Goal: Task Accomplishment & Management: Complete application form

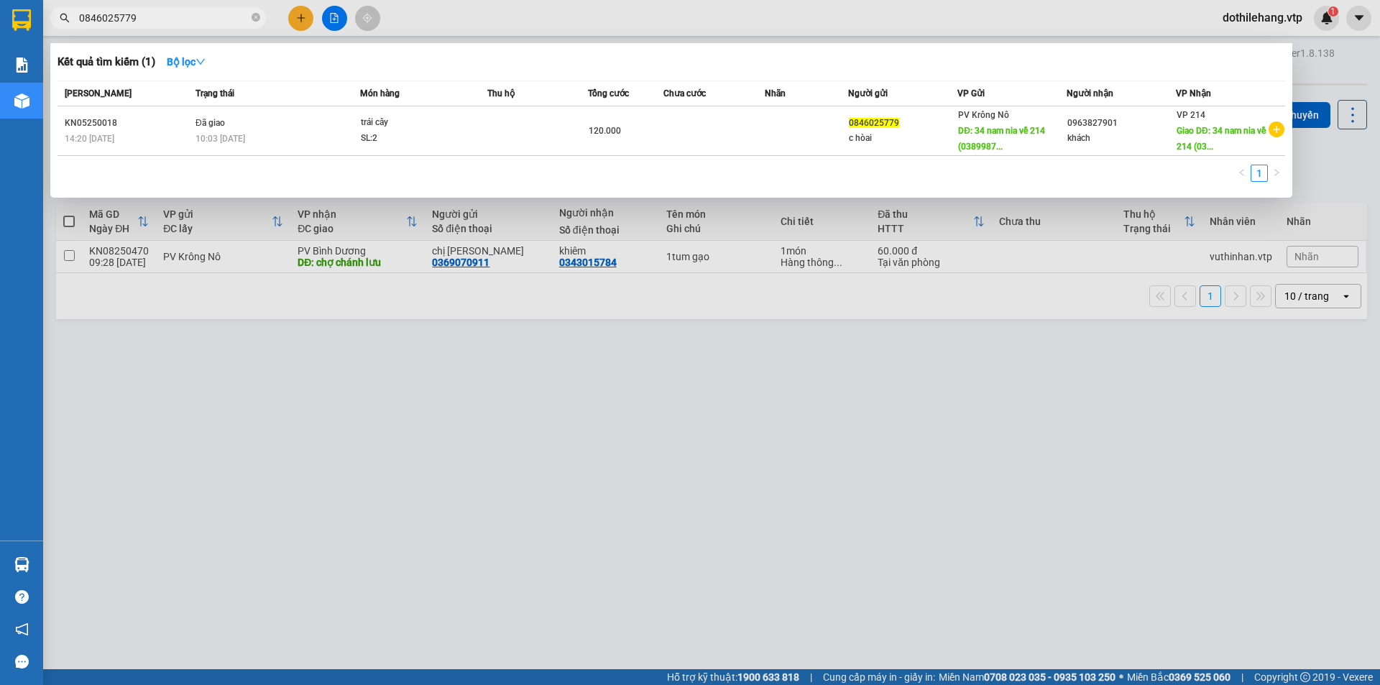
click at [305, 15] on div at bounding box center [690, 342] width 1380 height 685
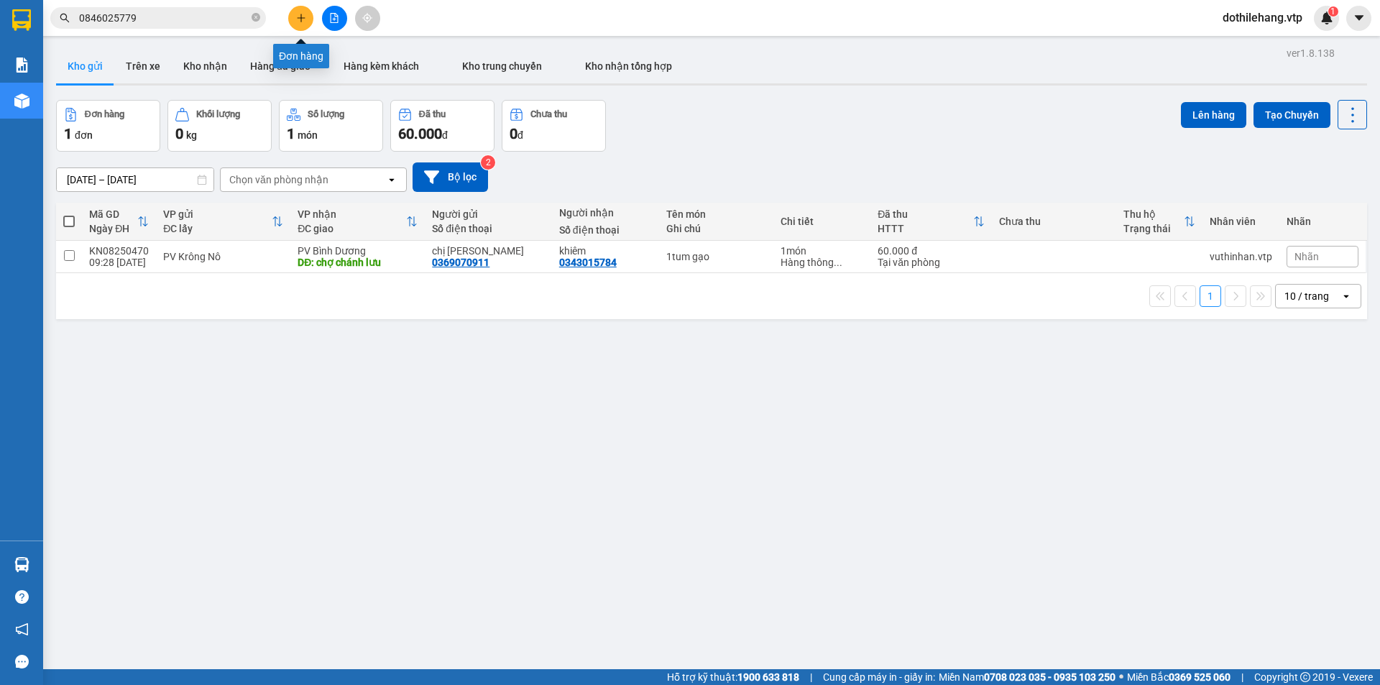
click at [298, 18] on icon "plus" at bounding box center [301, 17] width 8 height 1
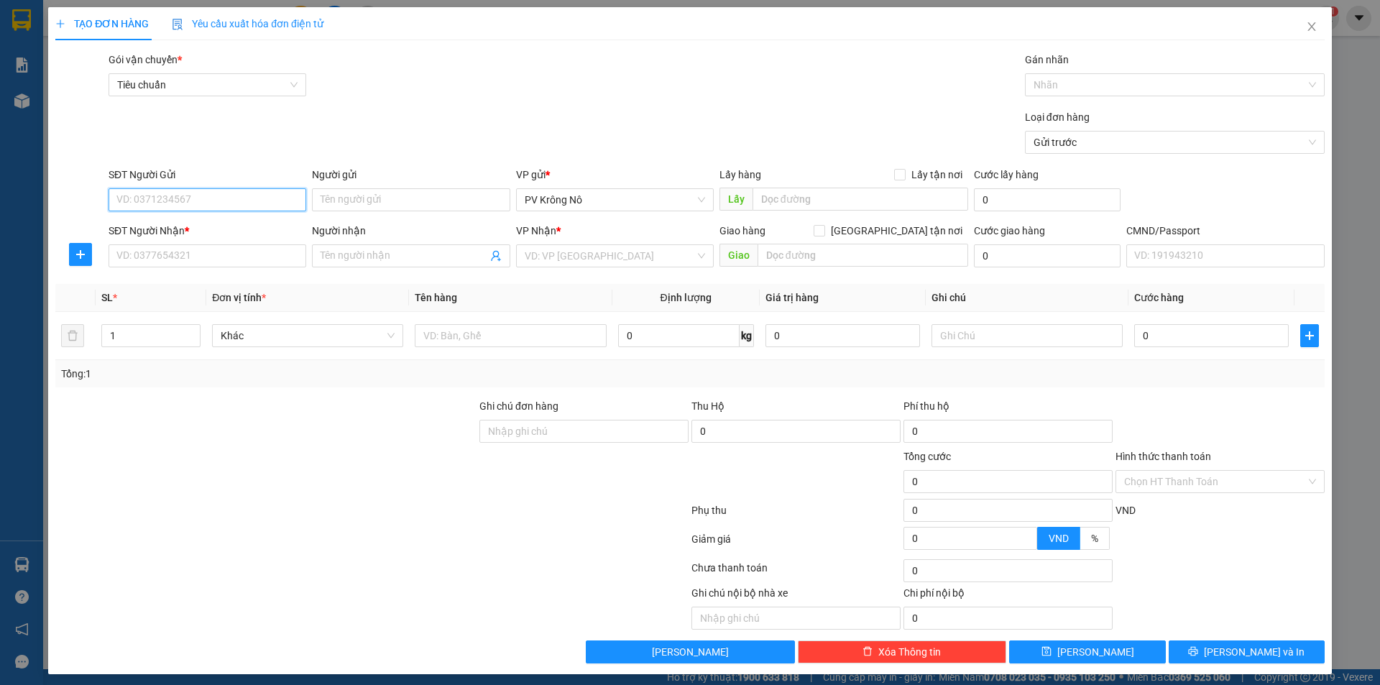
drag, startPoint x: 226, startPoint y: 212, endPoint x: 205, endPoint y: 200, distance: 24.4
click at [205, 200] on input "SĐT Người Gửi" at bounding box center [207, 199] width 198 height 23
paste input "CK920 550K [DATE] 15H40P"
type input "CK920 550K [DATE] 15H40P"
drag, startPoint x: 247, startPoint y: 195, endPoint x: 108, endPoint y: 189, distance: 139.5
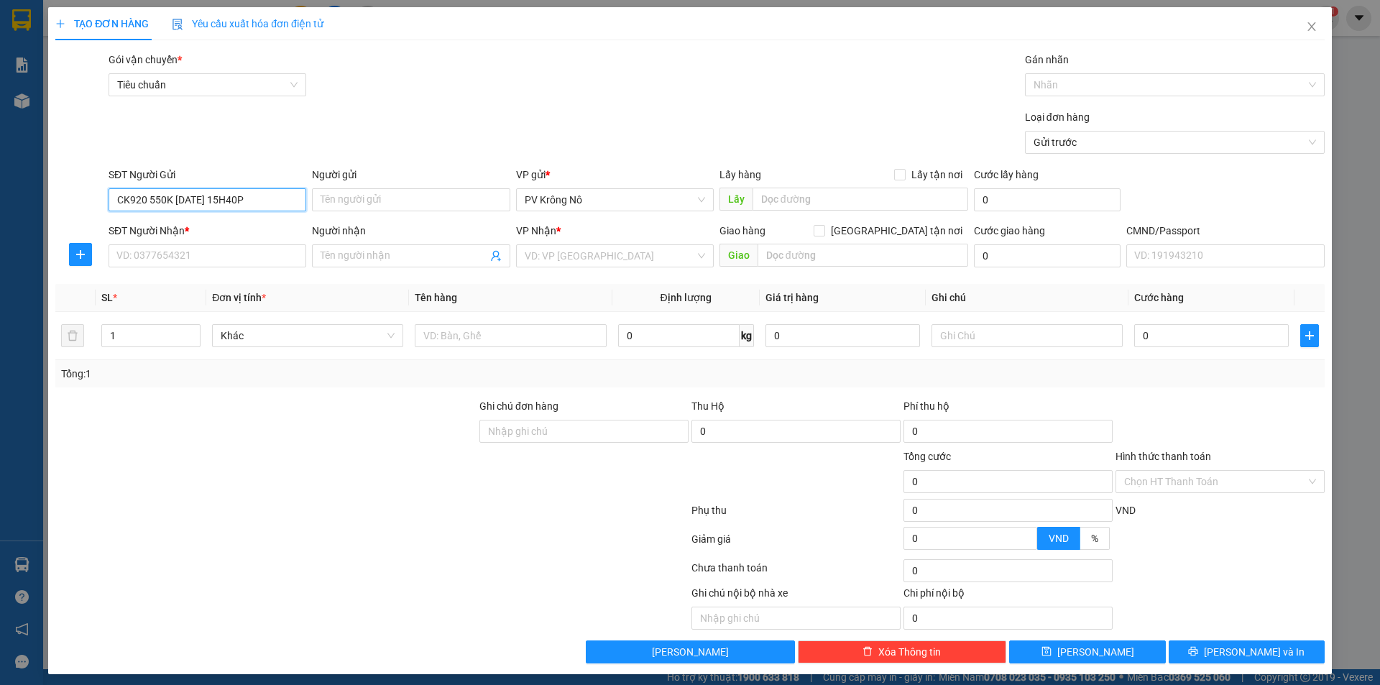
click at [108, 189] on input "CK920 550K [DATE] 15H40P" at bounding box center [207, 199] width 198 height 23
paste input "0352237576"
type input "0352237576"
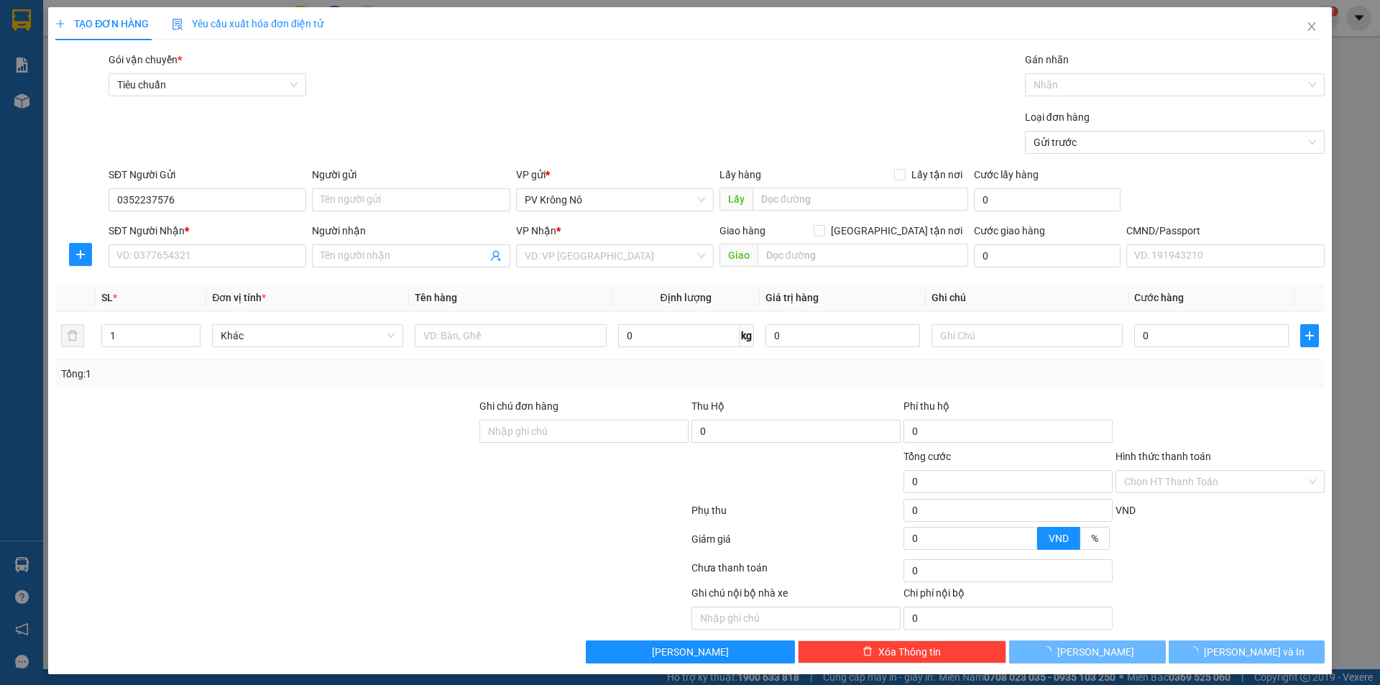
click at [199, 237] on div "SĐT Người Nhận *" at bounding box center [207, 231] width 198 height 16
click at [199, 244] on input "SĐT Người Nhận *" at bounding box center [207, 255] width 198 height 23
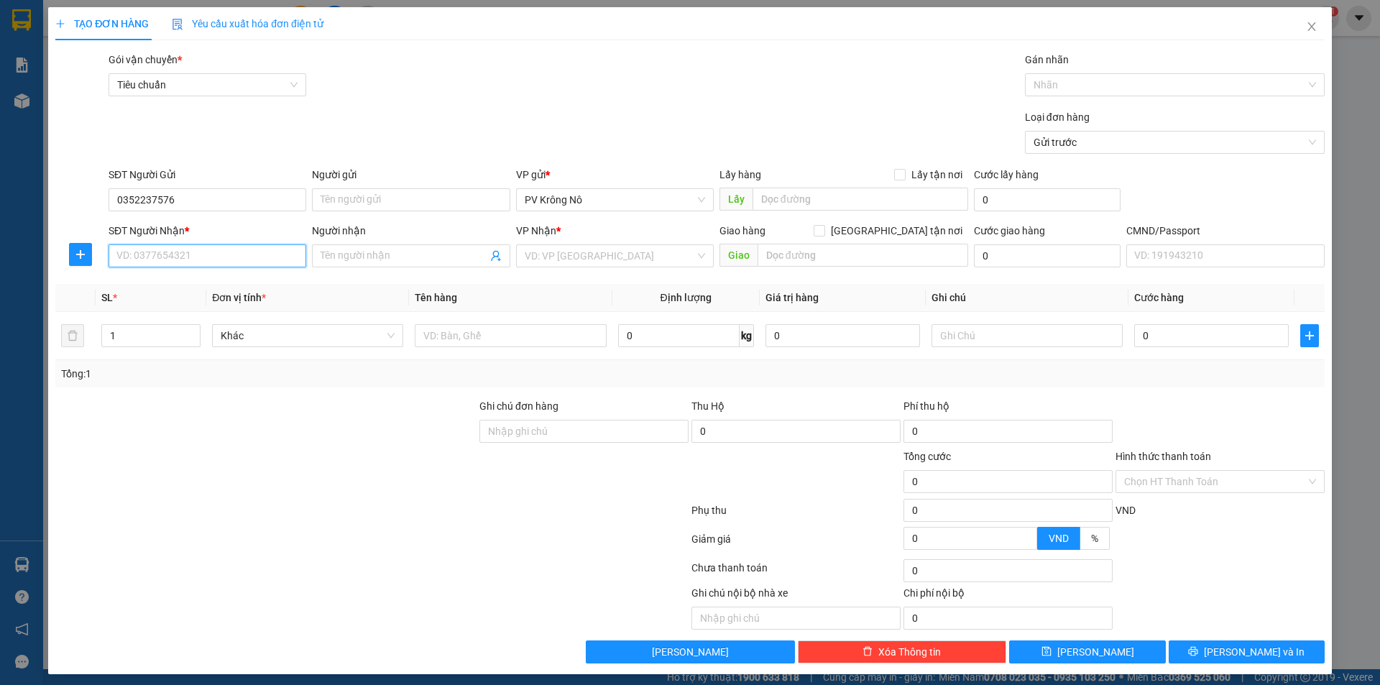
paste input "0352237576"
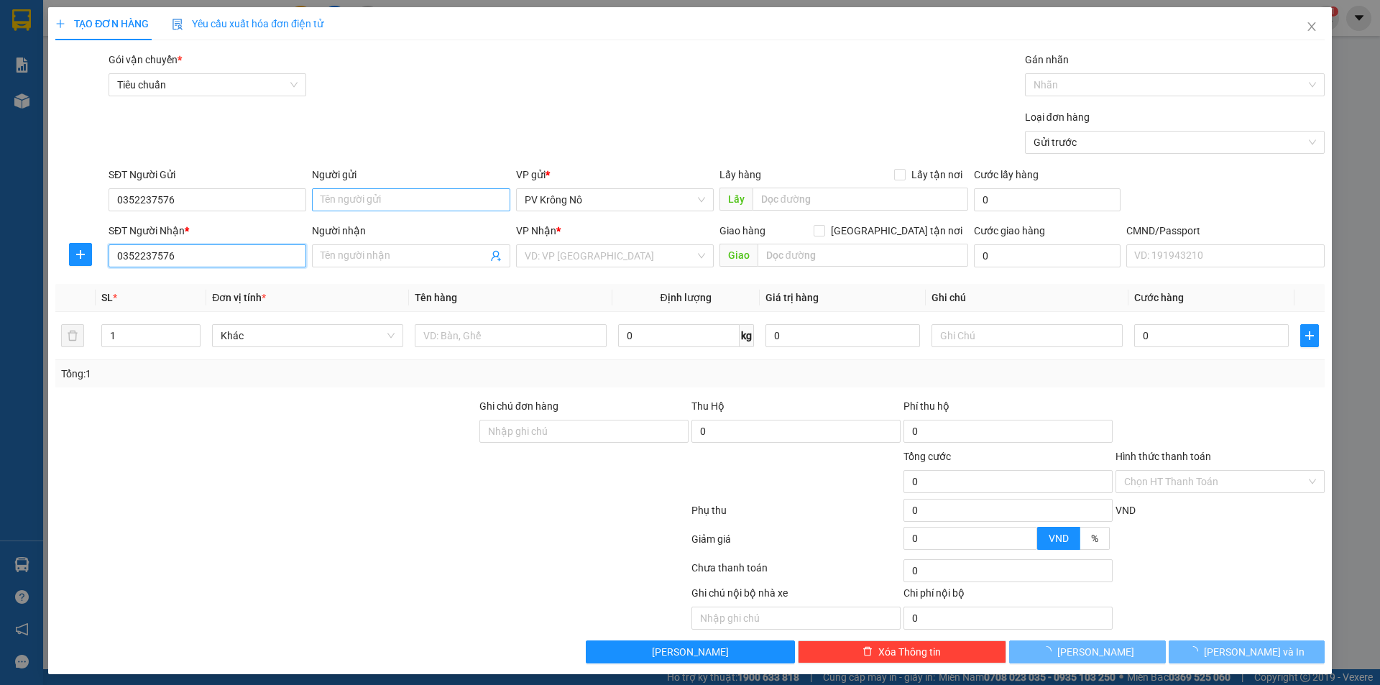
type input "0352237576"
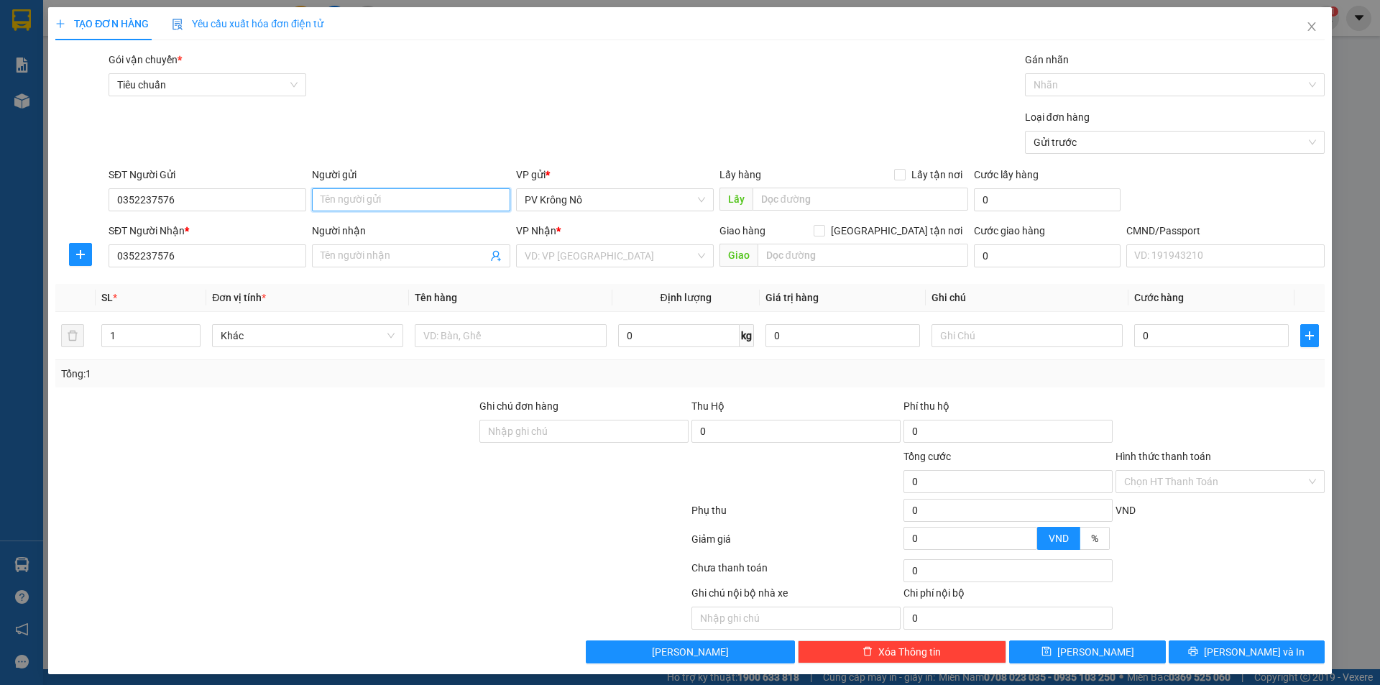
click at [356, 197] on input "Người gửi" at bounding box center [411, 199] width 198 height 23
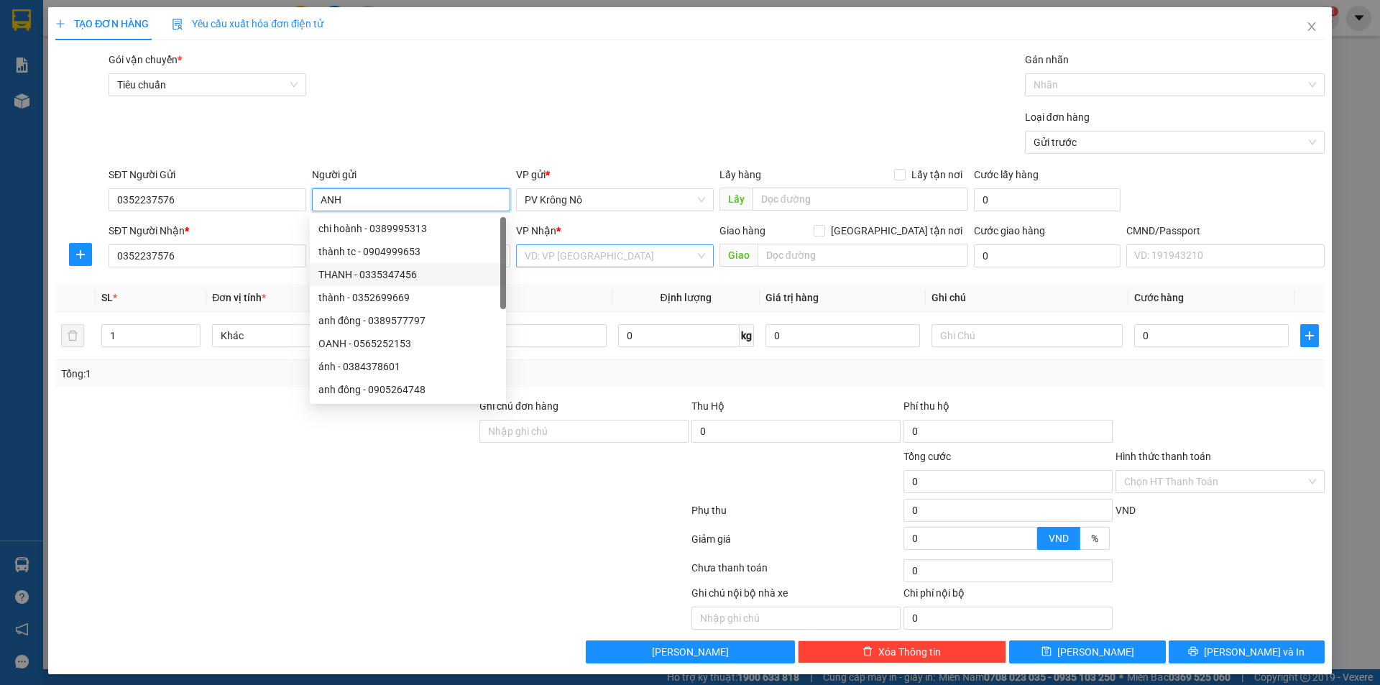
type input "ANH"
click at [560, 257] on input "search" at bounding box center [610, 256] width 170 height 22
type input "D"
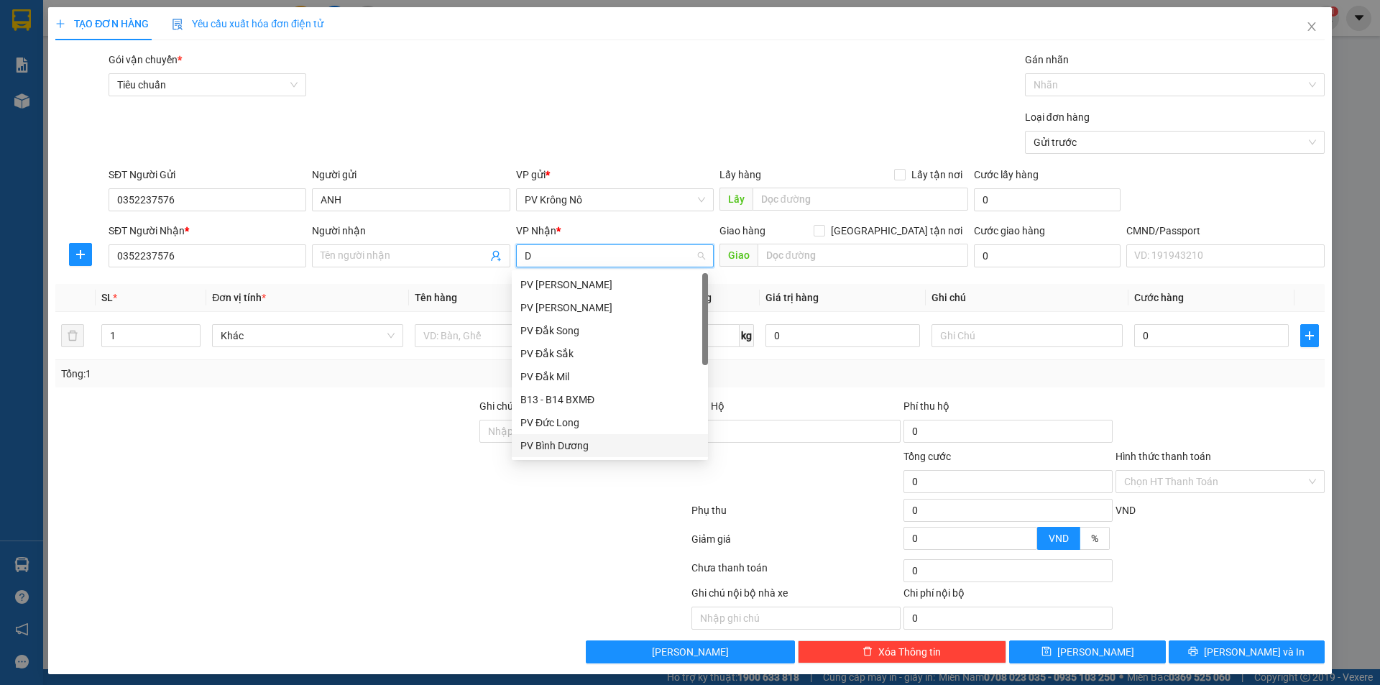
click at [565, 444] on div "PV Bình Dương" at bounding box center [609, 446] width 179 height 16
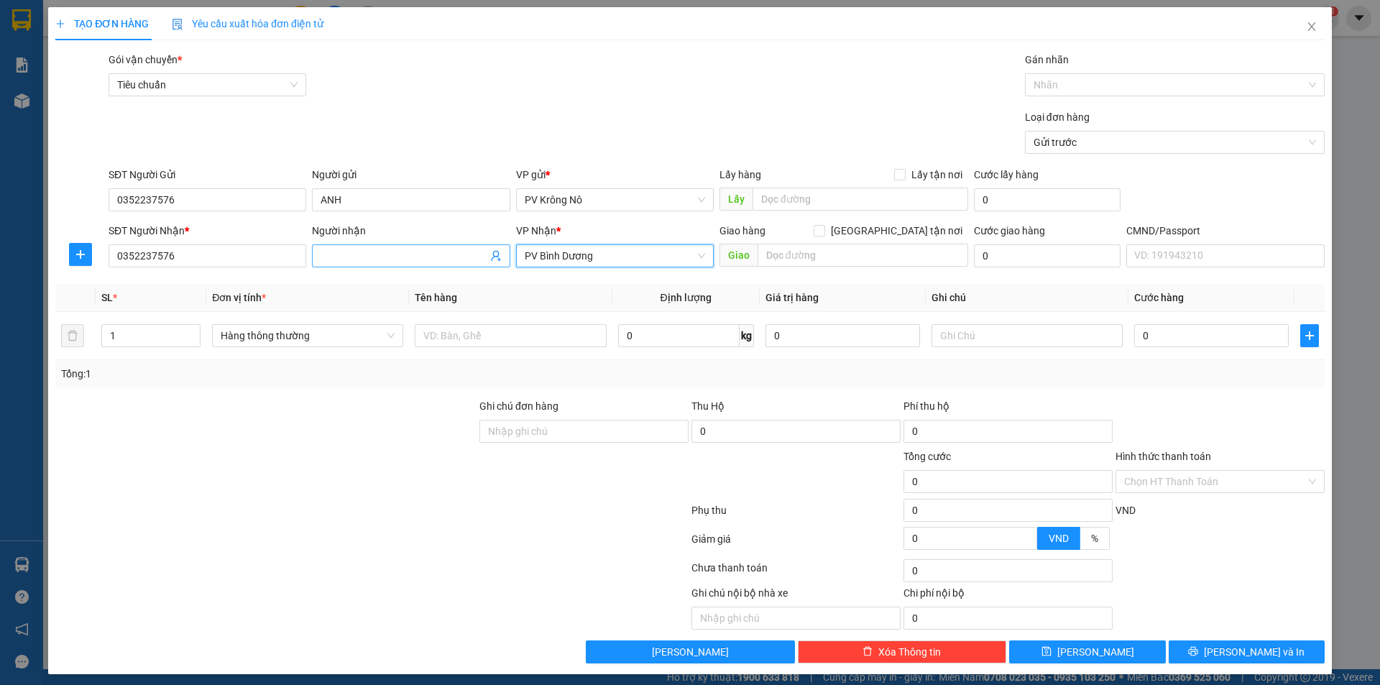
click at [425, 260] on input "Người nhận" at bounding box center [403, 256] width 166 height 16
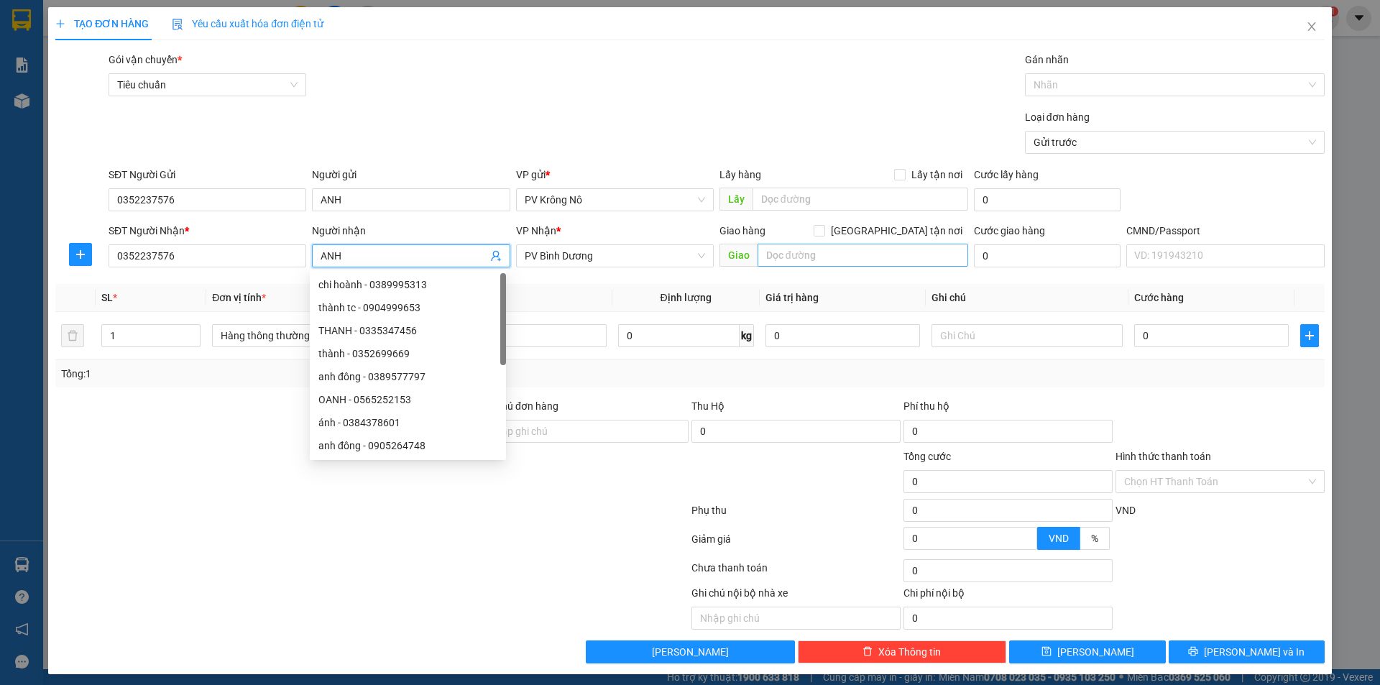
type input "ANH"
click at [785, 251] on input "text" at bounding box center [862, 255] width 211 height 23
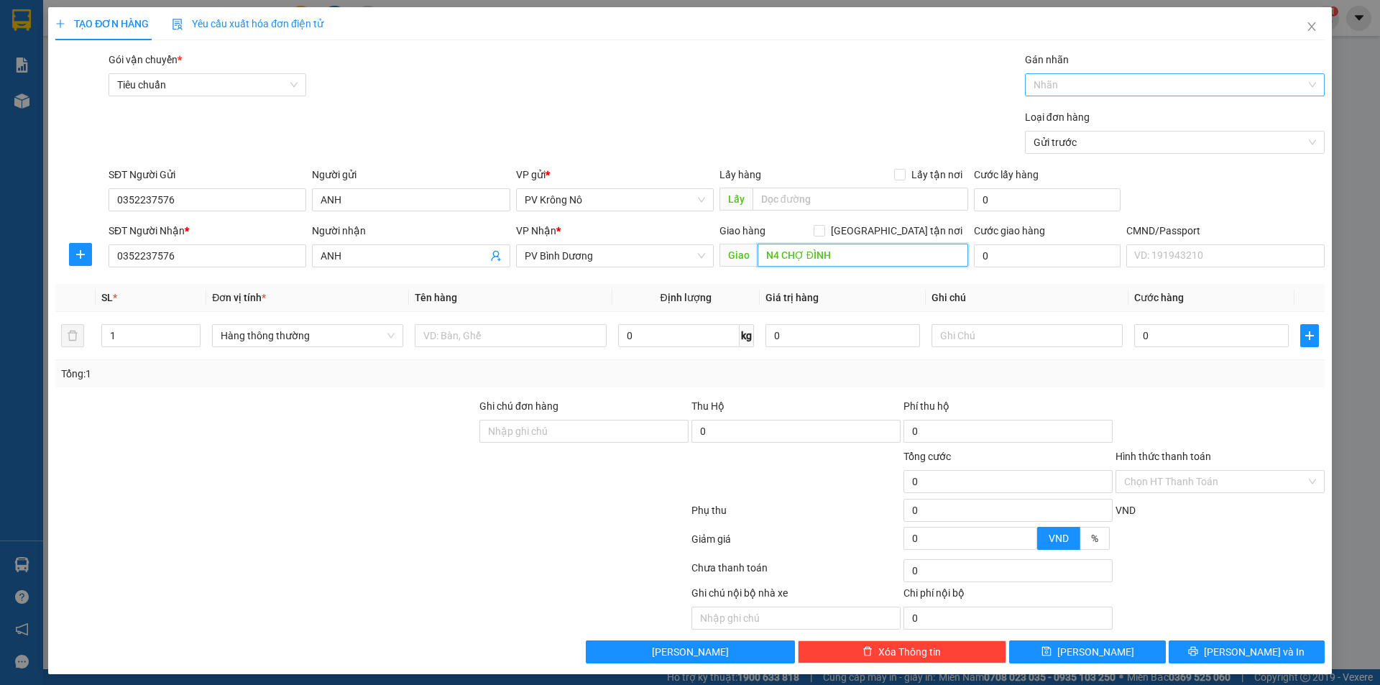
click at [1050, 82] on div at bounding box center [1167, 84] width 278 height 17
type input "N4 CHỢ ĐÌNH"
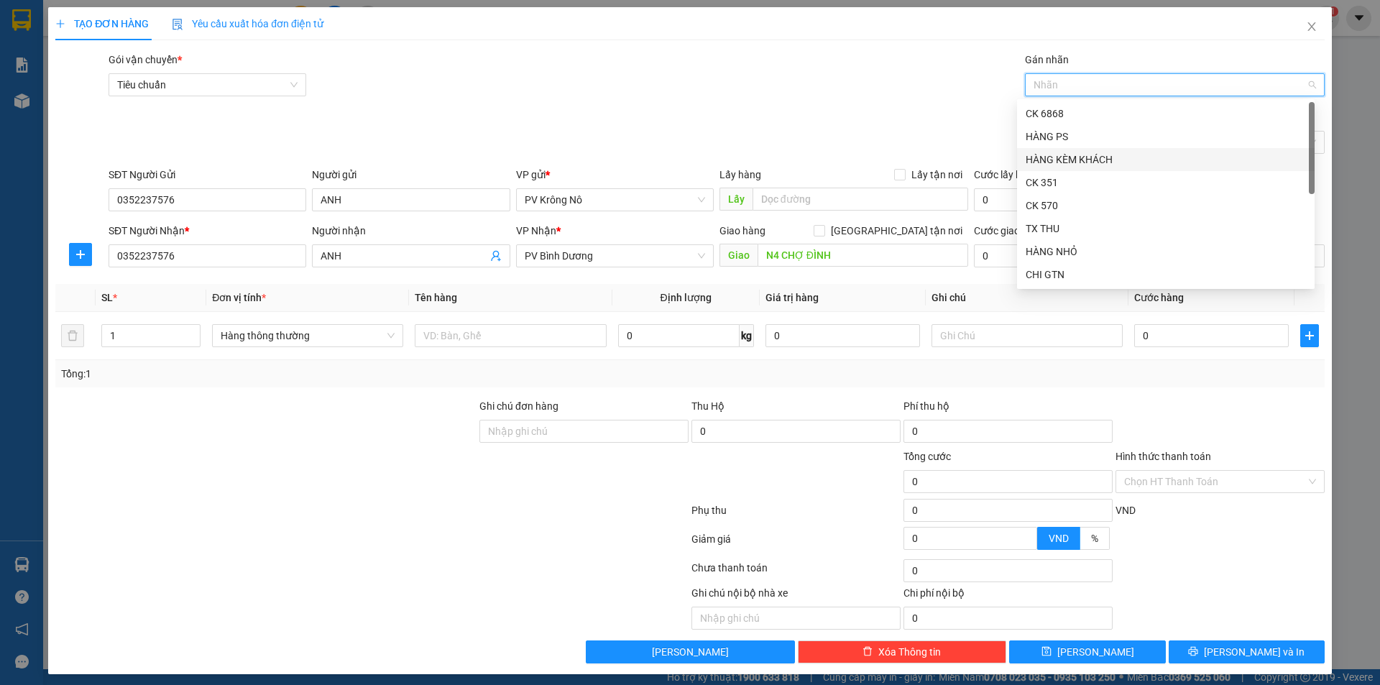
click at [1058, 161] on div "HÀNG KÈM KHÁCH" at bounding box center [1165, 160] width 280 height 16
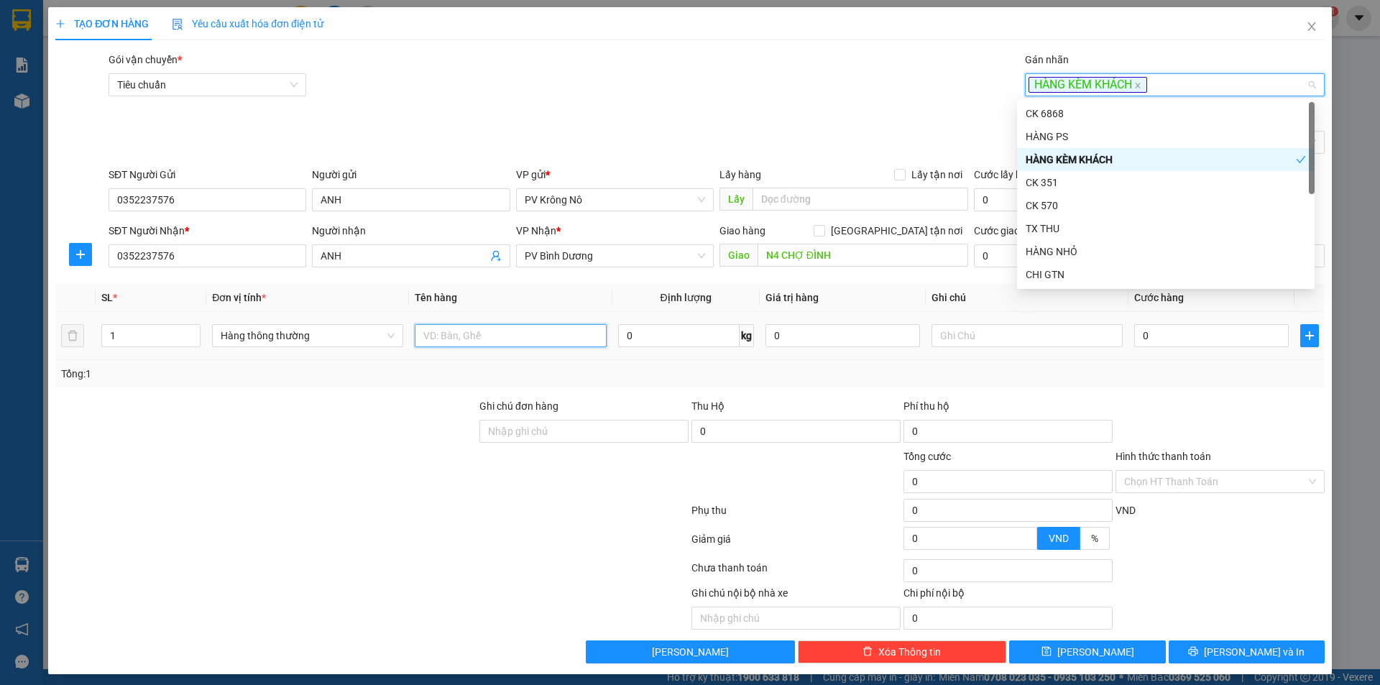
click at [529, 346] on input "text" at bounding box center [510, 335] width 191 height 23
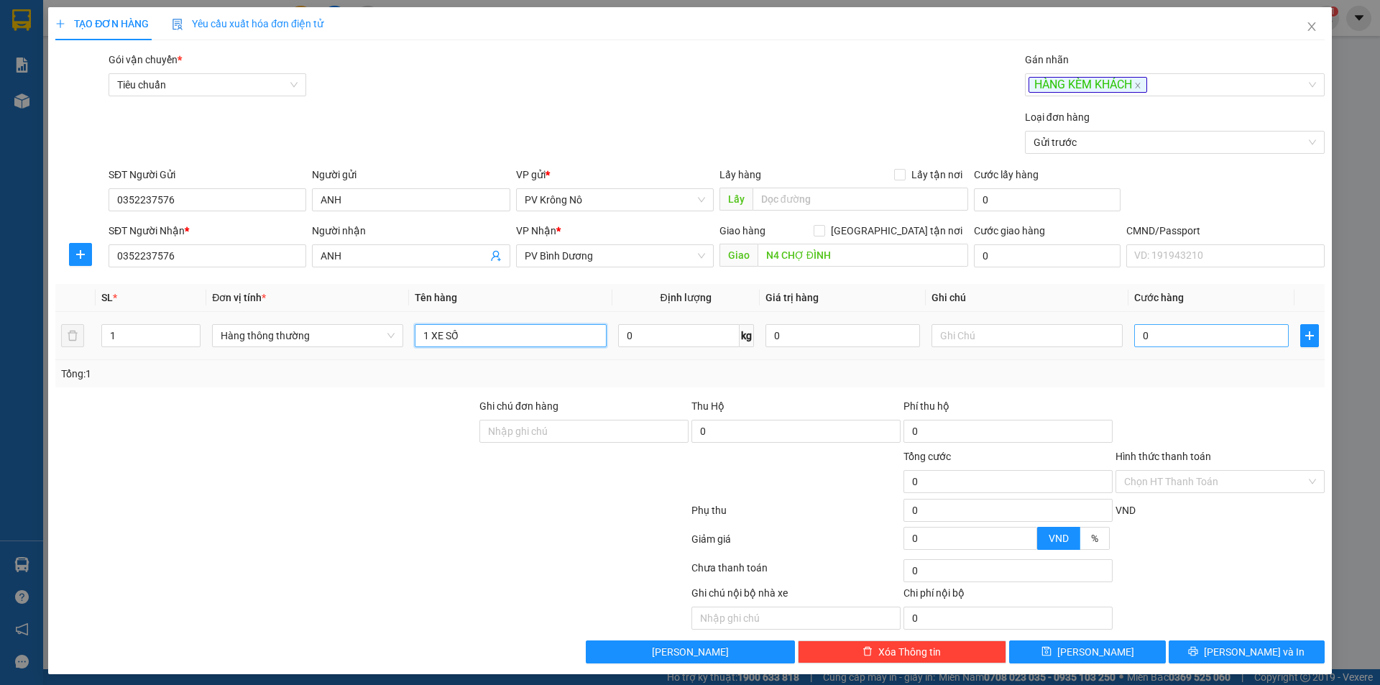
type input "1 XE SỐ"
click at [1153, 331] on input "0" at bounding box center [1211, 335] width 154 height 23
type input "003"
type input "3"
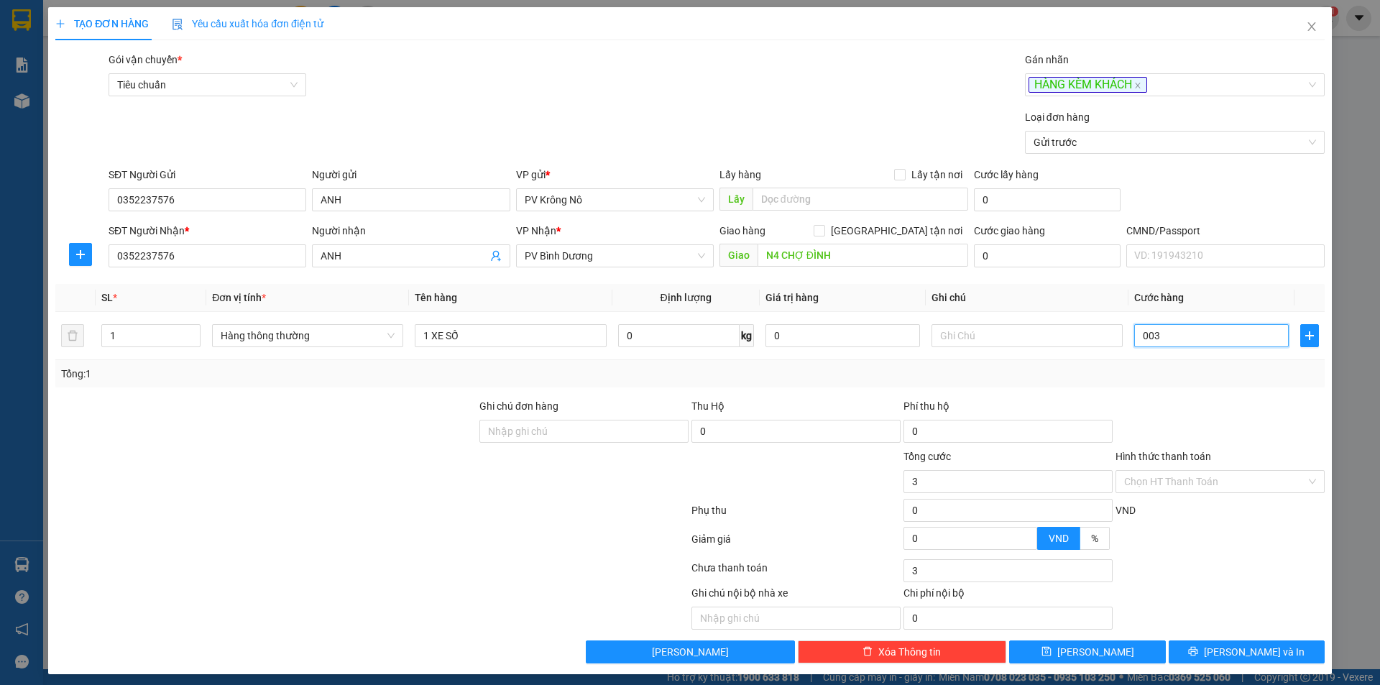
type input "0.030"
type input "30"
type input "00.300"
type input "300"
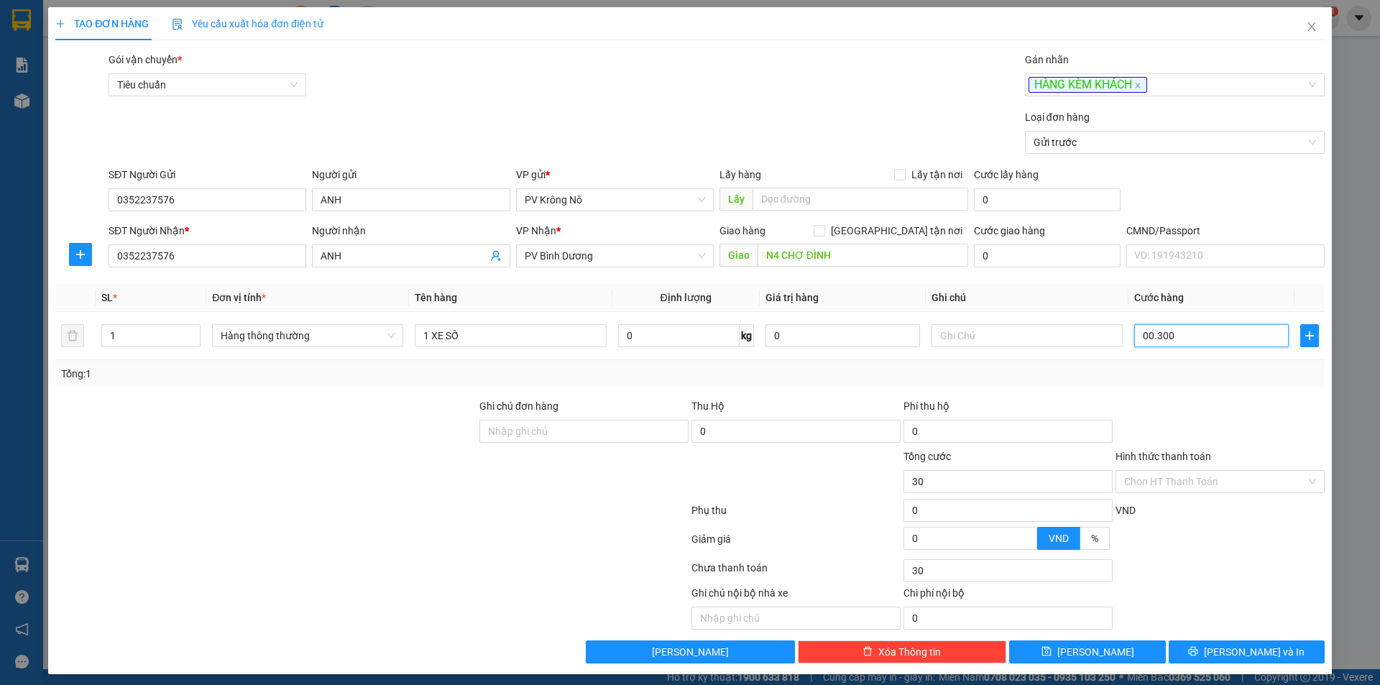
type input "300"
type input "0.003.000"
type input "3.000"
type input "000.030.000"
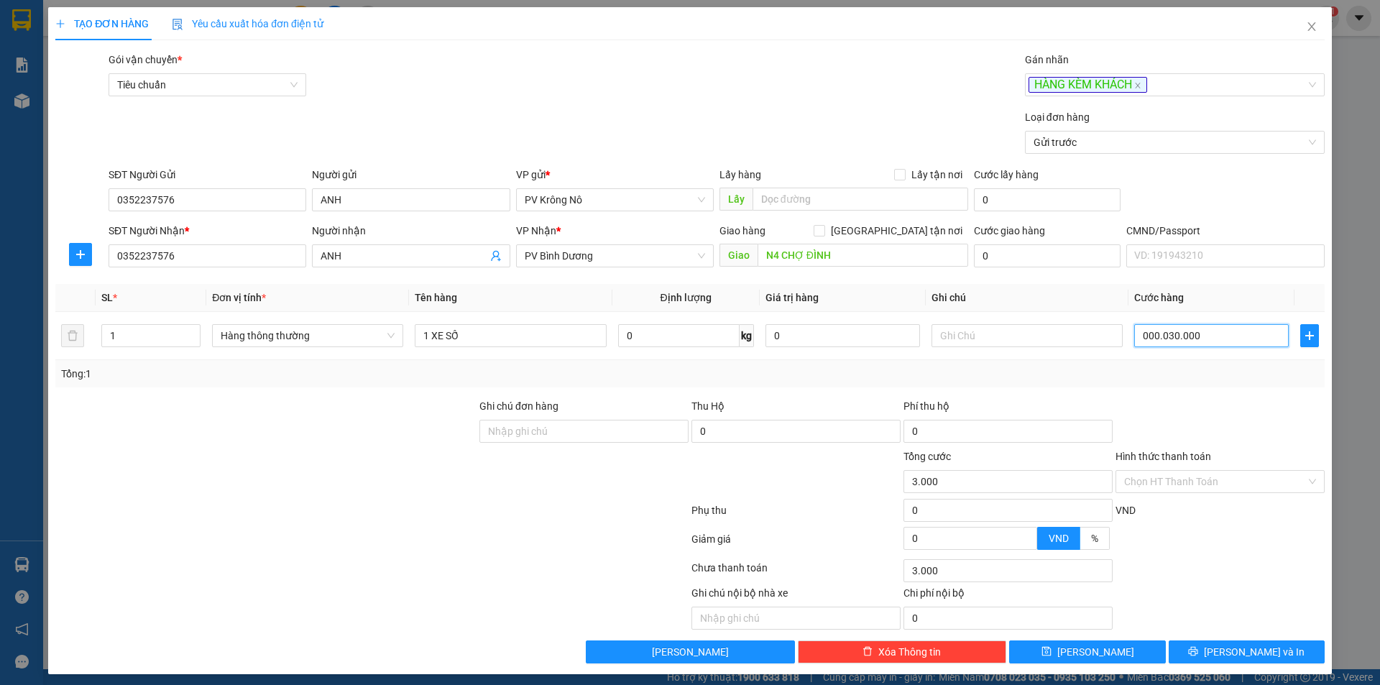
type input "30.000"
type input "[PHONE_NUMBER]"
type input "300.000"
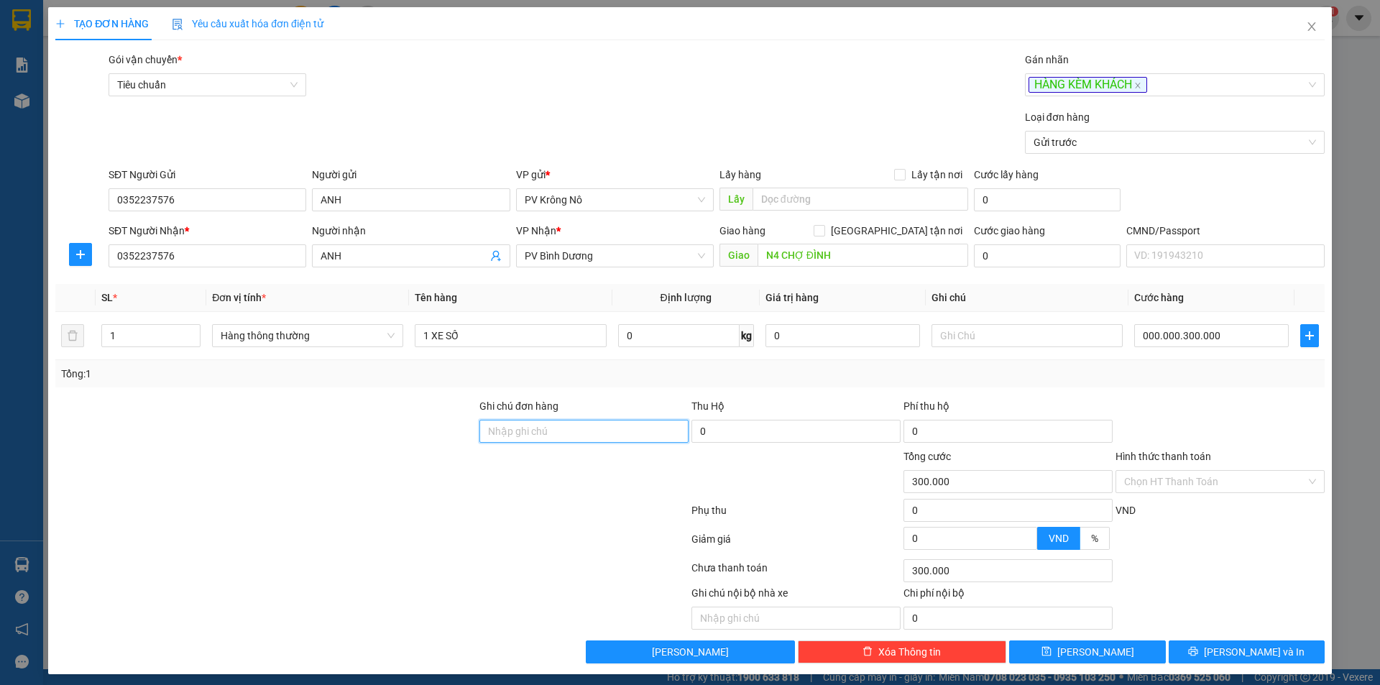
type input "300.000"
click at [1132, 477] on input "Hình thức thanh toán" at bounding box center [1215, 482] width 182 height 22
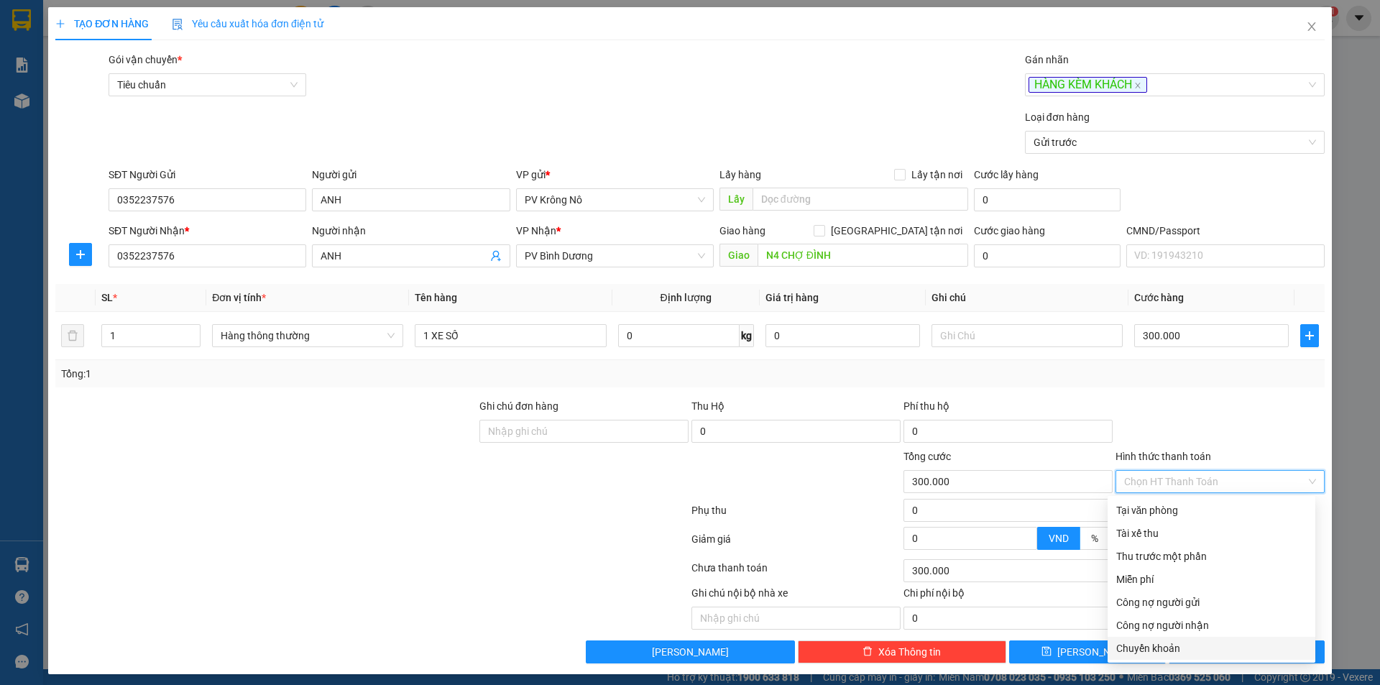
click at [1129, 647] on div "Chuyển khoản" at bounding box center [1211, 648] width 190 height 16
type input "0"
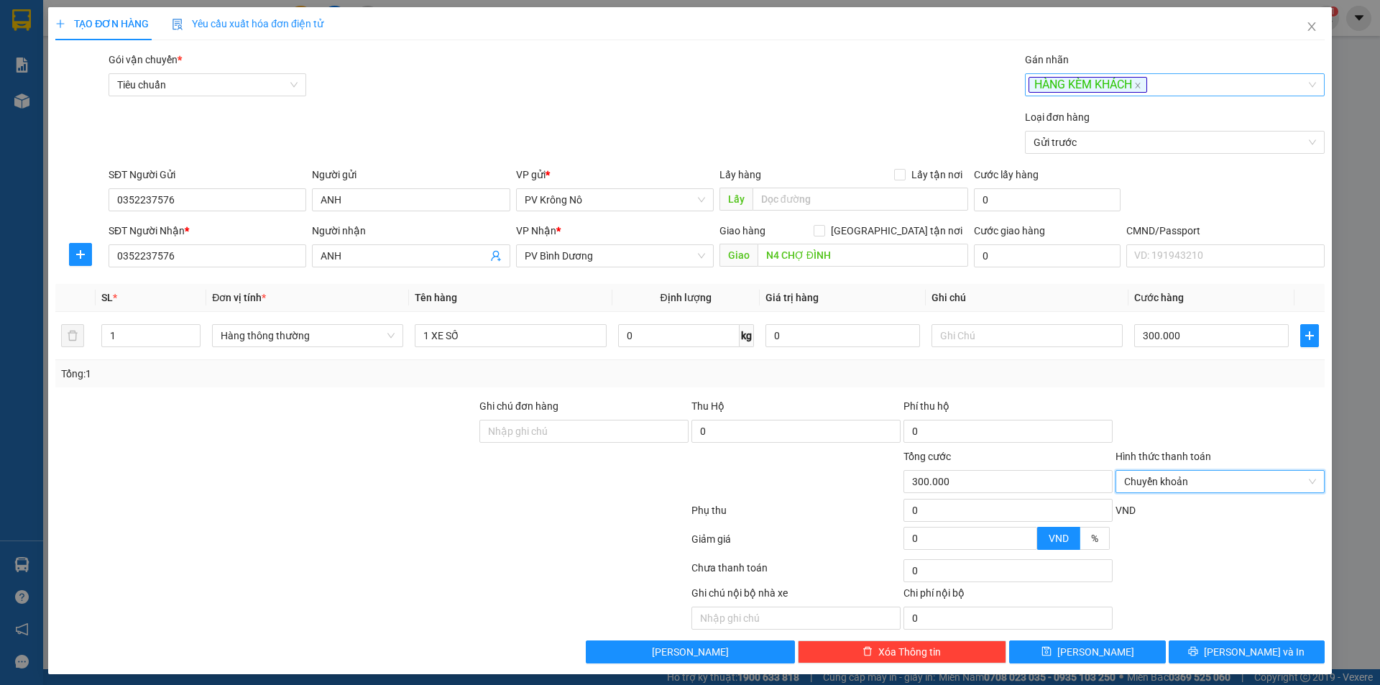
click at [1153, 87] on div "HÀNG KÈM KHÁCH" at bounding box center [1167, 84] width 278 height 17
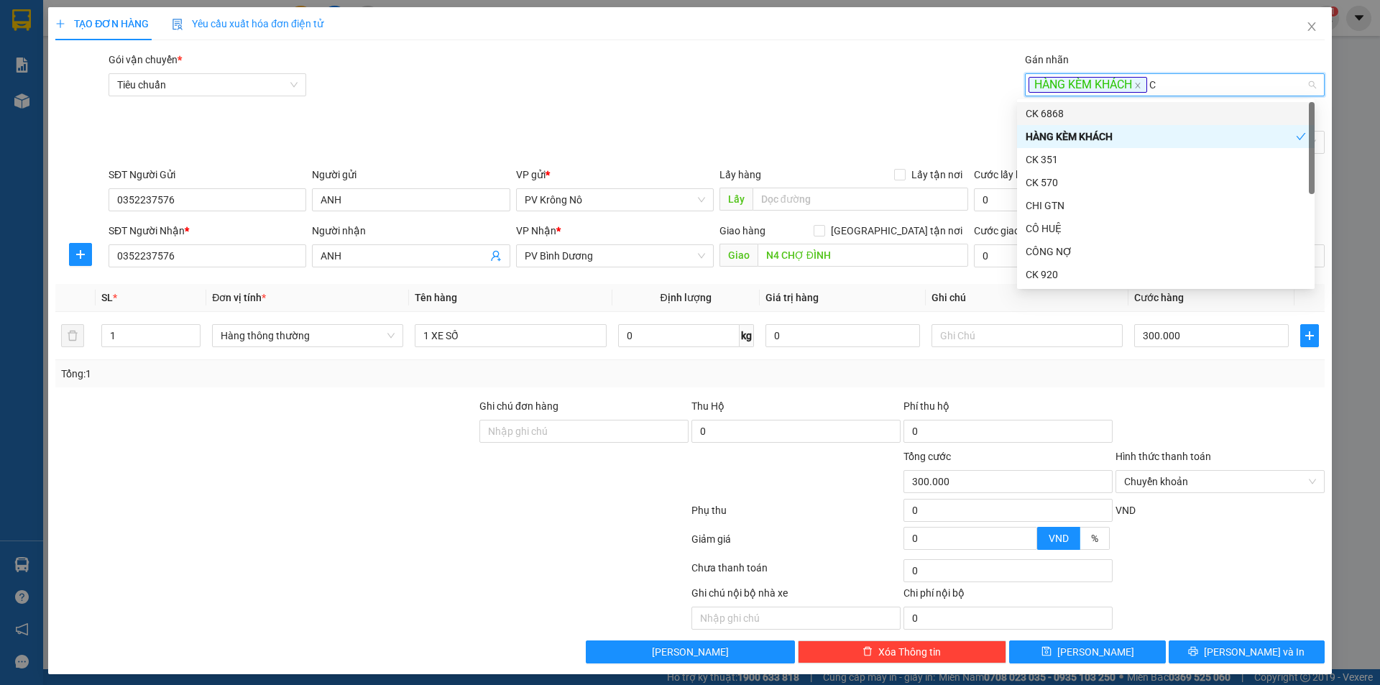
type input "CK"
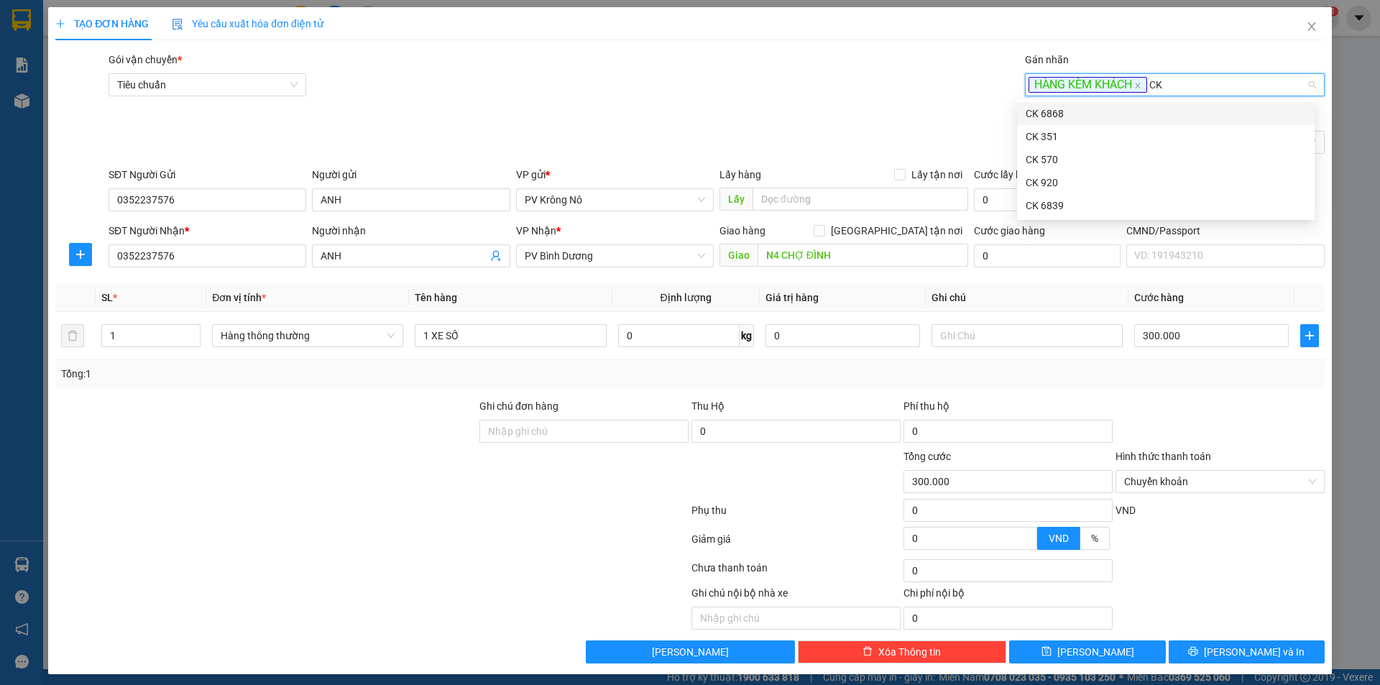
click at [1105, 185] on div "CK 920" at bounding box center [1165, 183] width 280 height 16
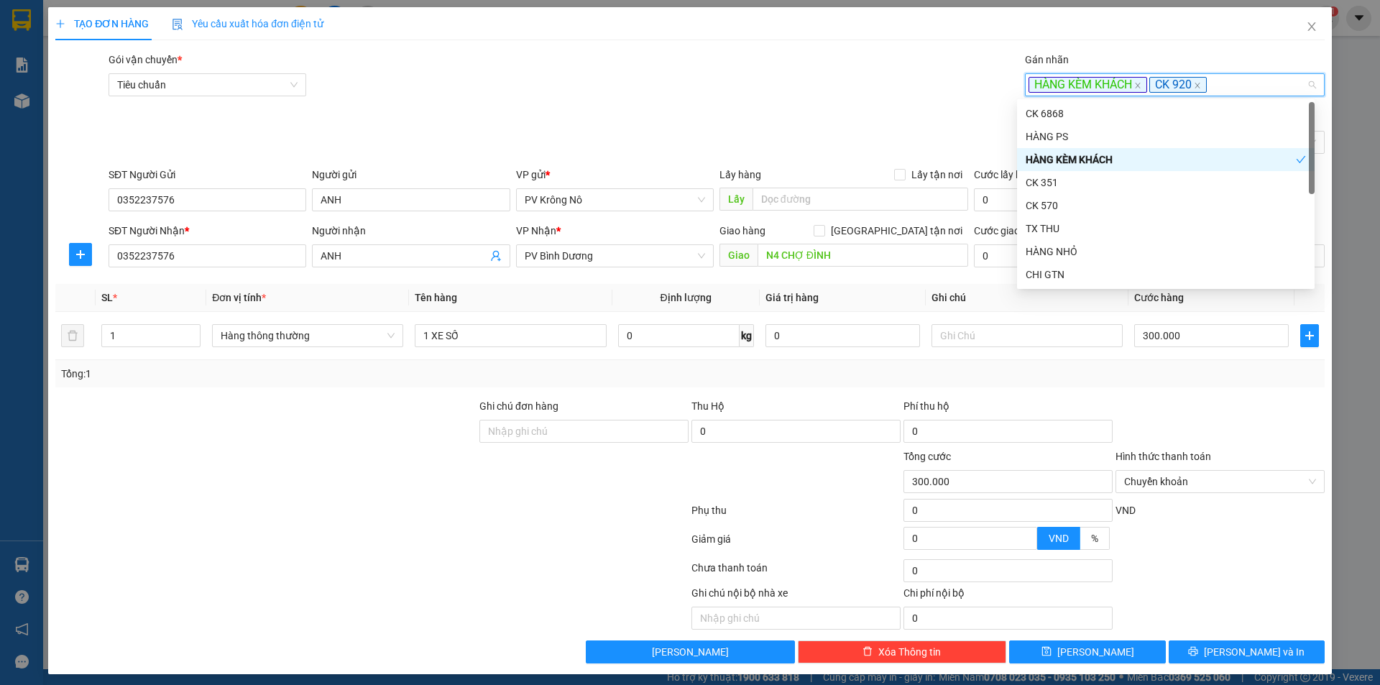
click at [833, 126] on div "Loại đơn hàng Gửi trước" at bounding box center [717, 134] width 1222 height 50
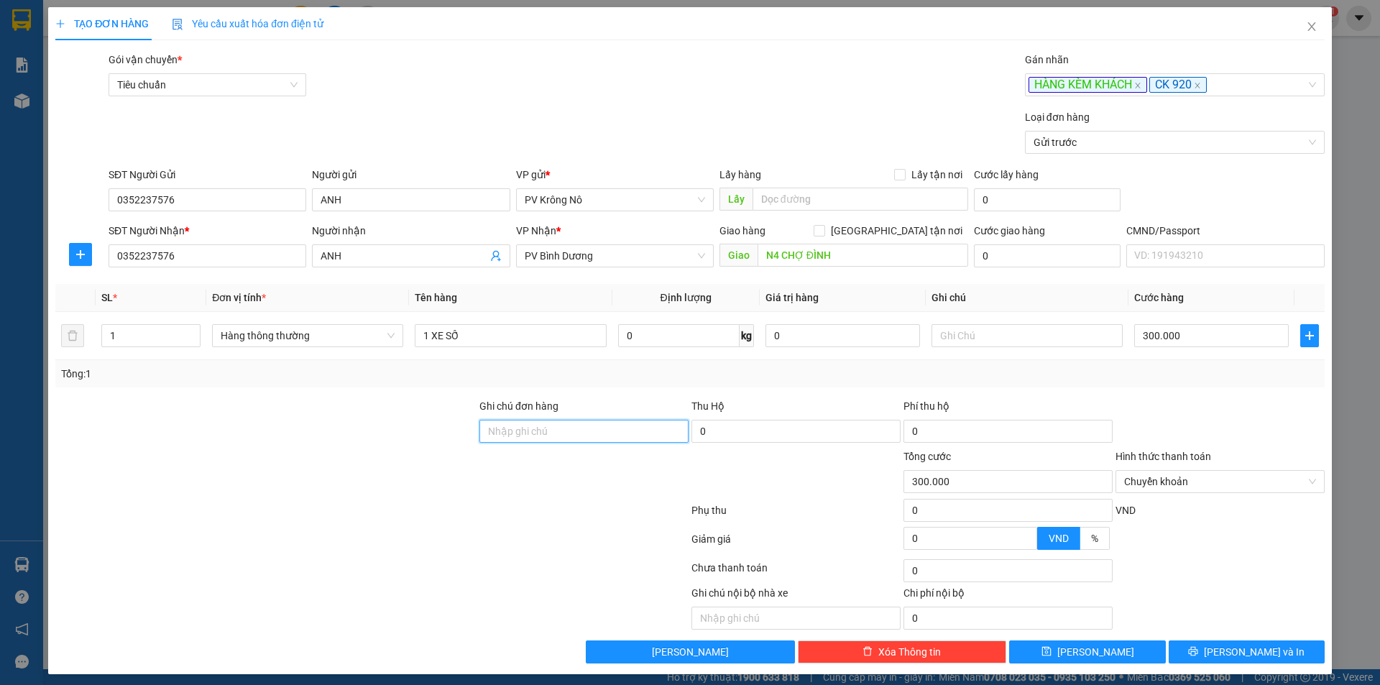
drag, startPoint x: 562, startPoint y: 433, endPoint x: 839, endPoint y: 368, distance: 285.0
click at [562, 433] on input "Ghi chú đơn hàng" at bounding box center [583, 431] width 209 height 23
paste input "CK920 550K [DATE] 15H40P"
type input "CK920 550K [DATE] 15H40P"
click at [1119, 652] on button "[PERSON_NAME]" at bounding box center [1087, 651] width 156 height 23
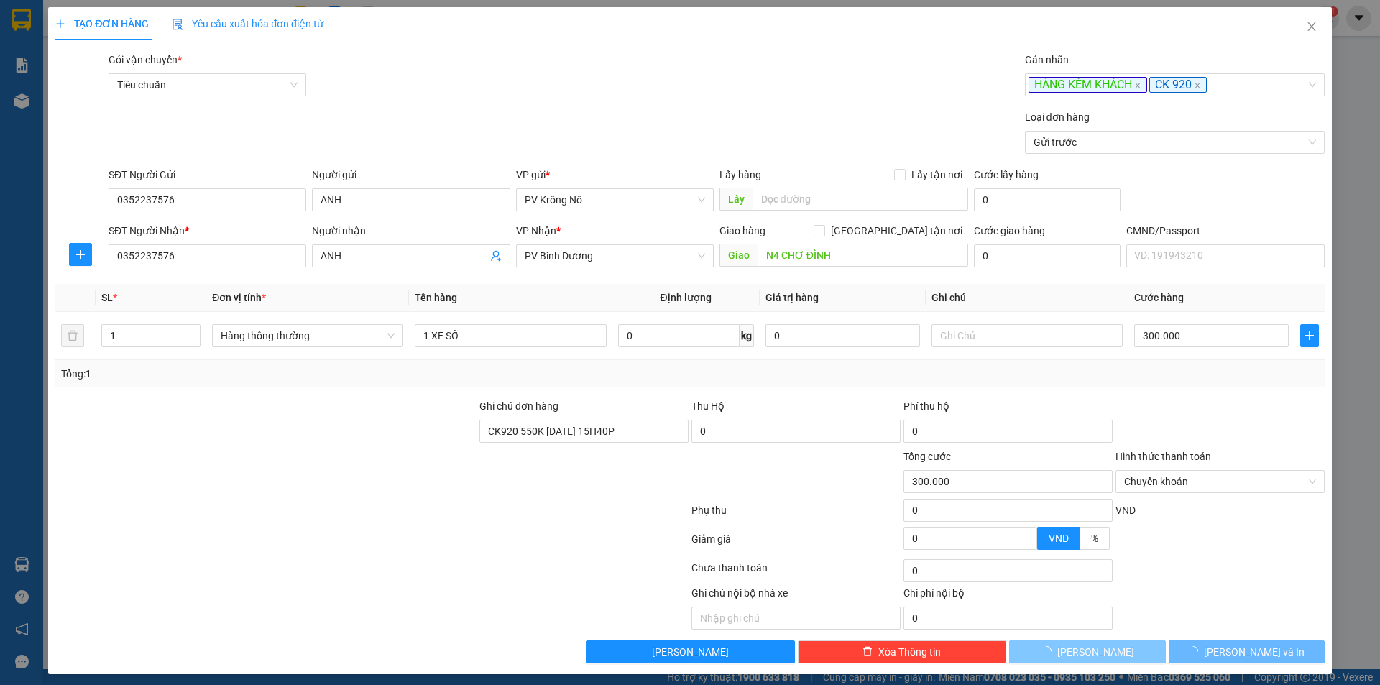
type input "0"
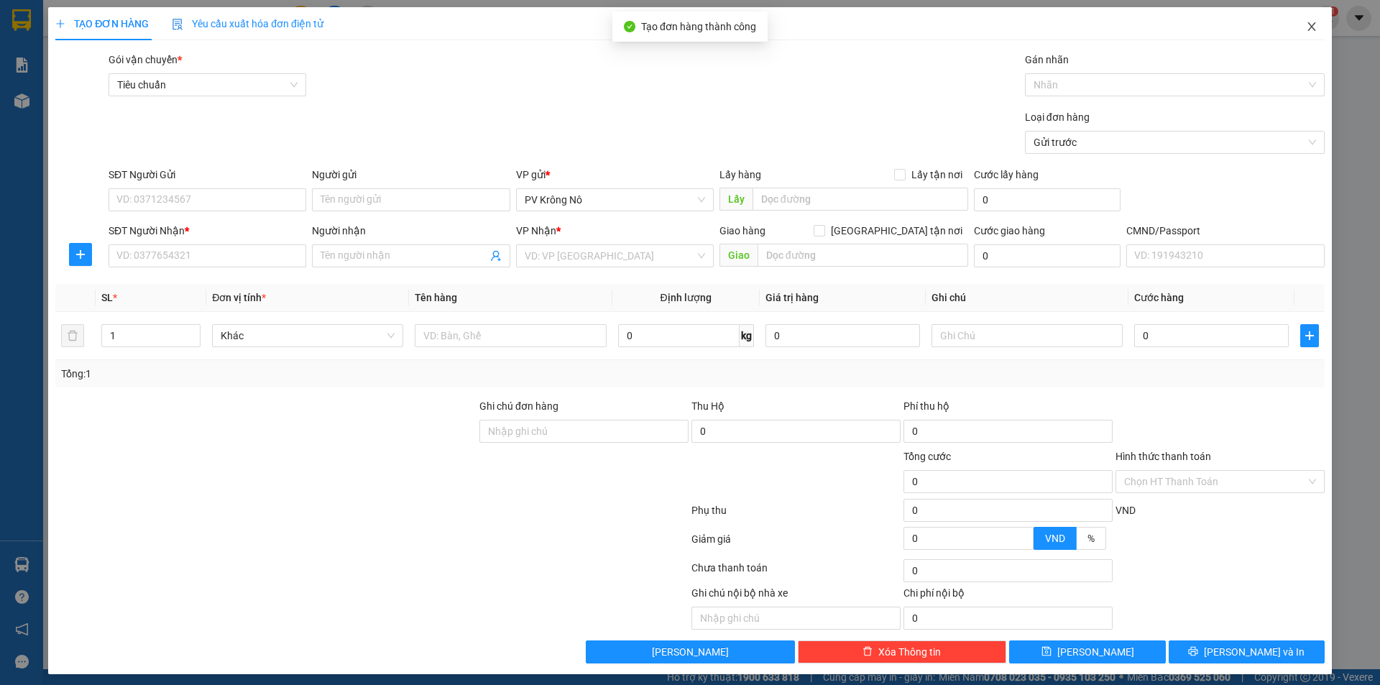
click at [1306, 27] on icon "close" at bounding box center [1311, 26] width 11 height 11
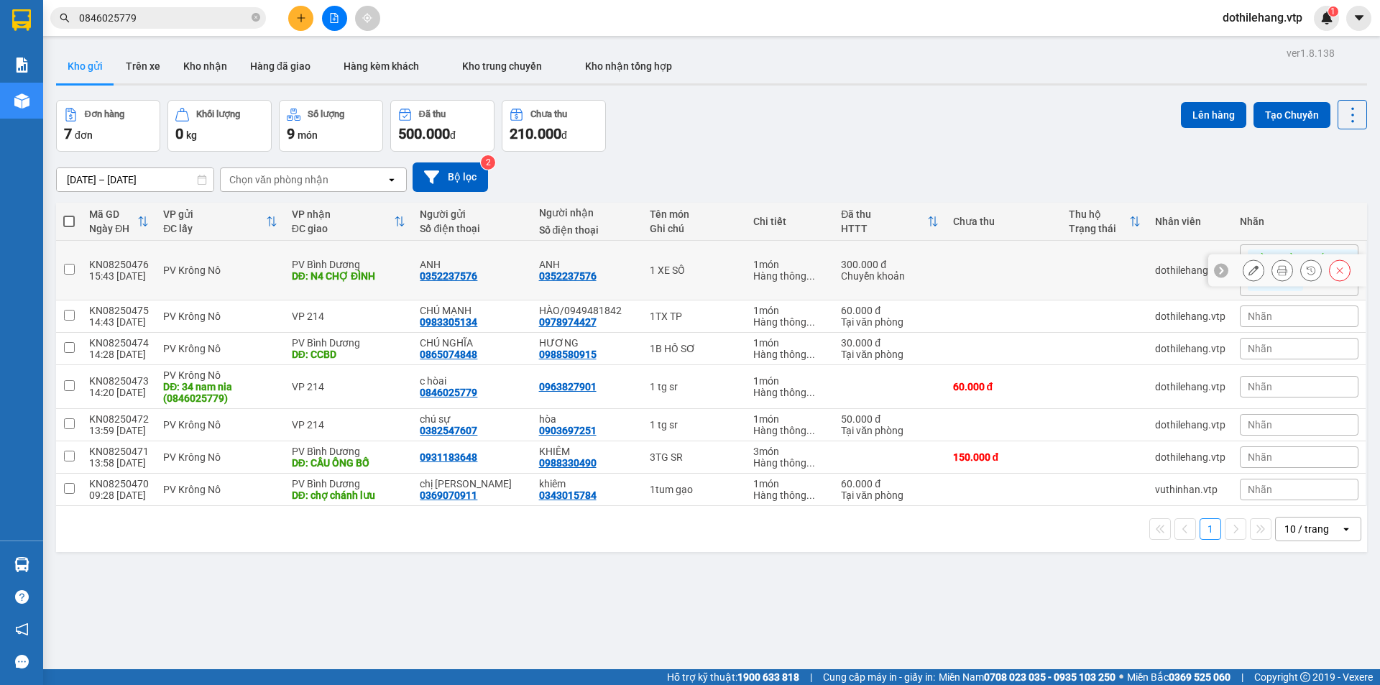
click at [985, 262] on td at bounding box center [1004, 271] width 116 height 60
checkbox input "true"
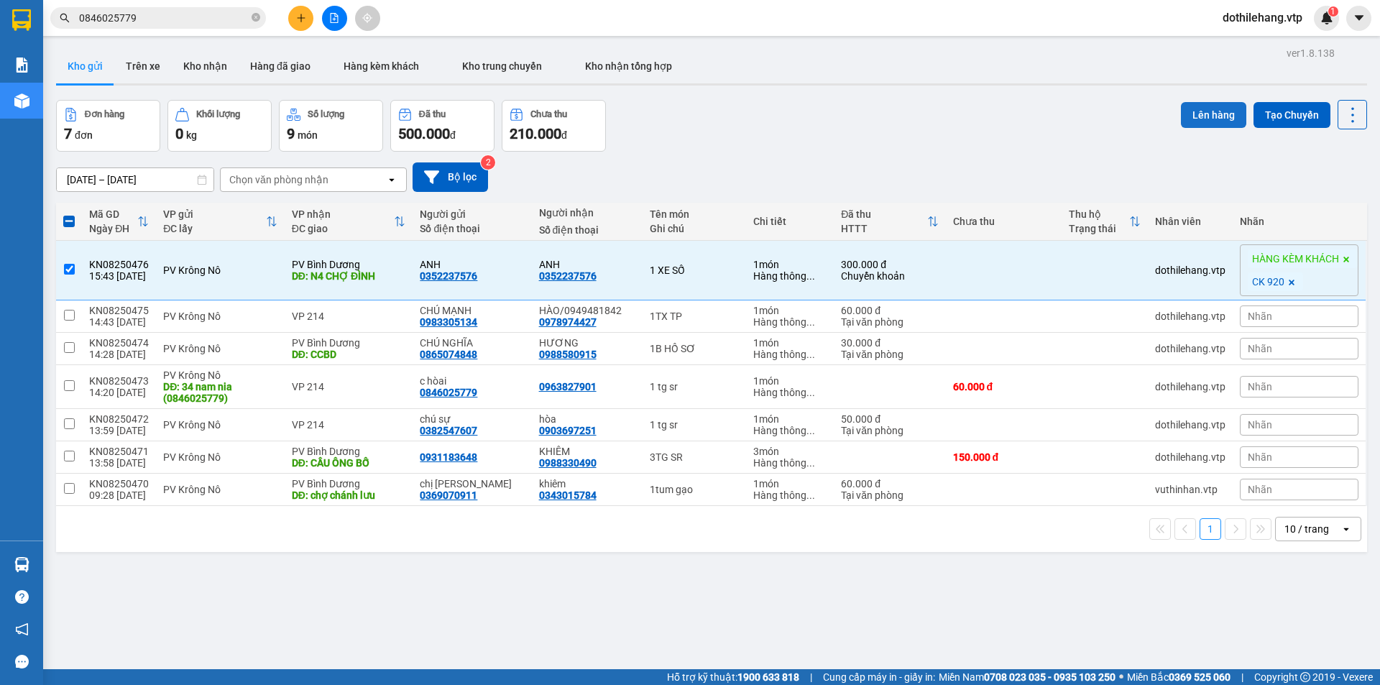
click at [1195, 111] on button "Lên hàng" at bounding box center [1213, 115] width 65 height 26
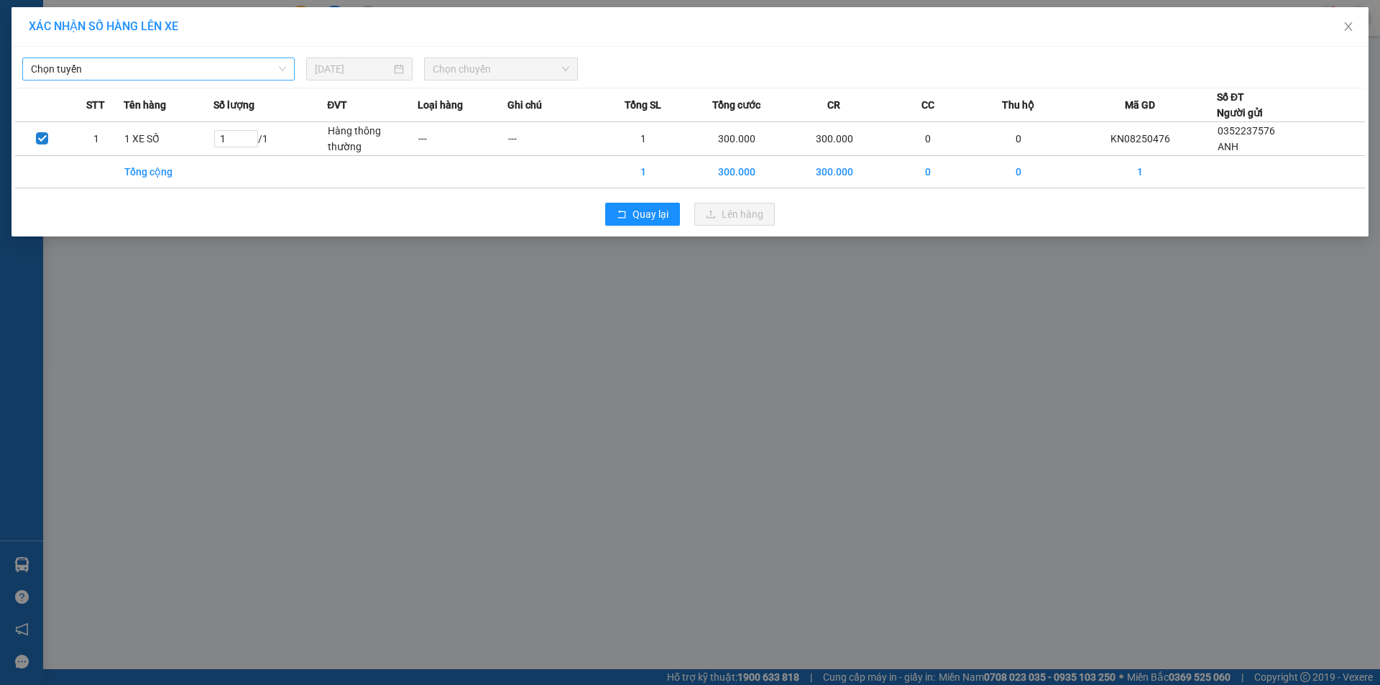
click at [213, 73] on span "Chọn tuyến" at bounding box center [158, 69] width 255 height 22
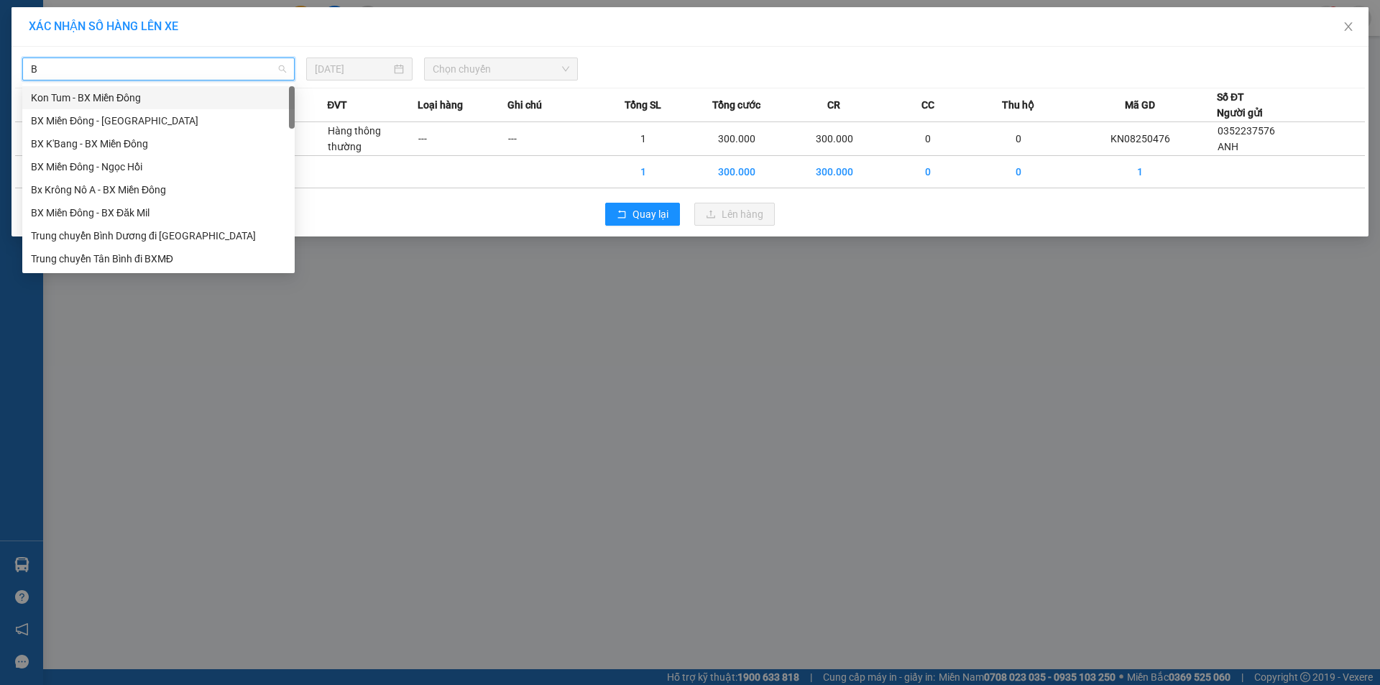
type input "B"
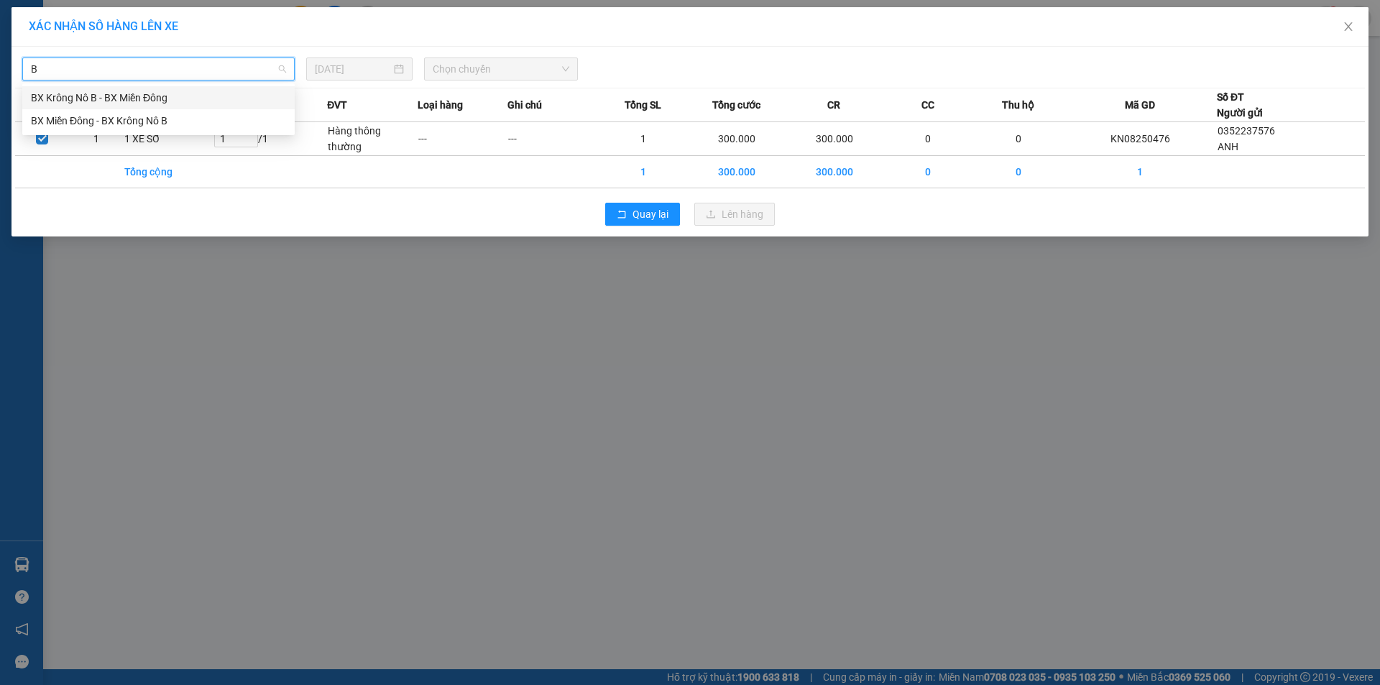
click at [88, 98] on div "BX Krông Nô B - BX Miền Đông" at bounding box center [158, 98] width 255 height 16
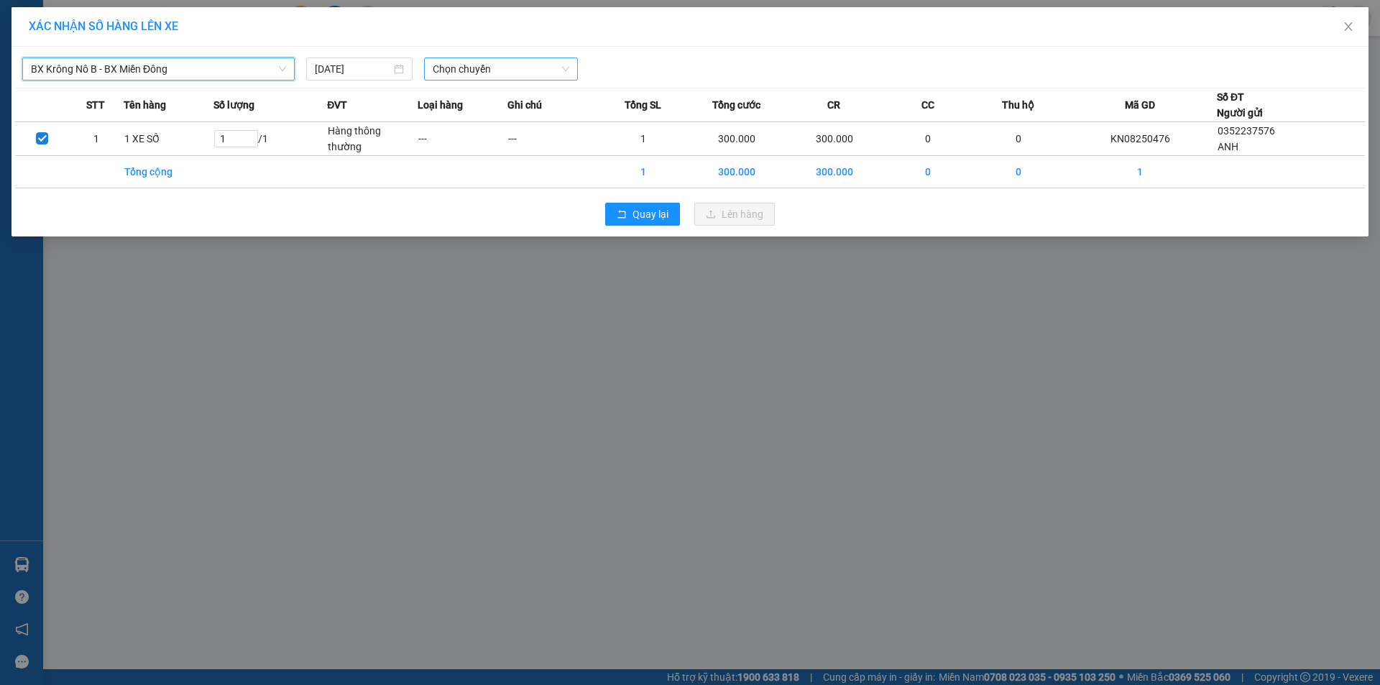
click at [473, 62] on span "Chọn chuyến" at bounding box center [501, 69] width 137 height 22
click at [501, 116] on div "19:00 - 51B-171.73" at bounding box center [489, 121] width 112 height 16
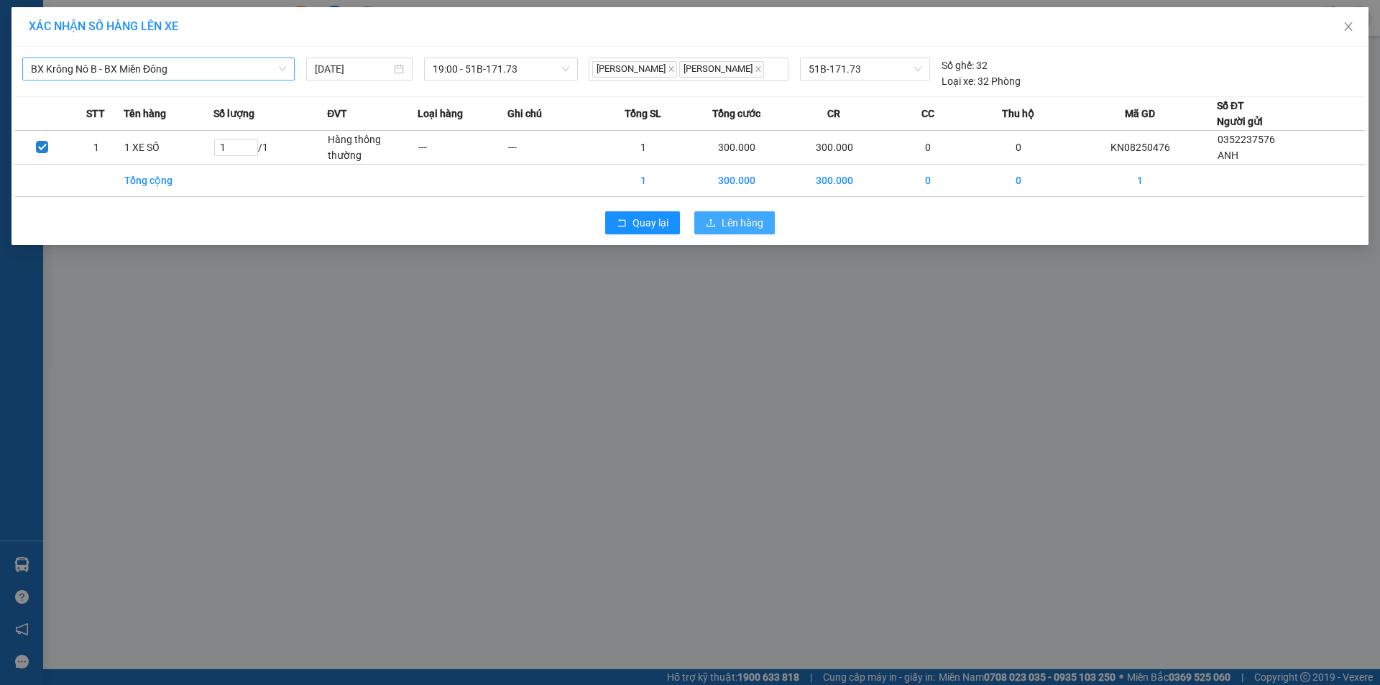
click at [734, 231] on span "Lên hàng" at bounding box center [742, 223] width 42 height 16
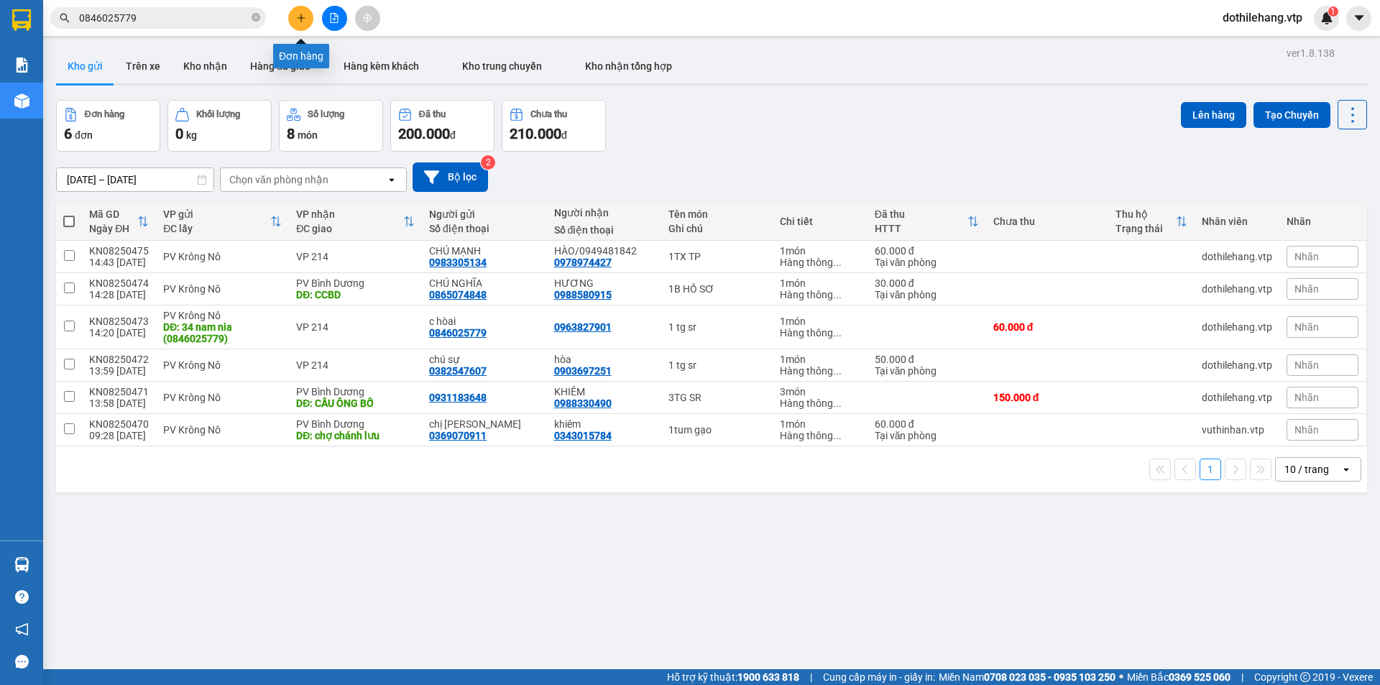
click at [303, 19] on icon "plus" at bounding box center [301, 18] width 10 height 10
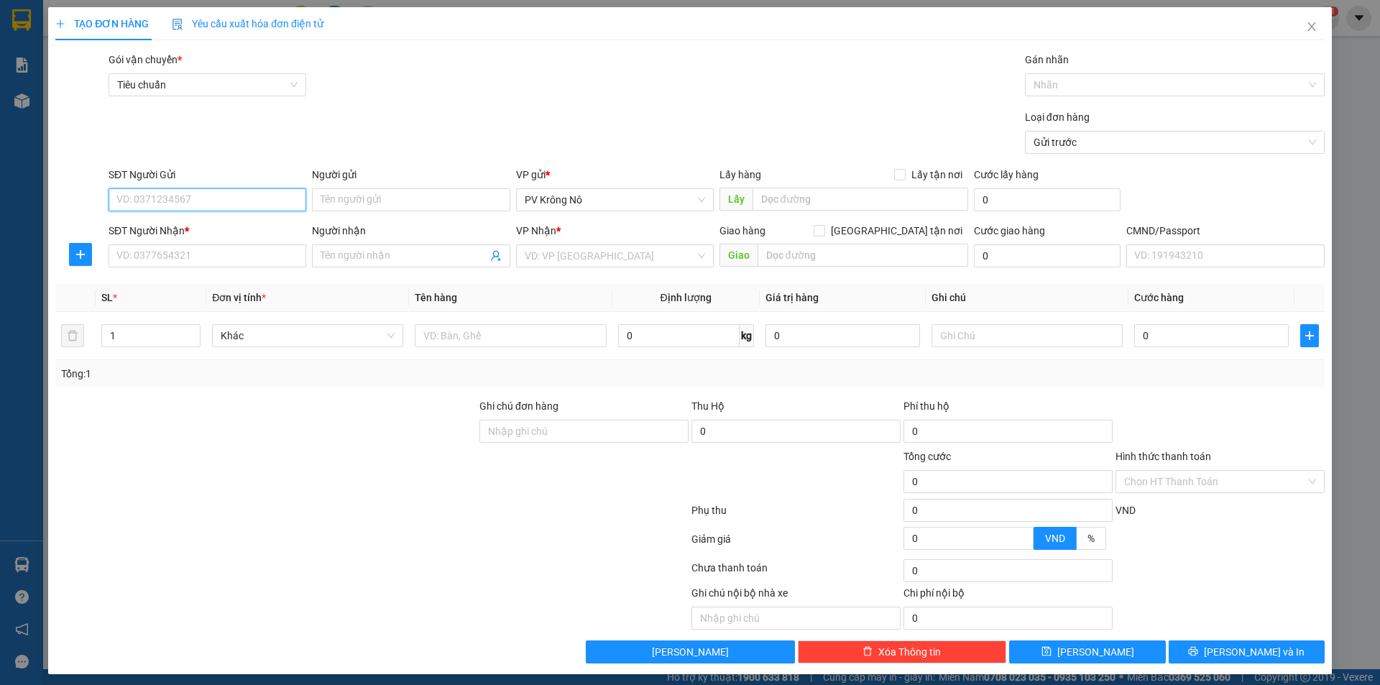
click at [161, 195] on input "SĐT Người Gửi" at bounding box center [207, 199] width 198 height 23
click at [129, 254] on input "SĐT Người Nhận *" at bounding box center [207, 255] width 198 height 23
type input "0971831232"
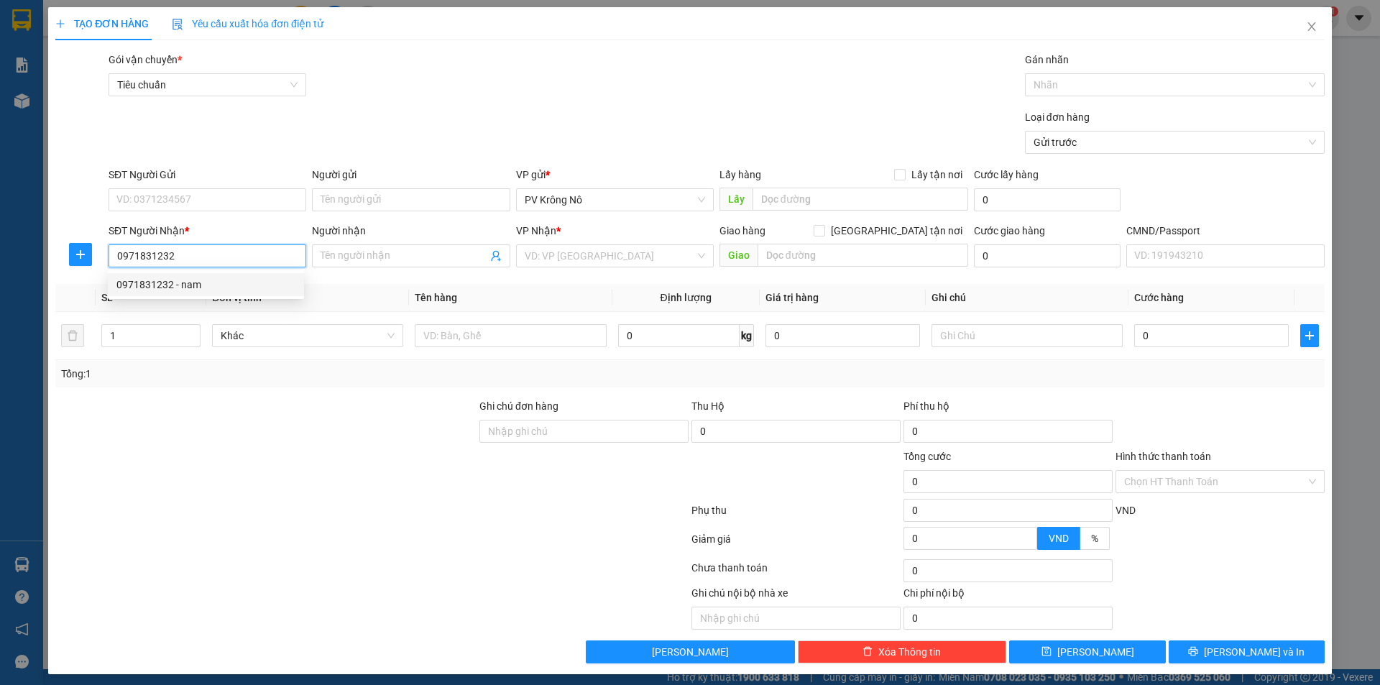
click at [213, 290] on div "0971831232 - nam" at bounding box center [205, 285] width 179 height 16
type input "nam"
type input "0971831232"
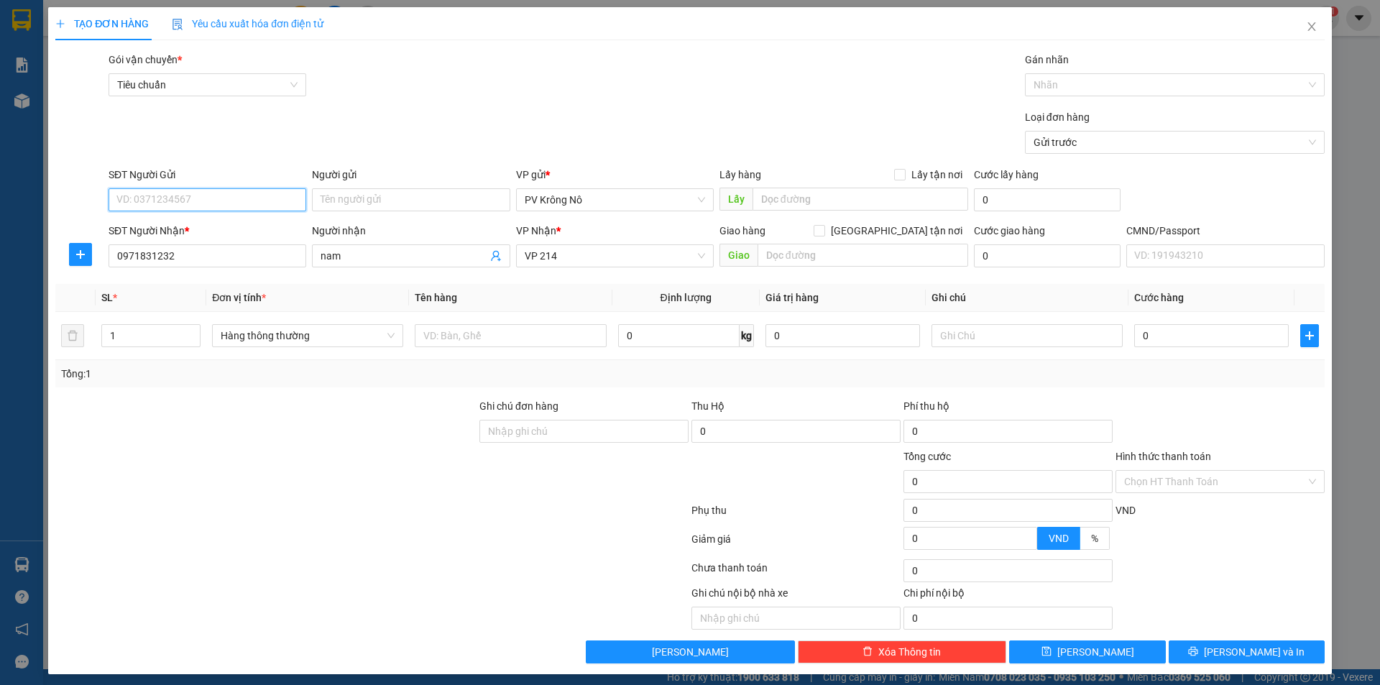
click at [198, 190] on input "SĐT Người Gửi" at bounding box center [207, 199] width 198 height 23
type input "0974583038"
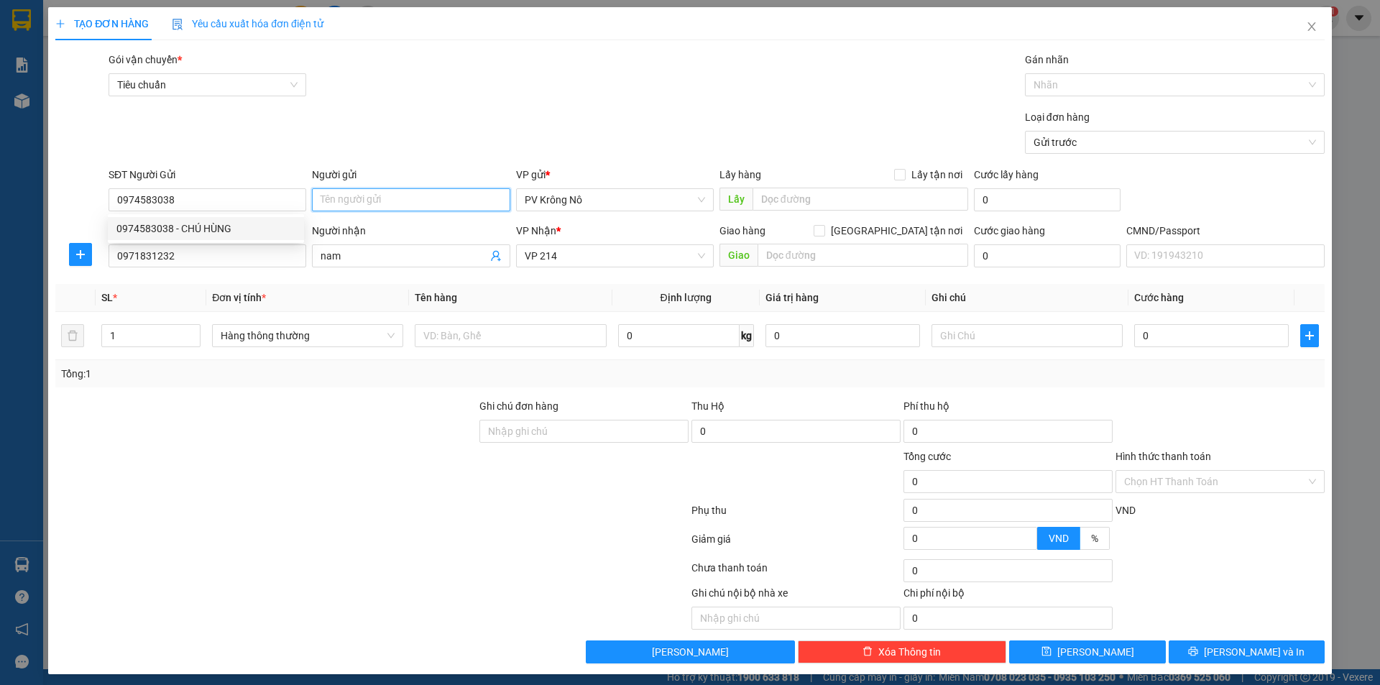
click at [355, 195] on input "Người gửi" at bounding box center [411, 199] width 198 height 23
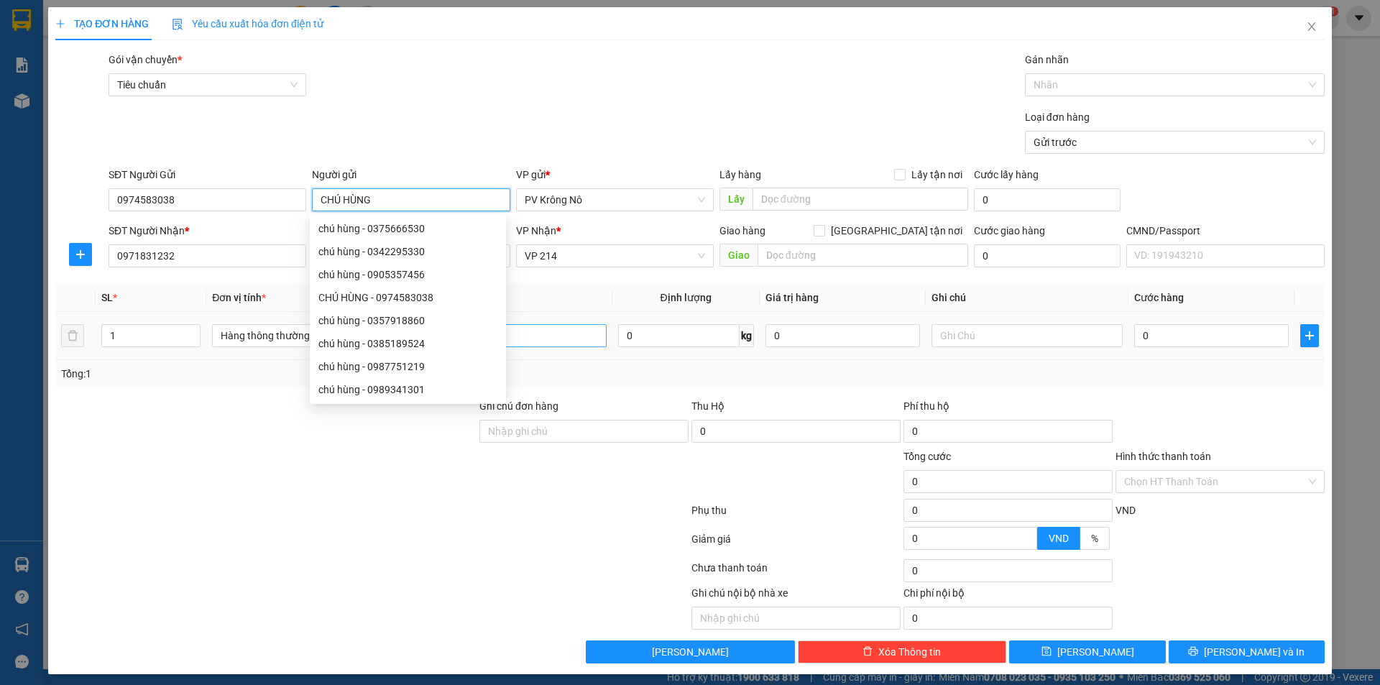
type input "CHÚ HÙNG"
click at [531, 325] on input "text" at bounding box center [510, 335] width 191 height 23
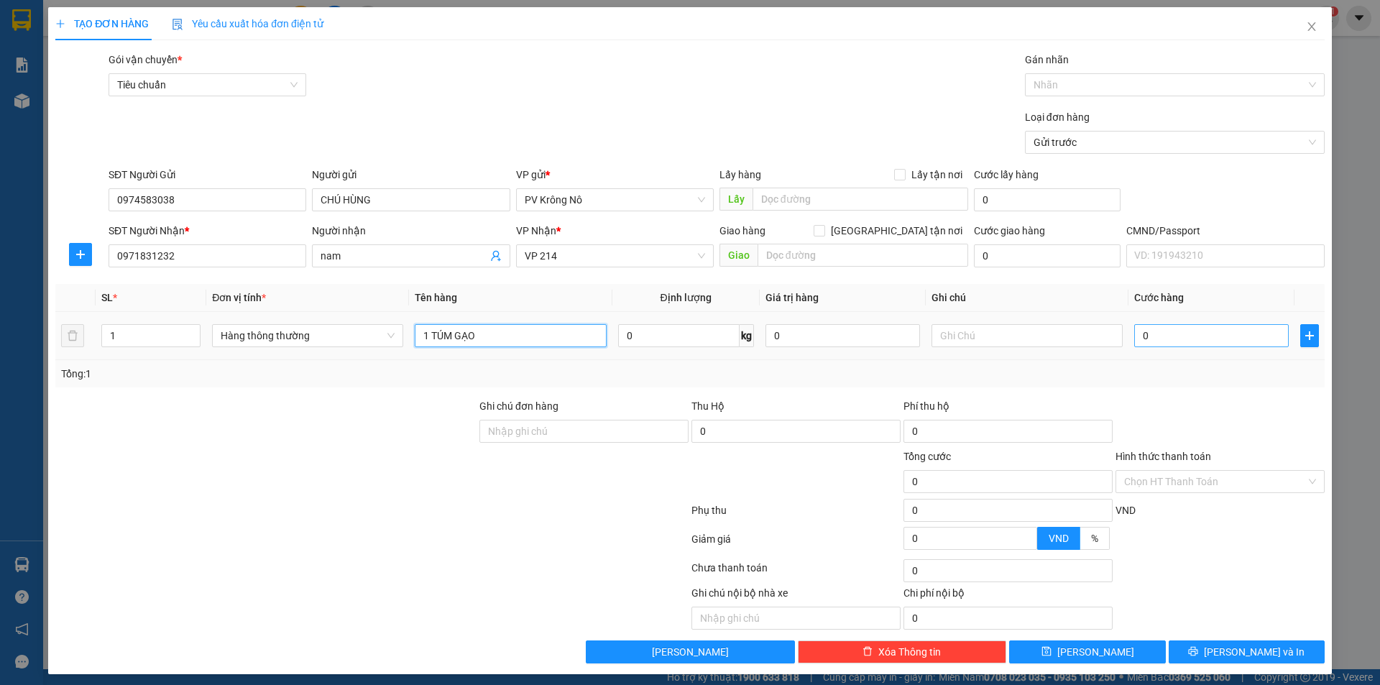
type input "1 TÚM GẠO"
click at [1155, 336] on input "0" at bounding box center [1211, 335] width 154 height 23
type input "004"
type input "4"
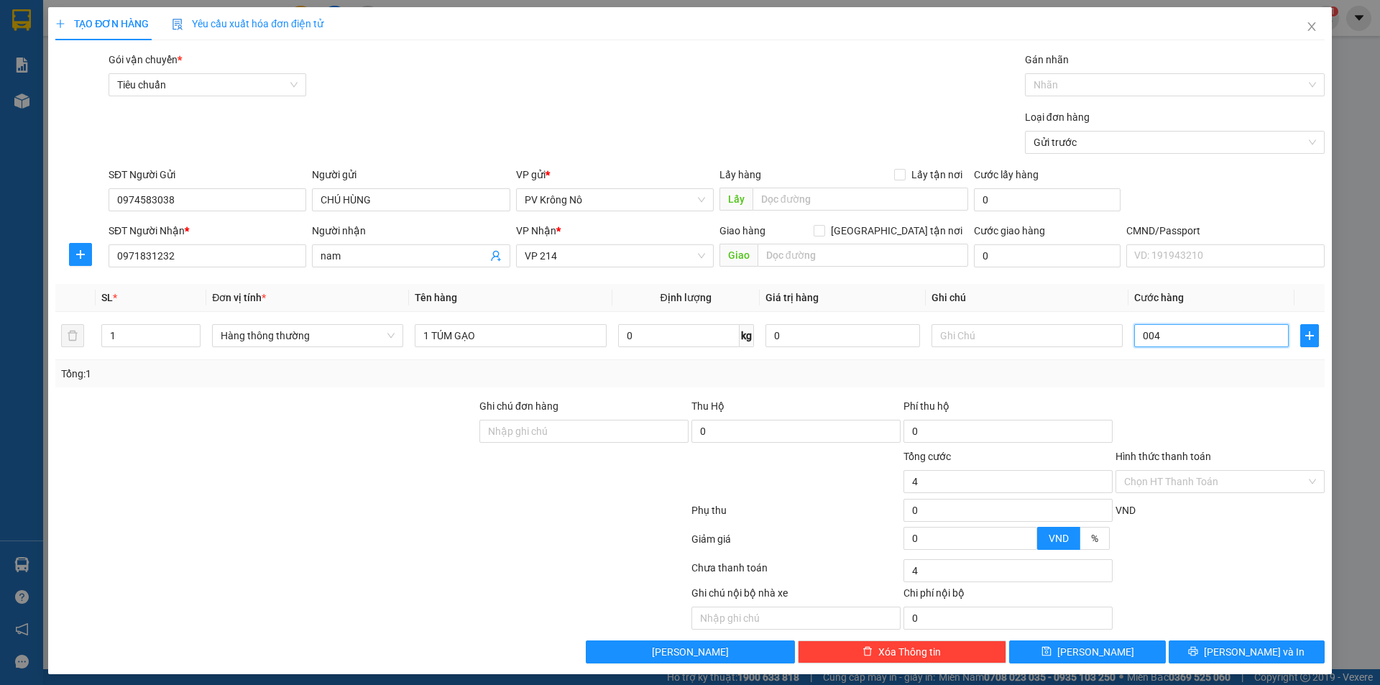
type input "0.040"
type input "40"
type input "00.400"
type input "400"
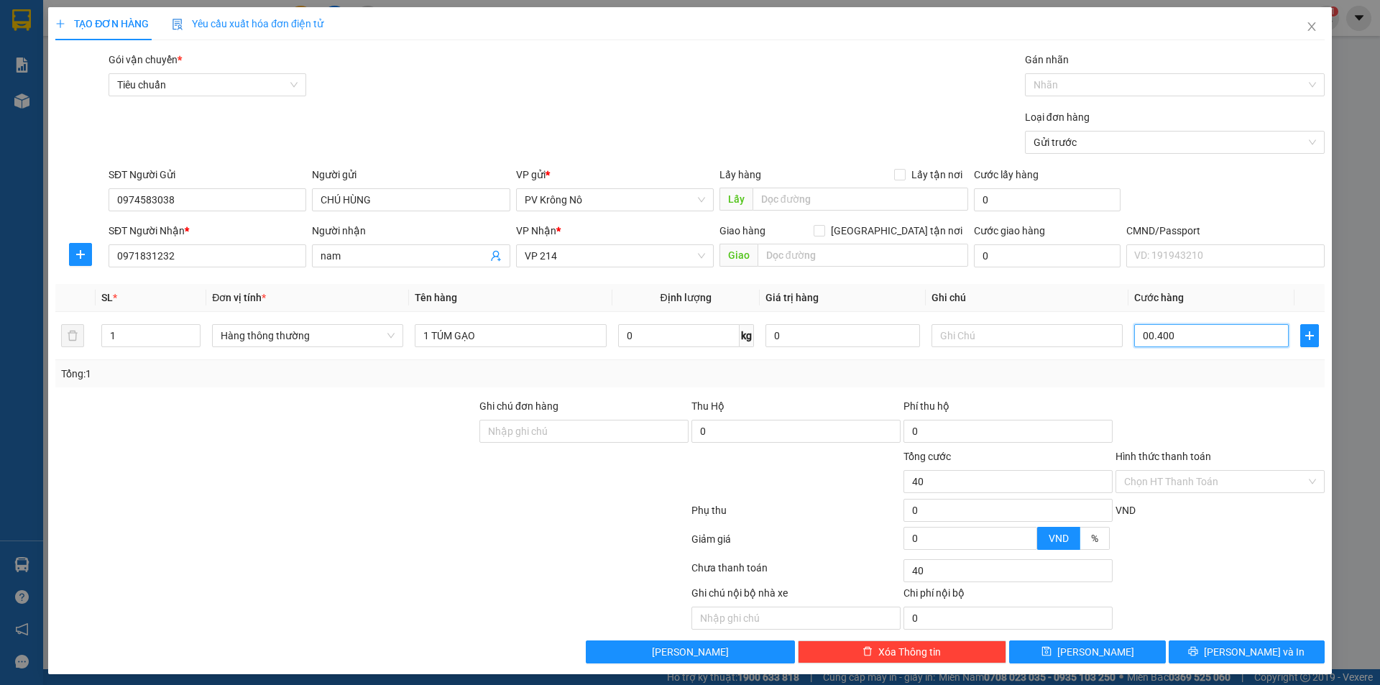
type input "400"
type input "0.004.000"
type input "4.000"
type input "000.040.000"
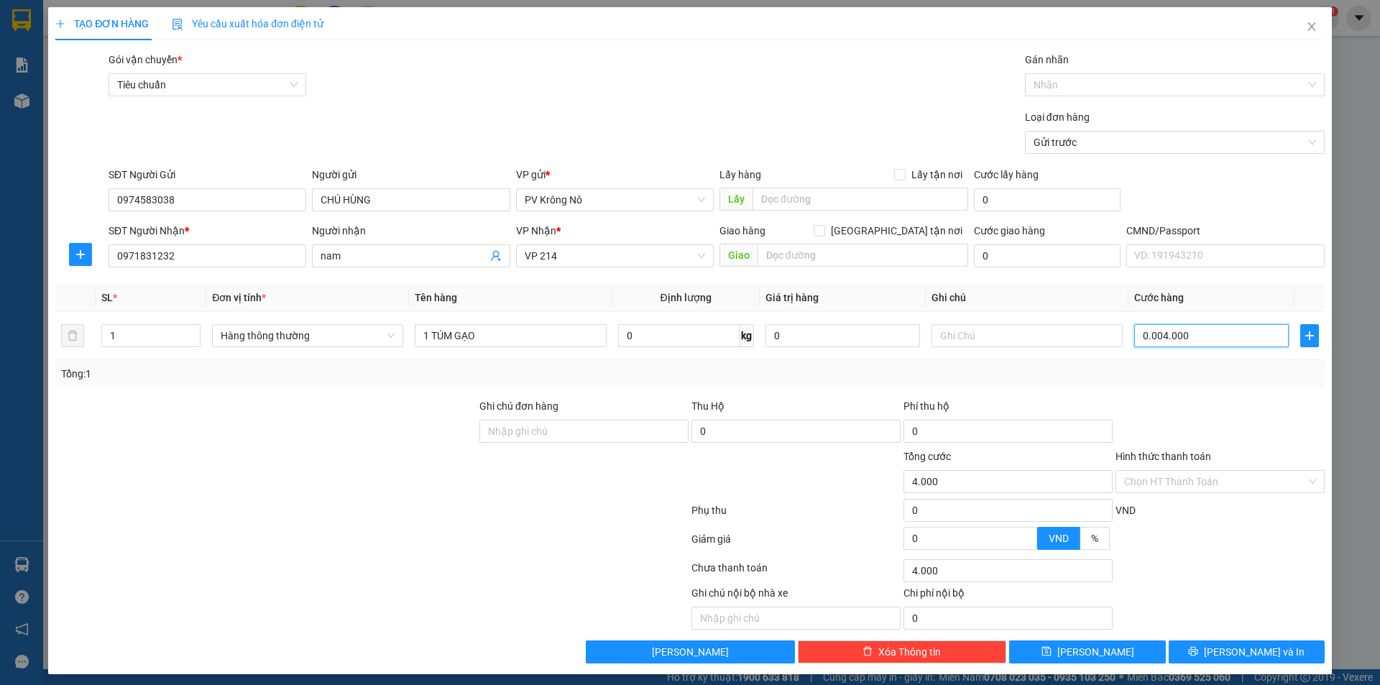
type input "40.000"
click at [1188, 481] on input "Hình thức thanh toán" at bounding box center [1215, 482] width 182 height 22
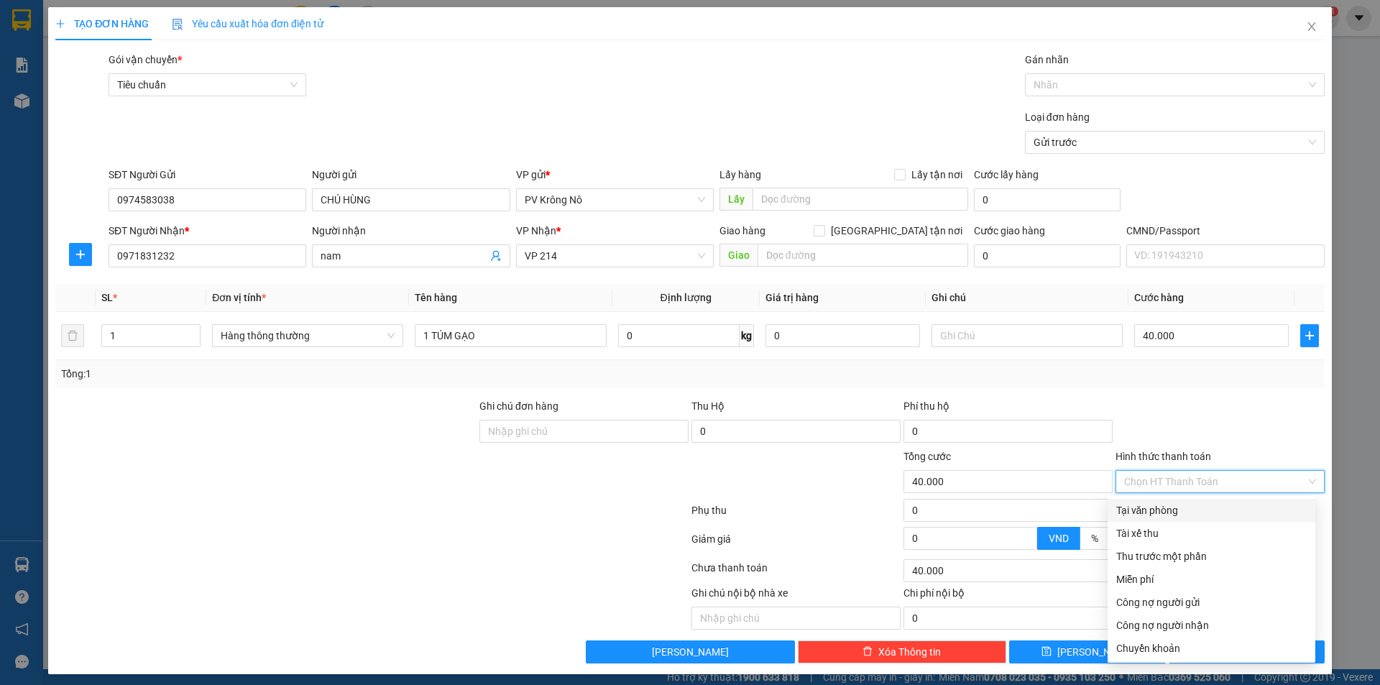
click at [1165, 510] on div "Tại văn phòng" at bounding box center [1211, 510] width 190 height 16
type input "0"
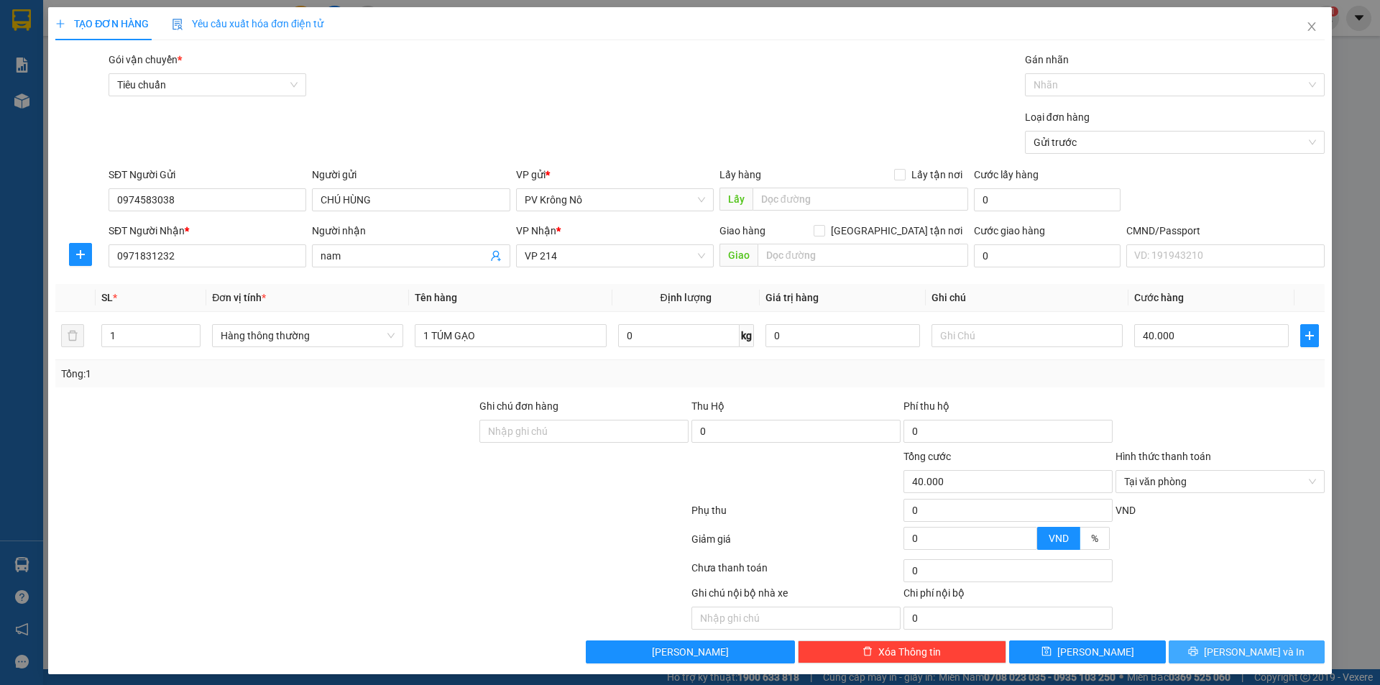
click at [1198, 649] on icon "printer" at bounding box center [1192, 651] width 9 height 9
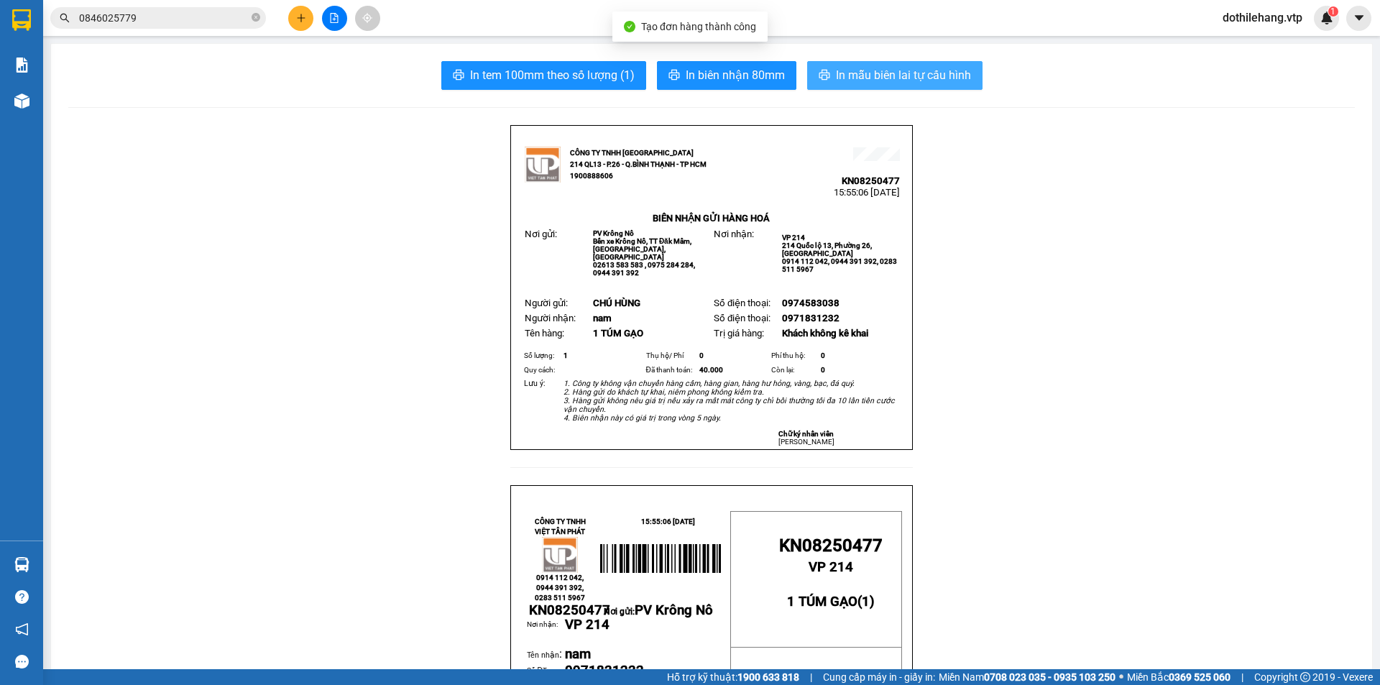
click at [923, 77] on span "In mẫu biên lai tự cấu hình" at bounding box center [903, 75] width 135 height 18
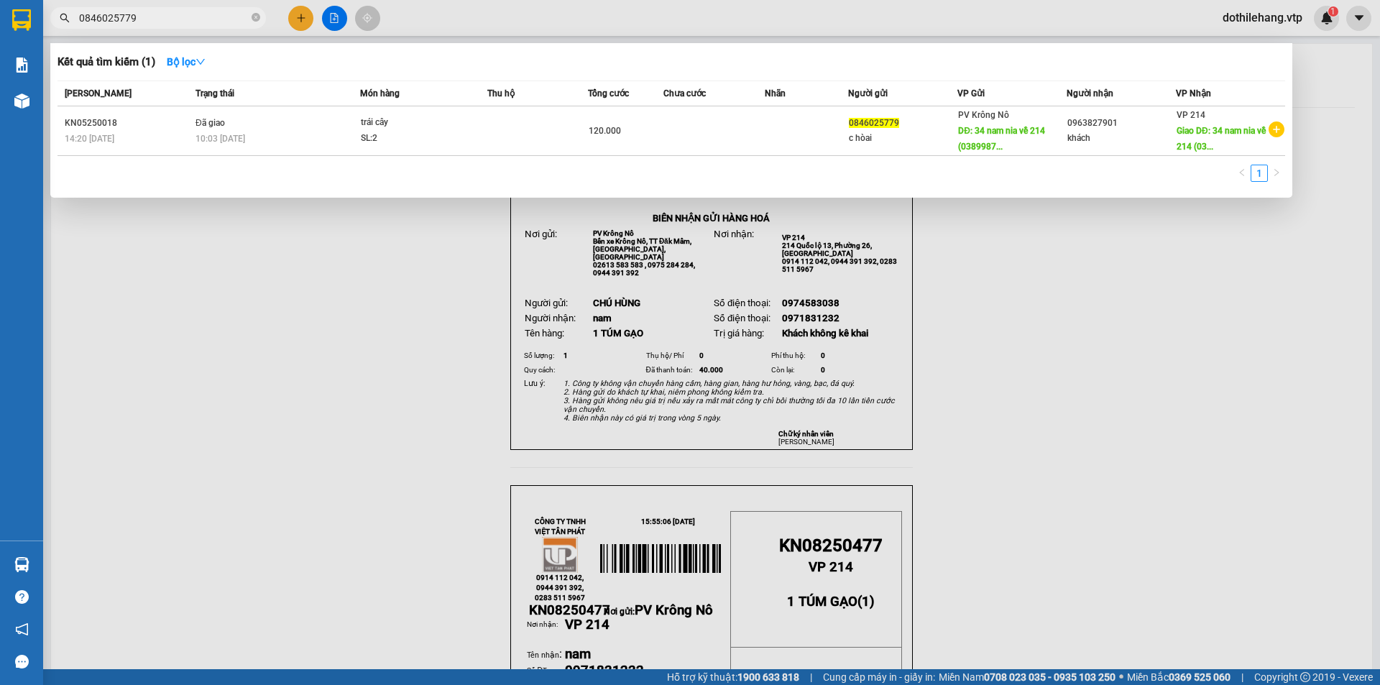
click at [260, 19] on span "0846025779" at bounding box center [158, 18] width 216 height 22
click at [251, 19] on span "0846025779" at bounding box center [158, 18] width 216 height 22
click at [254, 19] on icon "close-circle" at bounding box center [255, 17] width 9 height 9
type input "6789"
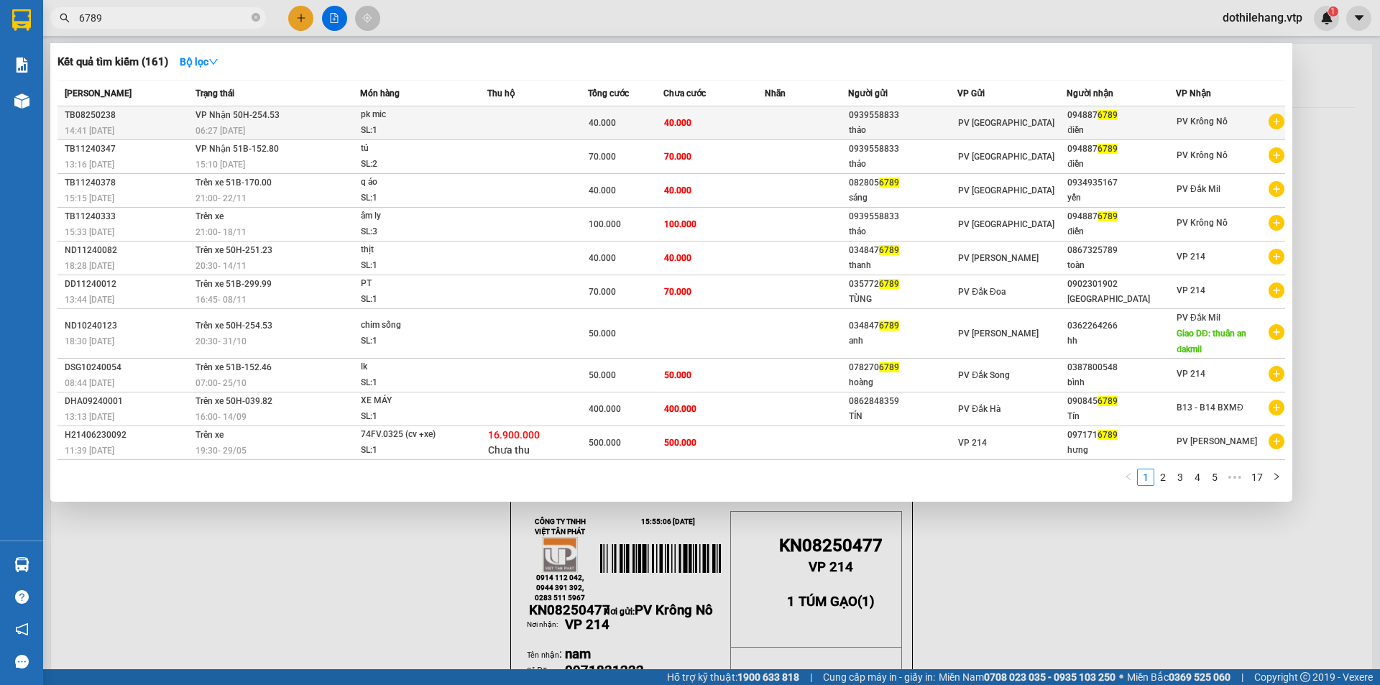
click at [305, 131] on div "06:27 [DATE]" at bounding box center [277, 131] width 164 height 16
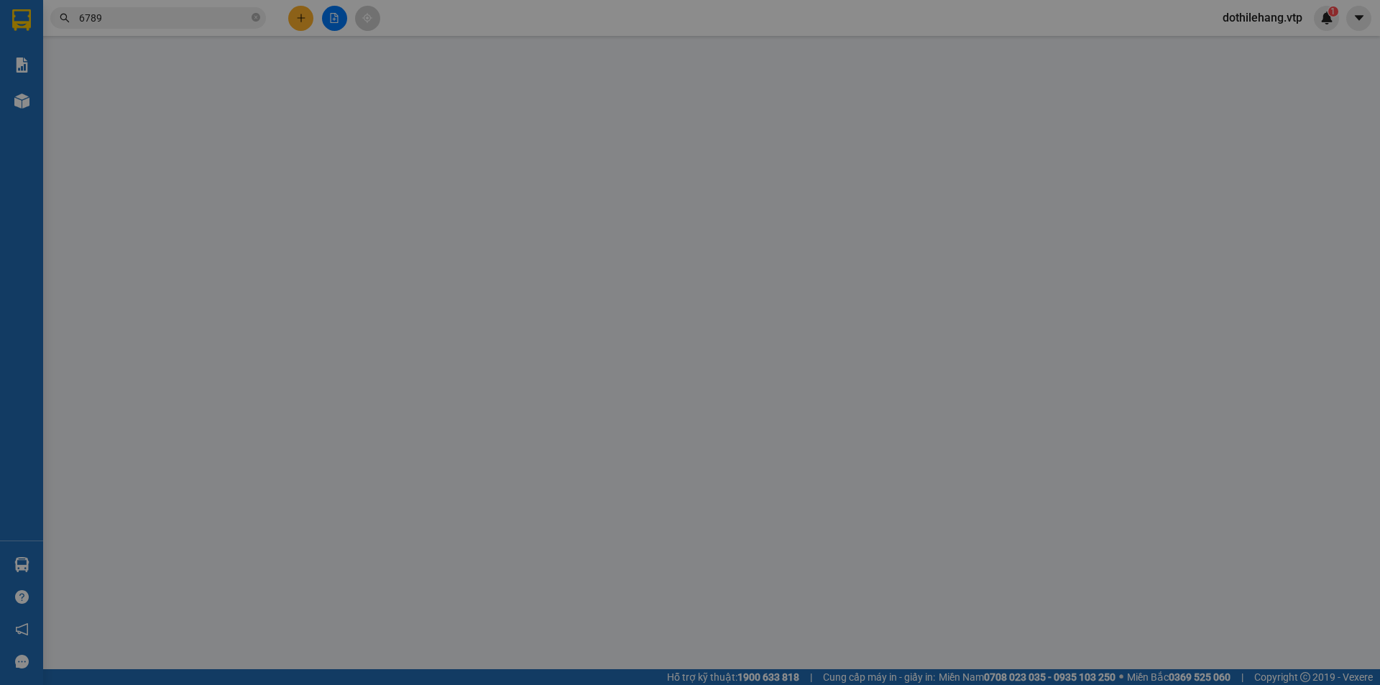
type input "2.000"
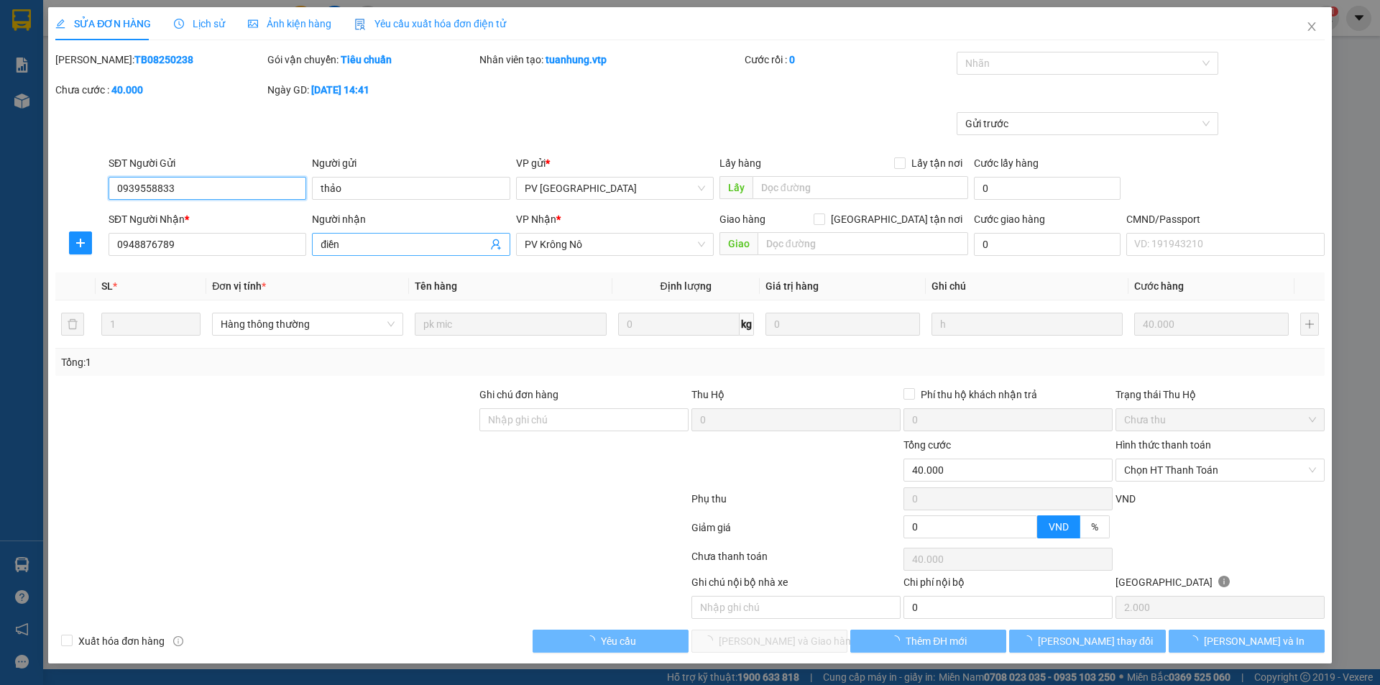
type input "0939558833"
type input "thảo"
type input "0948876789"
type input "điền"
type input "40.000"
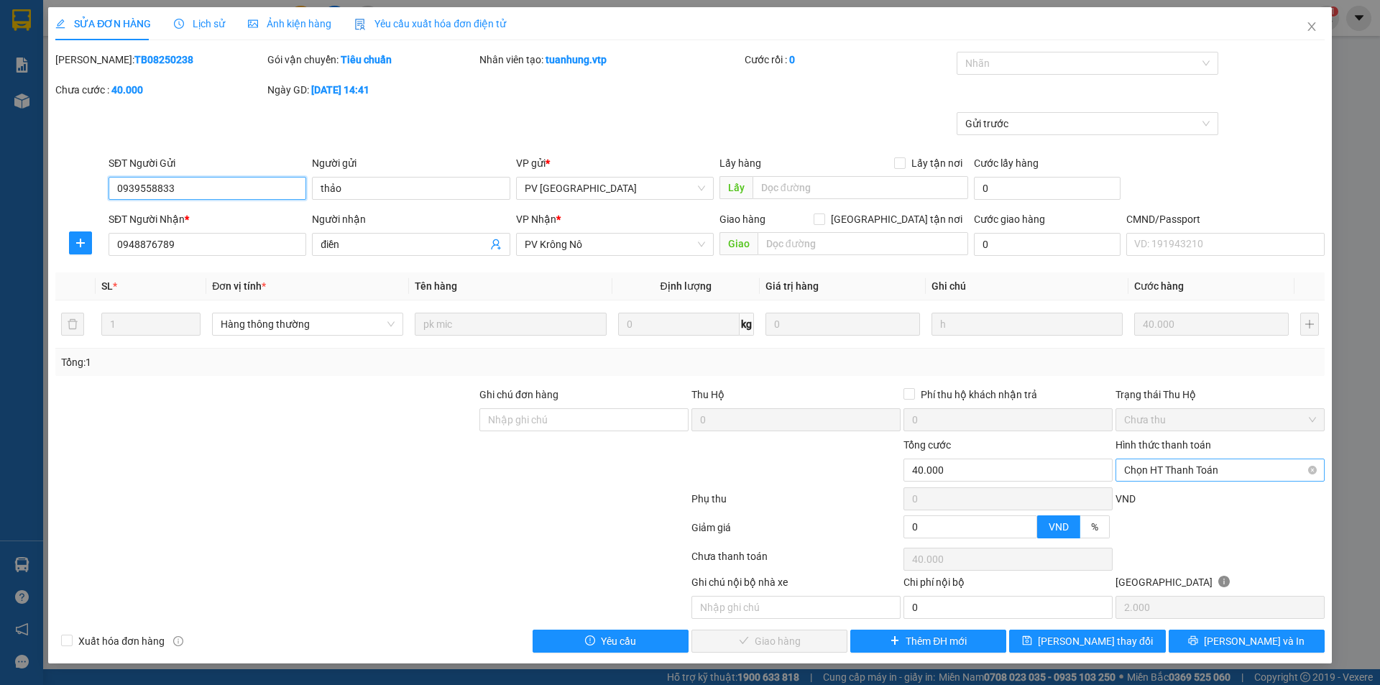
click at [1164, 475] on span "Chọn HT Thanh Toán" at bounding box center [1220, 470] width 192 height 22
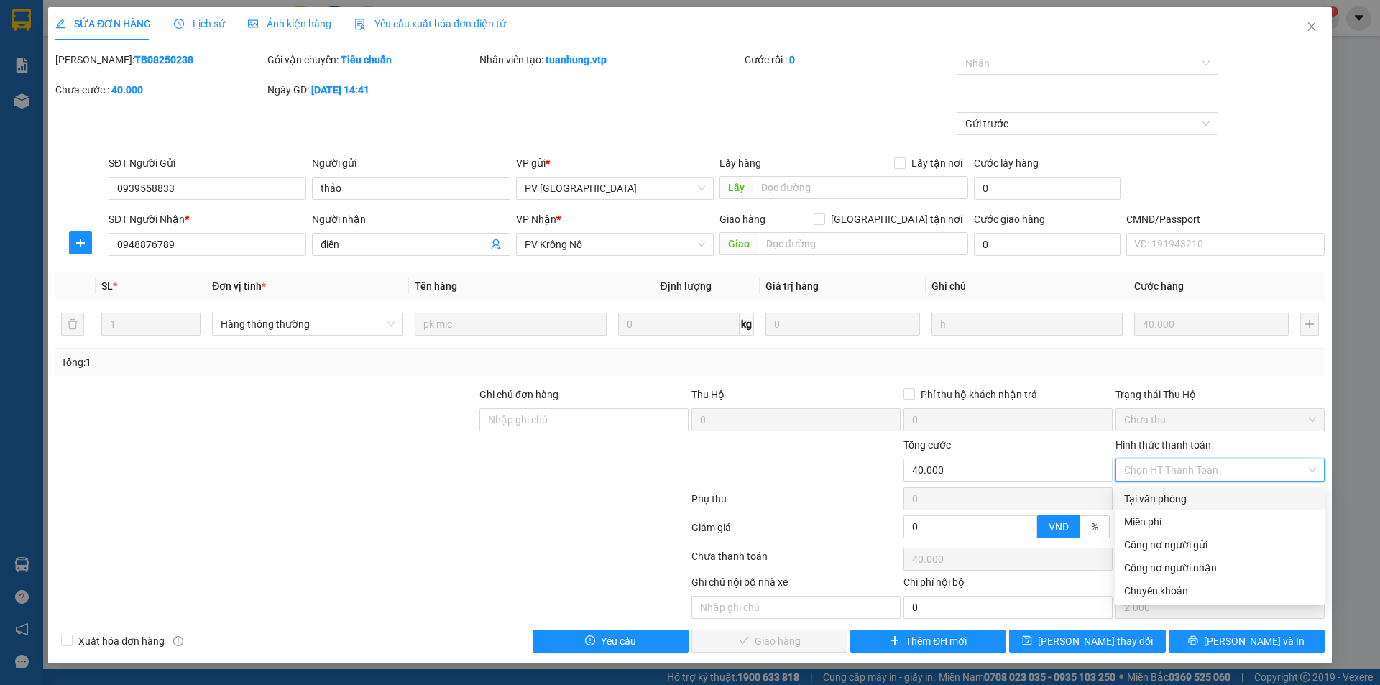
click at [1154, 502] on div "Tại văn phòng" at bounding box center [1220, 499] width 192 height 16
type input "0"
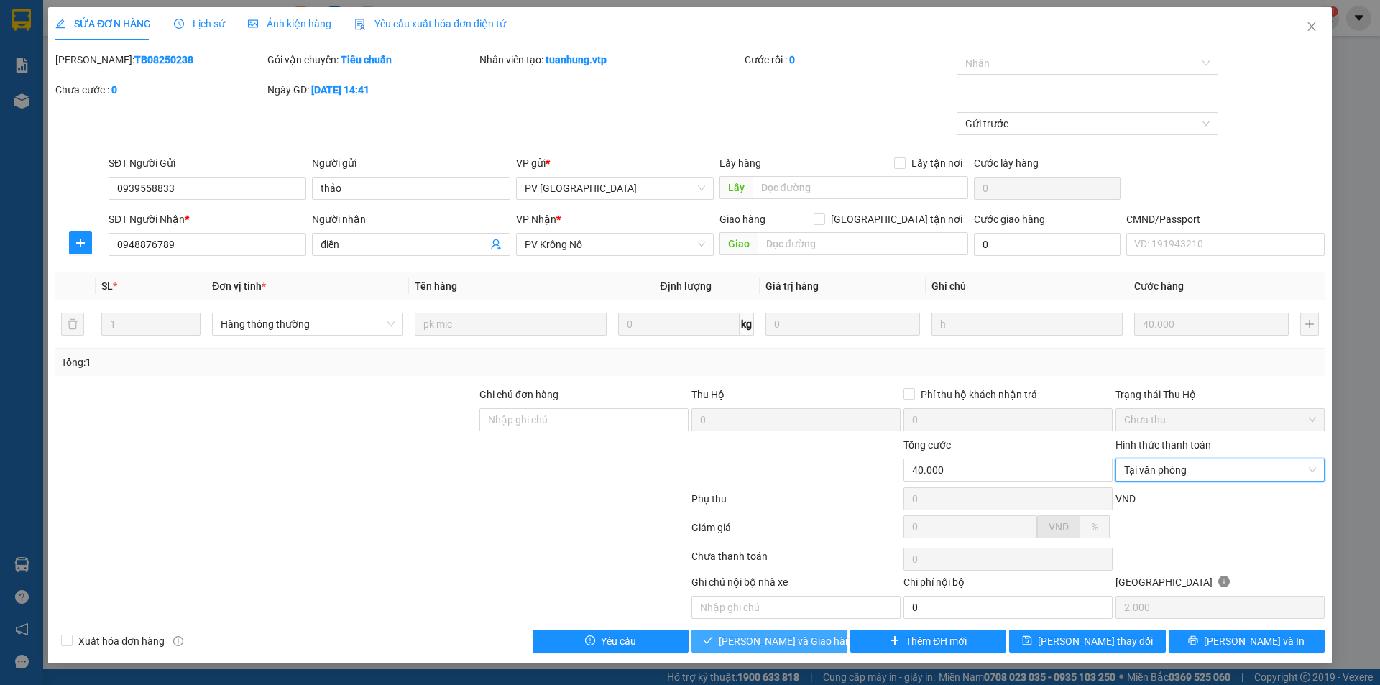
click at [759, 640] on span "[PERSON_NAME] và Giao hàng" at bounding box center [788, 641] width 138 height 16
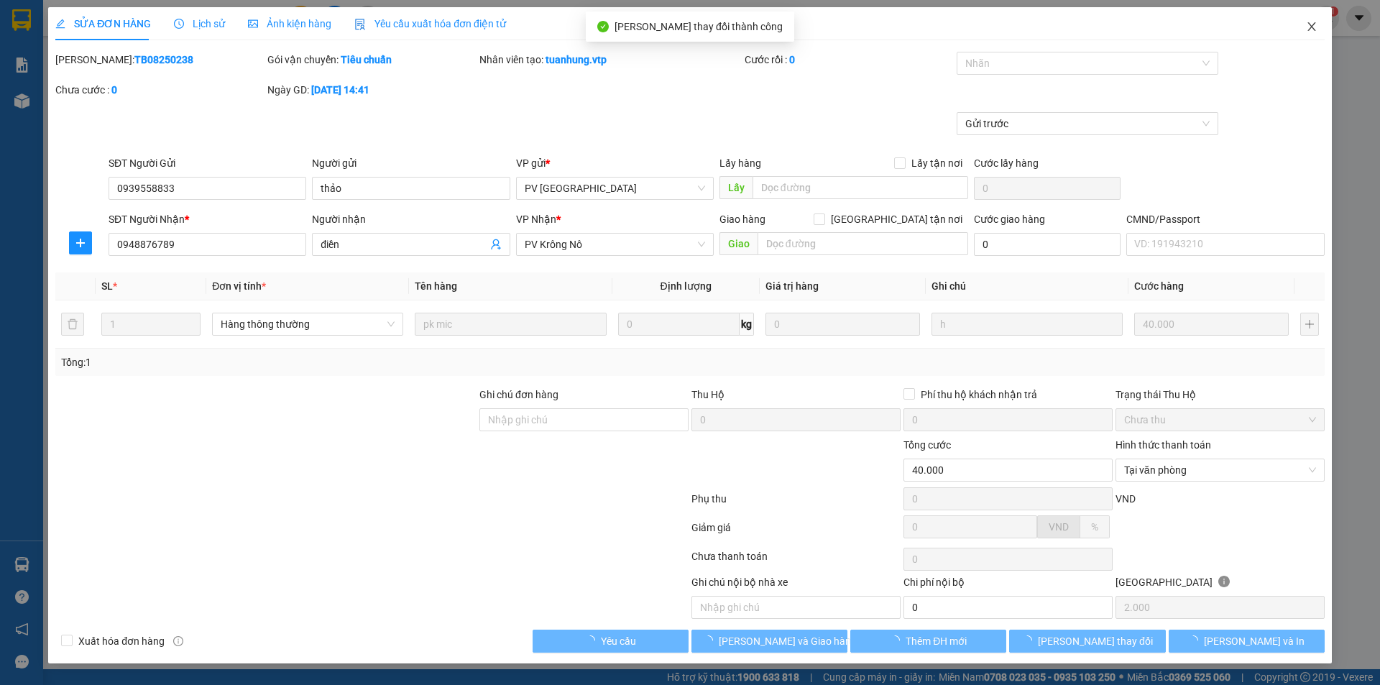
click at [1312, 25] on icon "close" at bounding box center [1311, 26] width 11 height 11
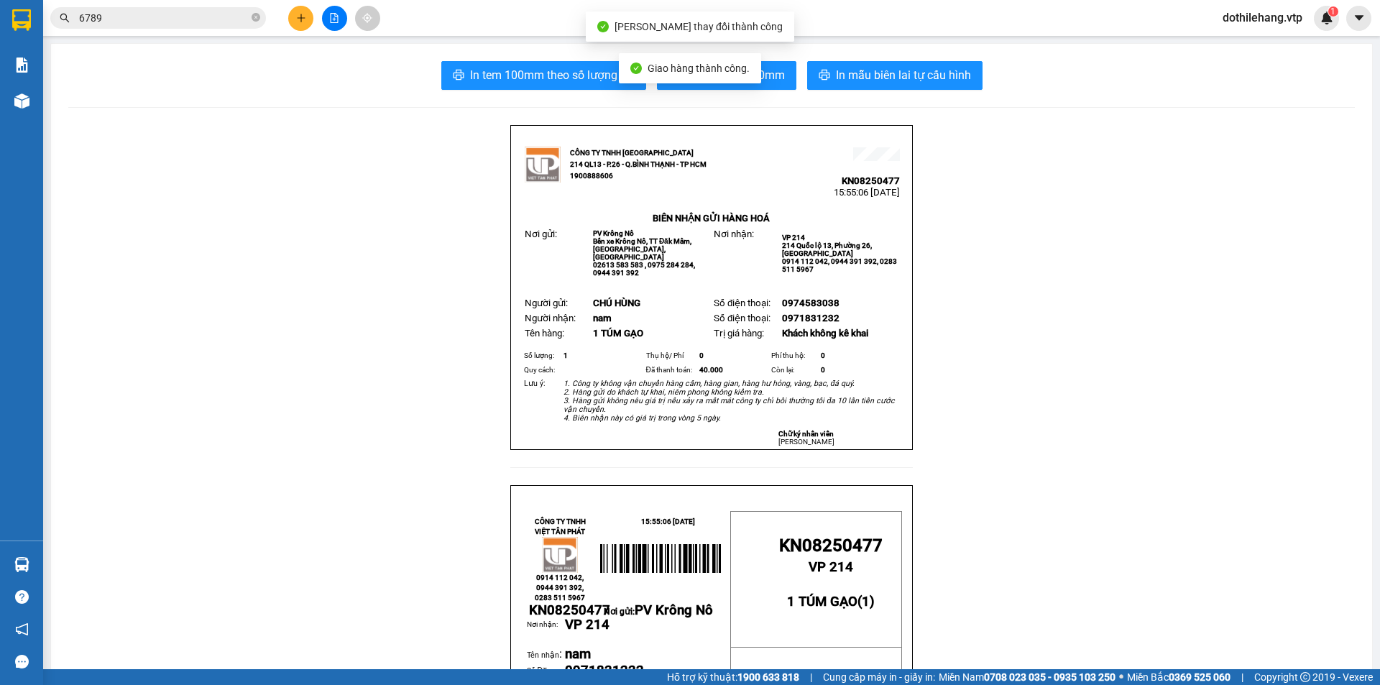
click at [298, 20] on icon "plus" at bounding box center [301, 18] width 10 height 10
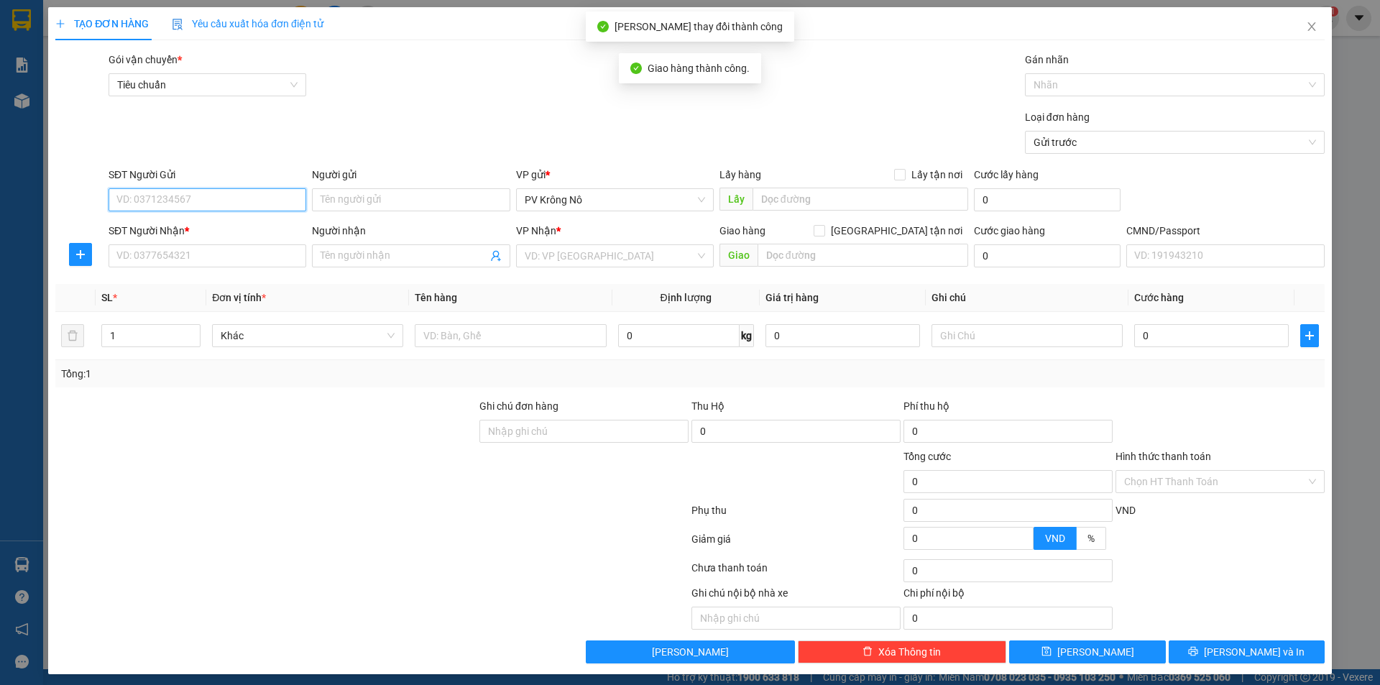
click at [220, 206] on input "SĐT Người Gửi" at bounding box center [207, 199] width 198 height 23
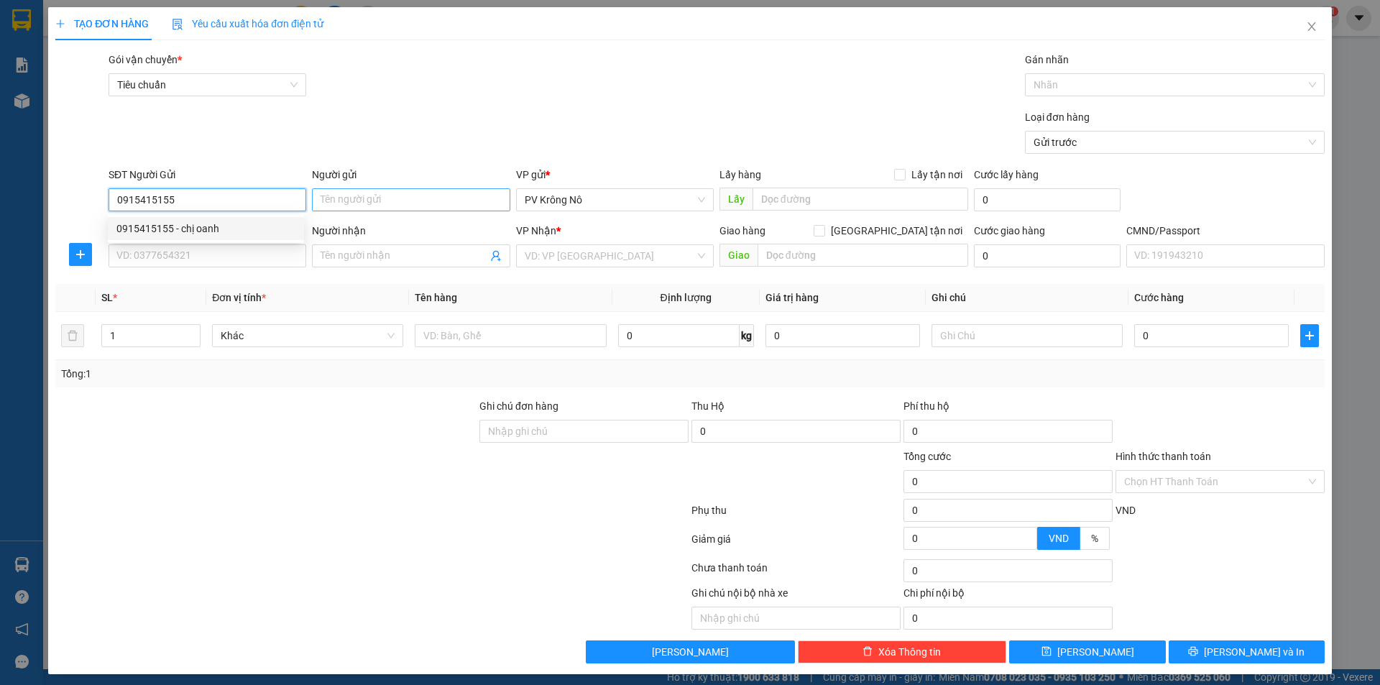
type input "0915415155"
click at [417, 200] on input "Người gửi" at bounding box center [411, 199] width 198 height 23
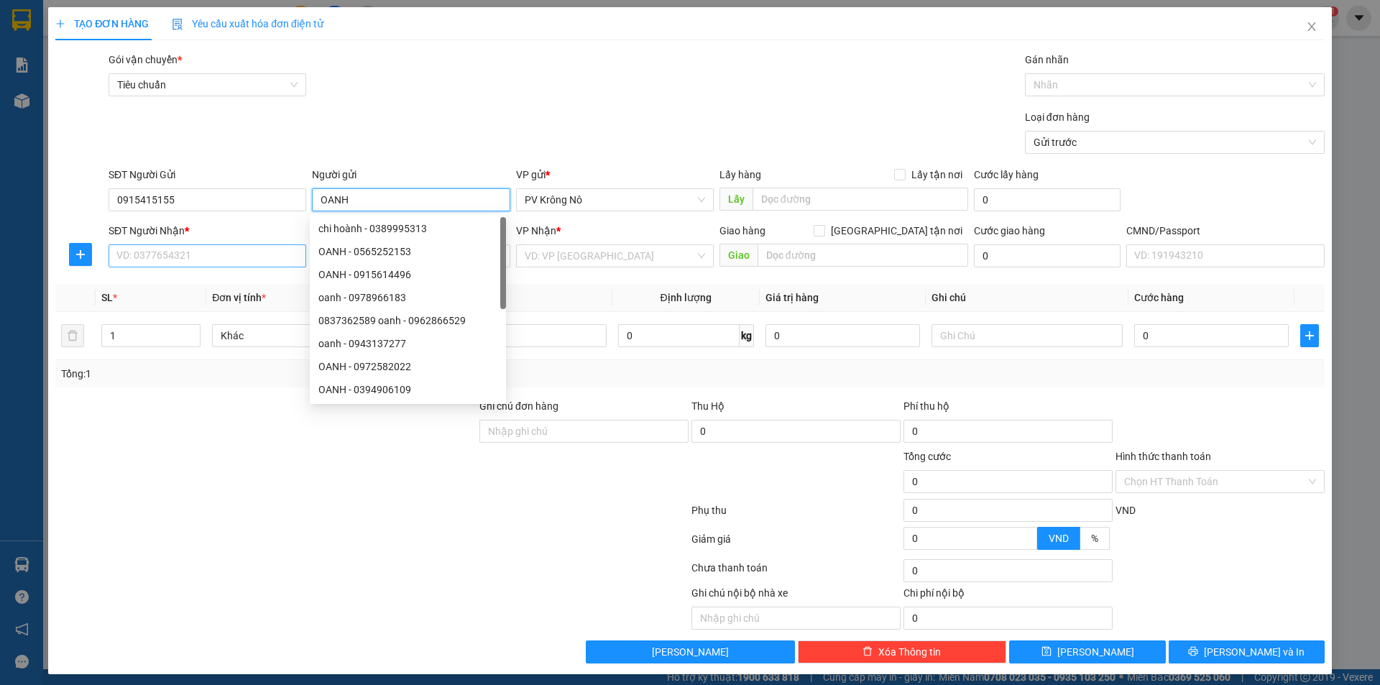
type input "OANH"
click at [206, 251] on input "SĐT Người Nhận *" at bounding box center [207, 255] width 198 height 23
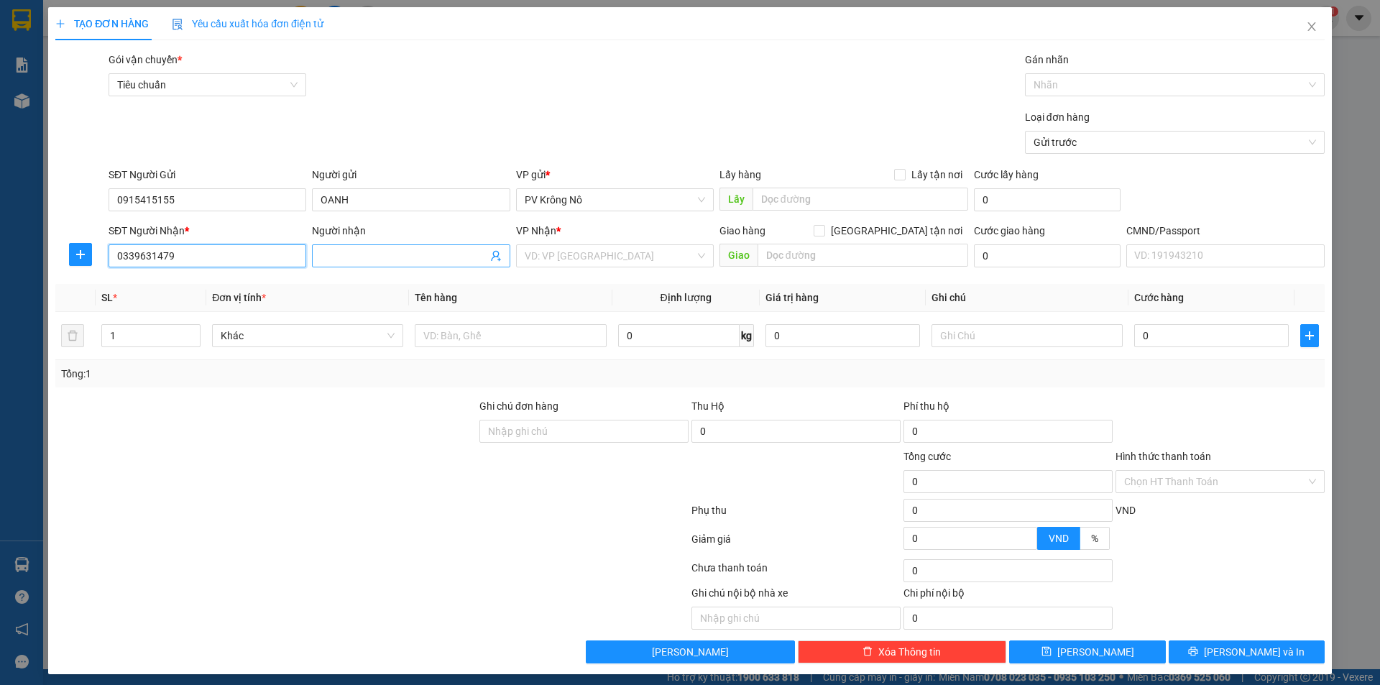
type input "0339631479"
click at [403, 261] on input "Người nhận" at bounding box center [403, 256] width 166 height 16
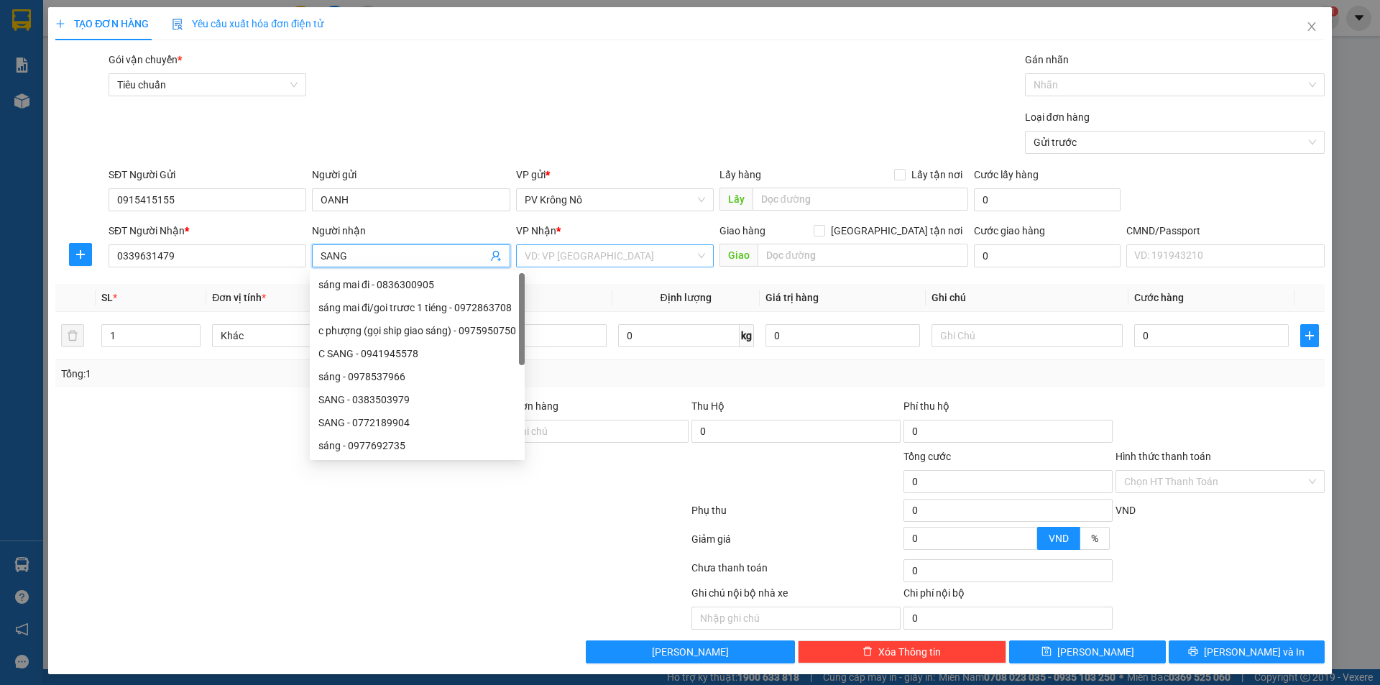
type input "SANG"
click at [605, 257] on input "search" at bounding box center [610, 256] width 170 height 22
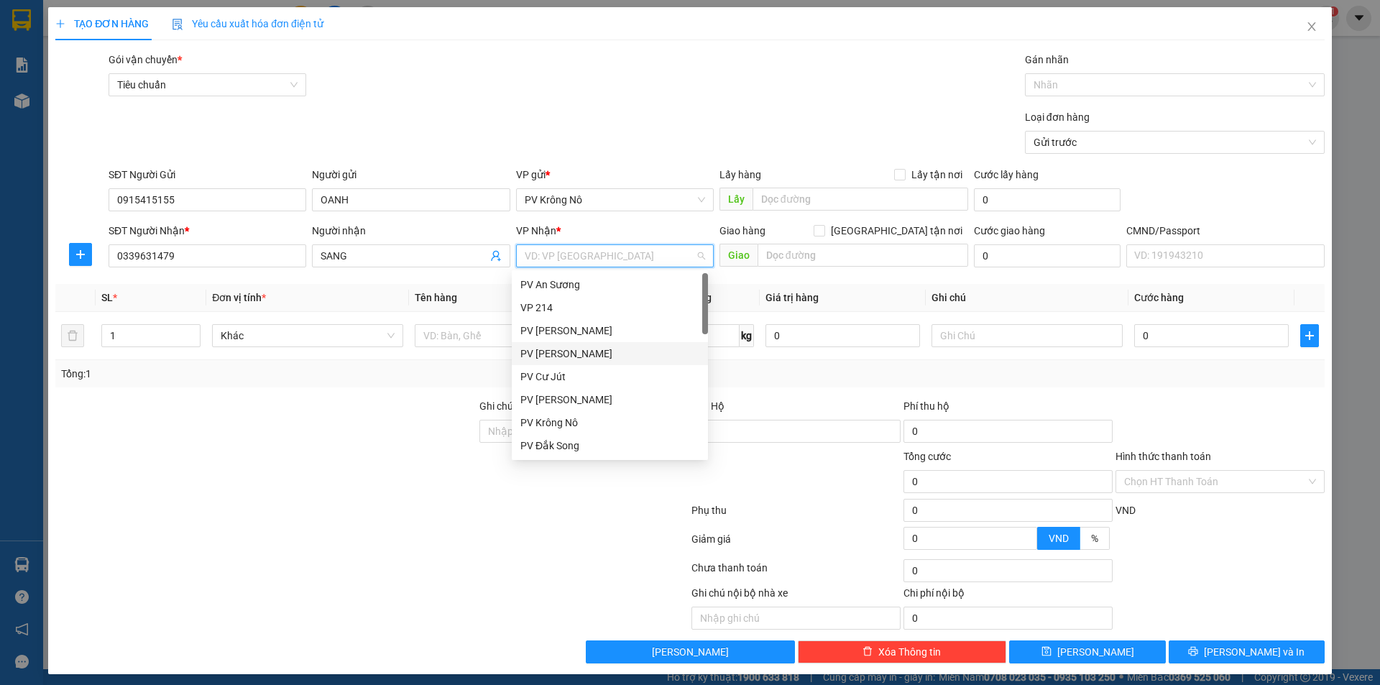
type input "D"
click at [586, 436] on div "PV Bình Dương" at bounding box center [610, 445] width 196 height 23
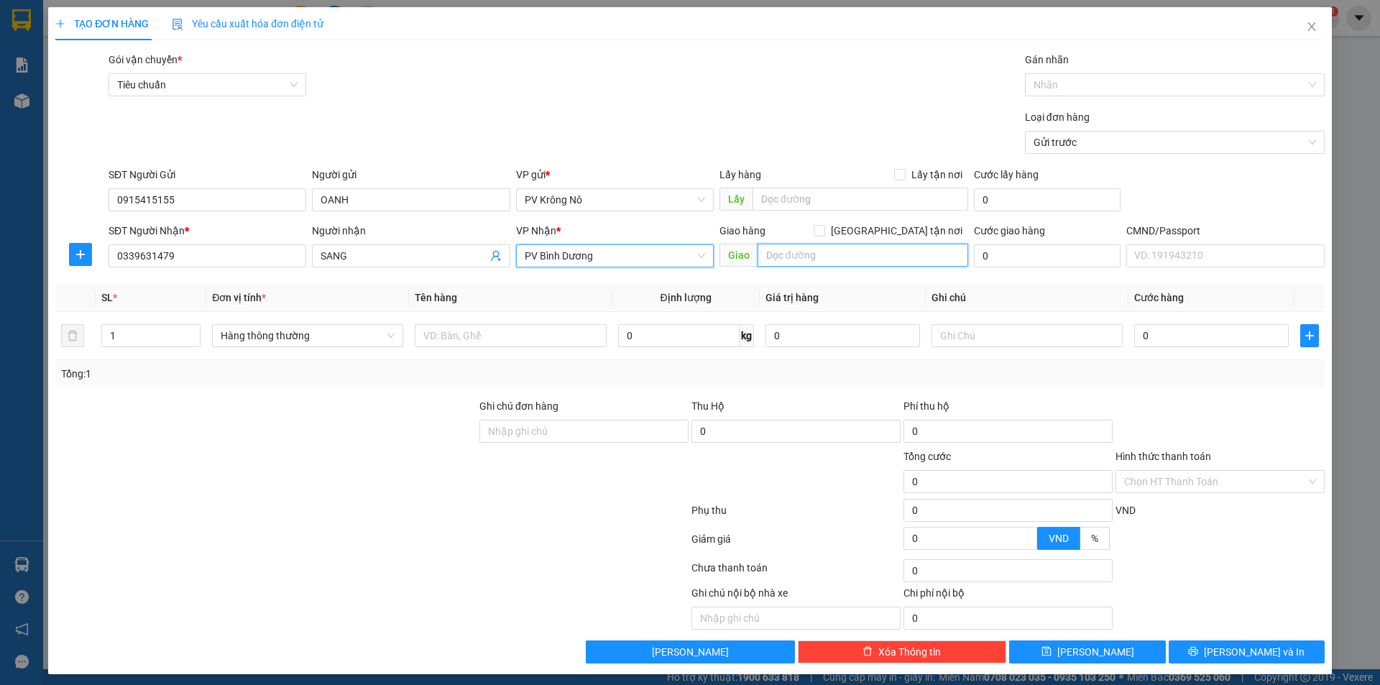
click at [844, 258] on input "text" at bounding box center [862, 255] width 211 height 23
type input "CẦU ÔNG BỐ"
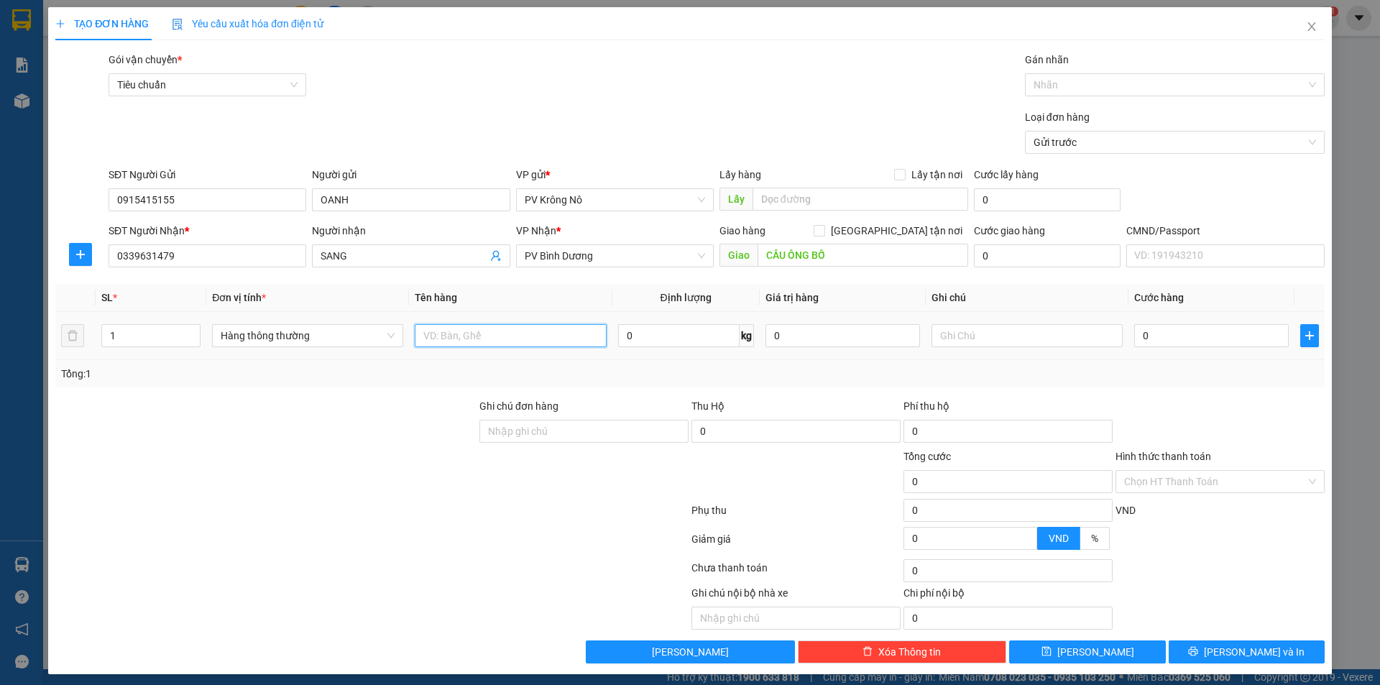
click at [494, 337] on input "text" at bounding box center [510, 335] width 191 height 23
type input "1TG SR"
click at [1172, 334] on input "0" at bounding box center [1211, 335] width 154 height 23
type input "005"
type input "5"
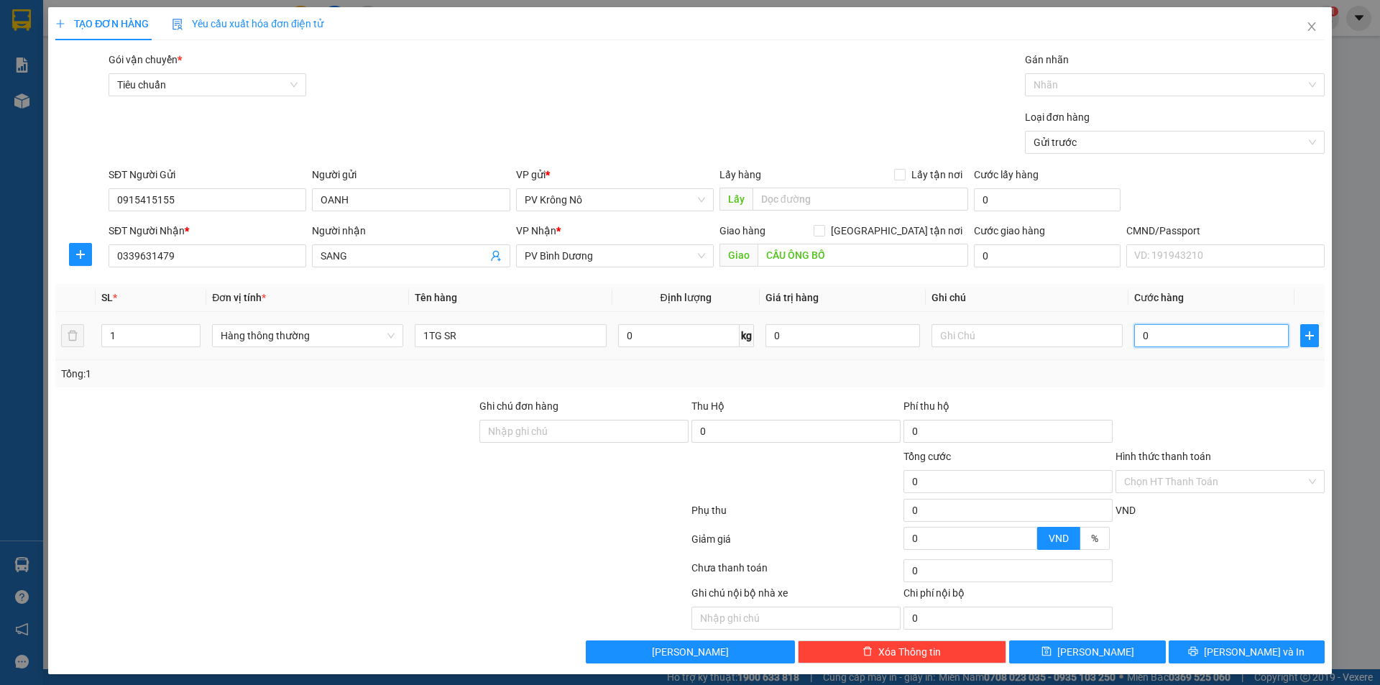
type input "5"
type input "0.050"
type input "50"
type input "00.500"
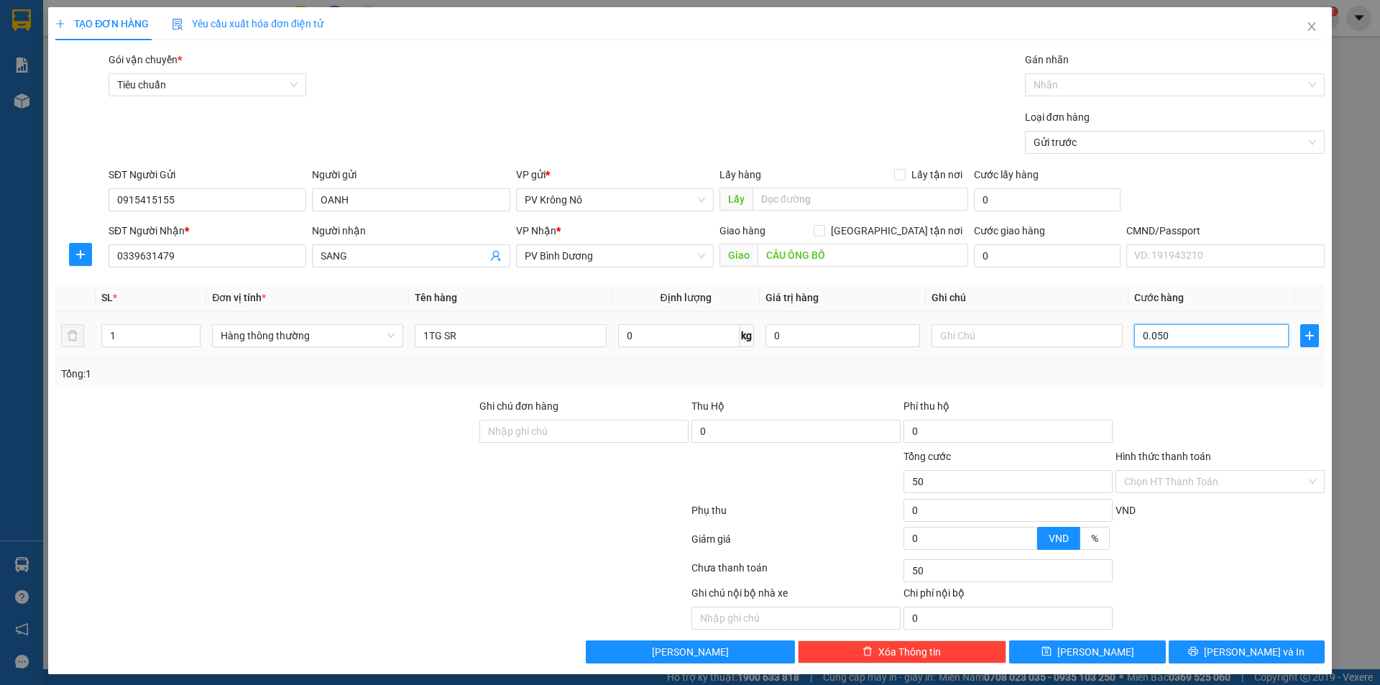
type input "500"
type input "0.005.000"
type input "5.000"
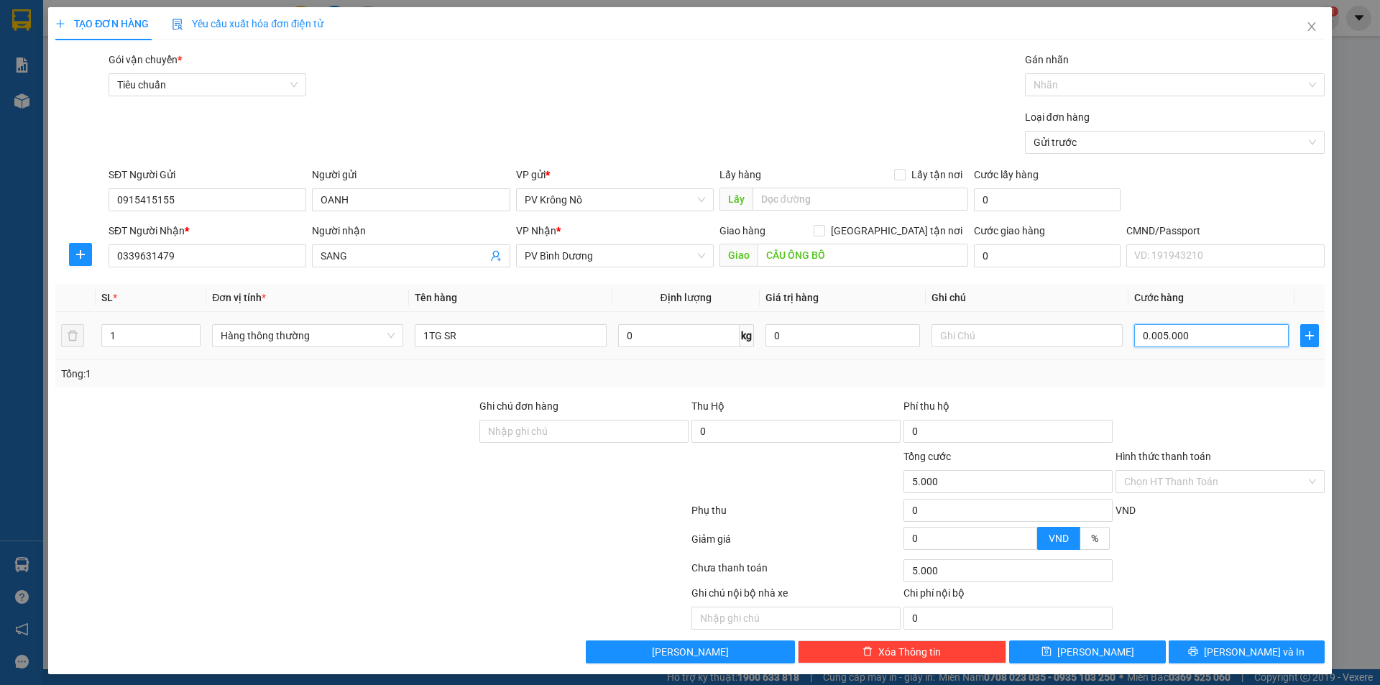
type input "000.050.000"
type input "50.000"
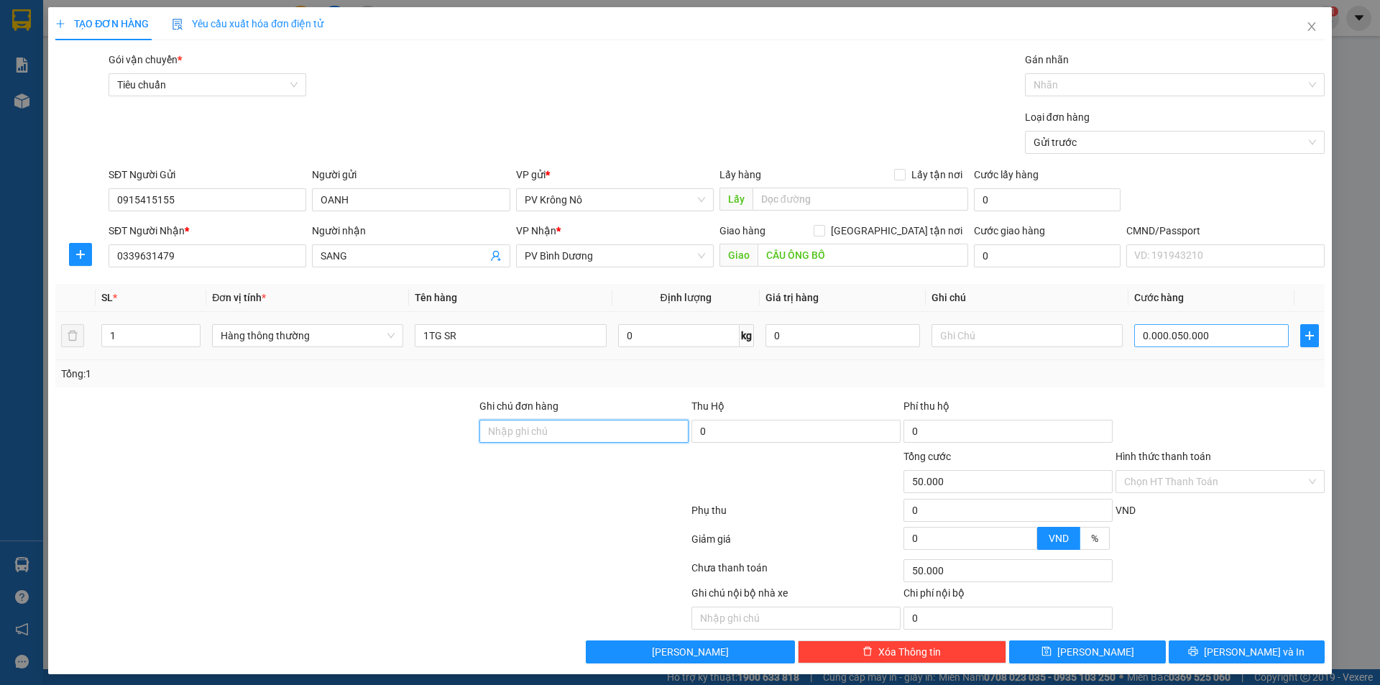
type input "50.000"
click at [1187, 659] on button "[PERSON_NAME] và In" at bounding box center [1246, 651] width 156 height 23
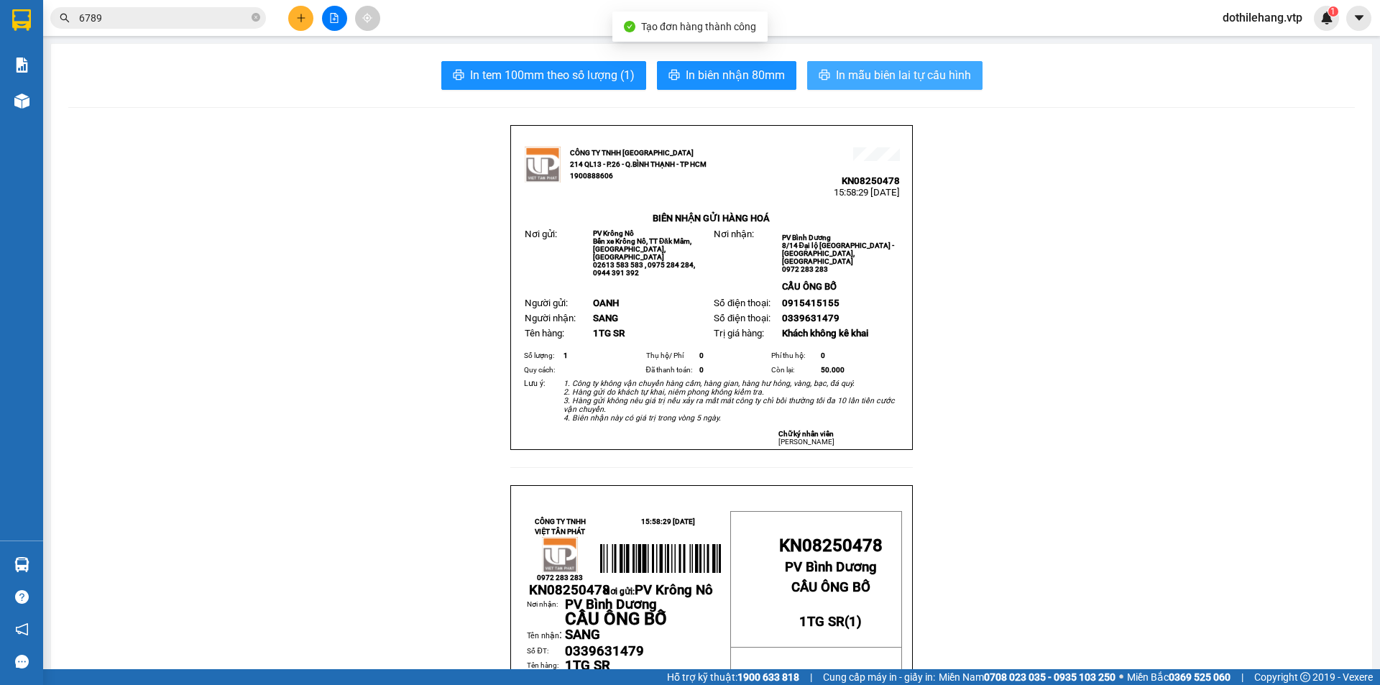
click at [884, 81] on span "In mẫu biên lai tự cấu hình" at bounding box center [903, 75] width 135 height 18
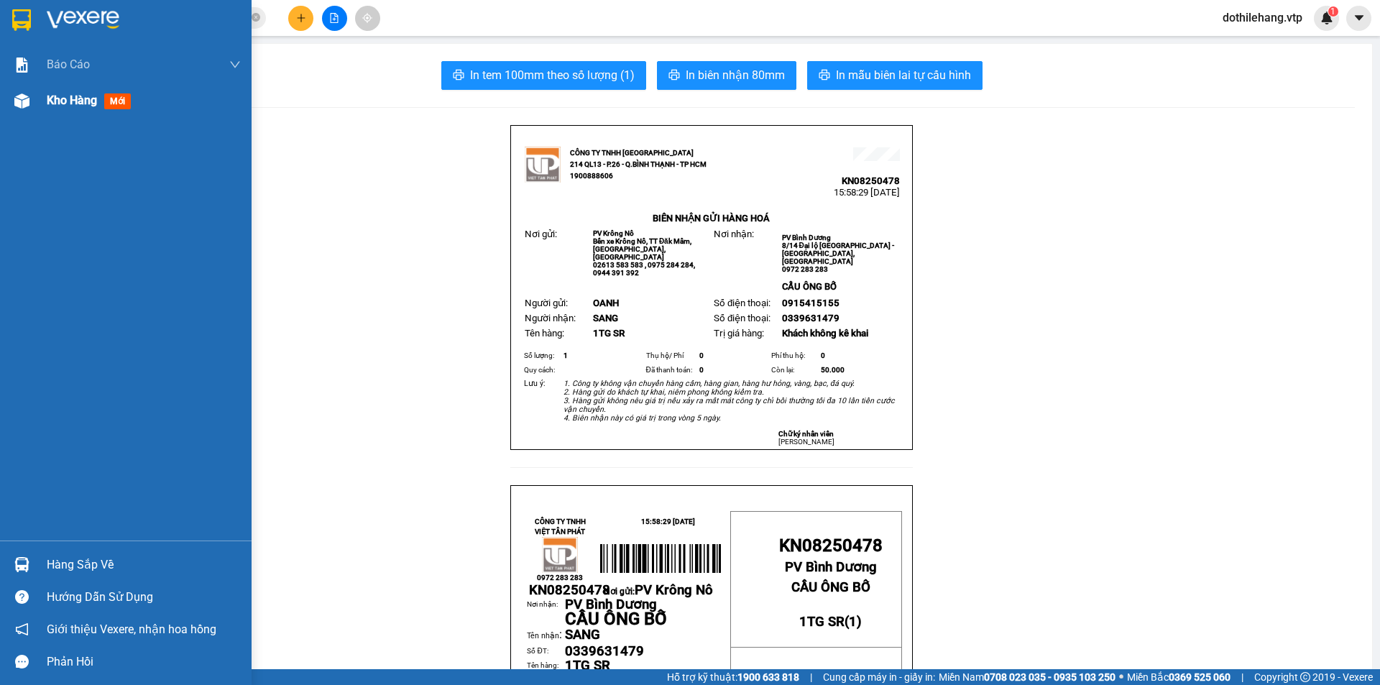
click at [17, 106] on img at bounding box center [21, 100] width 15 height 15
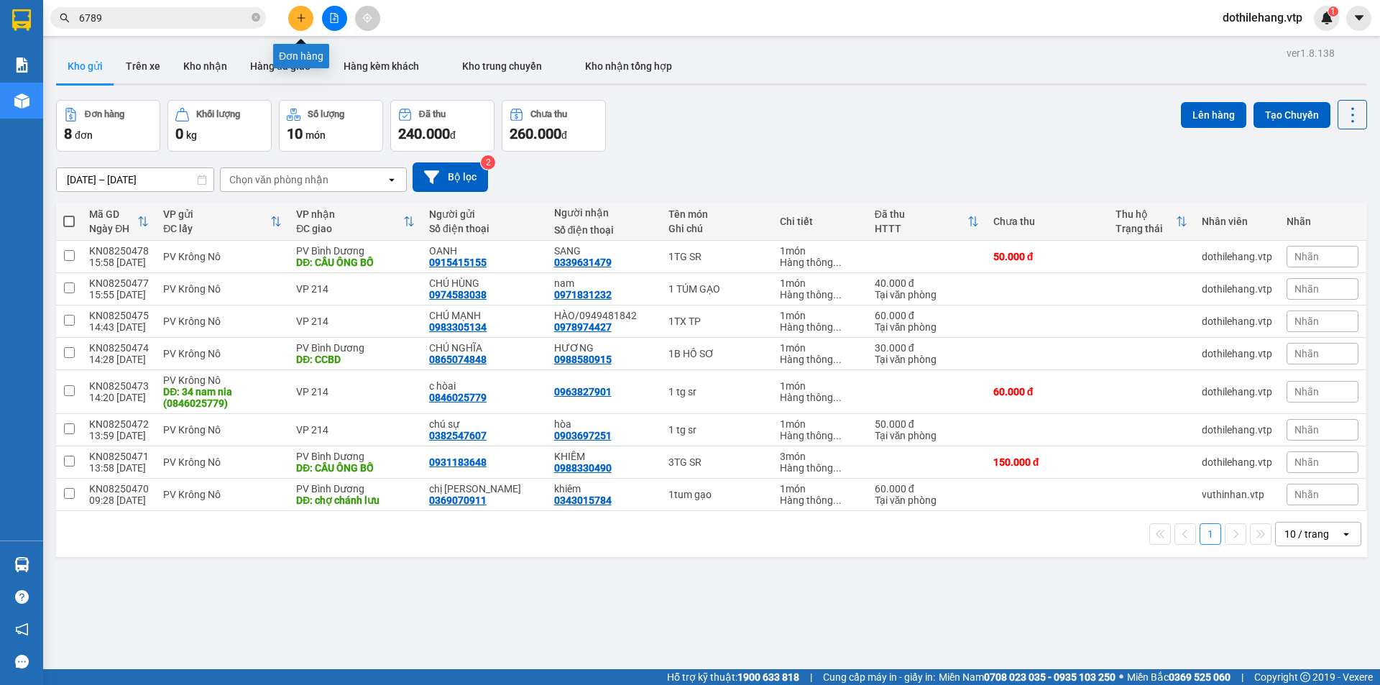
click at [296, 14] on icon "plus" at bounding box center [301, 18] width 10 height 10
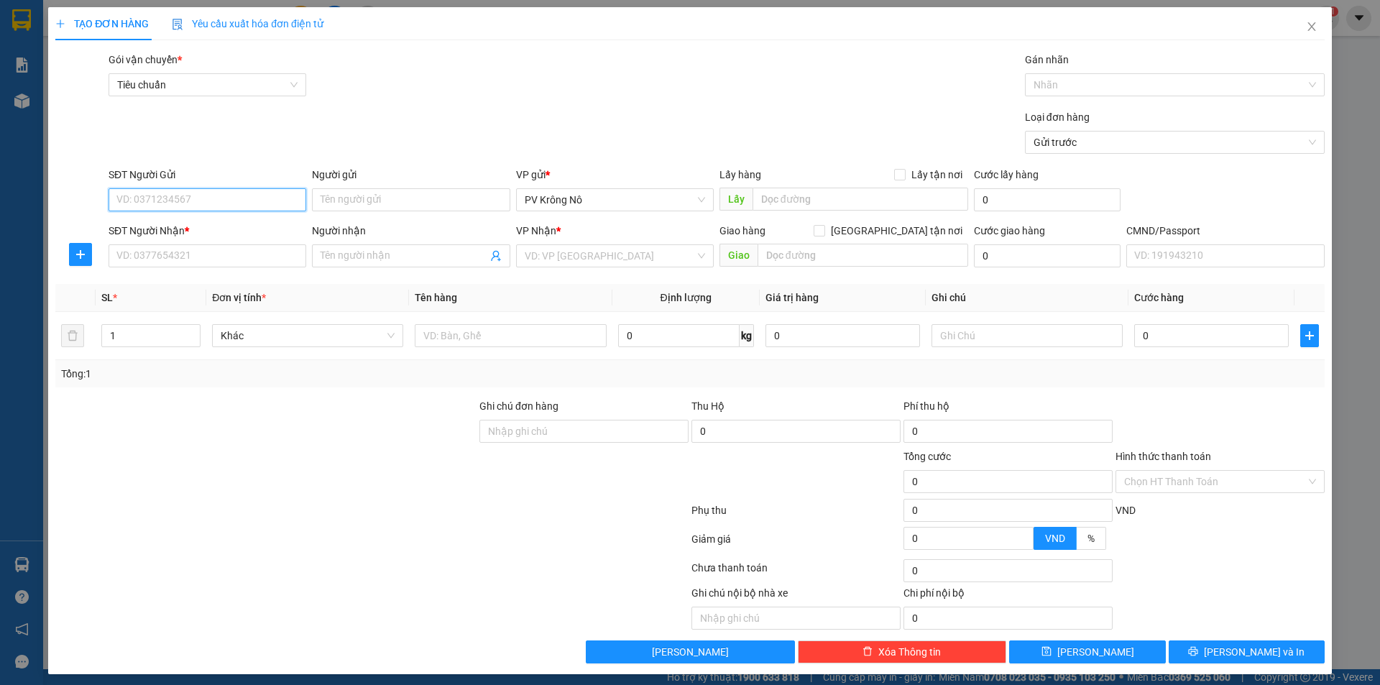
click at [243, 198] on input "SĐT Người Gửi" at bounding box center [207, 199] width 198 height 23
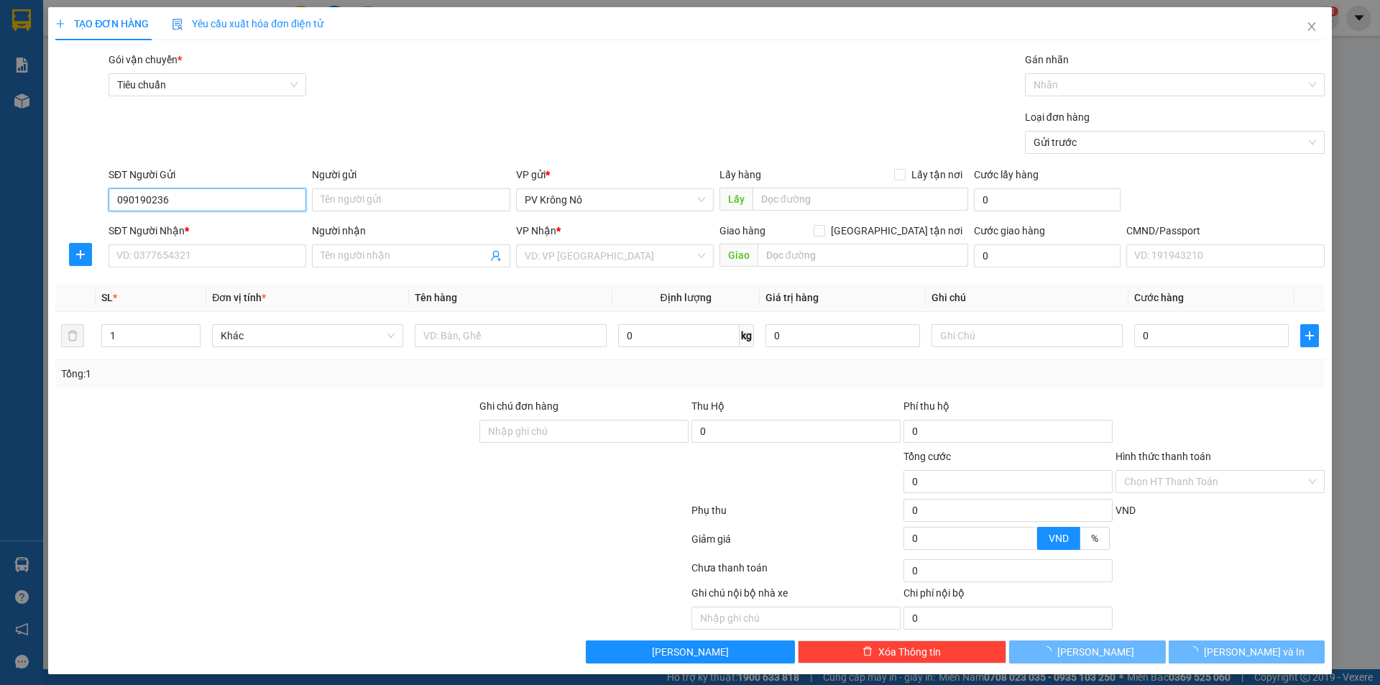
type input "0901902360"
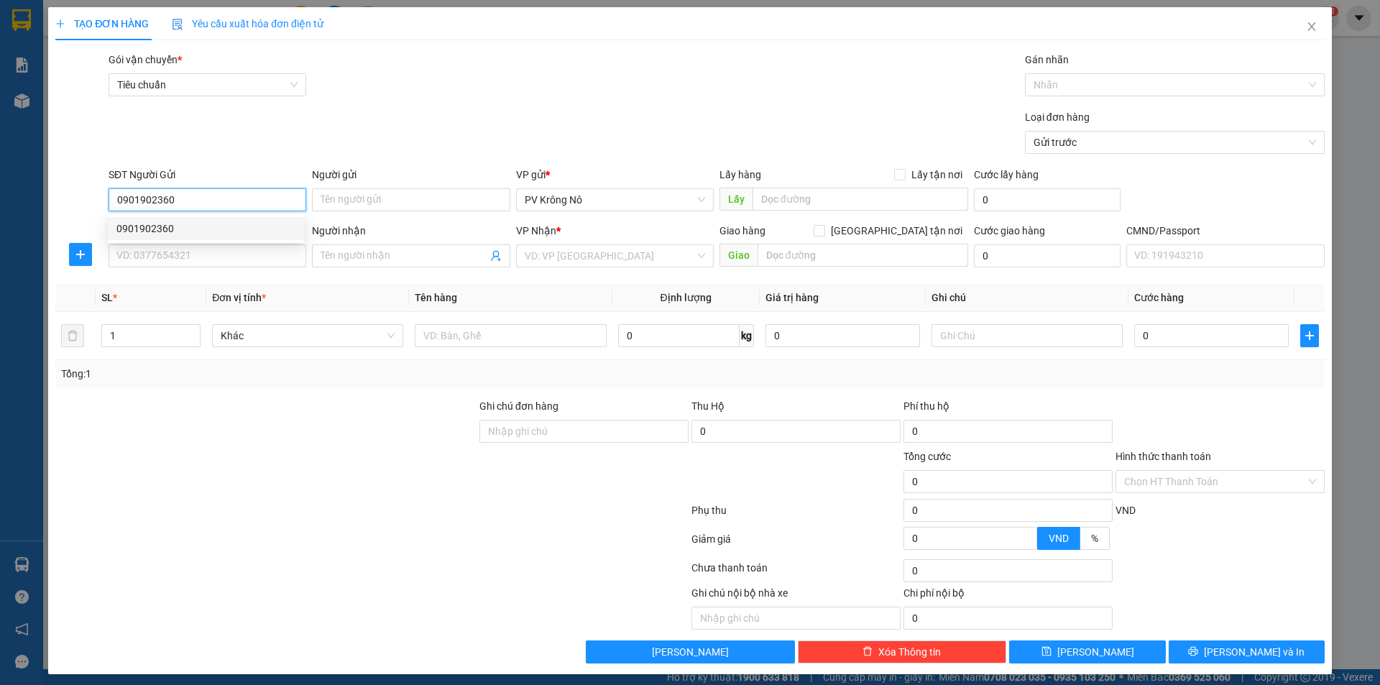
click at [160, 233] on div "0901902360" at bounding box center [205, 229] width 179 height 16
type input "0909936668"
type input "0903847117"
checkbox input "true"
type input "116d hoàng diệu p13 q4"
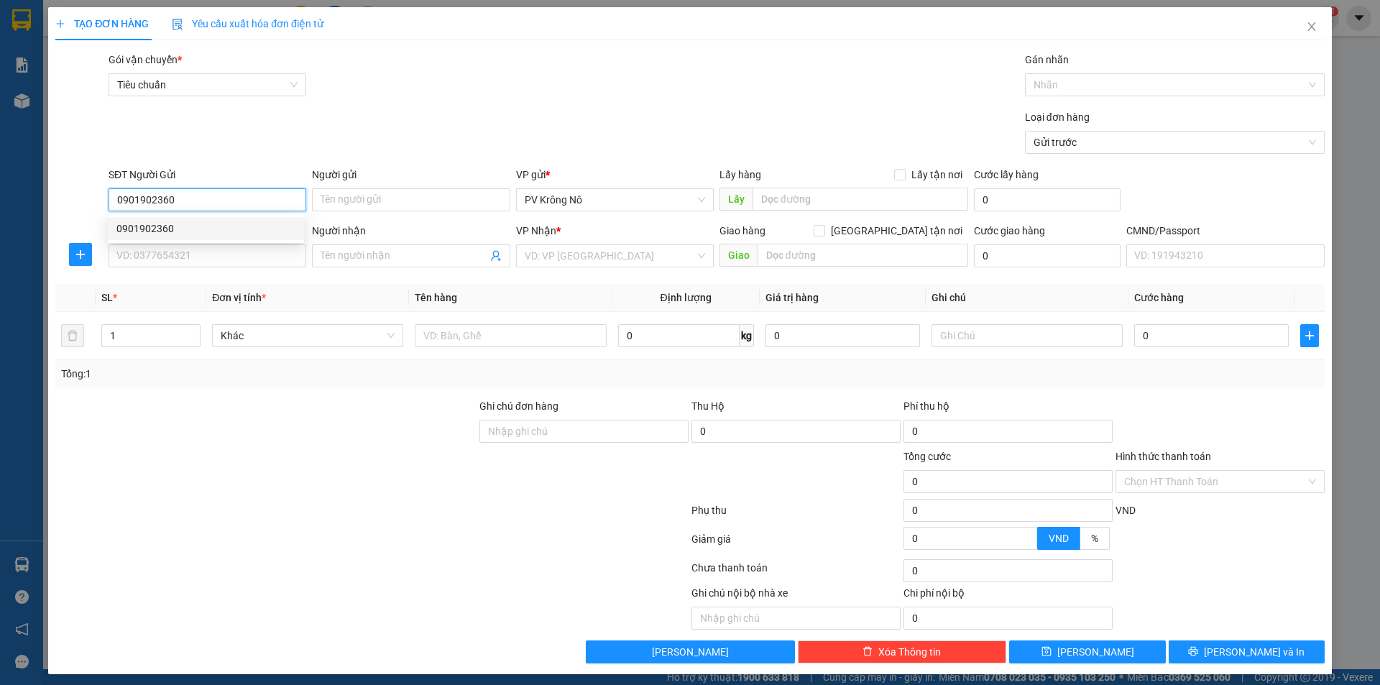
type input "100.000"
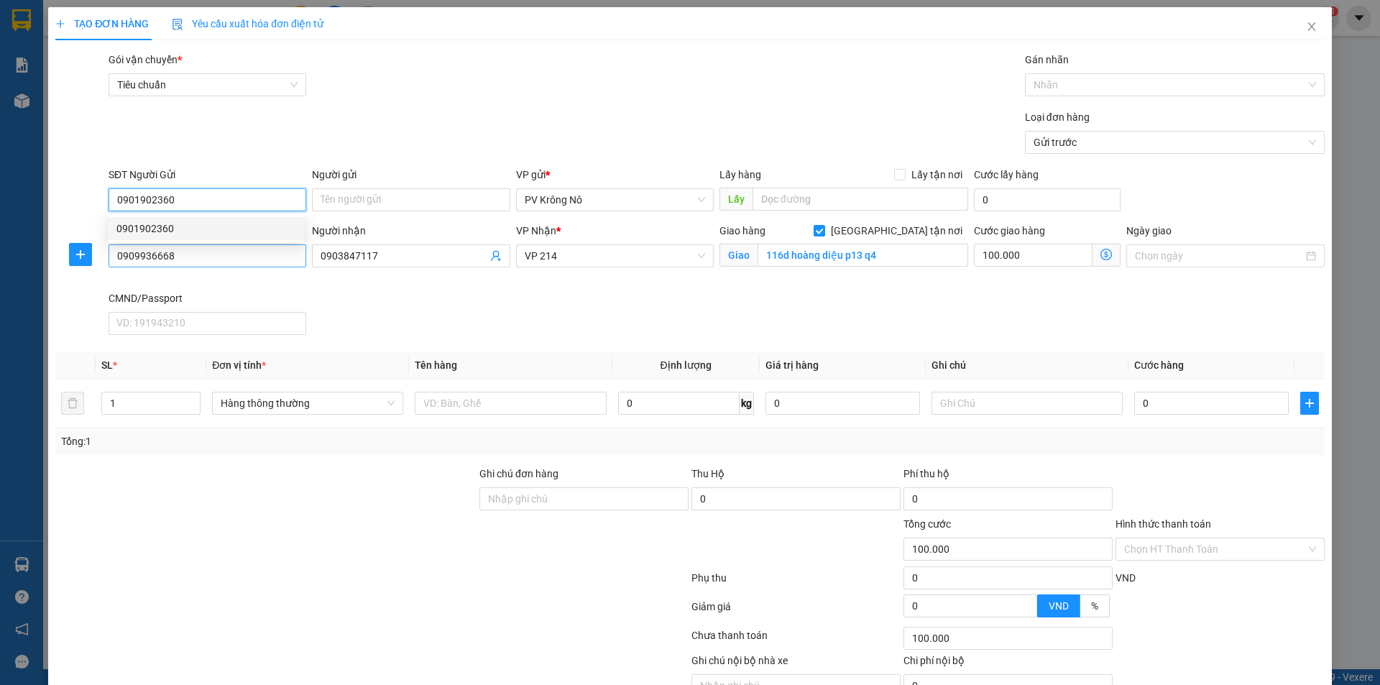
type input "0901902360"
click at [165, 249] on input "0909936668" at bounding box center [207, 255] width 198 height 23
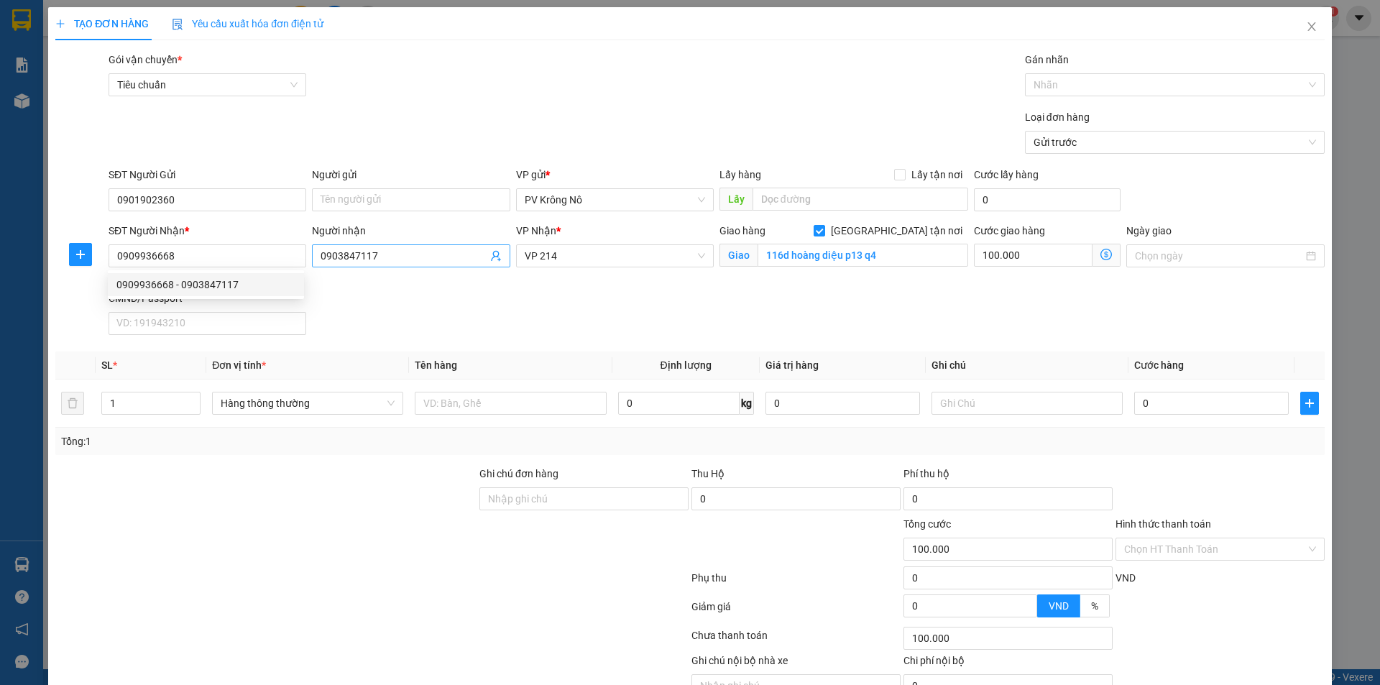
click at [447, 254] on input "0903847117" at bounding box center [403, 256] width 166 height 16
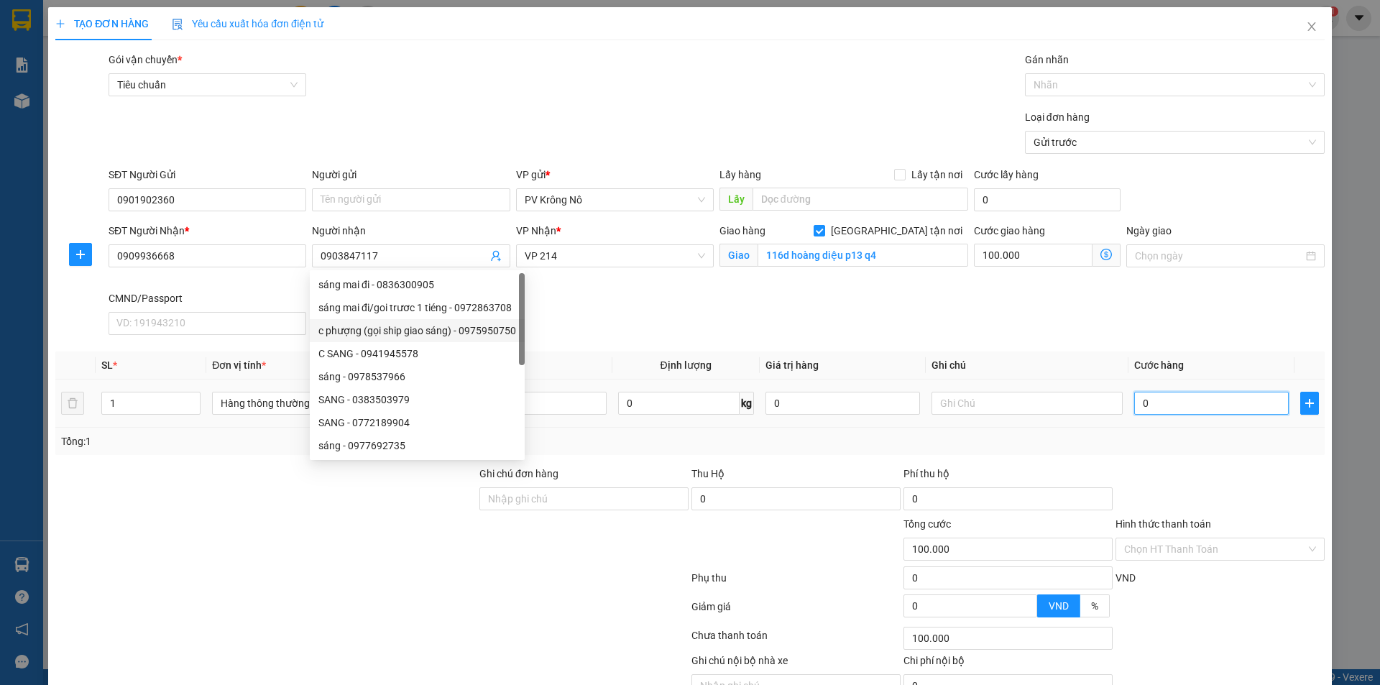
click at [1152, 401] on input "0" at bounding box center [1211, 403] width 154 height 23
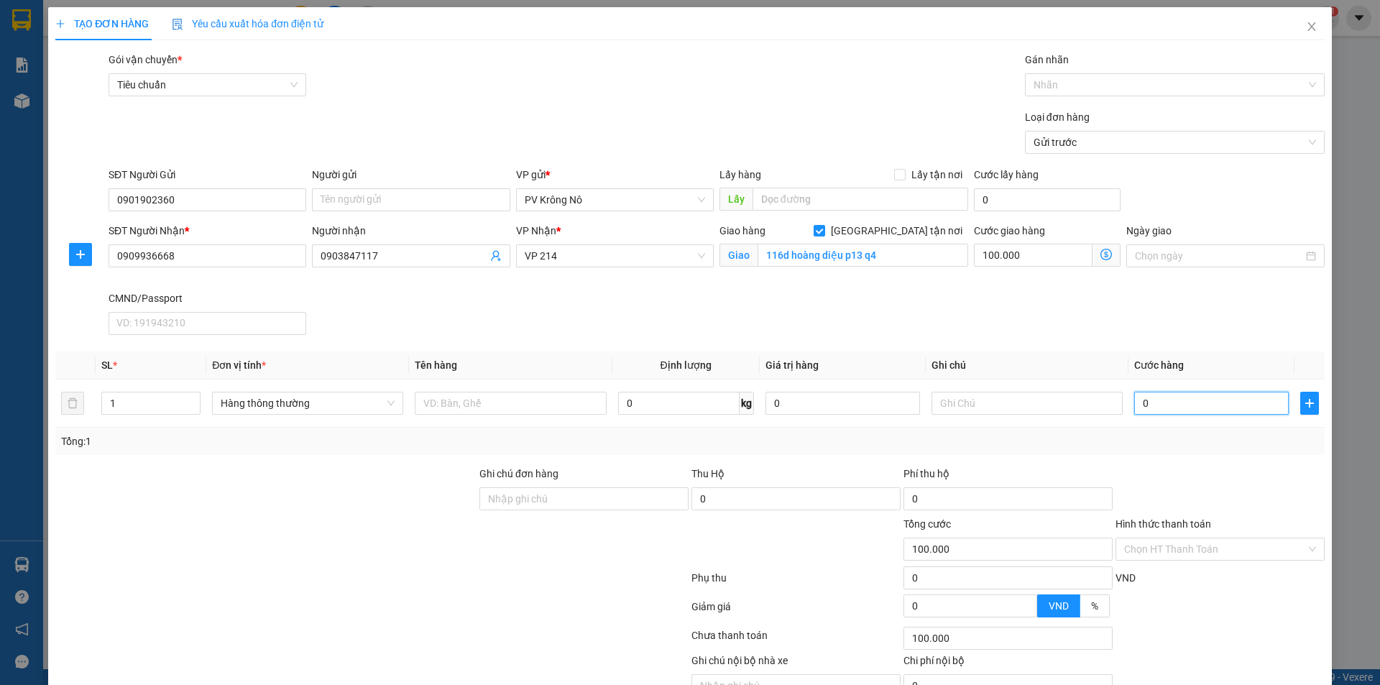
type input "005"
type input "100.005"
type input "0.050"
type input "100.050"
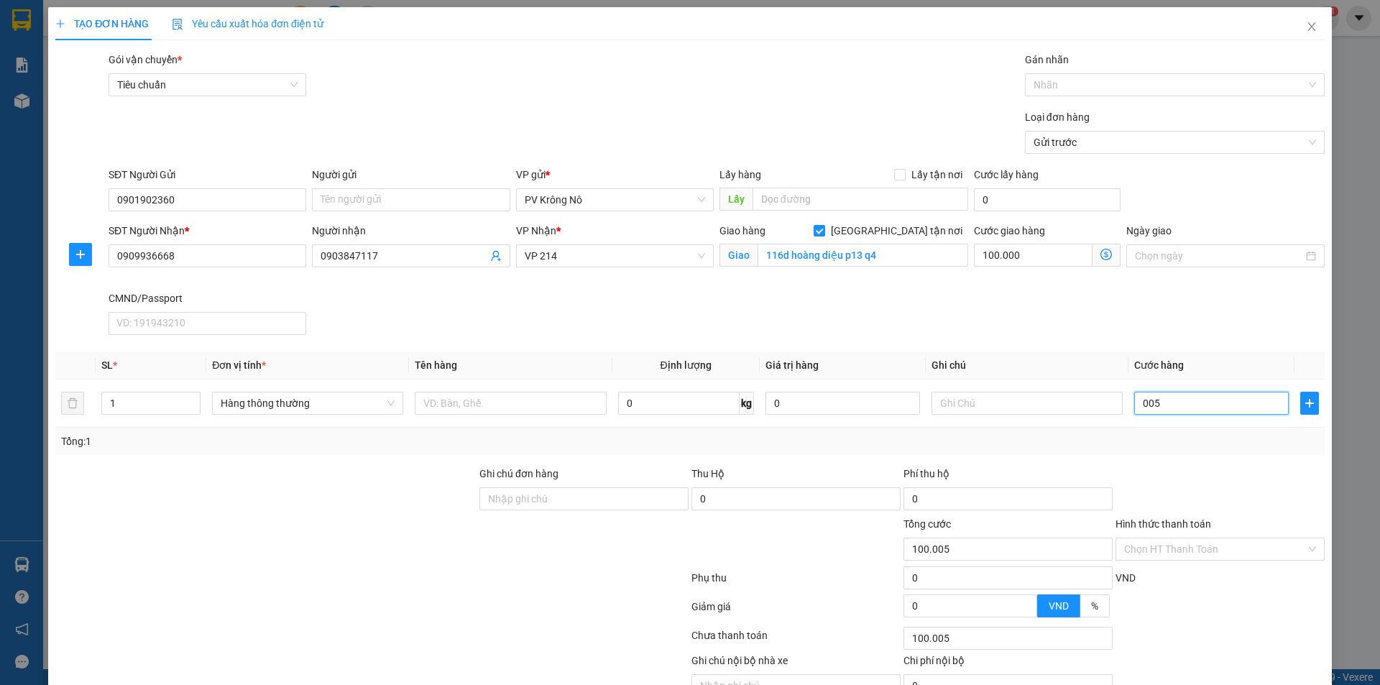
type input "100.050"
type input "00.500"
type input "100.500"
type input "0.005.000"
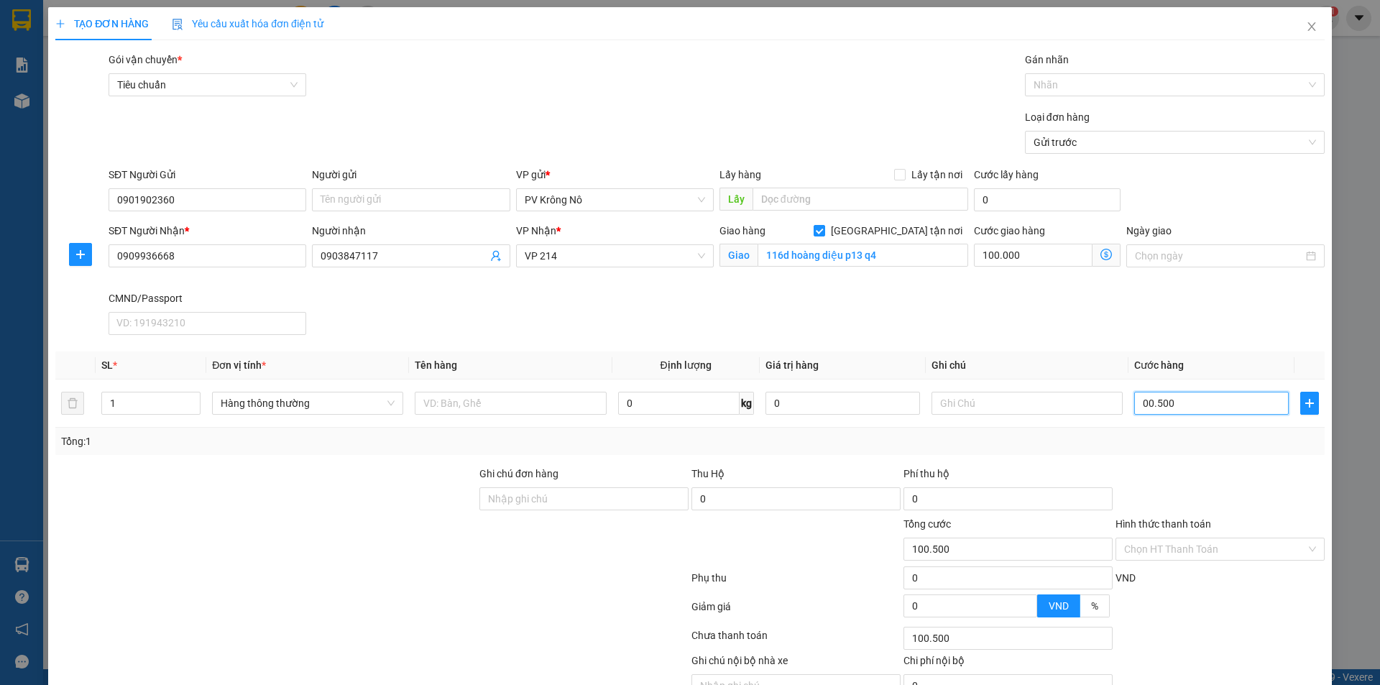
type input "105.000"
type input "000.050.000"
type input "150.000"
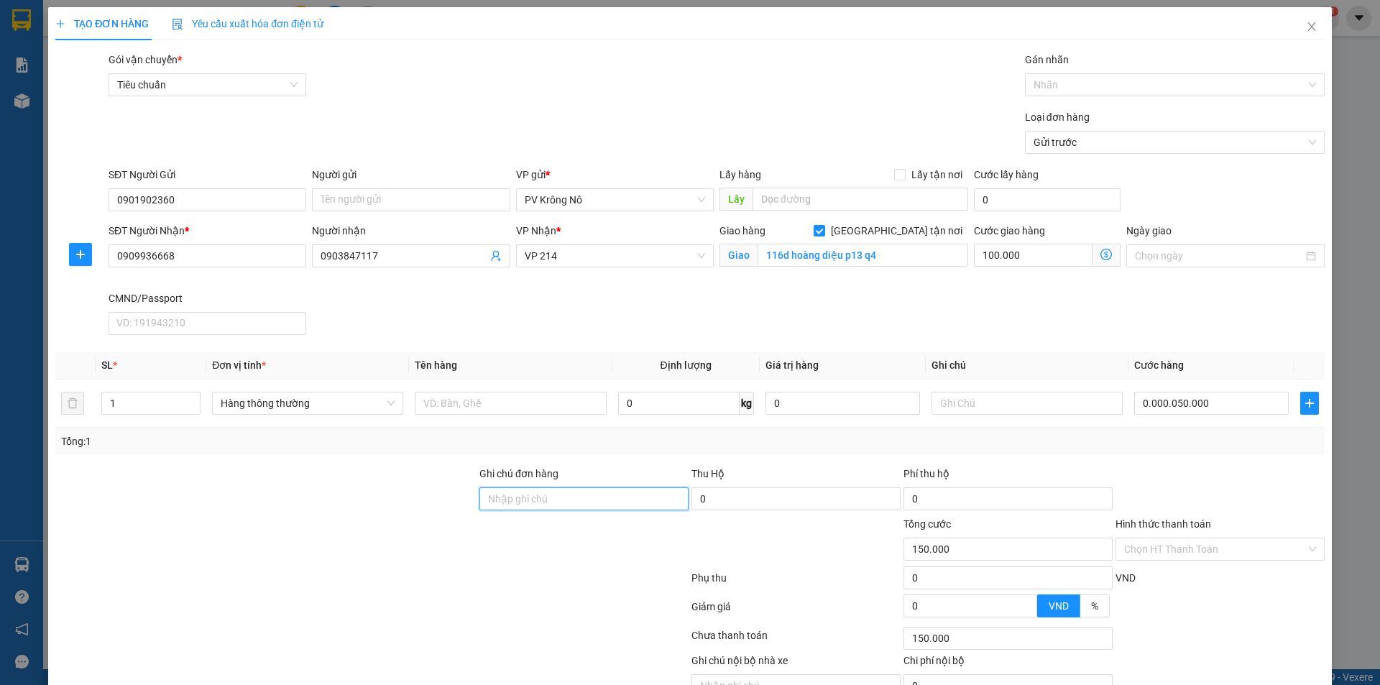
type input "50.000"
type input "150.000"
click at [1142, 545] on input "Hình thức thanh toán" at bounding box center [1215, 549] width 182 height 22
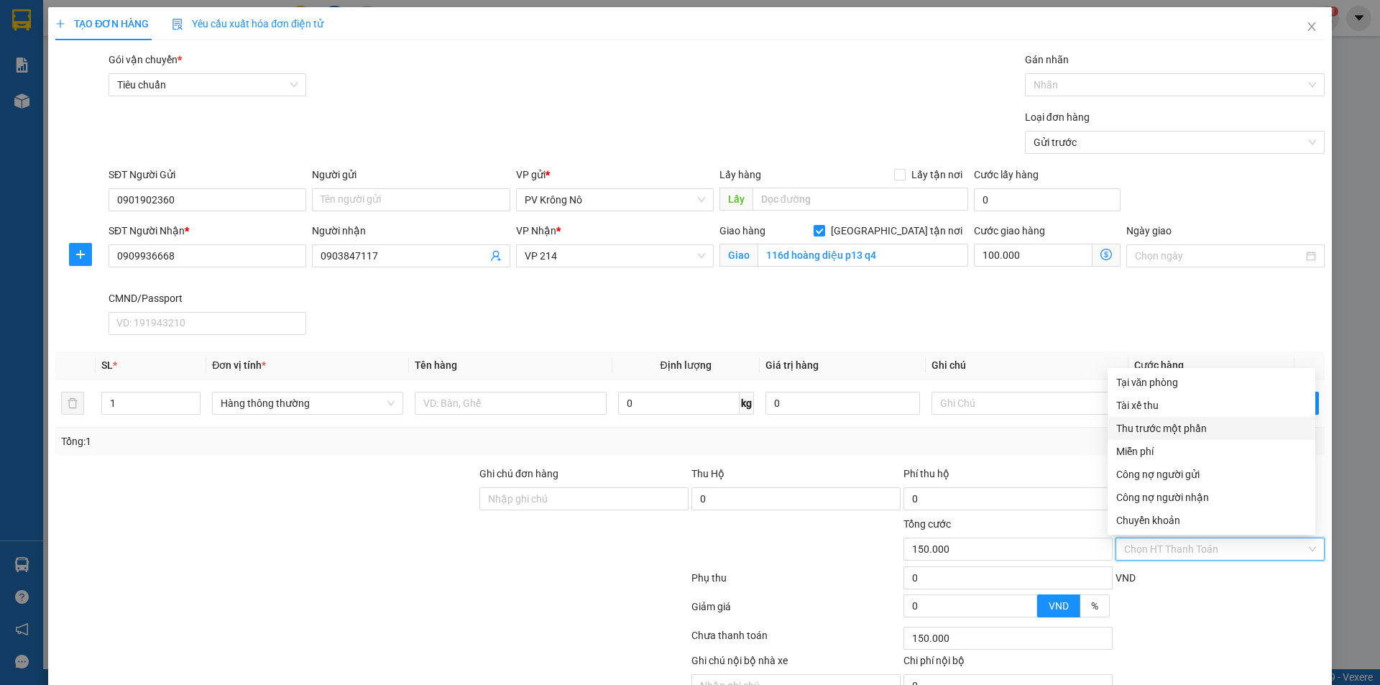
click at [1137, 423] on div "Thu trước một phần" at bounding box center [1211, 428] width 190 height 16
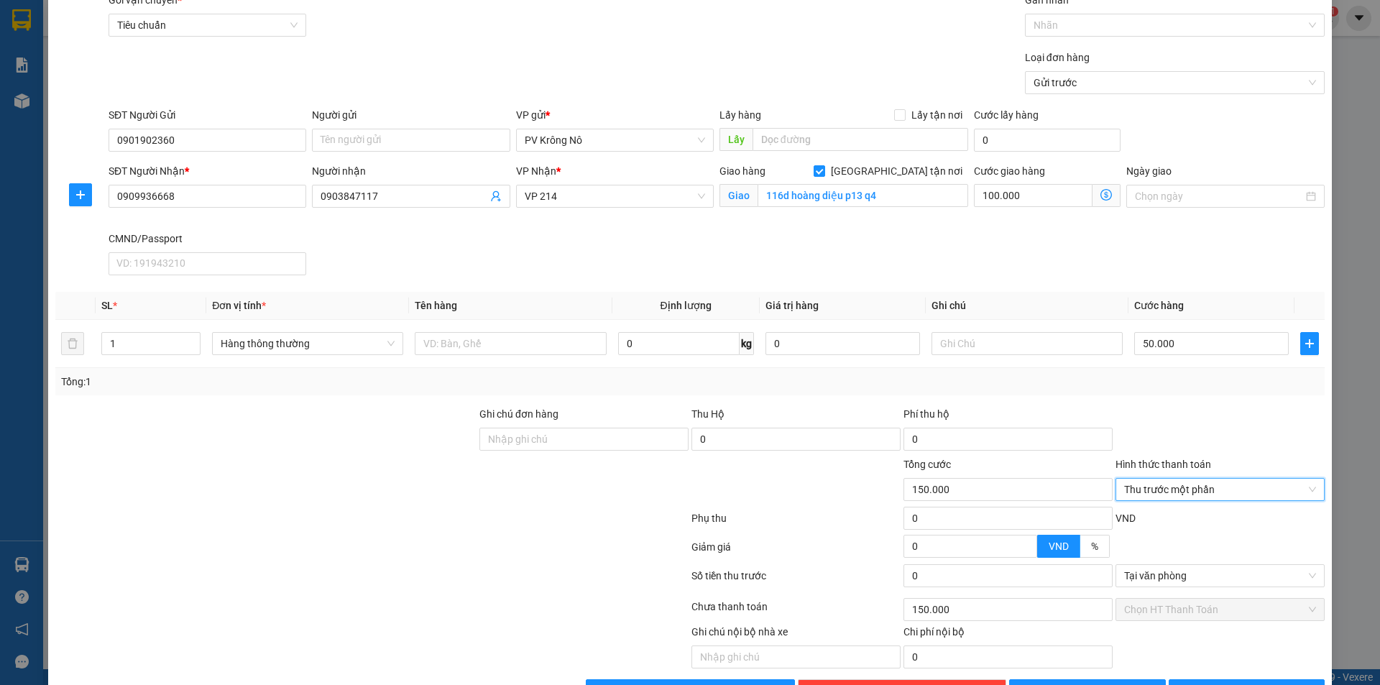
scroll to position [105, 0]
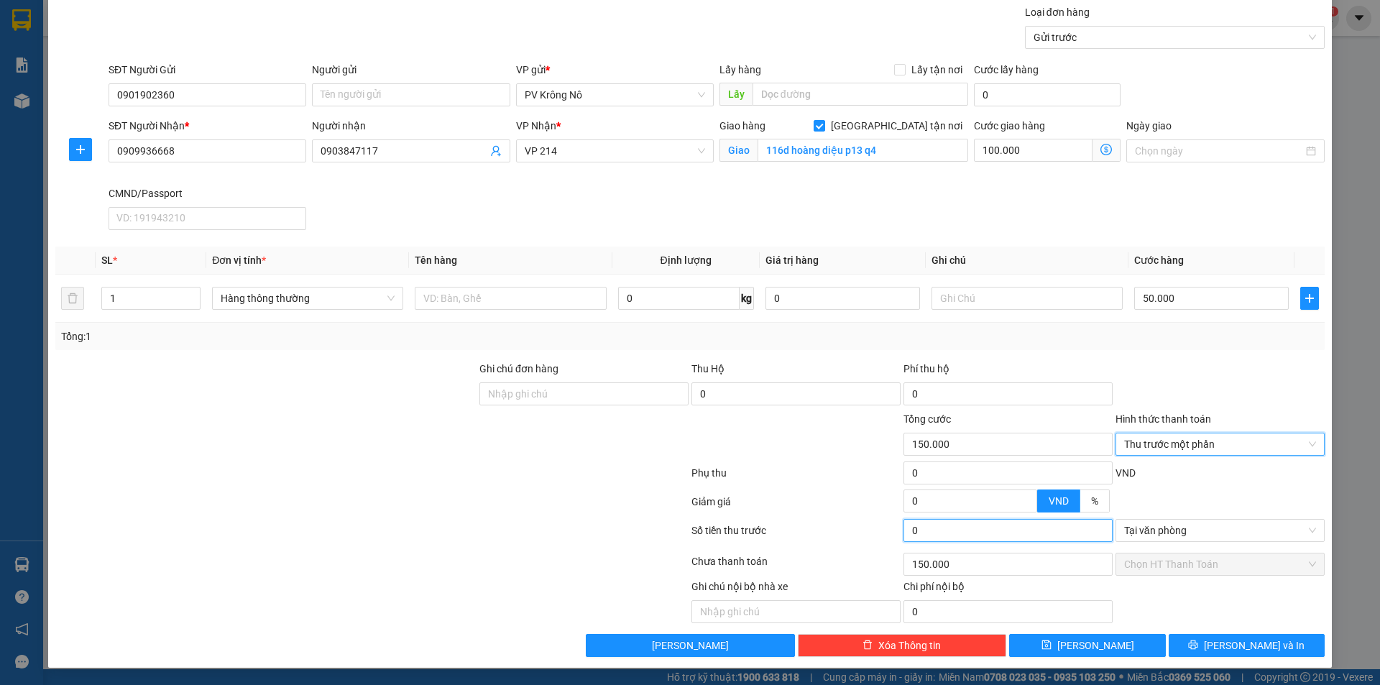
click at [959, 524] on input "0" at bounding box center [1007, 530] width 209 height 23
type input "5"
type input "149.995"
type input "50"
type input "149.950"
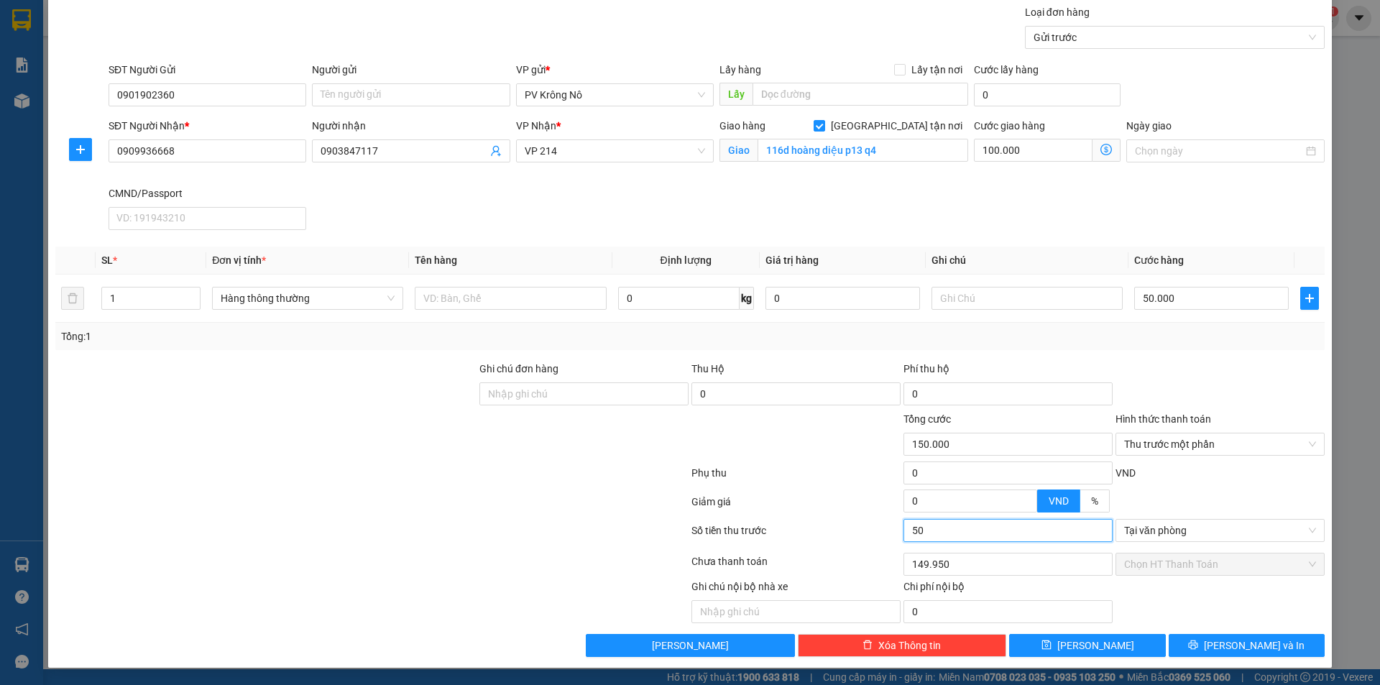
type input "500"
type input "149.500"
type input "5.000"
type input "145.000"
type input "50.000"
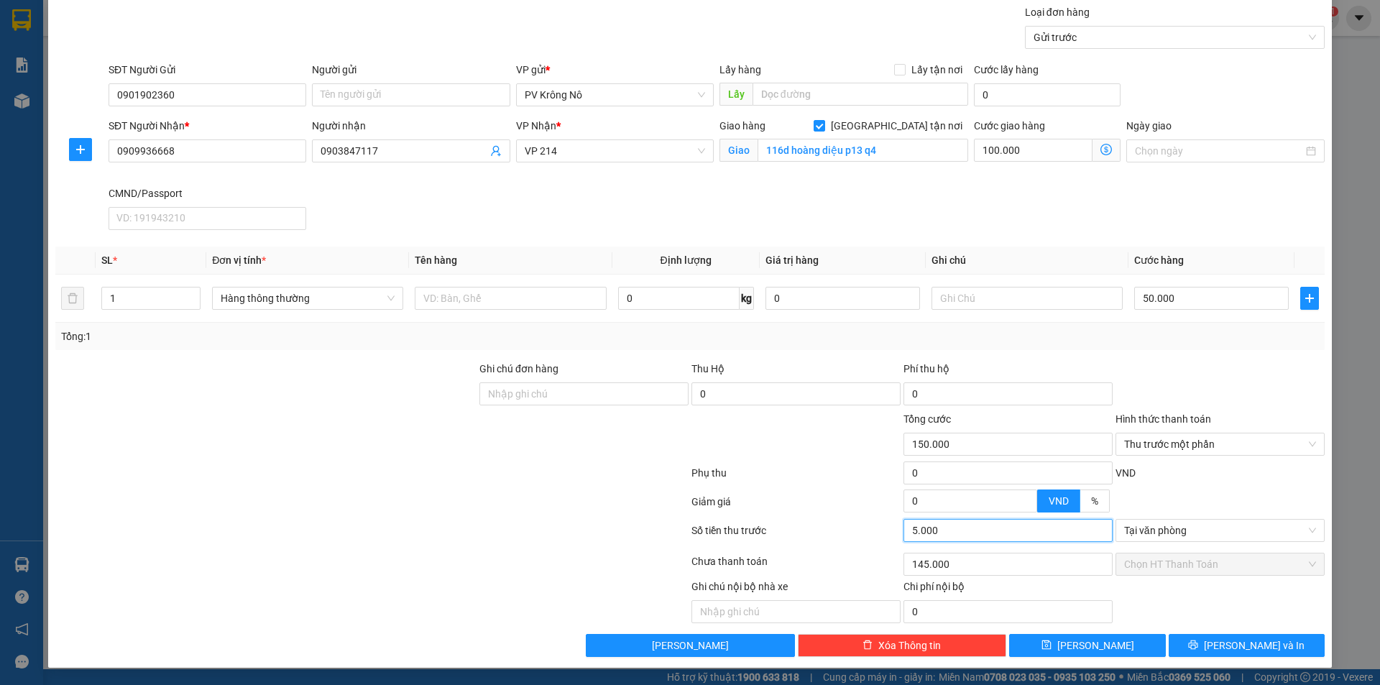
type input "100.000"
type input "50.000"
type input "100.000"
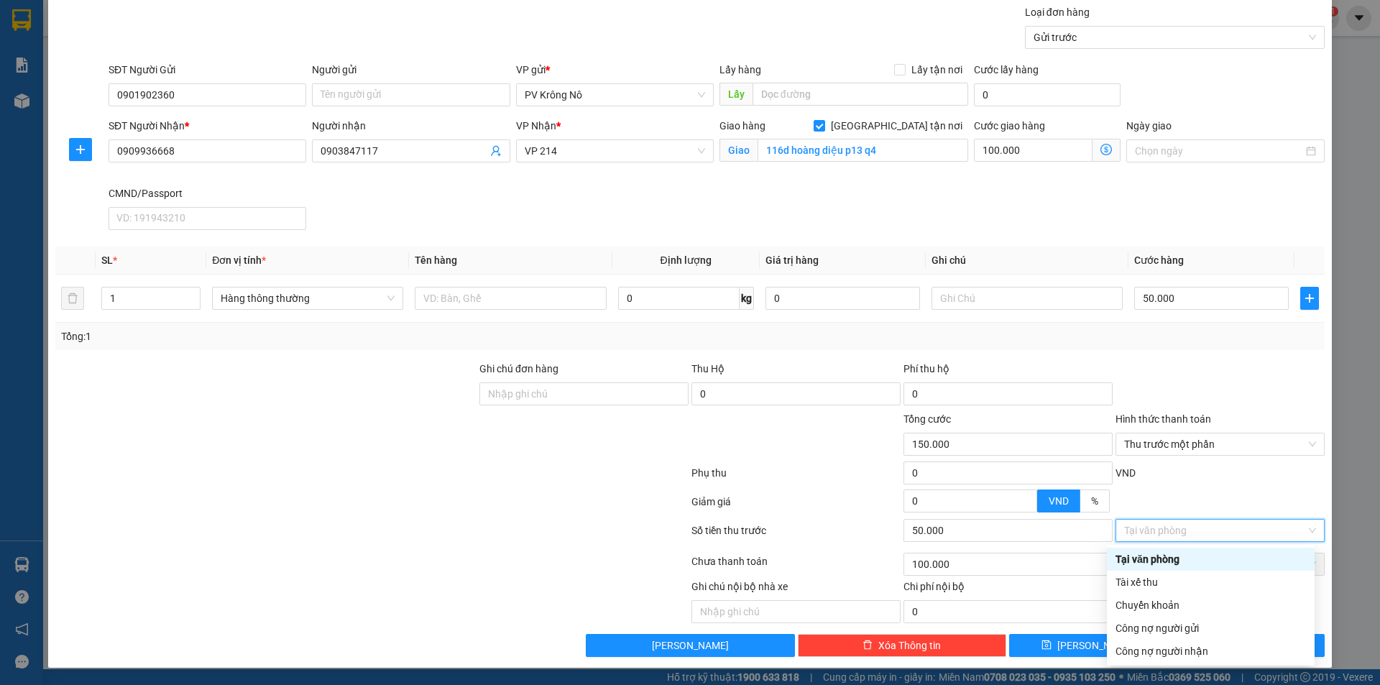
click at [1180, 557] on div "Tại văn phòng" at bounding box center [1210, 559] width 190 height 16
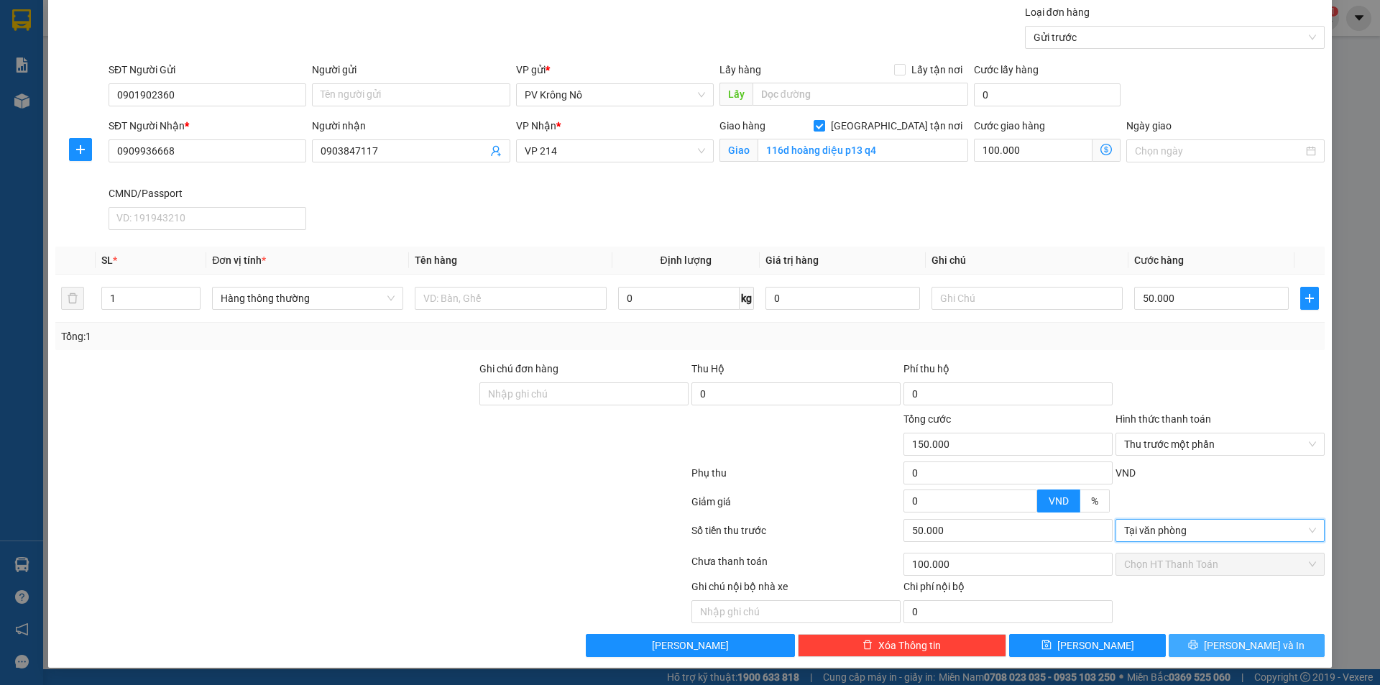
click at [1205, 644] on button "[PERSON_NAME] và In" at bounding box center [1246, 645] width 156 height 23
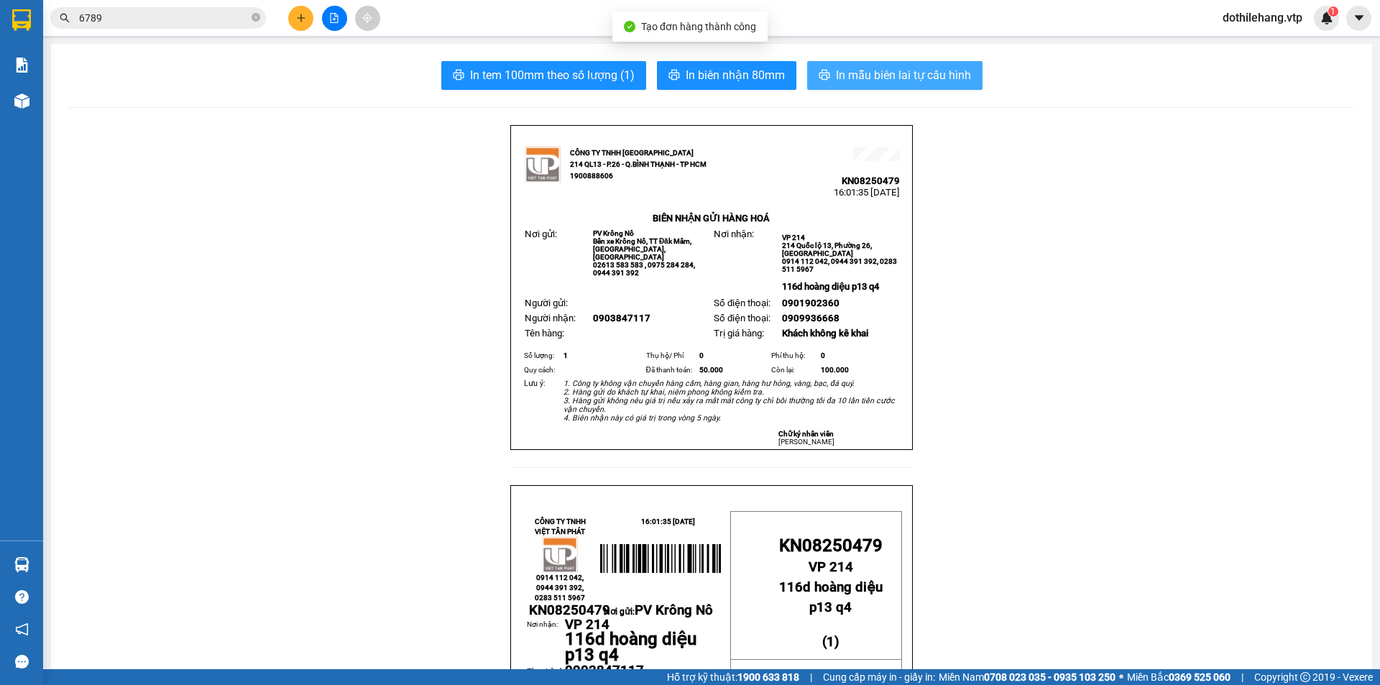
click at [889, 72] on span "In mẫu biên lai tự cấu hình" at bounding box center [903, 75] width 135 height 18
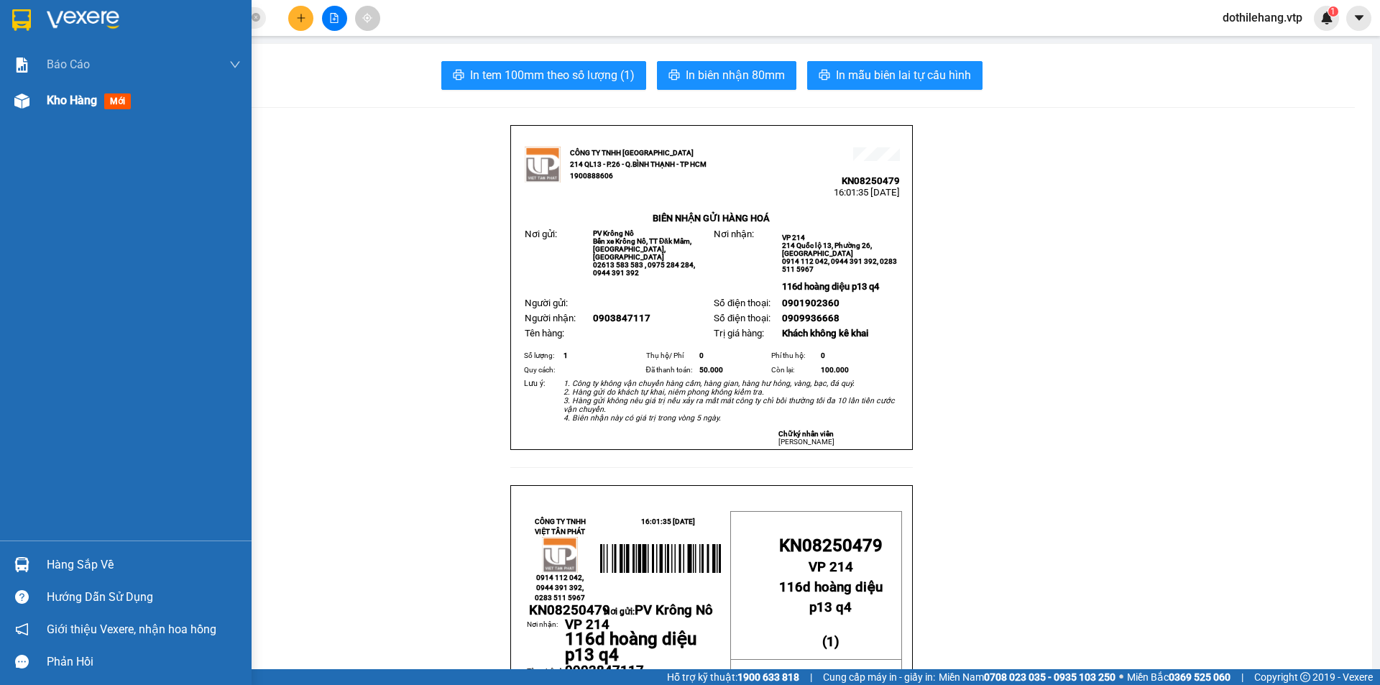
click at [29, 96] on div at bounding box center [21, 100] width 25 height 25
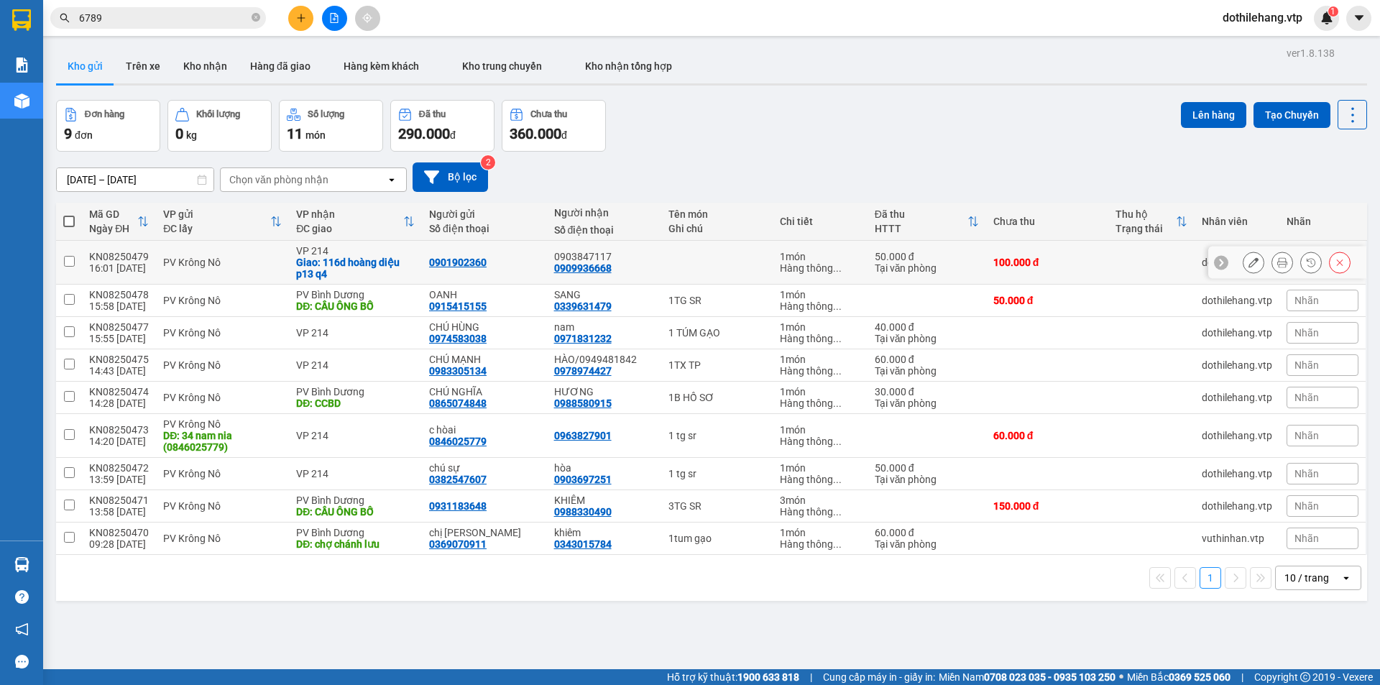
click at [1248, 264] on icon at bounding box center [1253, 262] width 10 height 10
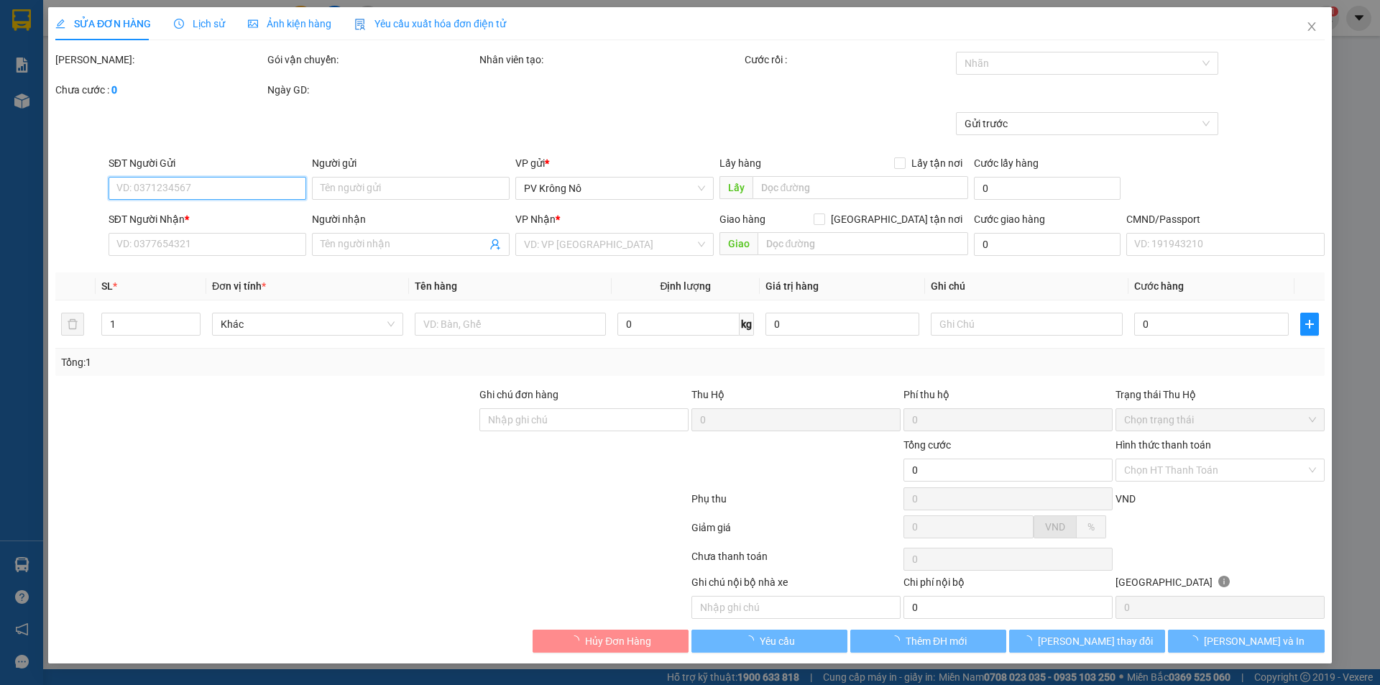
type input "0901902360"
type input "0909936668"
type input "0903847117"
checkbox input "true"
type input "116d hoàng diệu p13 q4"
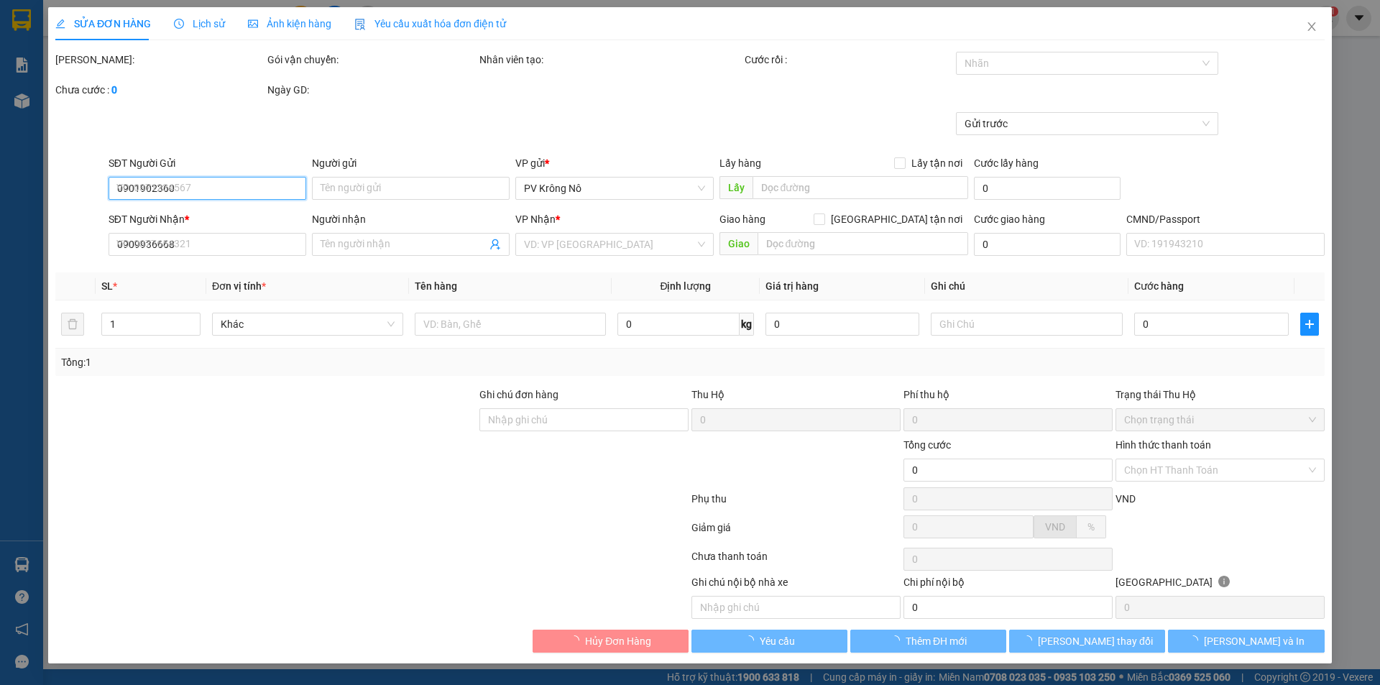
type input "150.000"
type input "50.000"
type input "100.000"
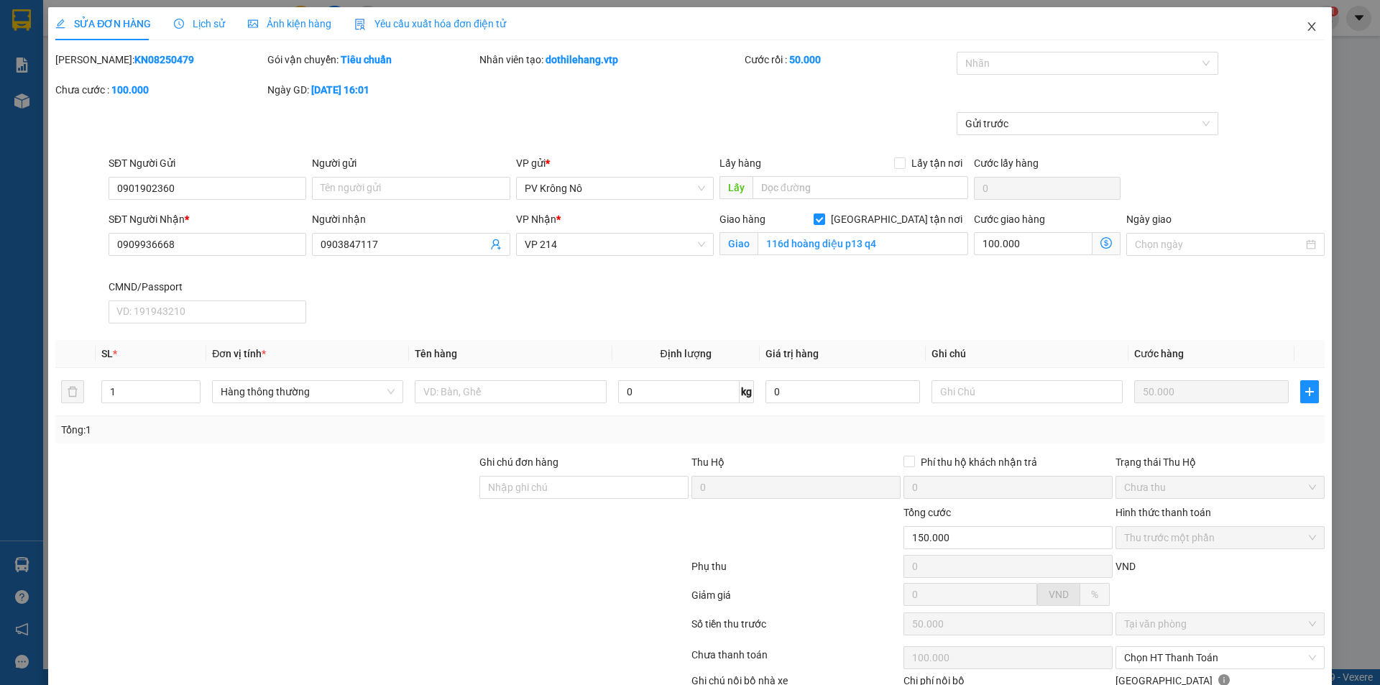
click at [1306, 27] on icon "close" at bounding box center [1311, 26] width 11 height 11
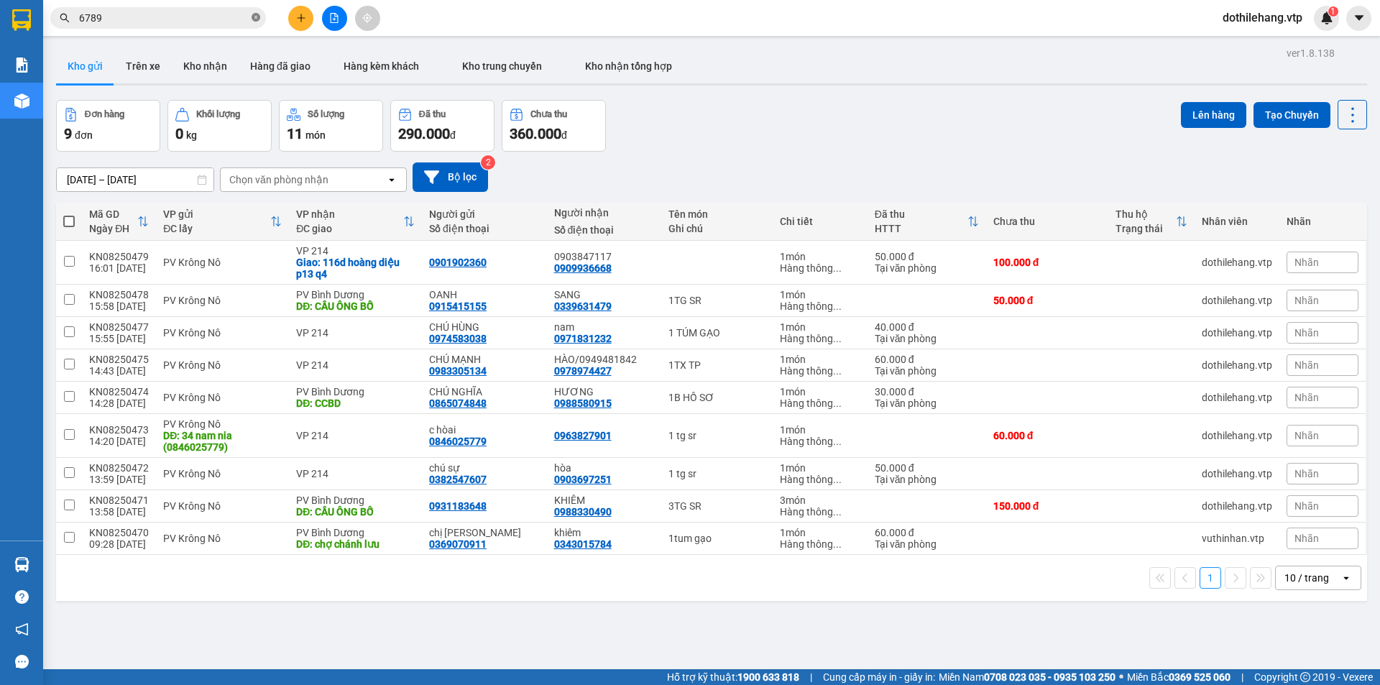
click at [253, 17] on icon "close-circle" at bounding box center [255, 17] width 9 height 9
drag, startPoint x: 483, startPoint y: 259, endPoint x: 423, endPoint y: 264, distance: 59.9
click at [423, 264] on td "0901902360" at bounding box center [484, 263] width 125 height 44
checkbox input "true"
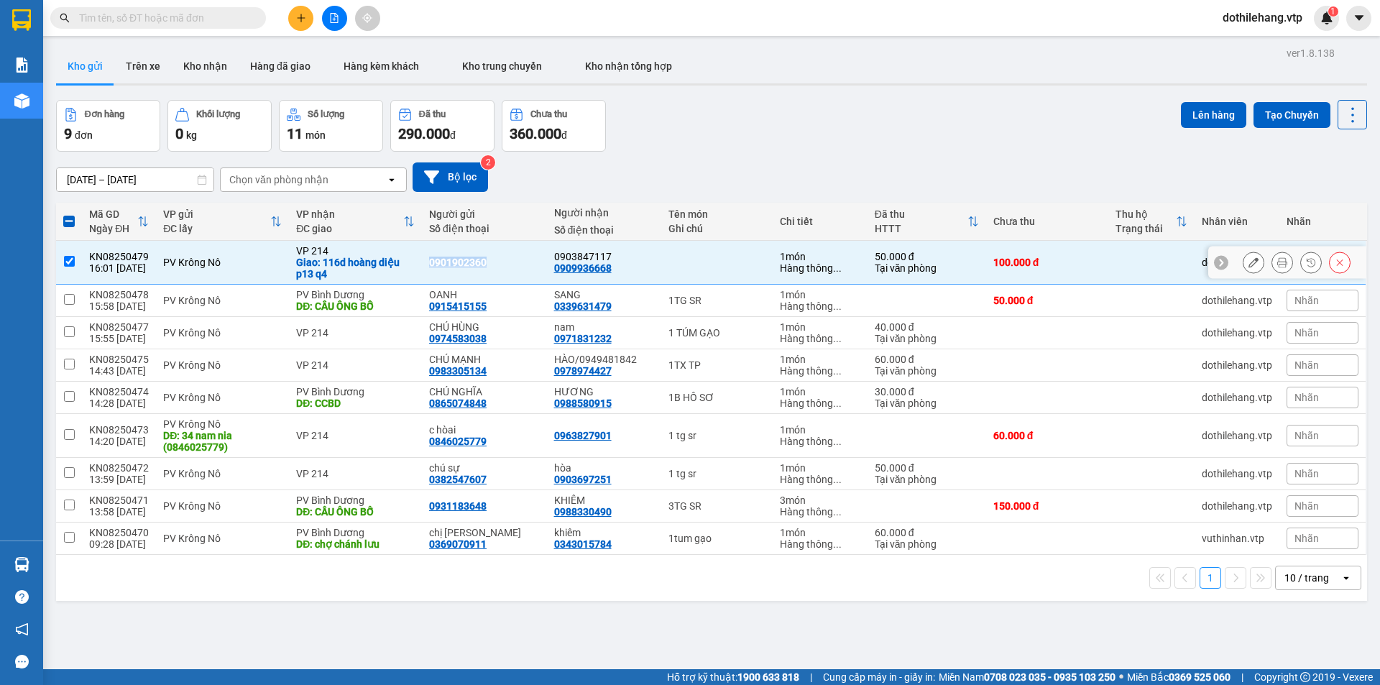
copy div "0901902360"
click at [183, 19] on input "text" at bounding box center [164, 18] width 170 height 16
paste input "0901902360"
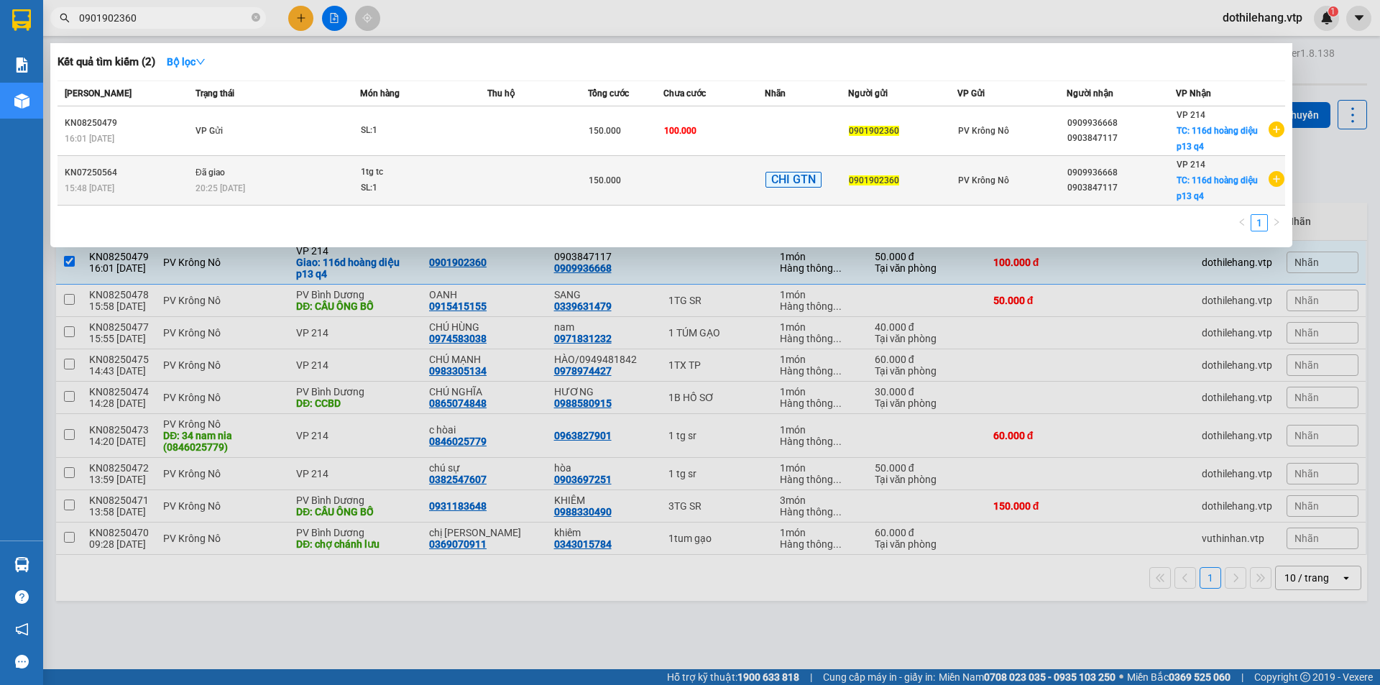
type input "0901902360"
click at [234, 180] on div "20:25 [DATE]" at bounding box center [277, 188] width 164 height 16
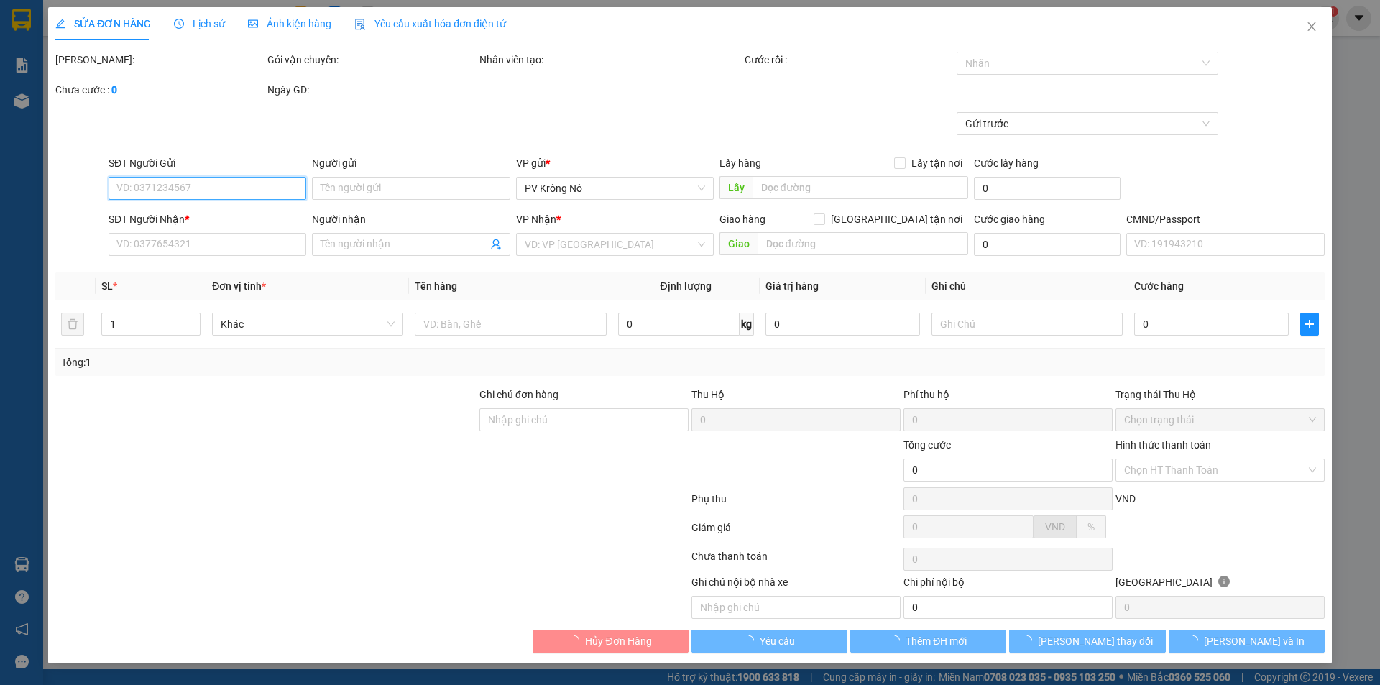
type input "2.500"
type input "0901902360"
type input "0909936668"
type input "0903847117"
checkbox input "true"
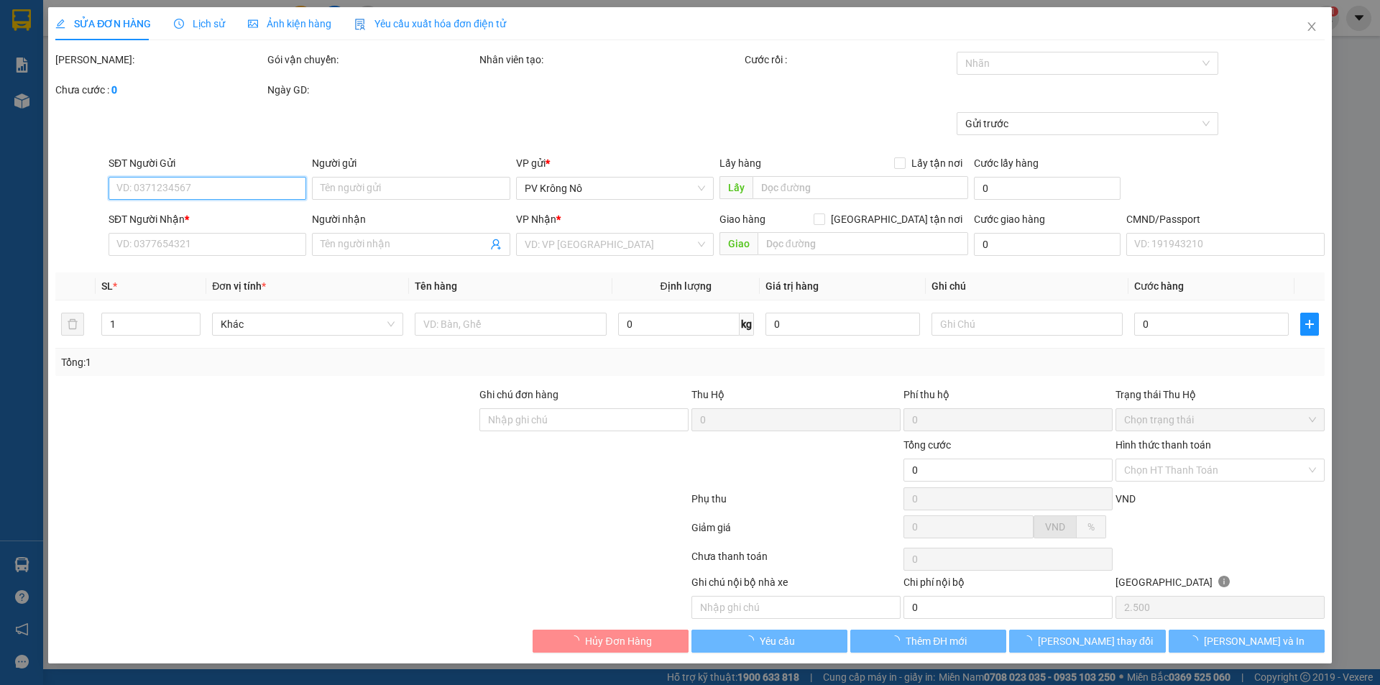
type input "116d hoàng diệu p13 q4"
type input "100.000"
type input "150.000"
type input "100.000"
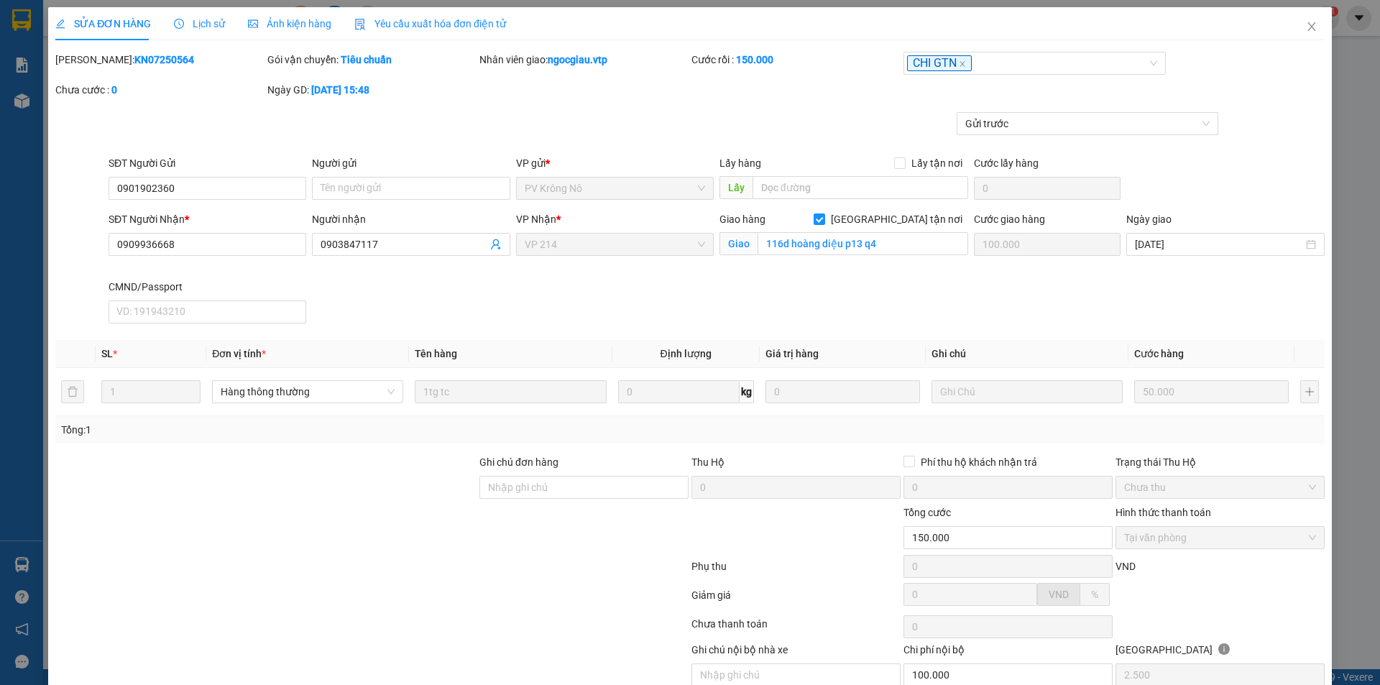
click at [202, 31] on div "Lịch sử" at bounding box center [199, 24] width 51 height 16
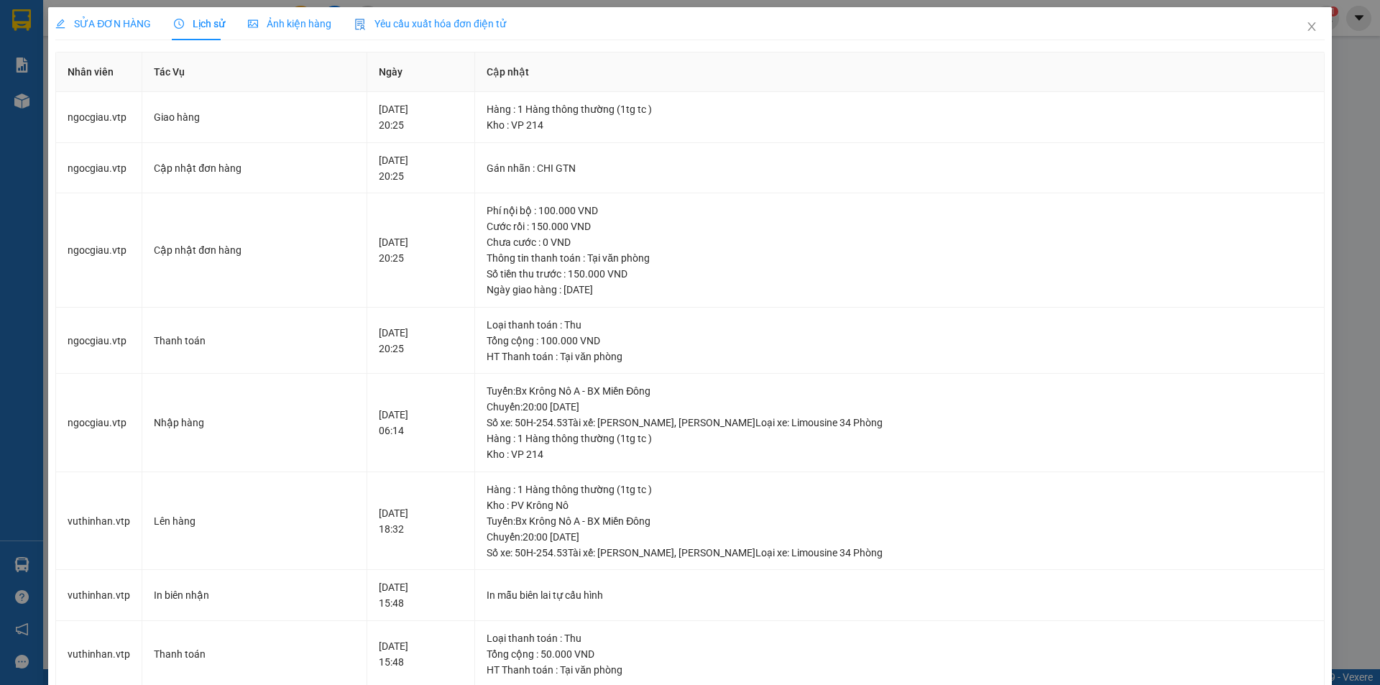
click at [109, 15] on div "SỬA ĐƠN HÀNG" at bounding box center [103, 23] width 96 height 33
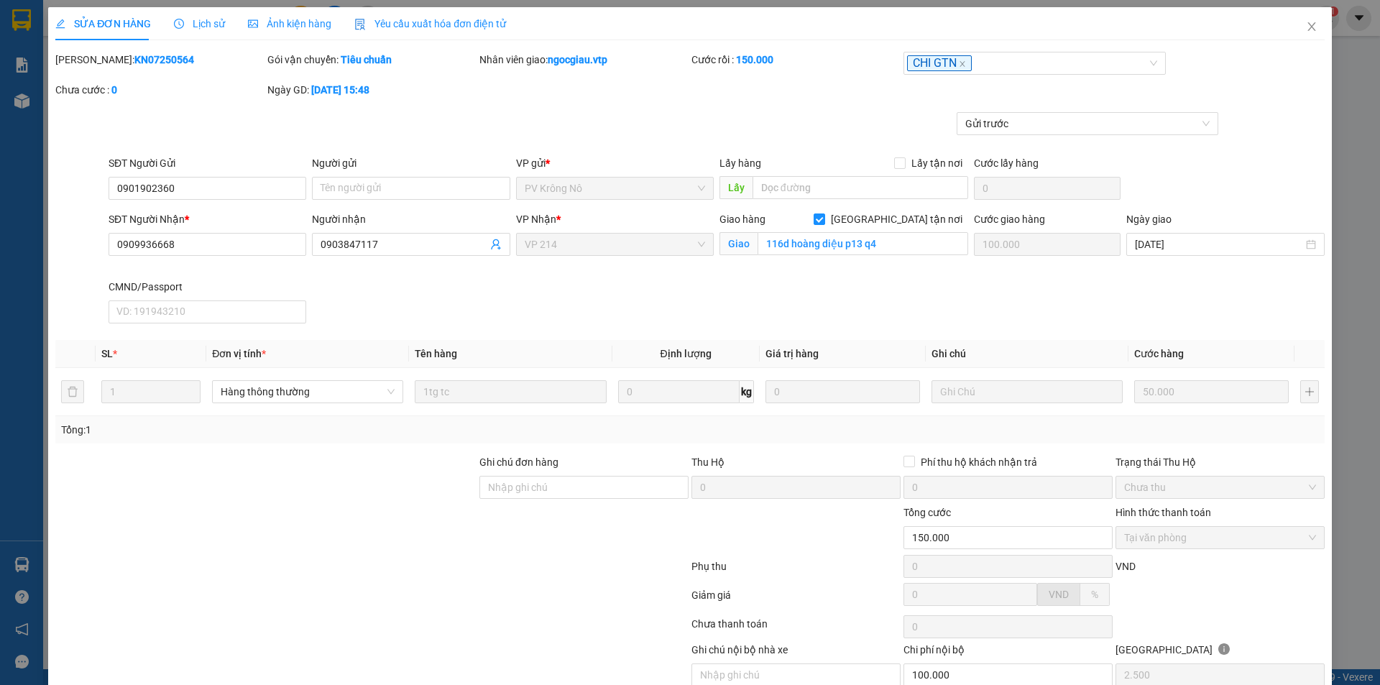
click at [199, 26] on span "Lịch sử" at bounding box center [199, 23] width 51 height 11
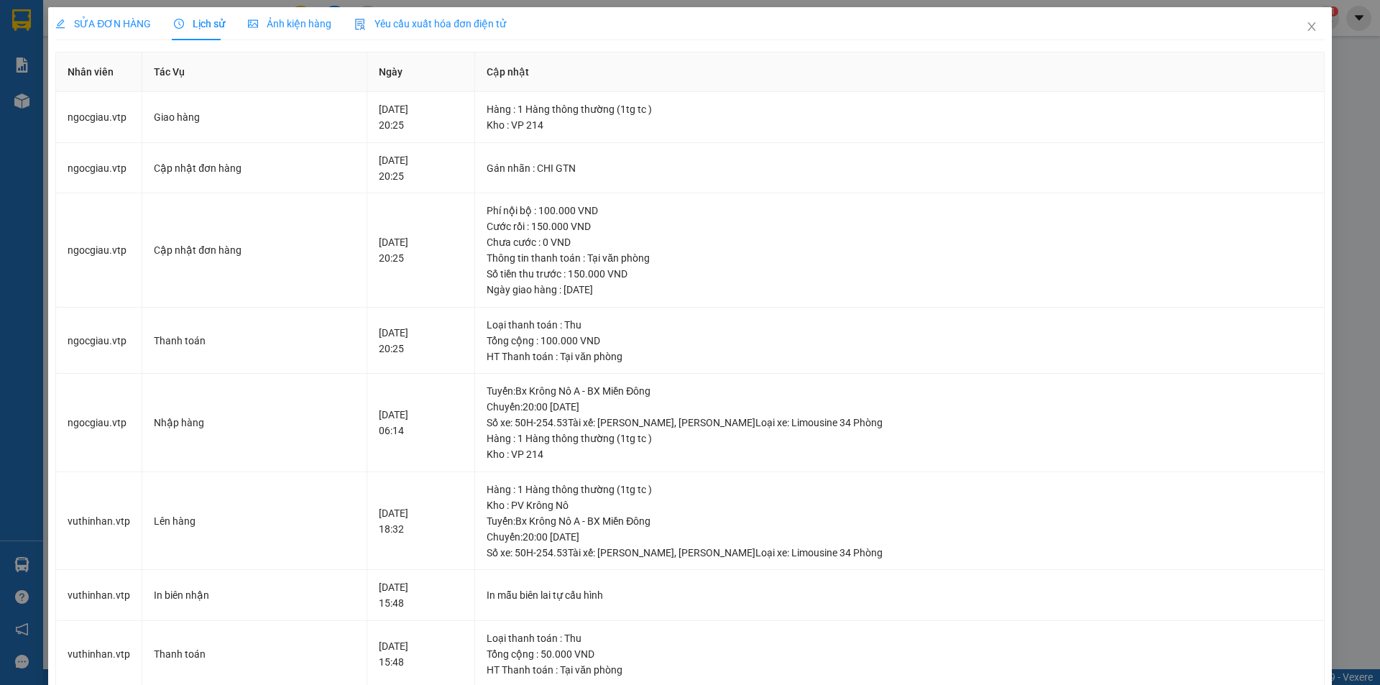
click at [83, 14] on div "SỬA ĐƠN HÀNG" at bounding box center [103, 23] width 96 height 33
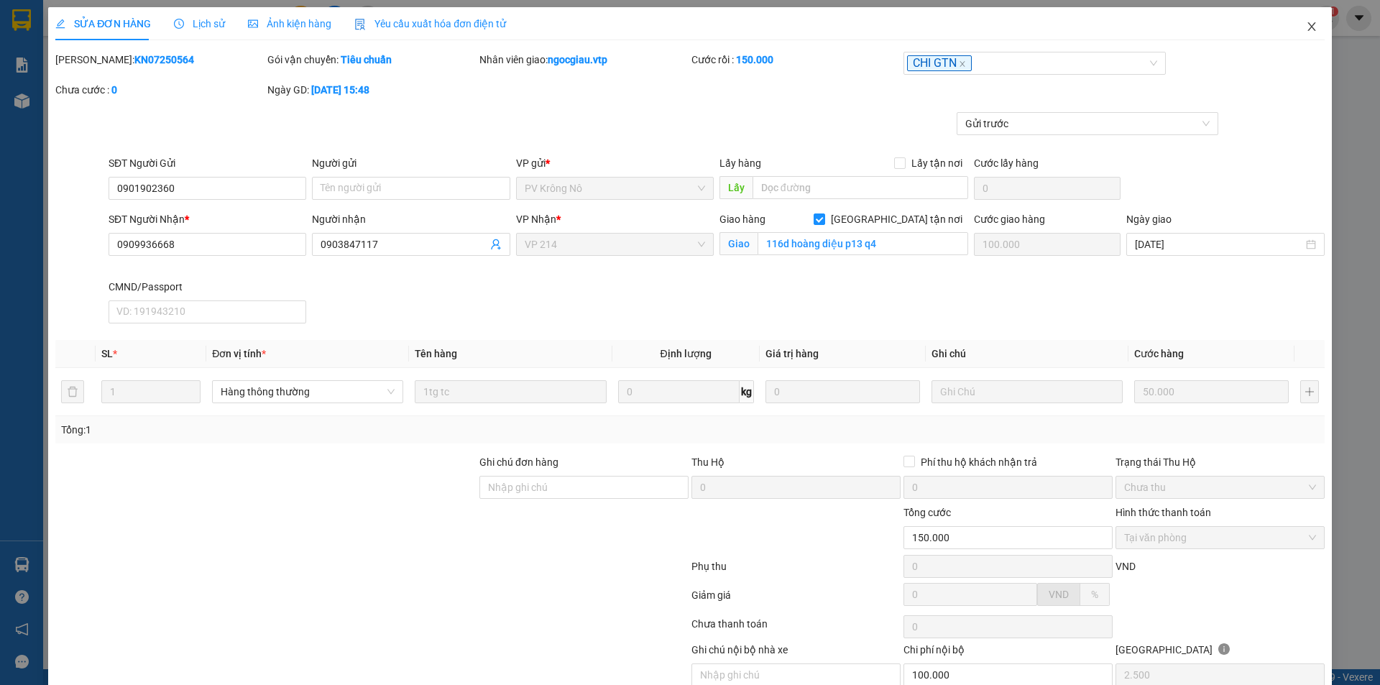
click at [1307, 28] on icon "close" at bounding box center [1311, 26] width 8 height 9
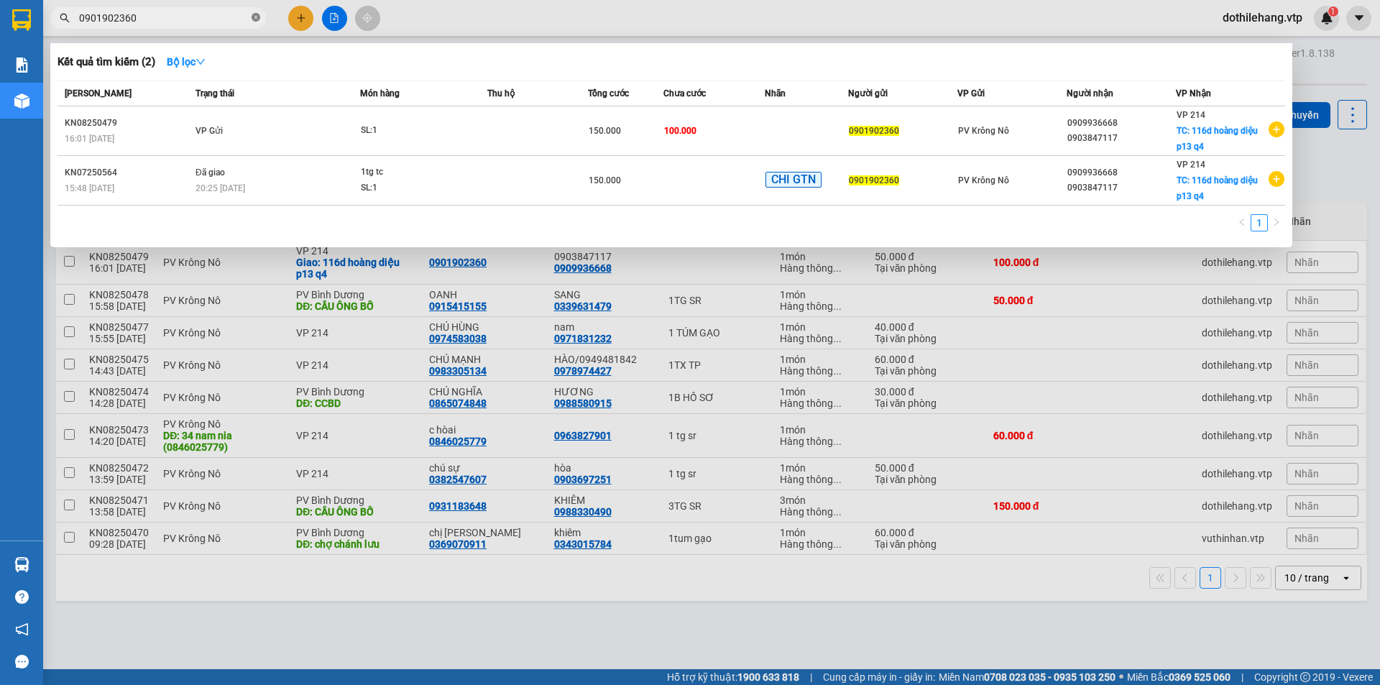
click at [252, 16] on icon "close-circle" at bounding box center [255, 17] width 9 height 9
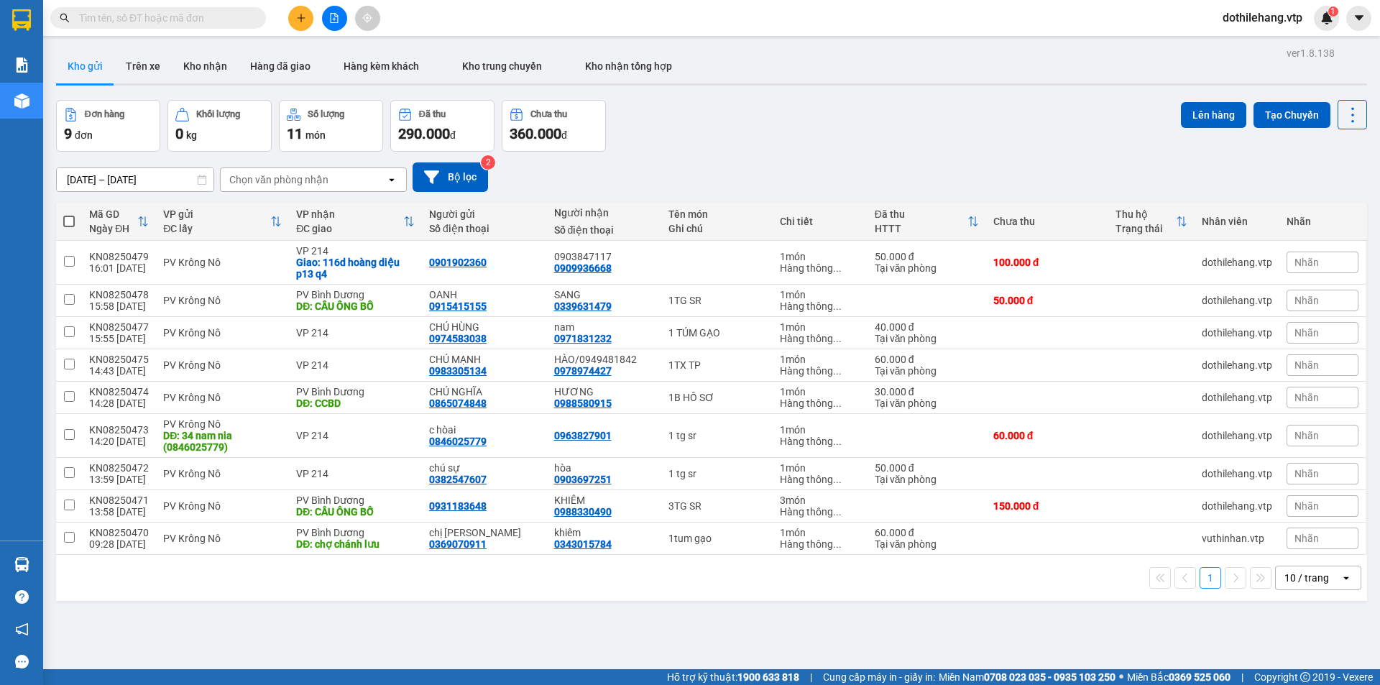
click at [223, 23] on input "text" at bounding box center [164, 18] width 170 height 16
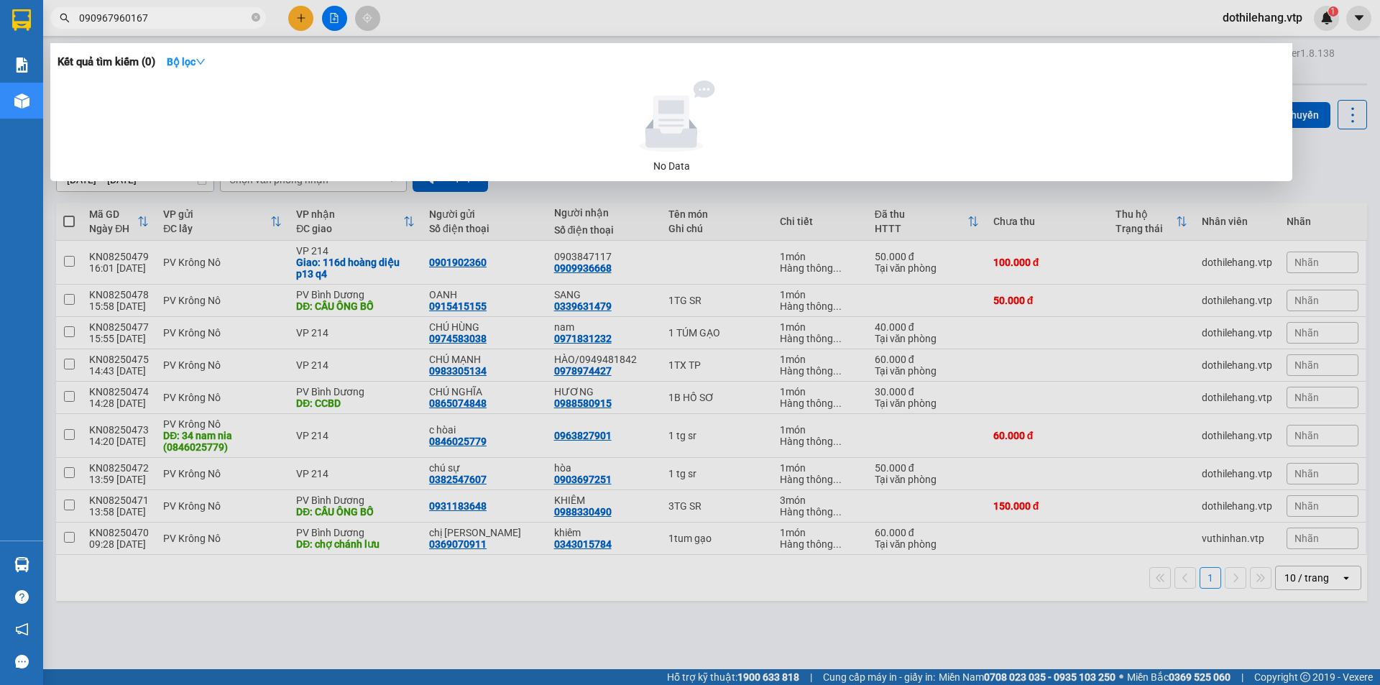
drag, startPoint x: 89, startPoint y: 17, endPoint x: 75, endPoint y: 18, distance: 14.4
click at [75, 18] on span "090967960167" at bounding box center [158, 18] width 216 height 22
click at [142, 16] on input "0967960167" at bounding box center [164, 18] width 170 height 16
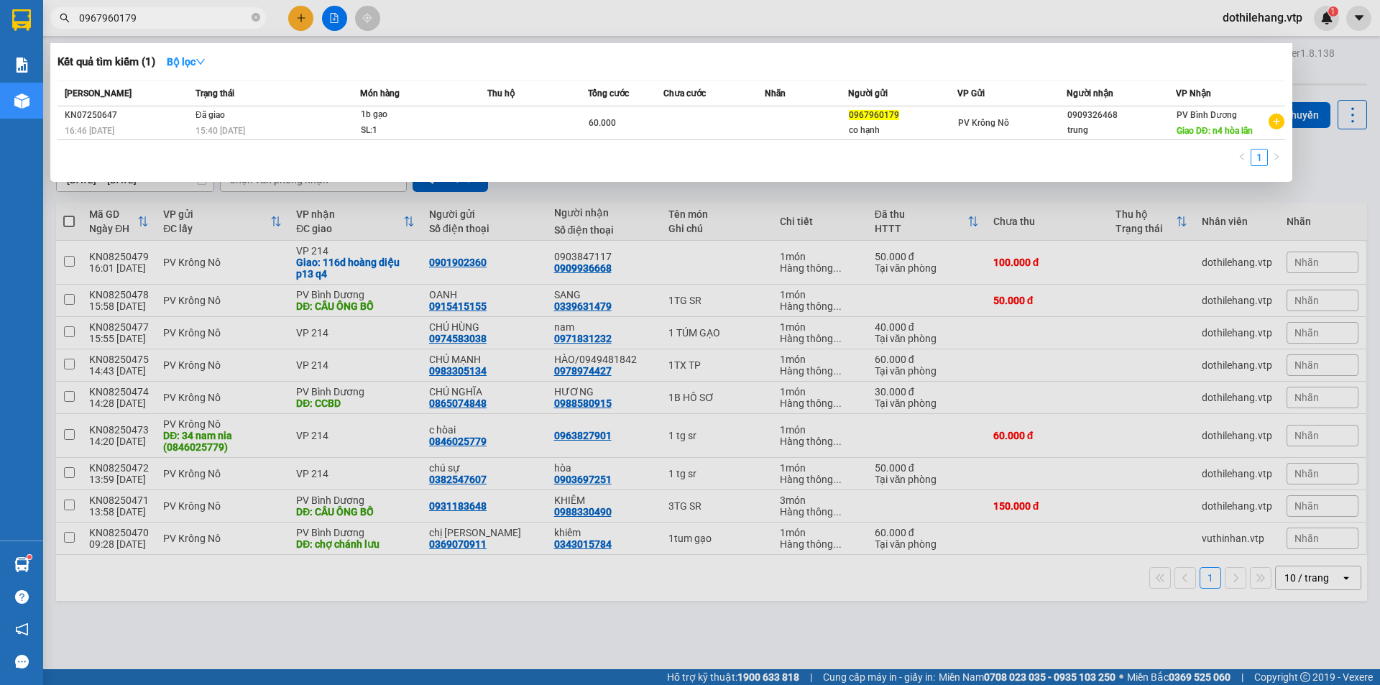
drag, startPoint x: 139, startPoint y: 19, endPoint x: 48, endPoint y: 17, distance: 91.3
click at [48, 17] on div "0967960179" at bounding box center [140, 18] width 280 height 22
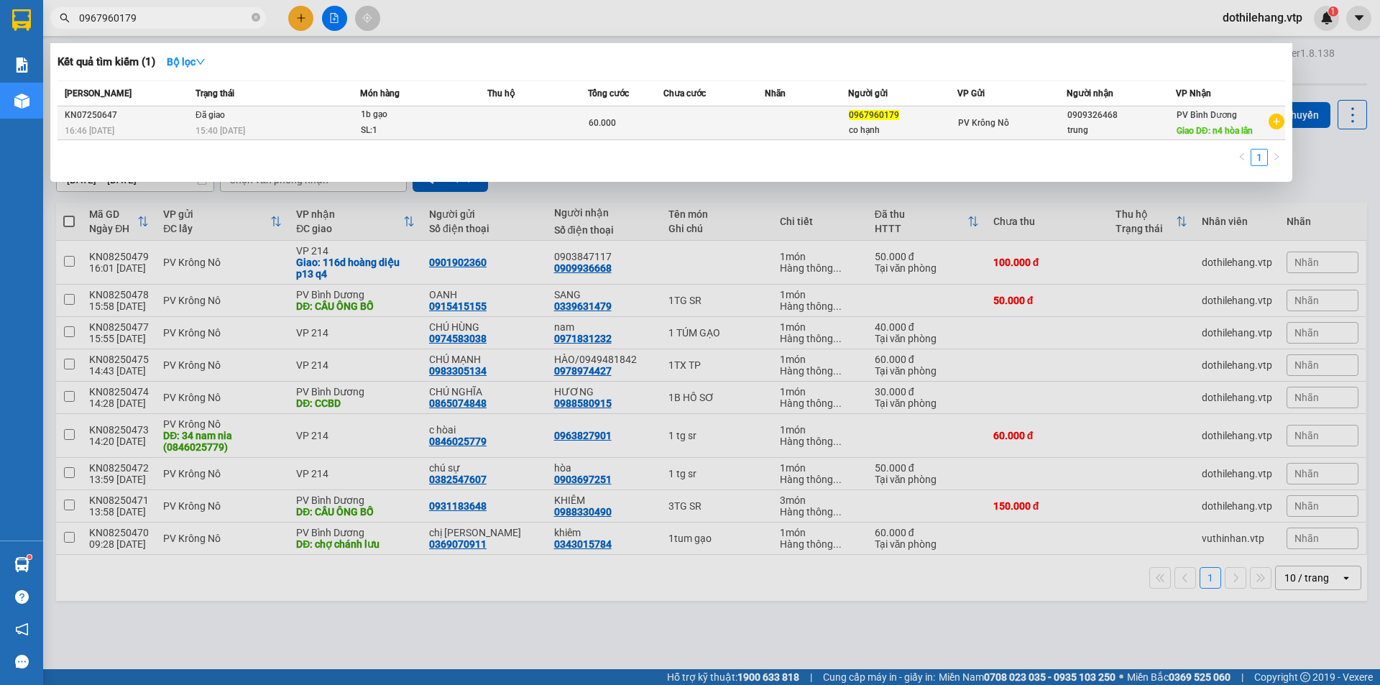
type input "0967960179"
click at [337, 114] on td "Đã giao 15:40 [DATE]" at bounding box center [276, 123] width 168 height 34
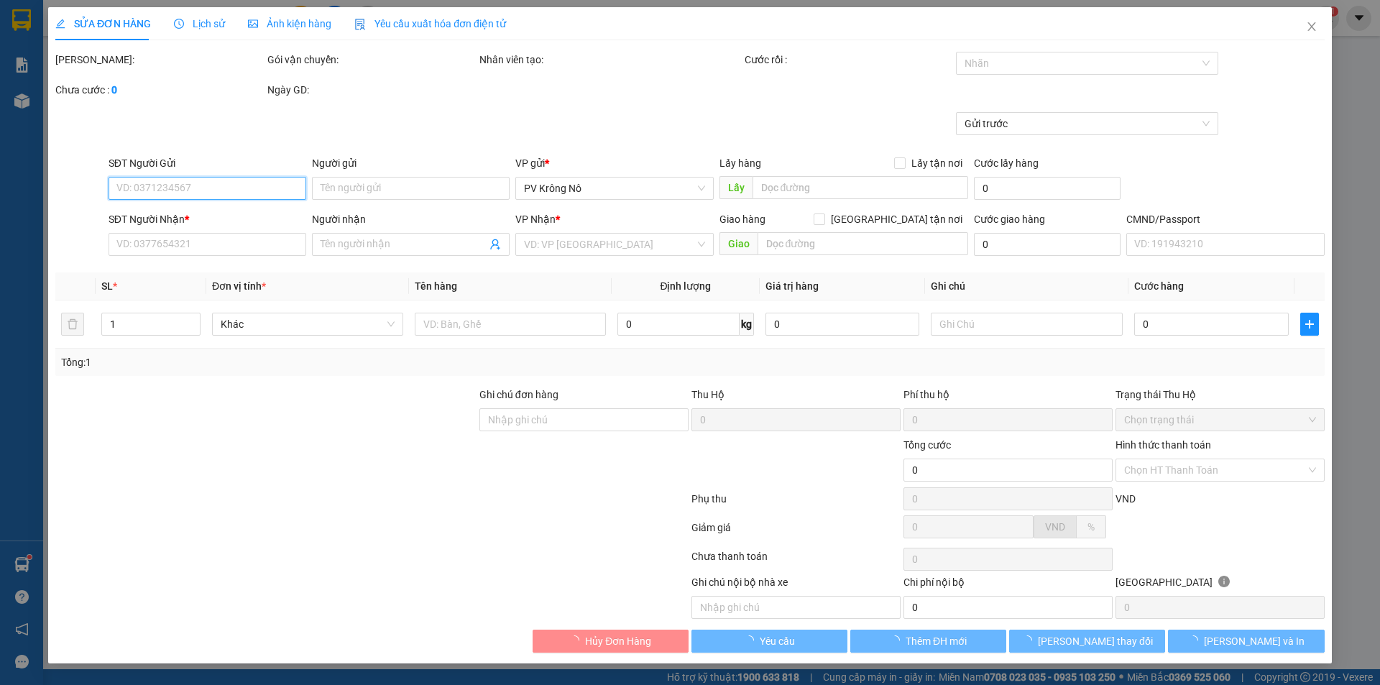
type input "0967960179"
type input "co hạnh"
type input "0909326468"
type input "trung"
type input "n4 [PERSON_NAME]"
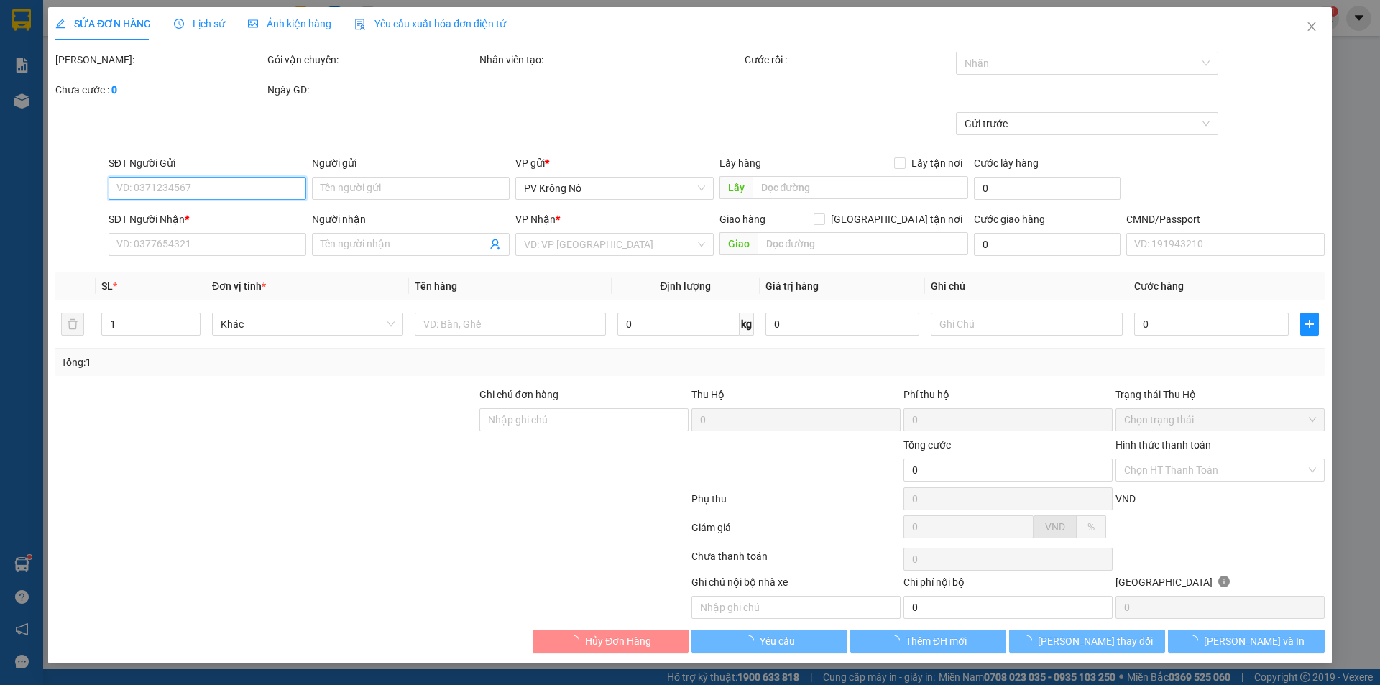
type input "60.000"
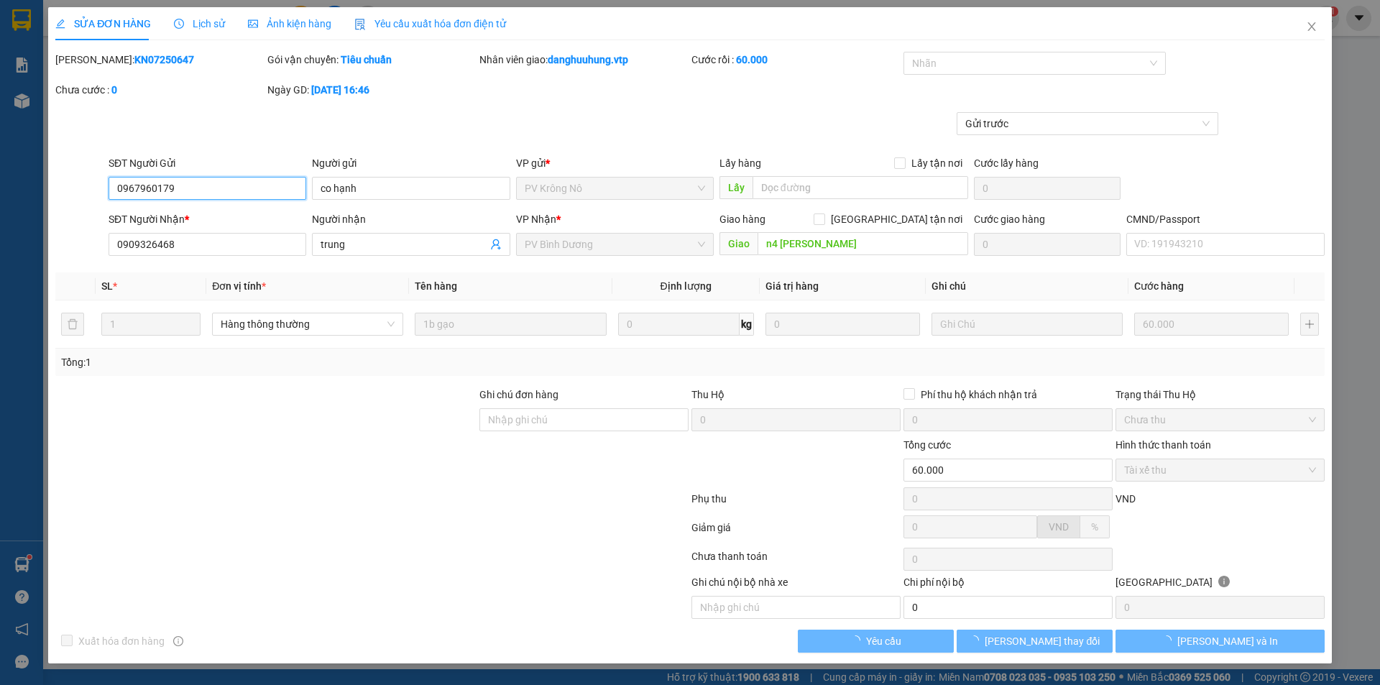
type input "3.000"
click at [206, 20] on span "Lịch sử" at bounding box center [199, 23] width 51 height 11
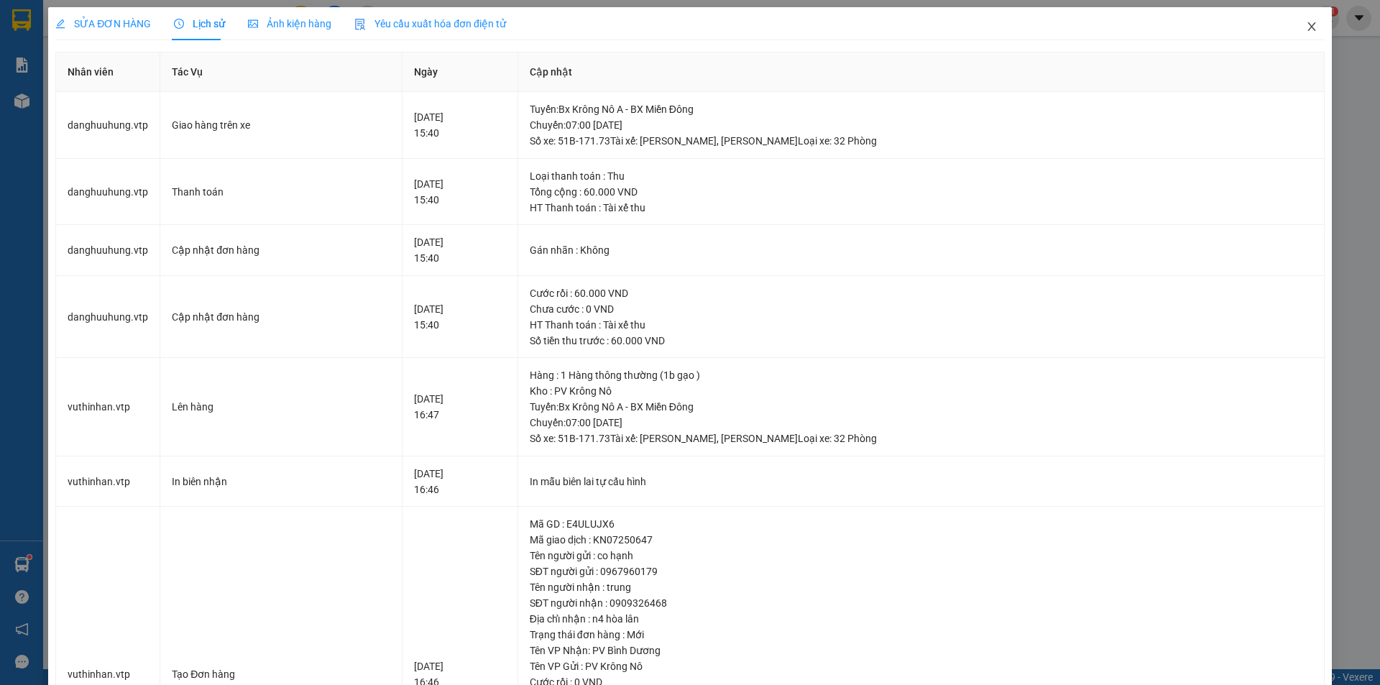
click at [1306, 29] on icon "close" at bounding box center [1311, 26] width 11 height 11
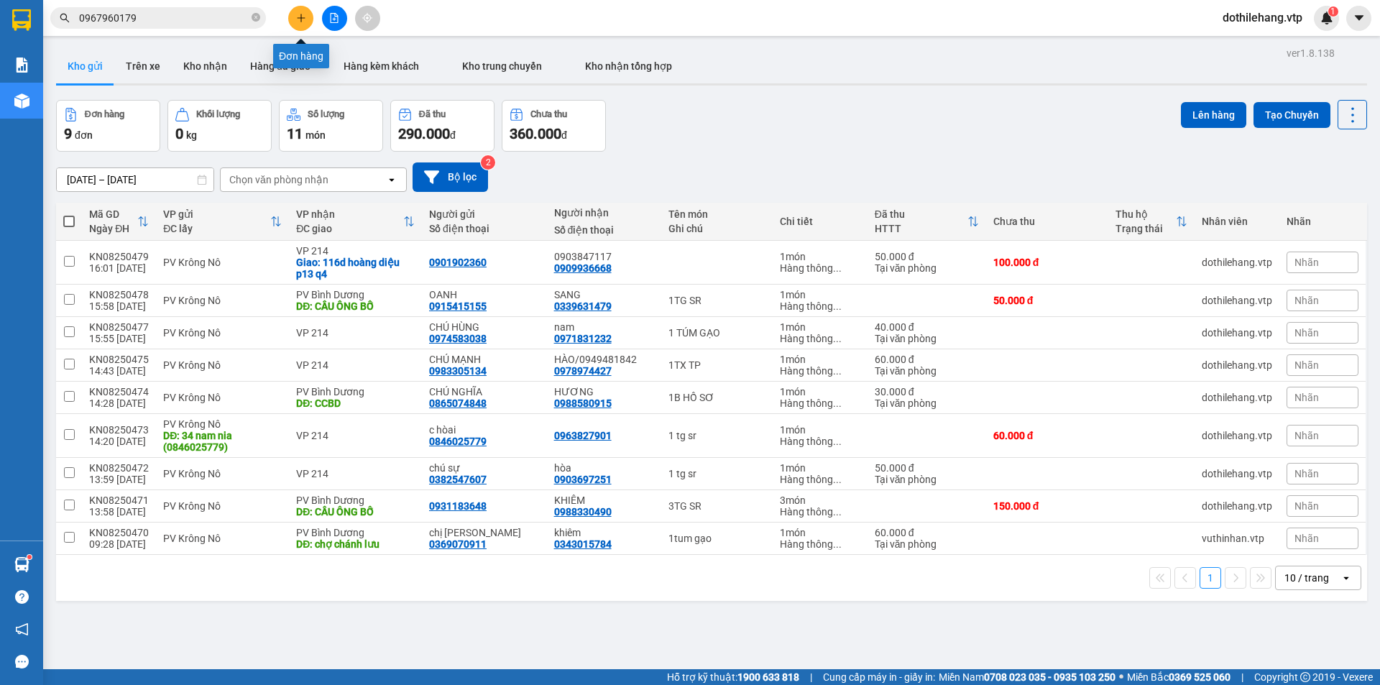
click at [300, 14] on icon "plus" at bounding box center [301, 18] width 10 height 10
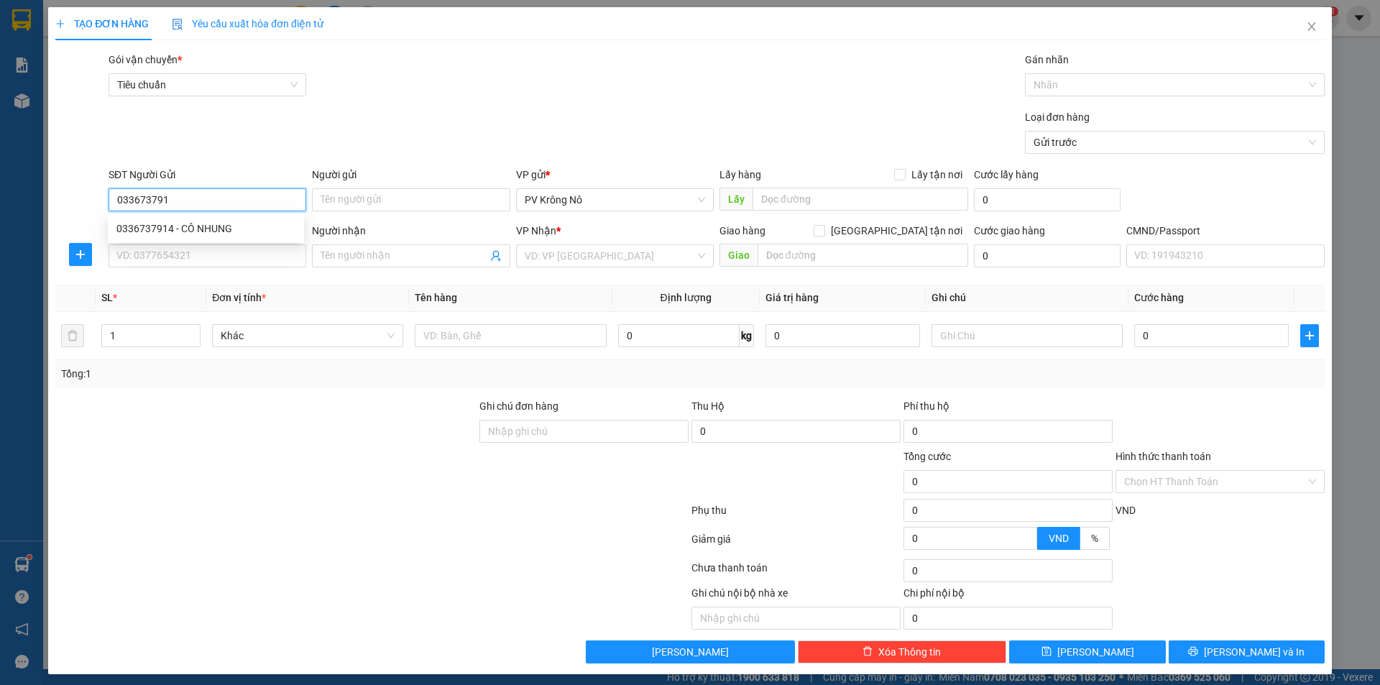
type input "0336737914"
click at [185, 231] on div "0336737914 - CÔ NHUNG" at bounding box center [205, 229] width 179 height 16
type input "CÔ NHUNG"
type input "0353880250"
type input "MAI"
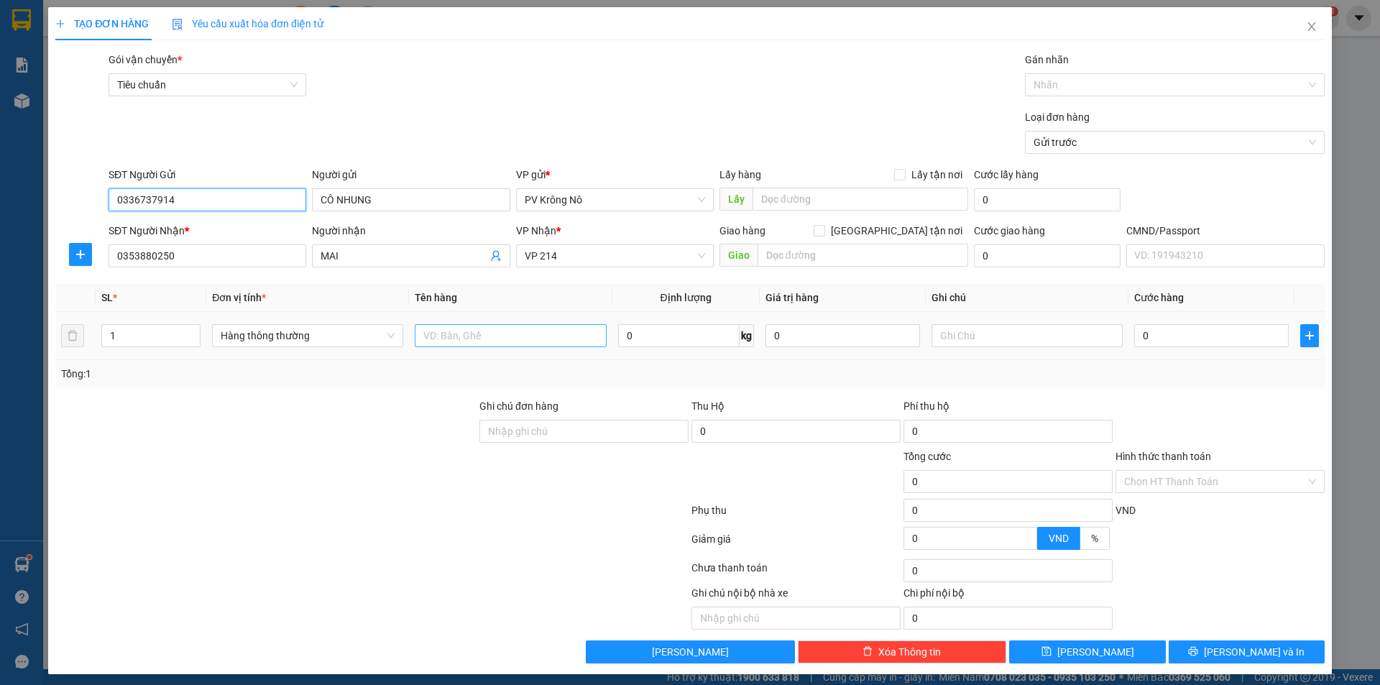
type input "0336737914"
click at [498, 335] on input "text" at bounding box center [510, 335] width 191 height 23
type input "1TG SR"
drag, startPoint x: 190, startPoint y: 201, endPoint x: 76, endPoint y: 205, distance: 114.3
click at [78, 205] on div "SĐT Người Gửi 0336737914 0336737914 Người gửi CÔ NHUNG VP gửi * PV Krông Nô Lấy…" at bounding box center [690, 192] width 1272 height 50
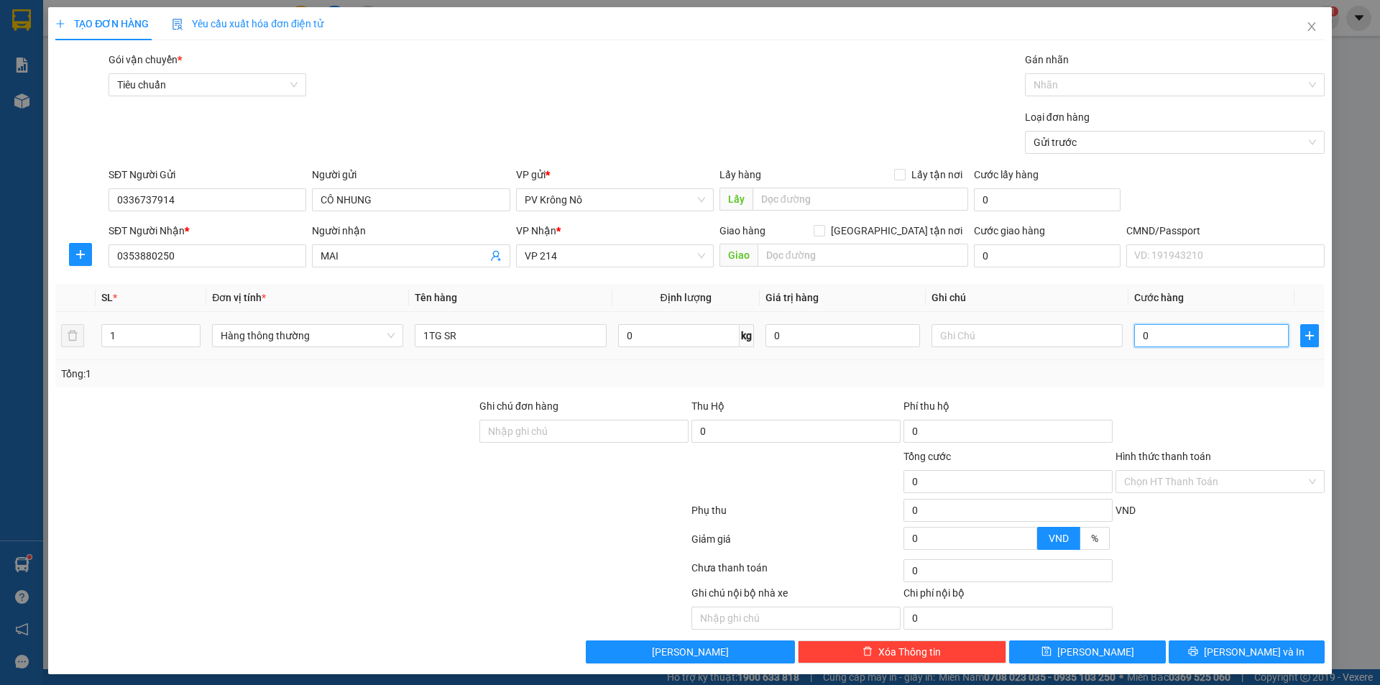
click at [1154, 333] on input "0" at bounding box center [1211, 335] width 154 height 23
type input "006"
type input "6"
type input "0.060"
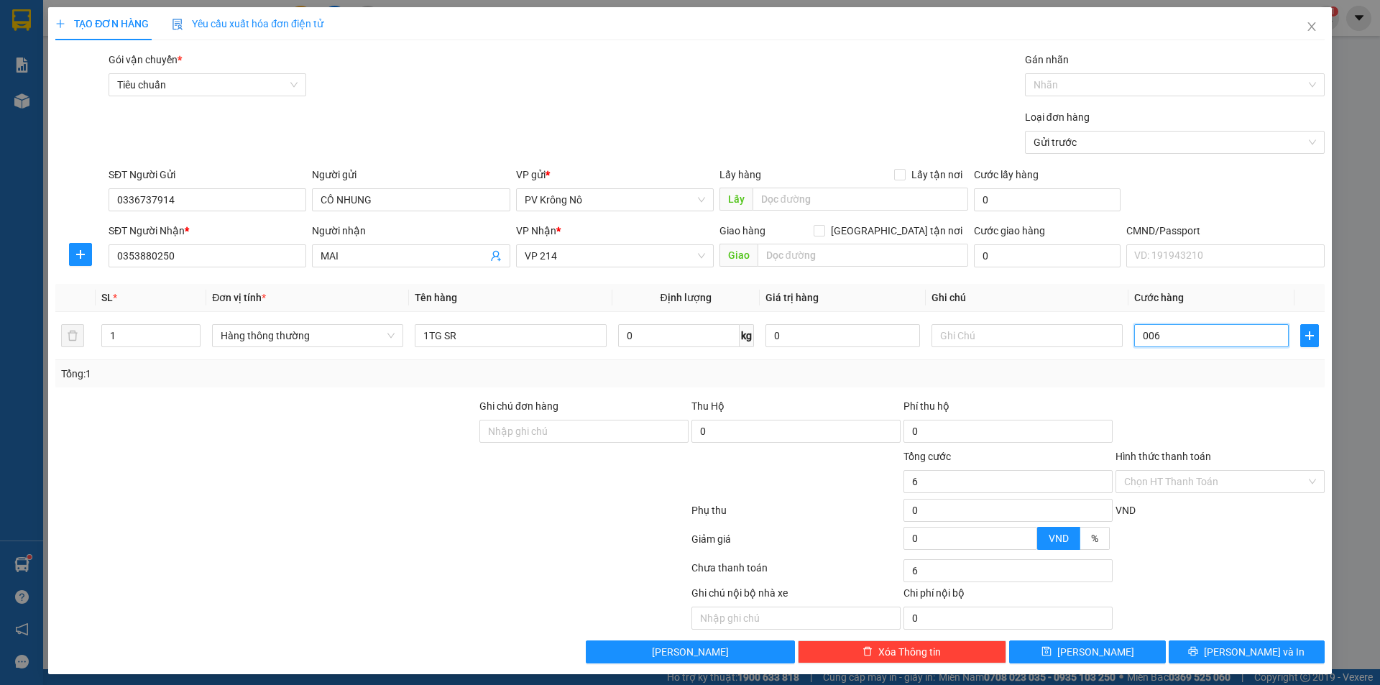
type input "60"
type input "00.600"
type input "600"
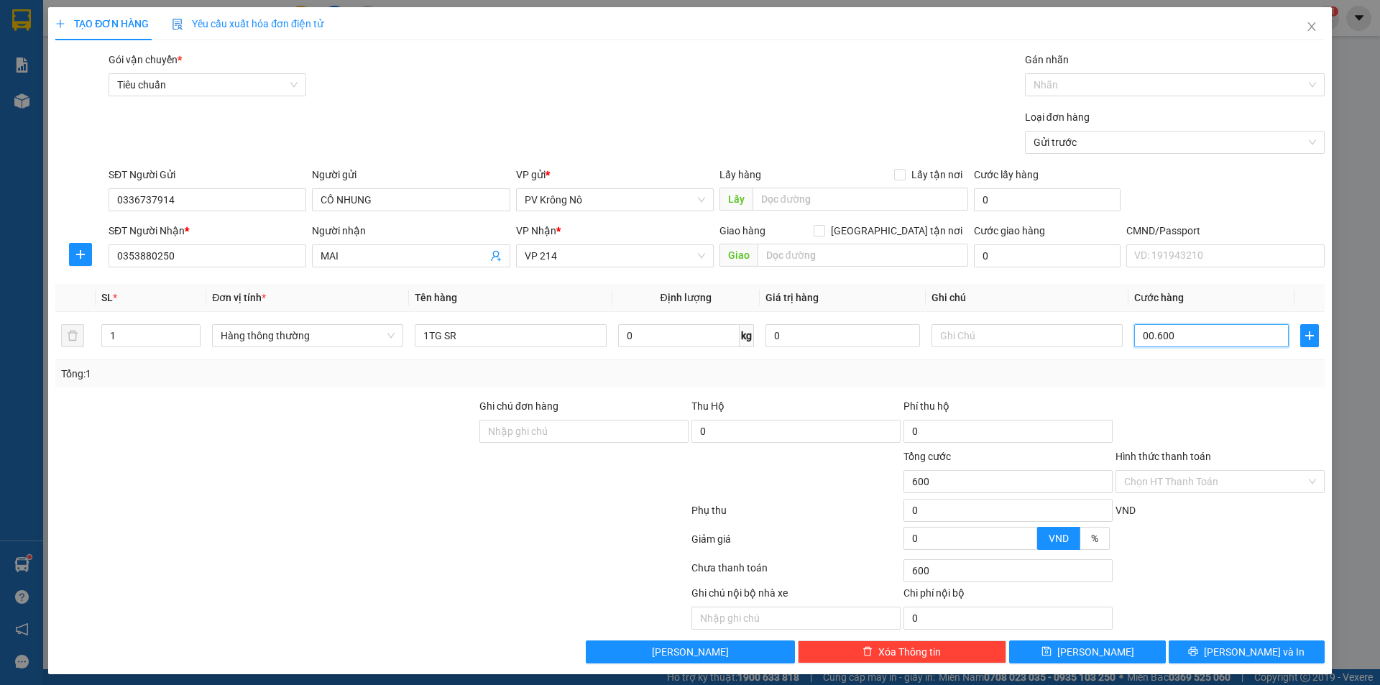
type input "0.006.000"
type input "6.000"
type input "000.060.000"
type input "60.000"
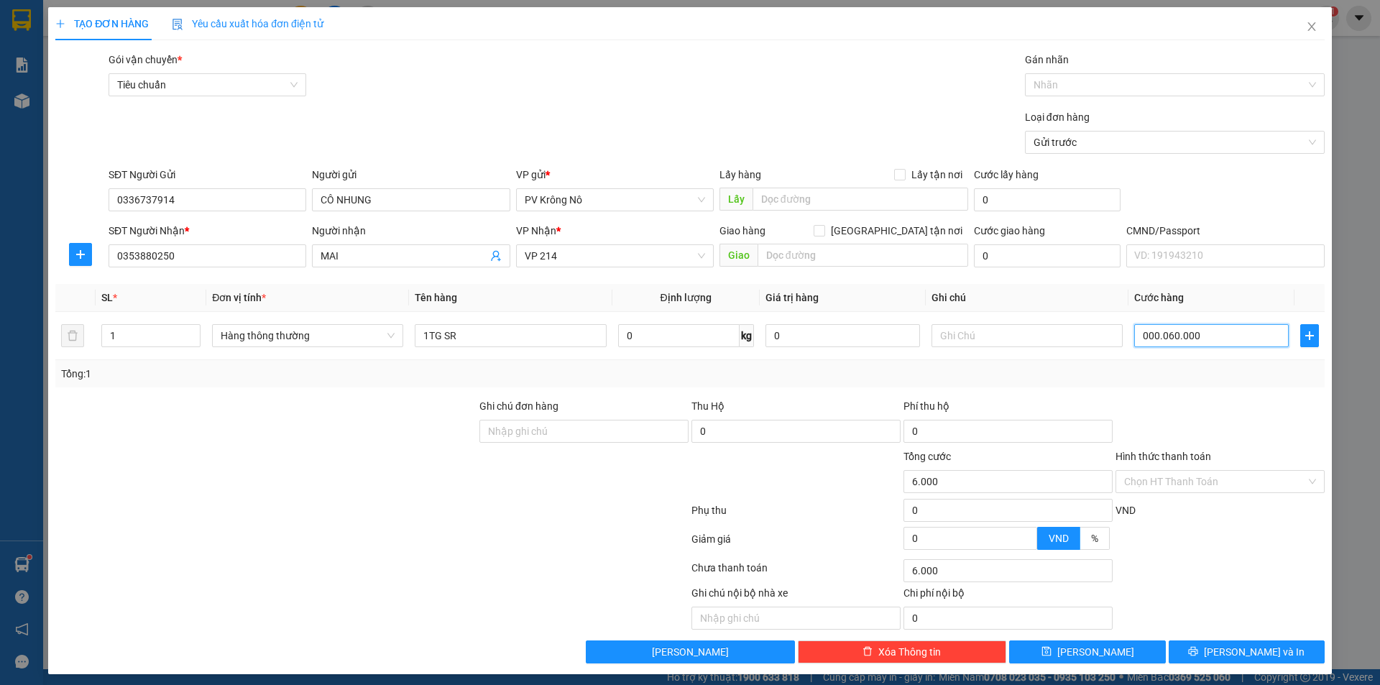
type input "60.000"
click at [1124, 487] on input "Hình thức thanh toán" at bounding box center [1215, 482] width 182 height 22
type input "60.000"
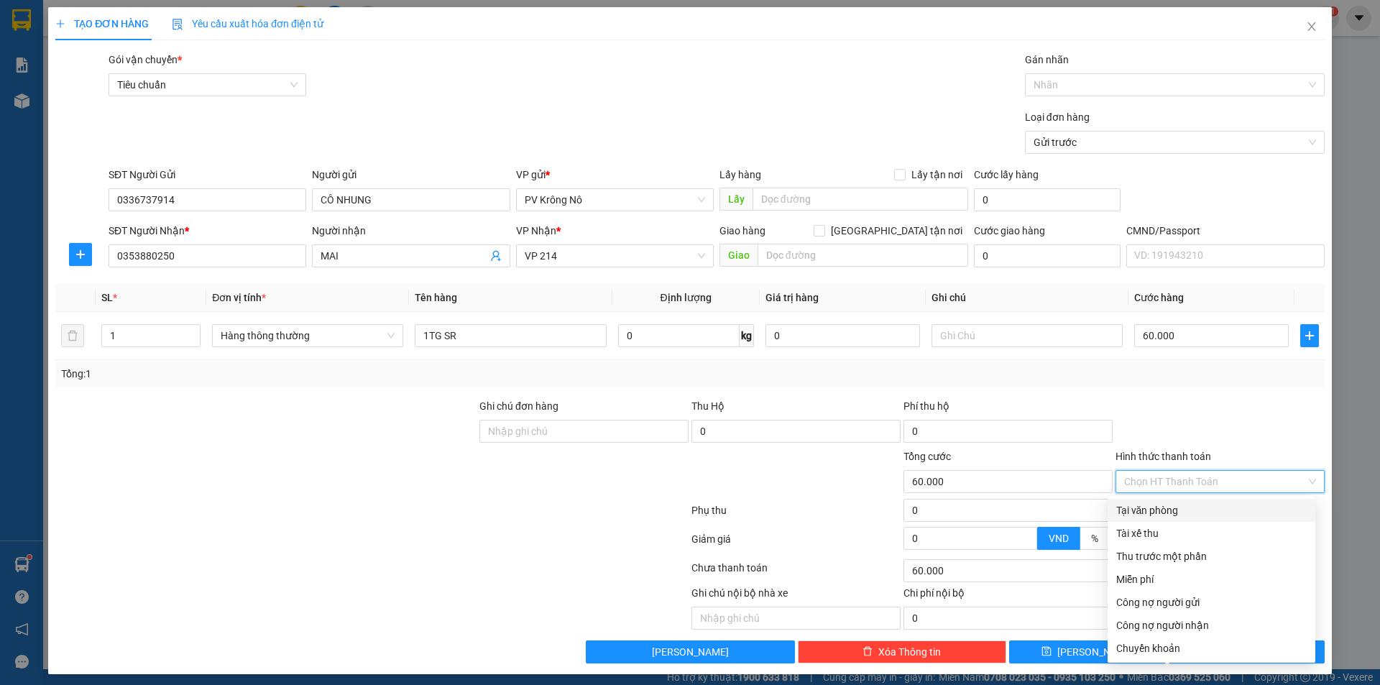
click at [1127, 508] on div "Tại văn phòng" at bounding box center [1211, 510] width 190 height 16
type input "0"
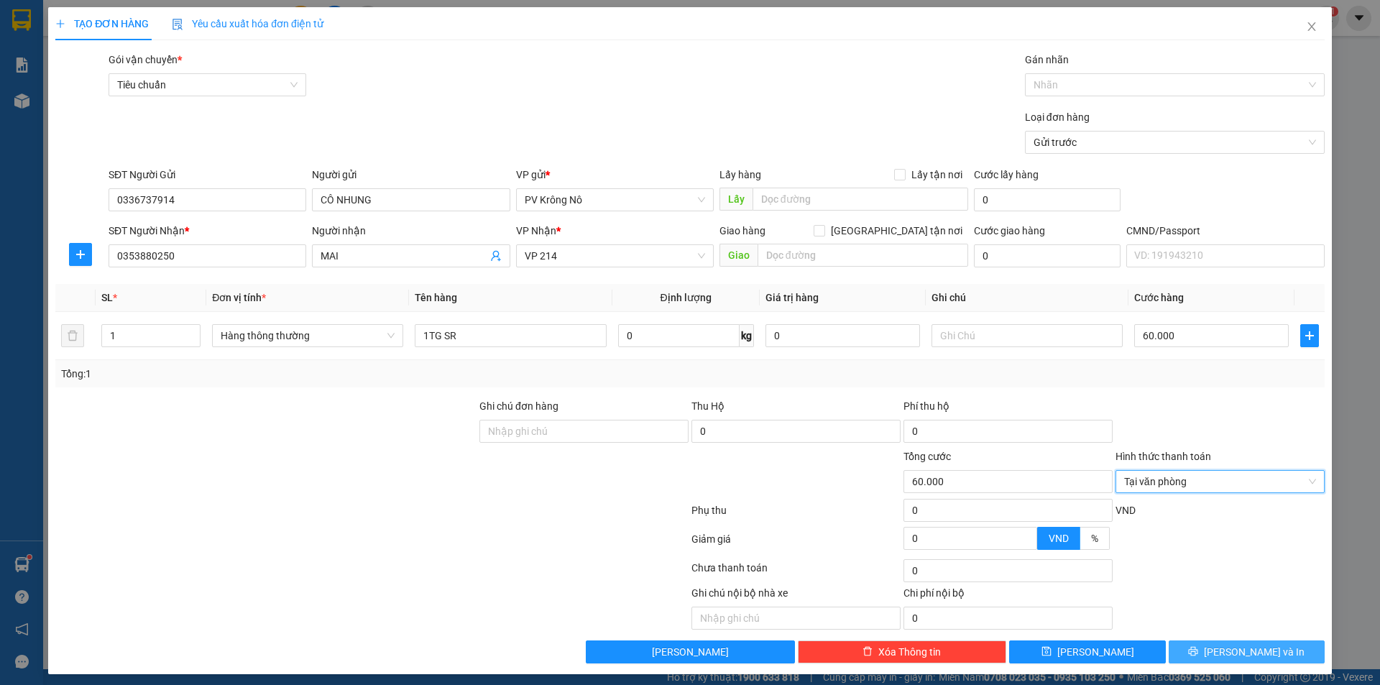
click at [1180, 657] on button "[PERSON_NAME] và In" at bounding box center [1246, 651] width 156 height 23
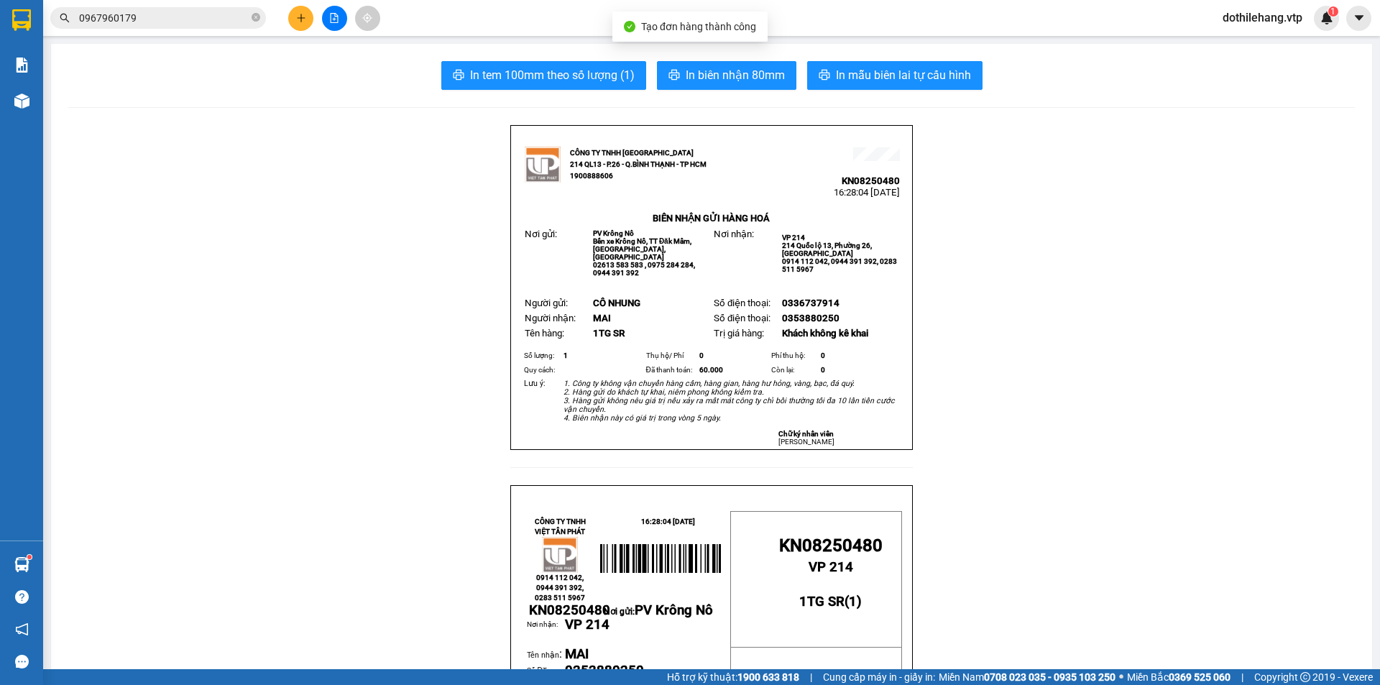
click at [849, 75] on span "In mẫu biên lai tự cấu hình" at bounding box center [903, 75] width 135 height 18
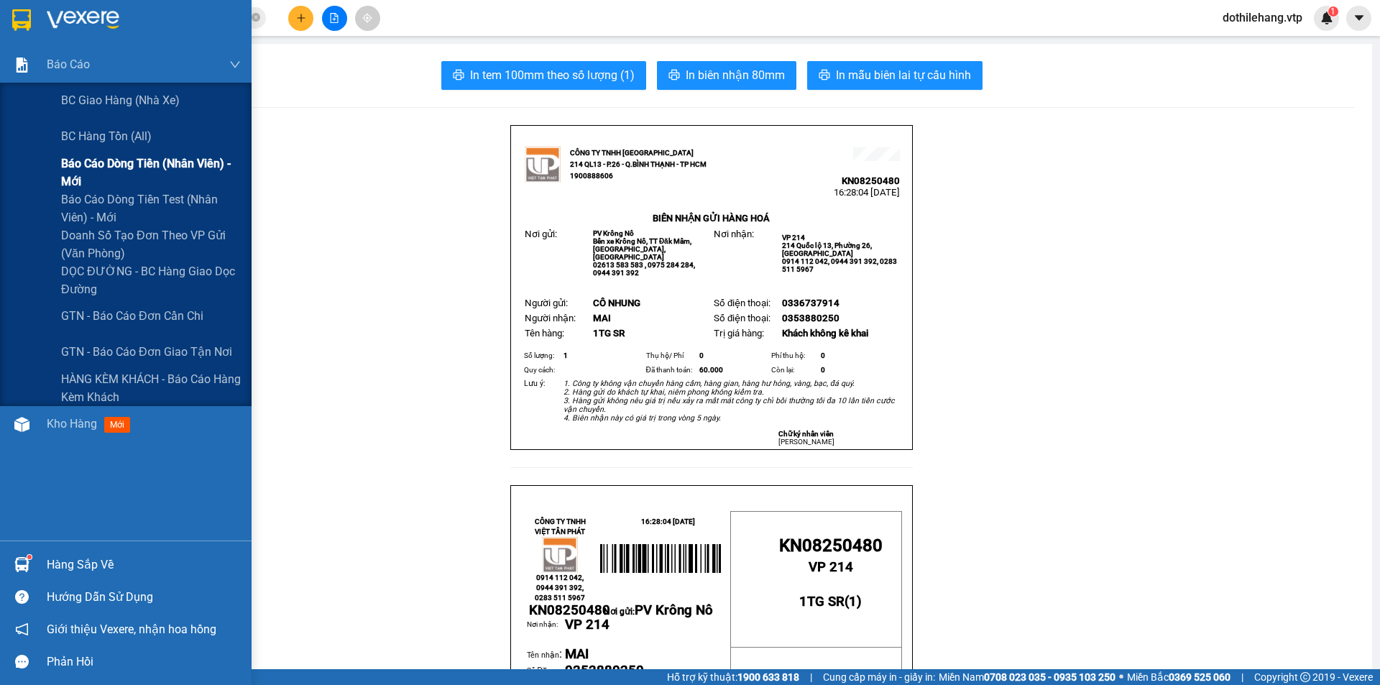
click at [88, 165] on span "Báo cáo dòng tiền (nhân viên) - mới" at bounding box center [151, 172] width 180 height 36
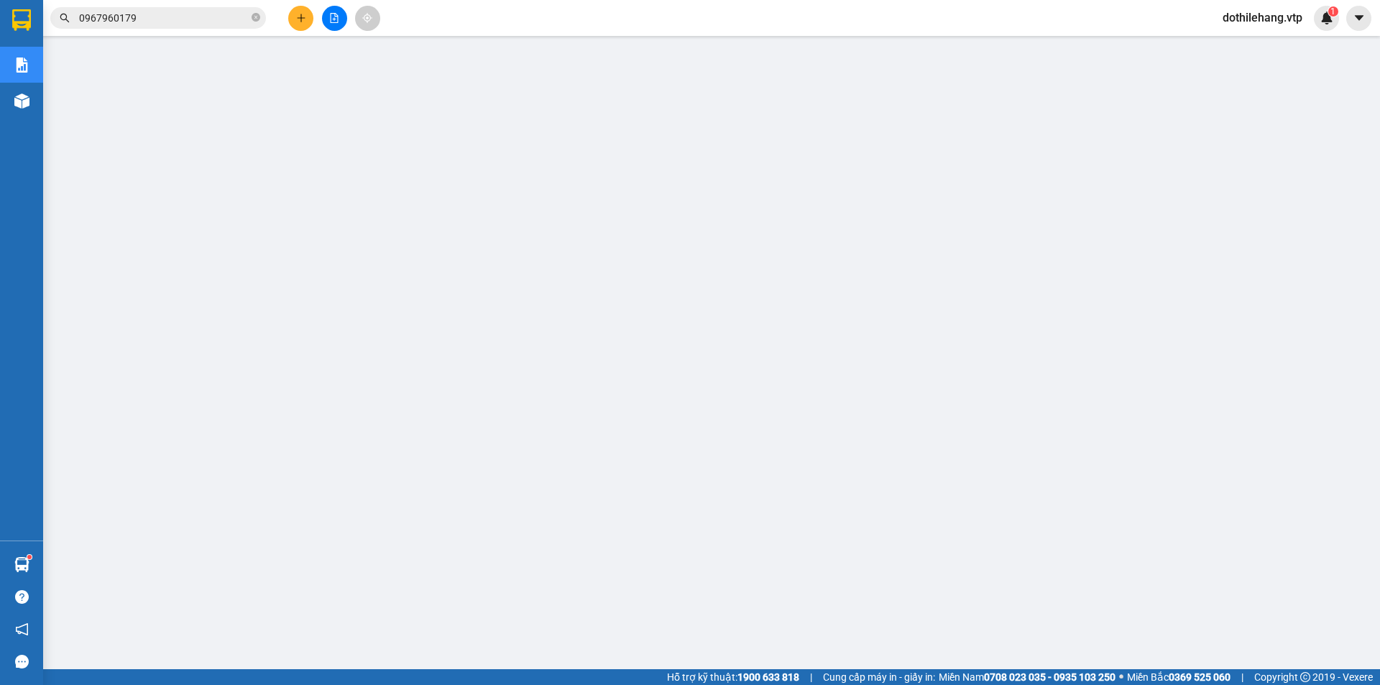
click at [254, 14] on icon "close-circle" at bounding box center [255, 17] width 9 height 9
paste input "0338311299"
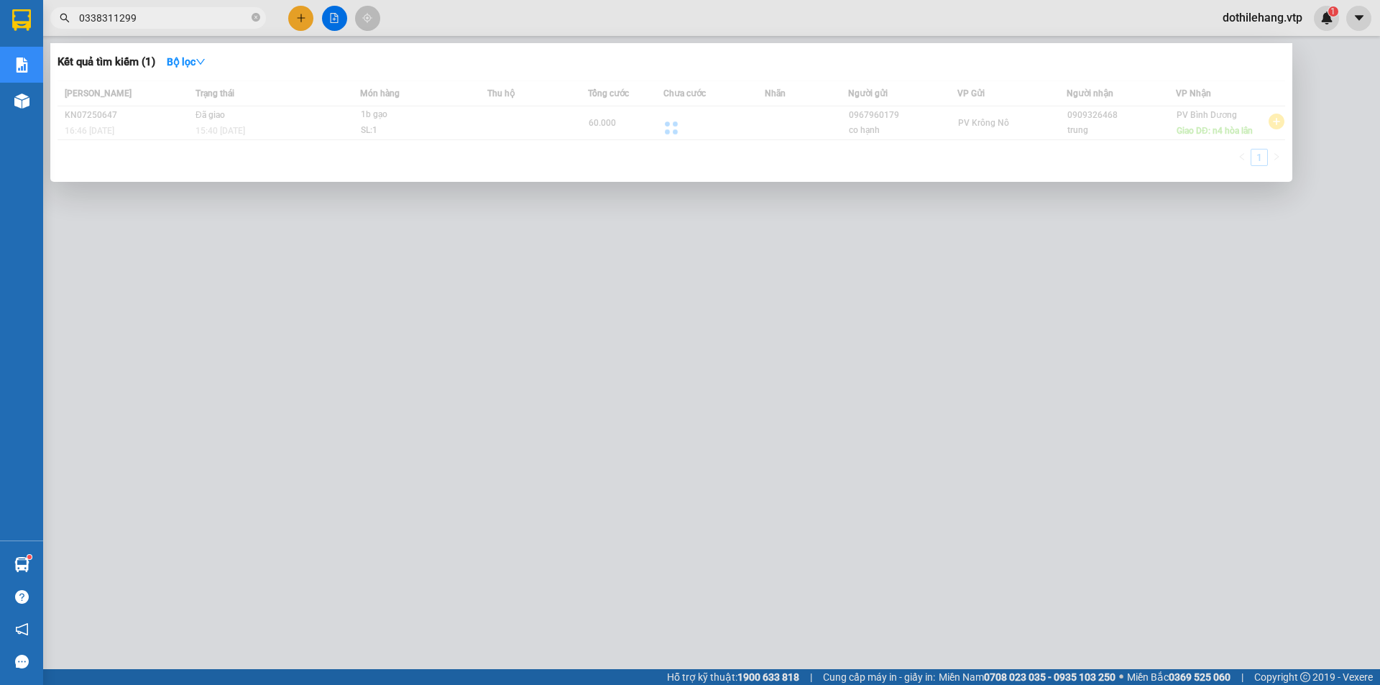
type input "0338311299"
drag, startPoint x: 136, startPoint y: 18, endPoint x: 0, endPoint y: 4, distance: 136.5
click at [0, 4] on section "Kết quả tìm kiếm ( 0 ) Bộ lọc No Data 0338311299 dothilehang.vtp 1 Báo cáo BC g…" at bounding box center [690, 342] width 1380 height 685
click at [257, 17] on icon "close-circle" at bounding box center [255, 17] width 9 height 9
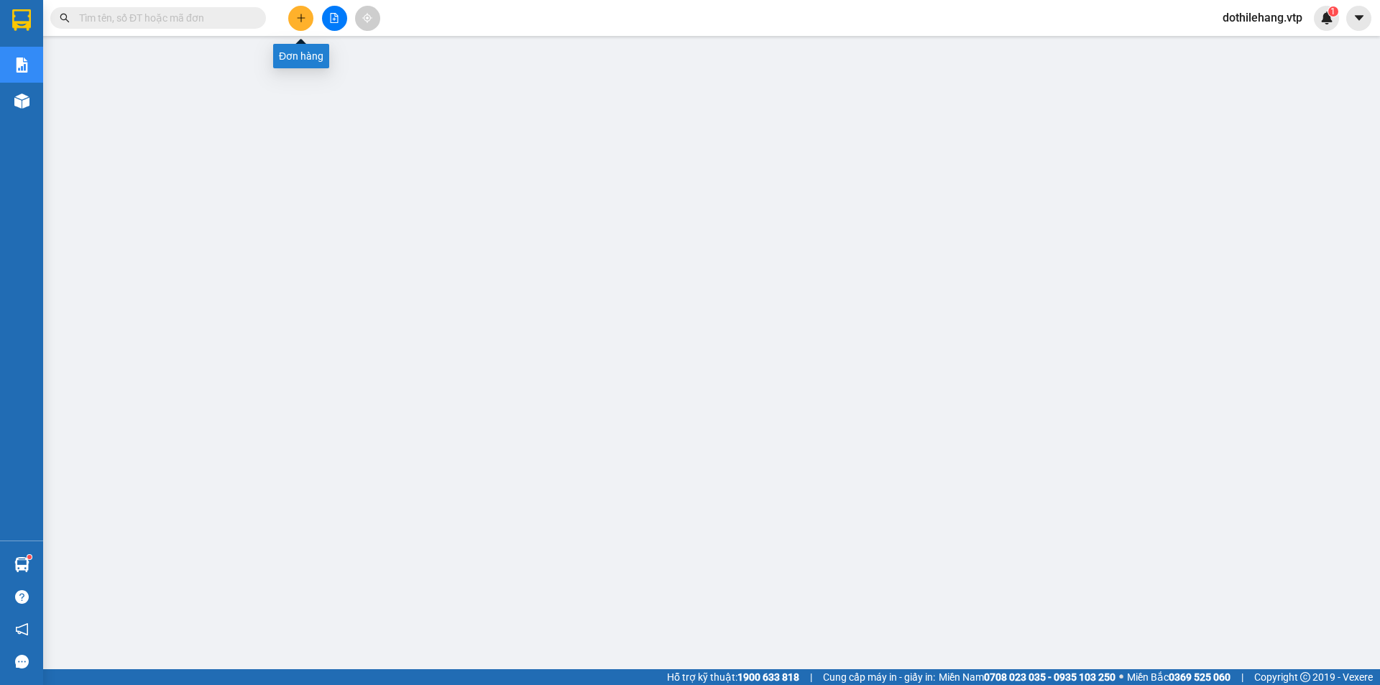
click at [290, 19] on button at bounding box center [300, 18] width 25 height 25
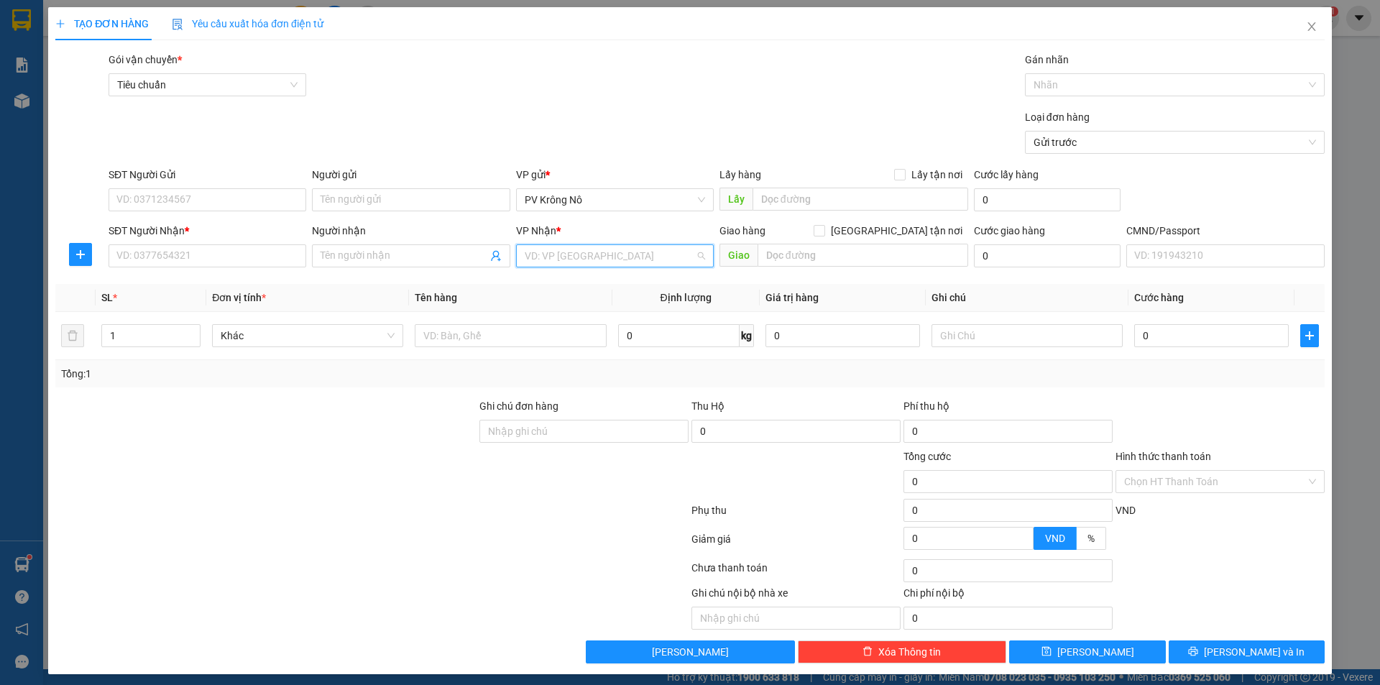
click at [628, 263] on input "search" at bounding box center [610, 256] width 170 height 22
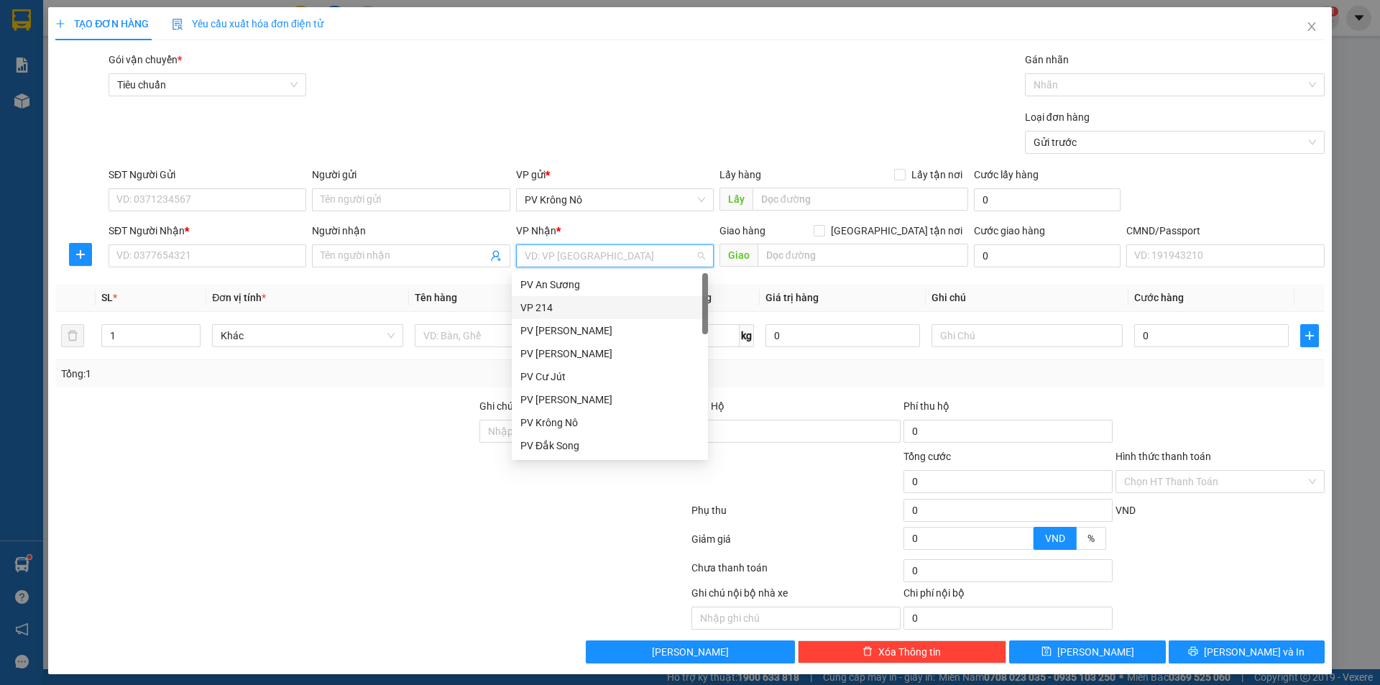
click at [563, 303] on div "VP 214" at bounding box center [609, 308] width 179 height 16
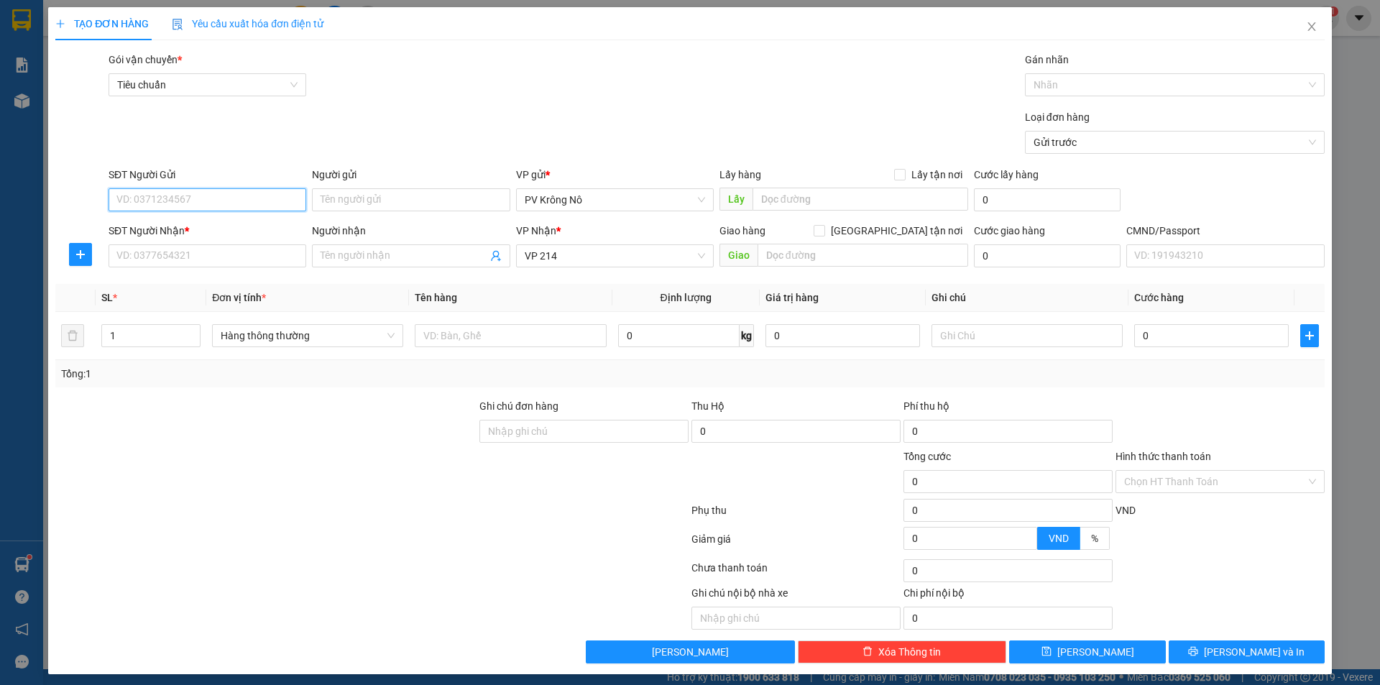
paste input "0338311299"
type input "0"
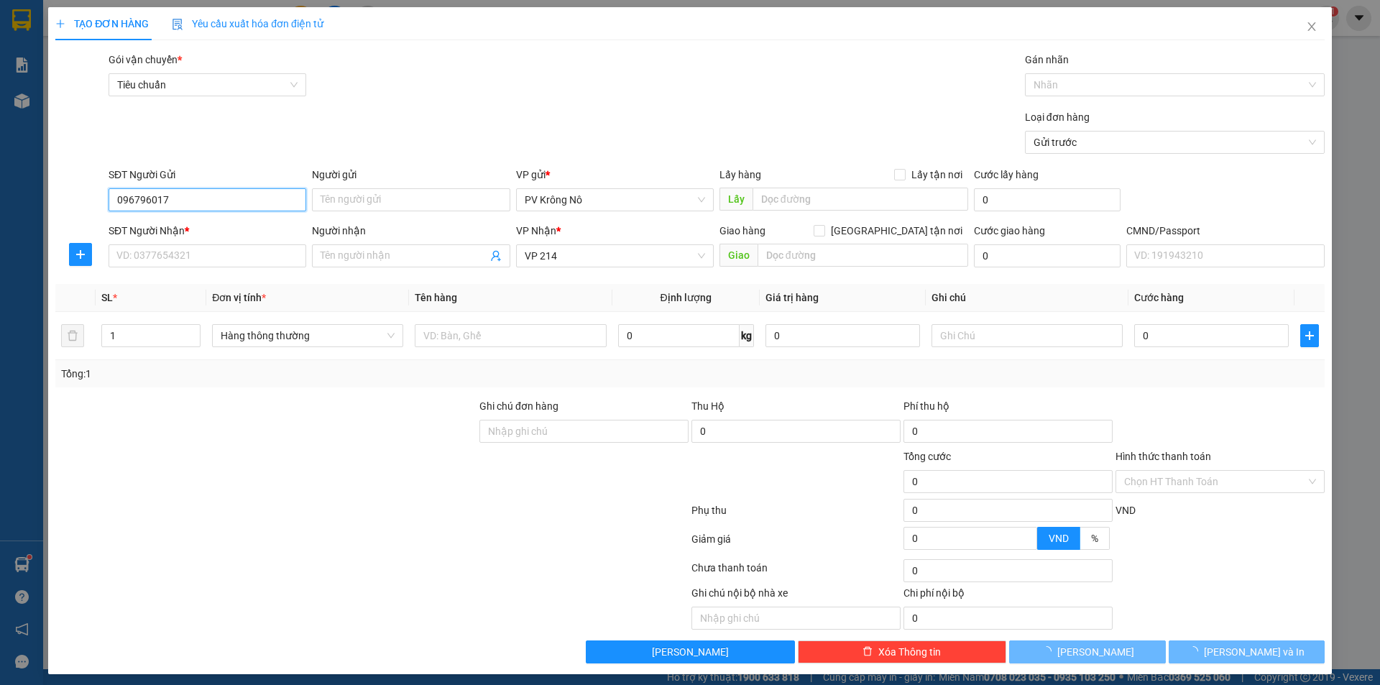
type input "0967960179"
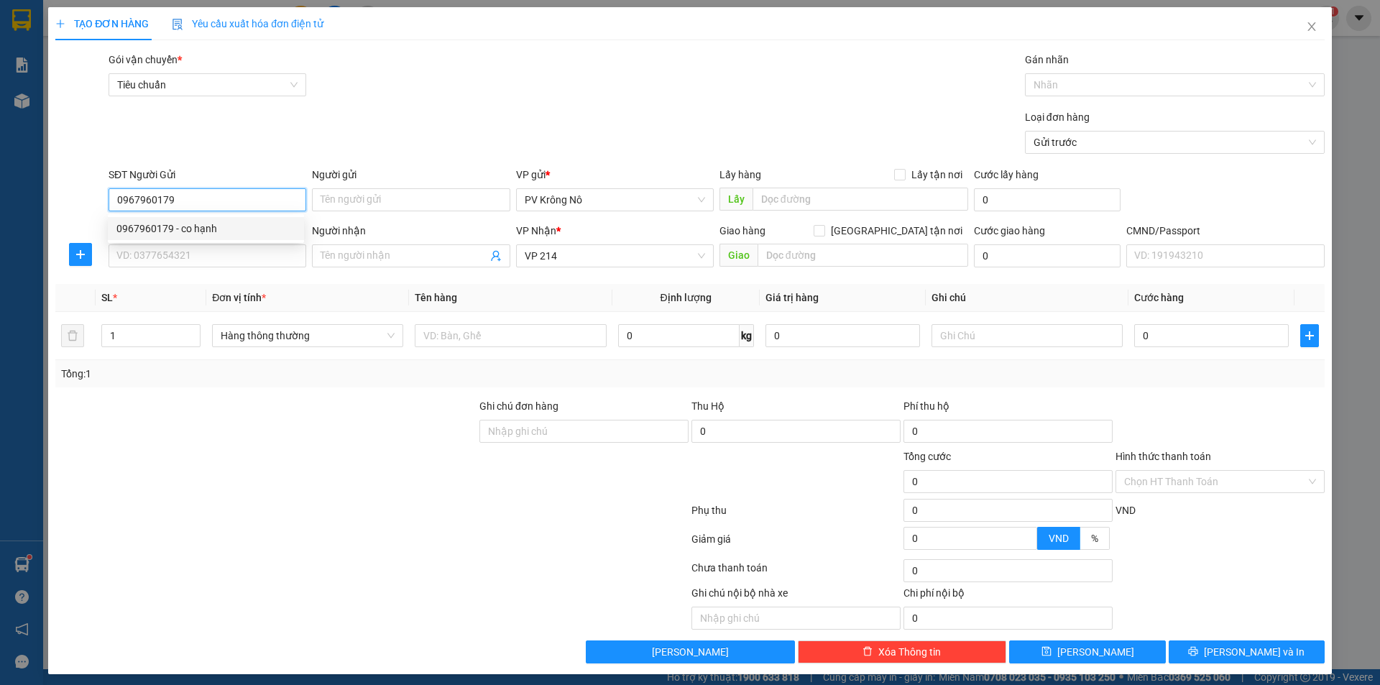
click at [216, 234] on div "0967960179 - co hạnh" at bounding box center [205, 229] width 179 height 16
type input "co hạnh"
type input "0967960179"
click at [201, 256] on input "SĐT Người Nhận *" at bounding box center [207, 255] width 198 height 23
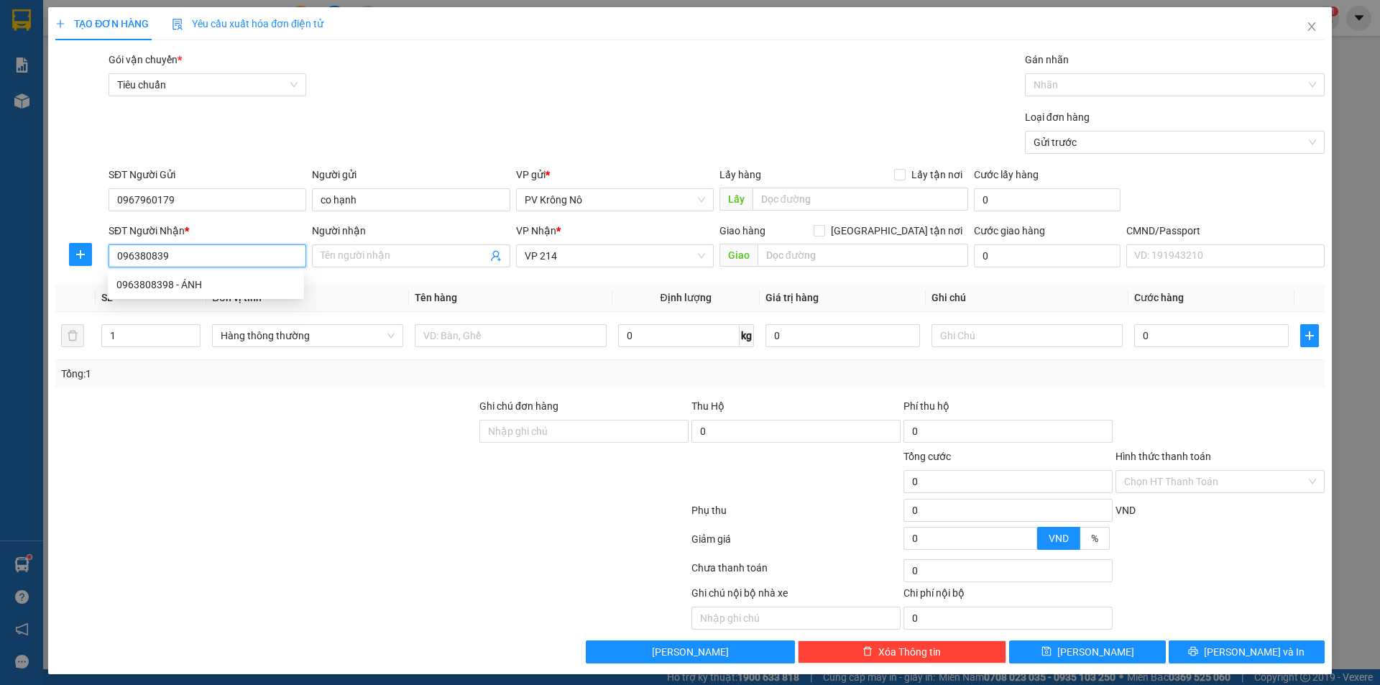
type input "0963808398"
click at [203, 287] on div "0963808398 - ÁNH" at bounding box center [205, 285] width 179 height 16
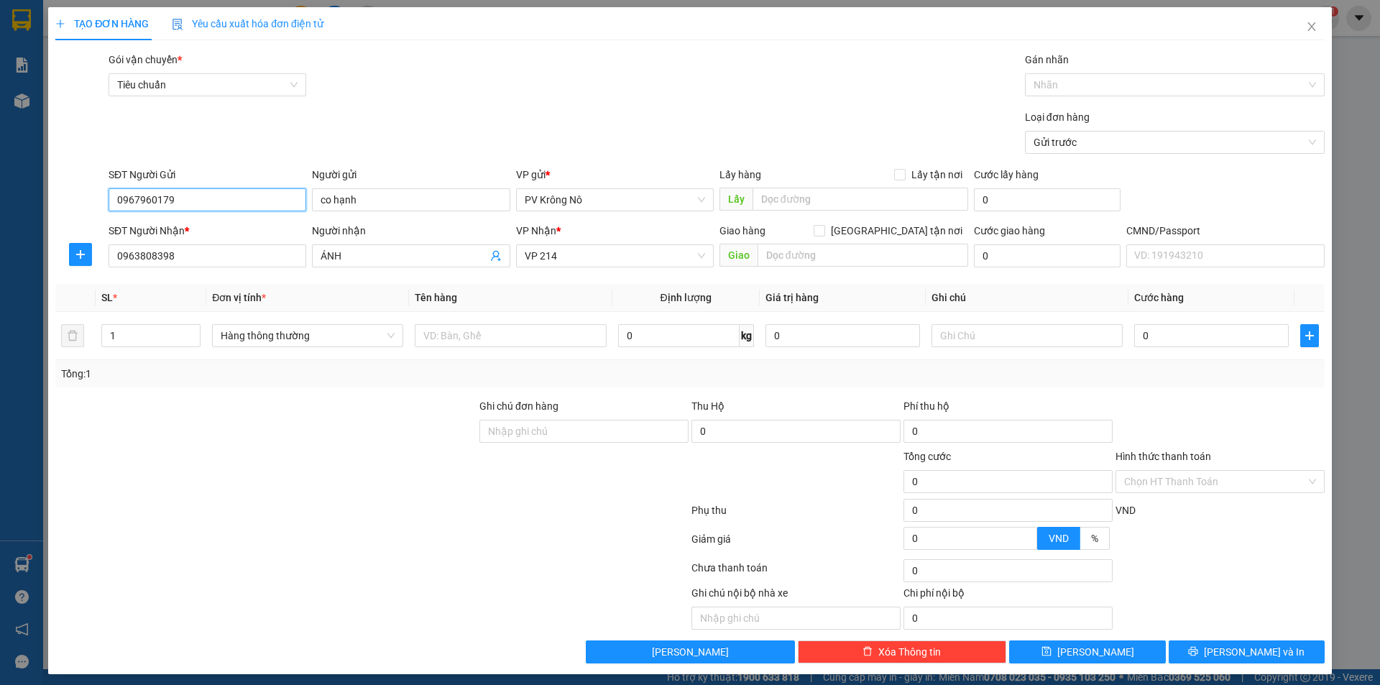
drag, startPoint x: 184, startPoint y: 202, endPoint x: 56, endPoint y: 202, distance: 127.9
click at [56, 202] on div "SĐT Người Gửi 0967960179 0967960179 Người gửi co hạnh VP gửi * PV Krông Nô Lấy …" at bounding box center [690, 192] width 1272 height 50
click at [539, 328] on input "text" at bounding box center [510, 335] width 191 height 23
click at [1169, 335] on input "0" at bounding box center [1211, 335] width 154 height 23
click at [1262, 474] on input "Hình thức thanh toán" at bounding box center [1215, 482] width 182 height 22
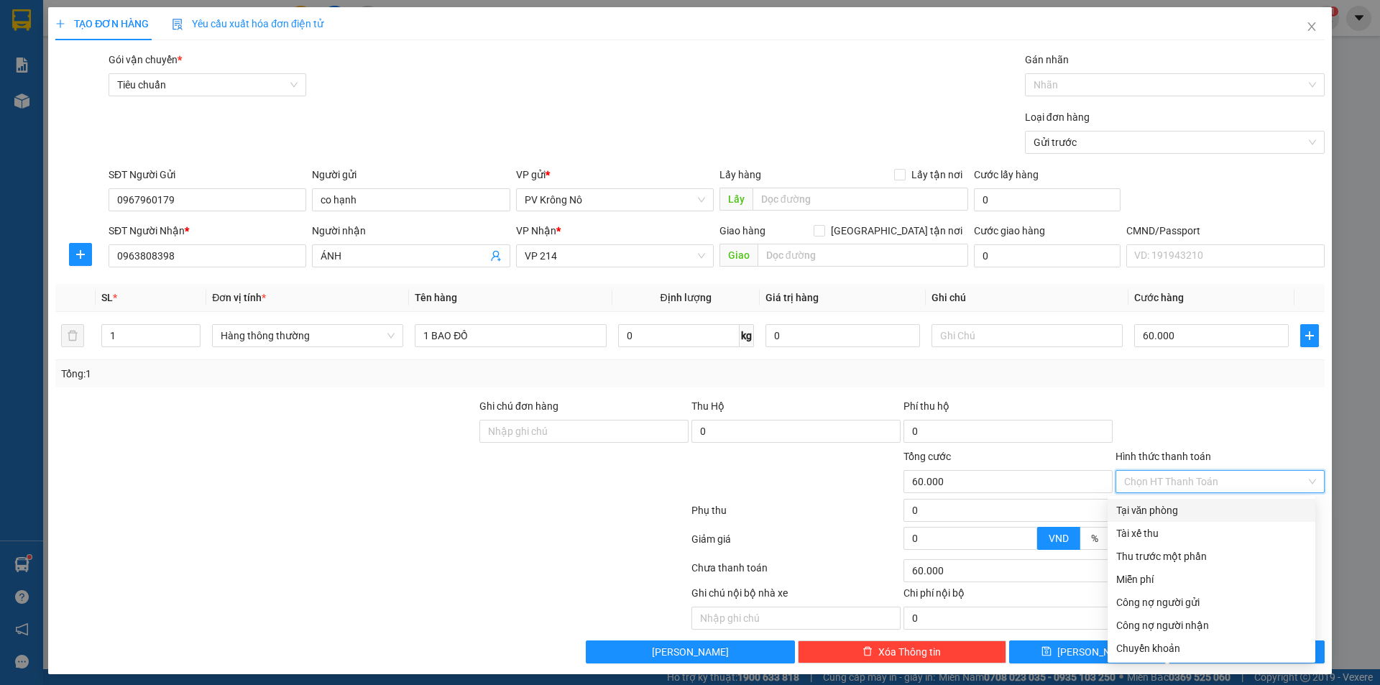
click at [1253, 504] on div "Tại văn phòng" at bounding box center [1211, 510] width 190 height 16
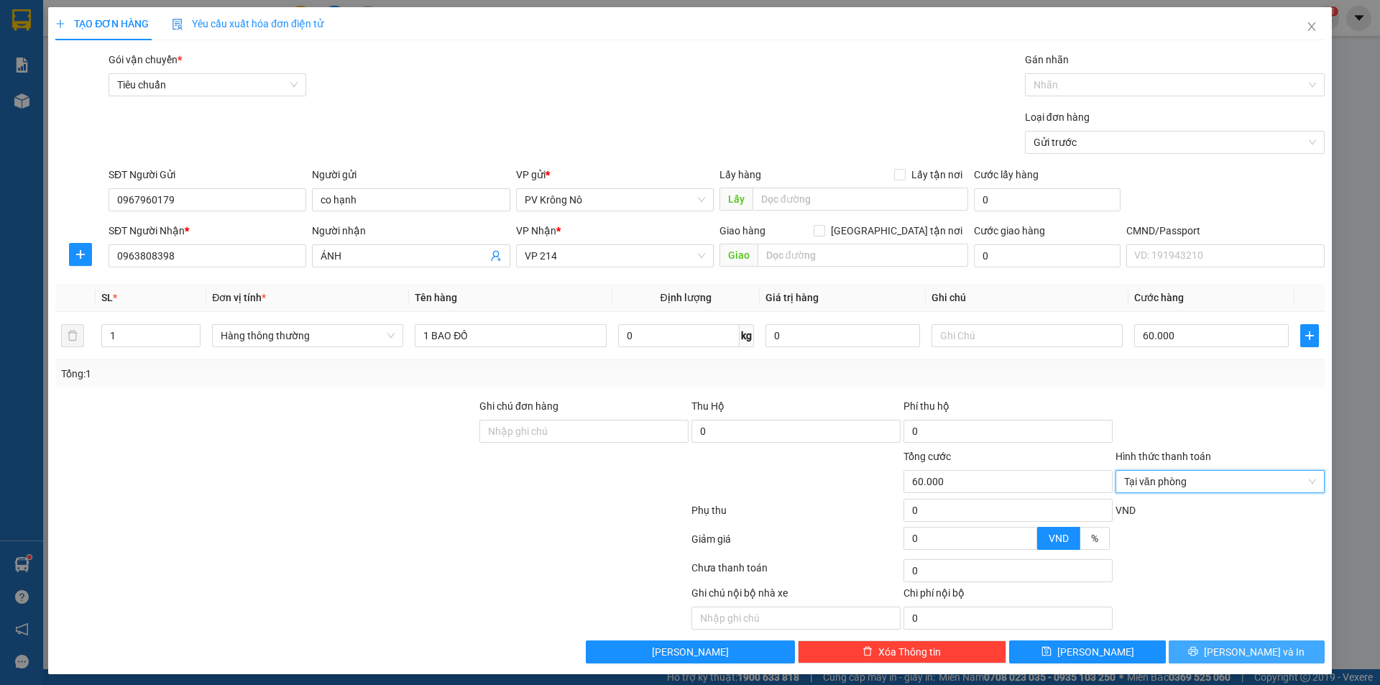
drag, startPoint x: 1196, startPoint y: 653, endPoint x: 1199, endPoint y: 645, distance: 9.1
click at [1196, 653] on button "[PERSON_NAME] và In" at bounding box center [1246, 651] width 156 height 23
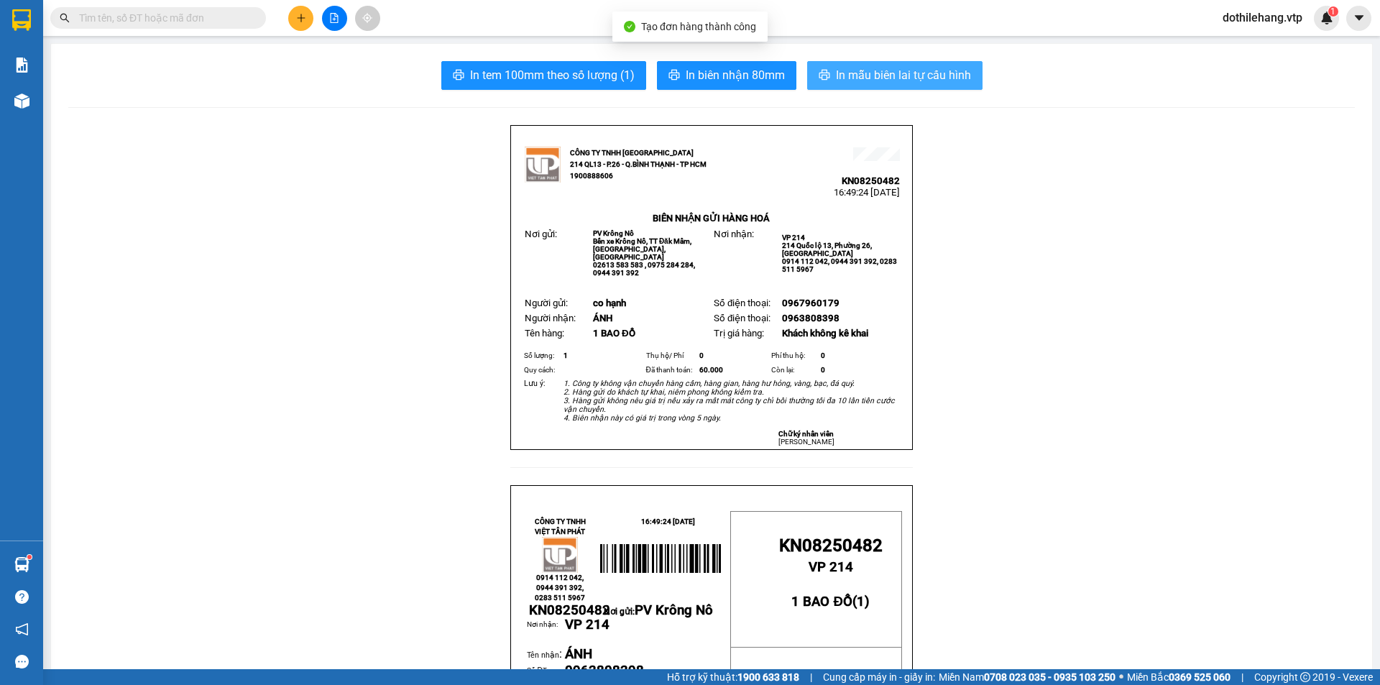
click at [941, 74] on span "In mẫu biên lai tự cấu hình" at bounding box center [903, 75] width 135 height 18
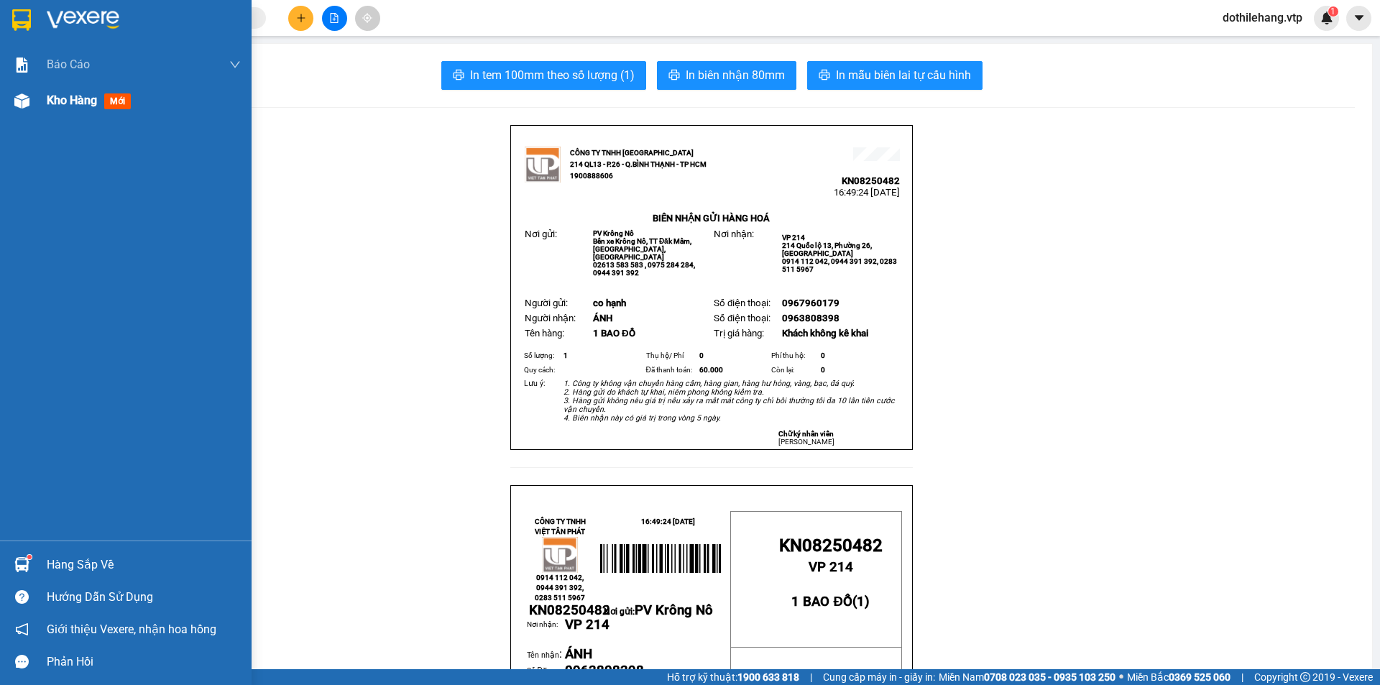
click at [94, 104] on span "Kho hàng" at bounding box center [72, 100] width 50 height 14
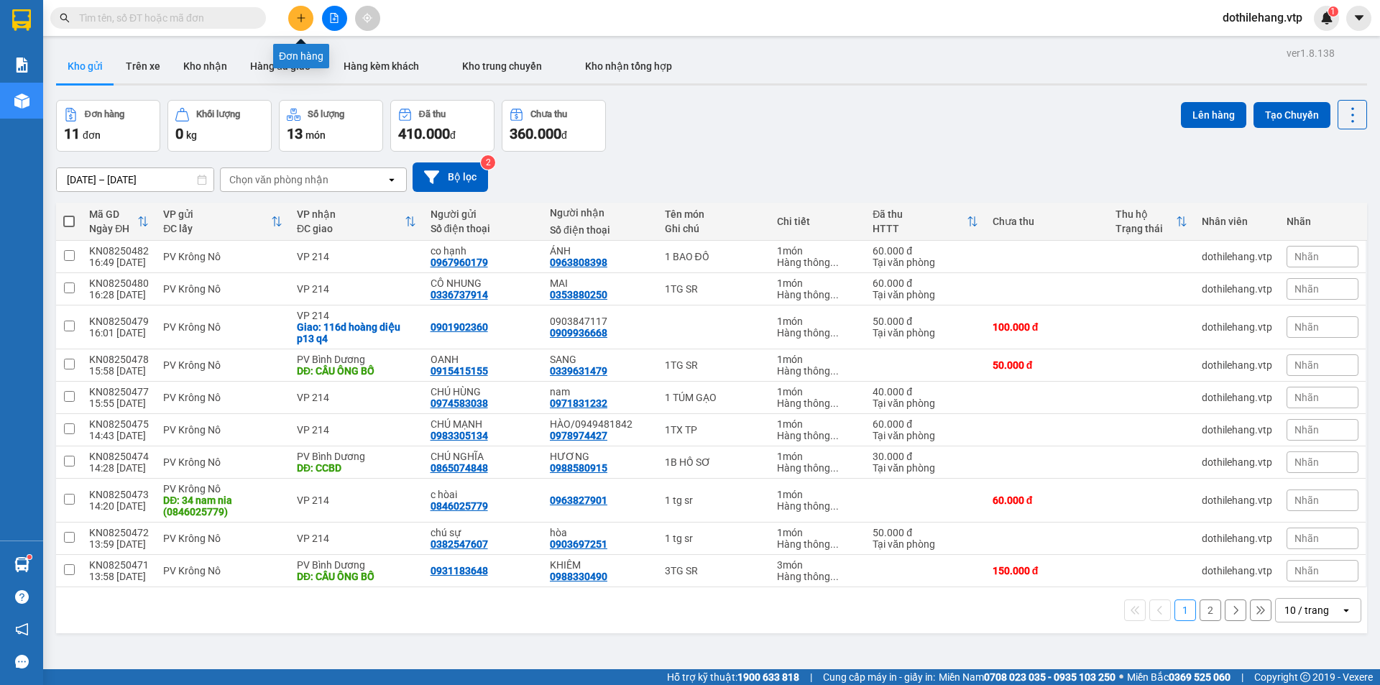
click at [299, 22] on icon "plus" at bounding box center [301, 18] width 10 height 10
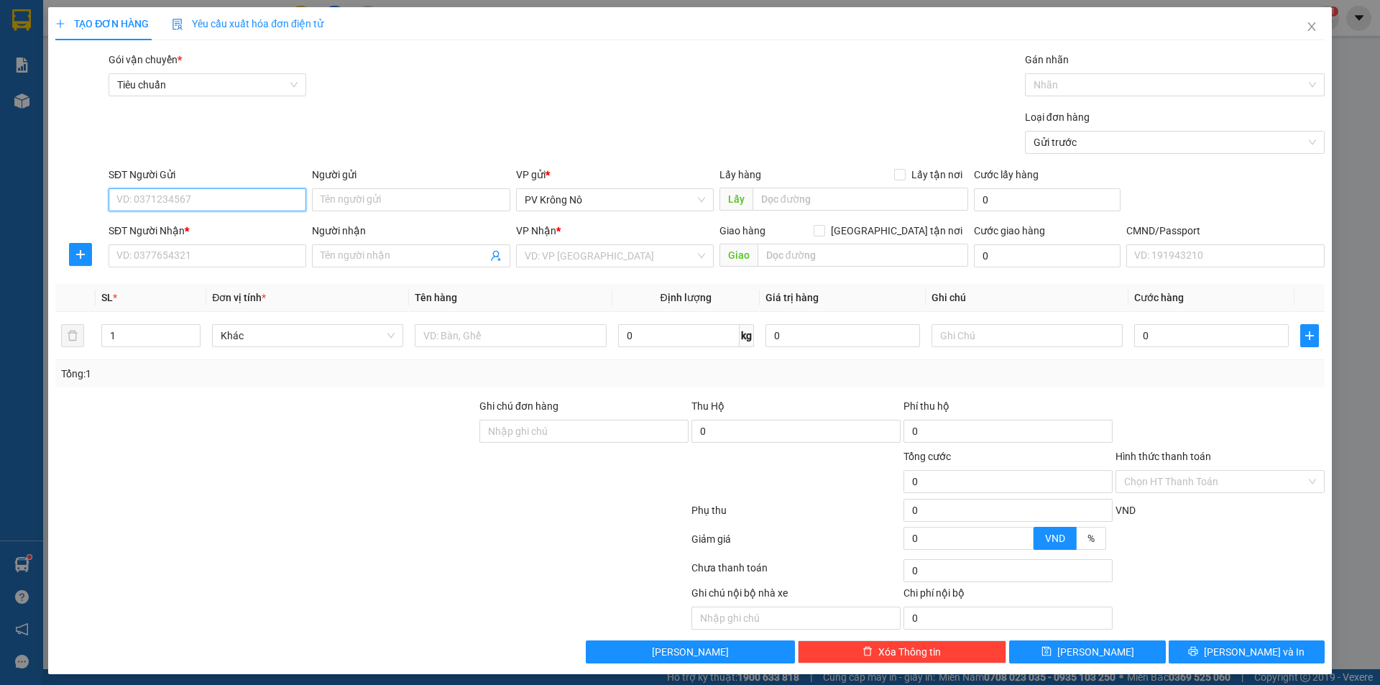
click at [142, 188] on input "SĐT Người Gửi" at bounding box center [207, 199] width 198 height 23
click at [193, 259] on input "SĐT Người Nhận *" at bounding box center [207, 255] width 198 height 23
click at [355, 259] on input "Người nhận" at bounding box center [403, 256] width 166 height 16
click at [565, 250] on input "search" at bounding box center [610, 256] width 170 height 22
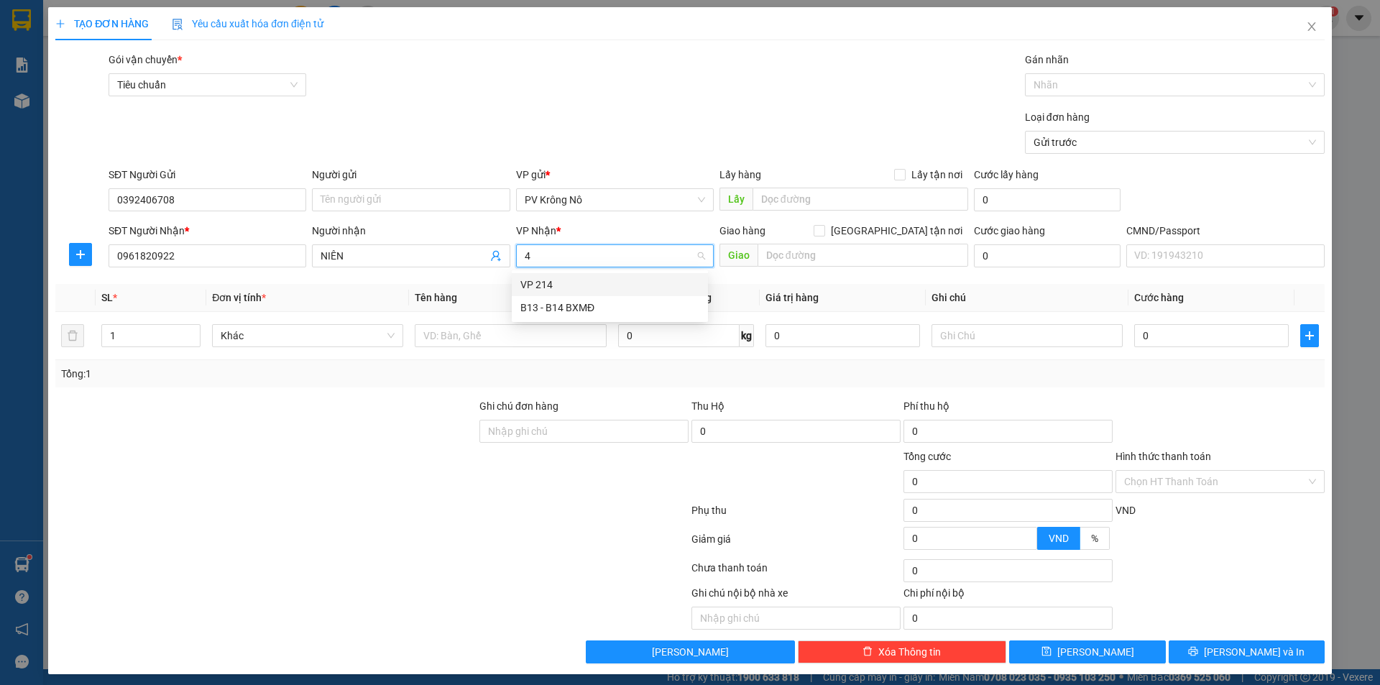
click at [568, 279] on div "VP 214" at bounding box center [609, 285] width 179 height 16
click at [117, 333] on input "1" at bounding box center [151, 336] width 98 height 22
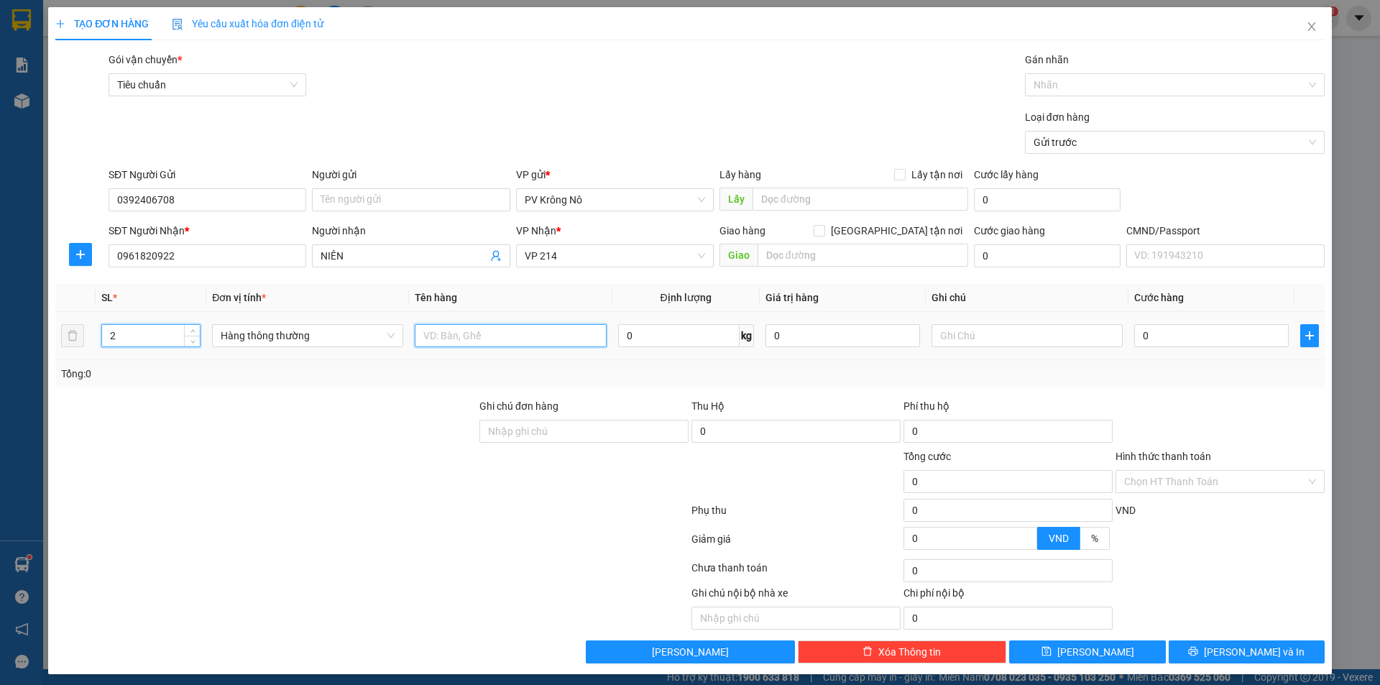
click at [468, 333] on input "text" at bounding box center [510, 335] width 191 height 23
click at [1161, 331] on input "0" at bounding box center [1211, 335] width 154 height 23
drag, startPoint x: 486, startPoint y: 339, endPoint x: 440, endPoint y: 340, distance: 45.3
click at [440, 340] on input "2TX LẠNH" at bounding box center [510, 335] width 191 height 23
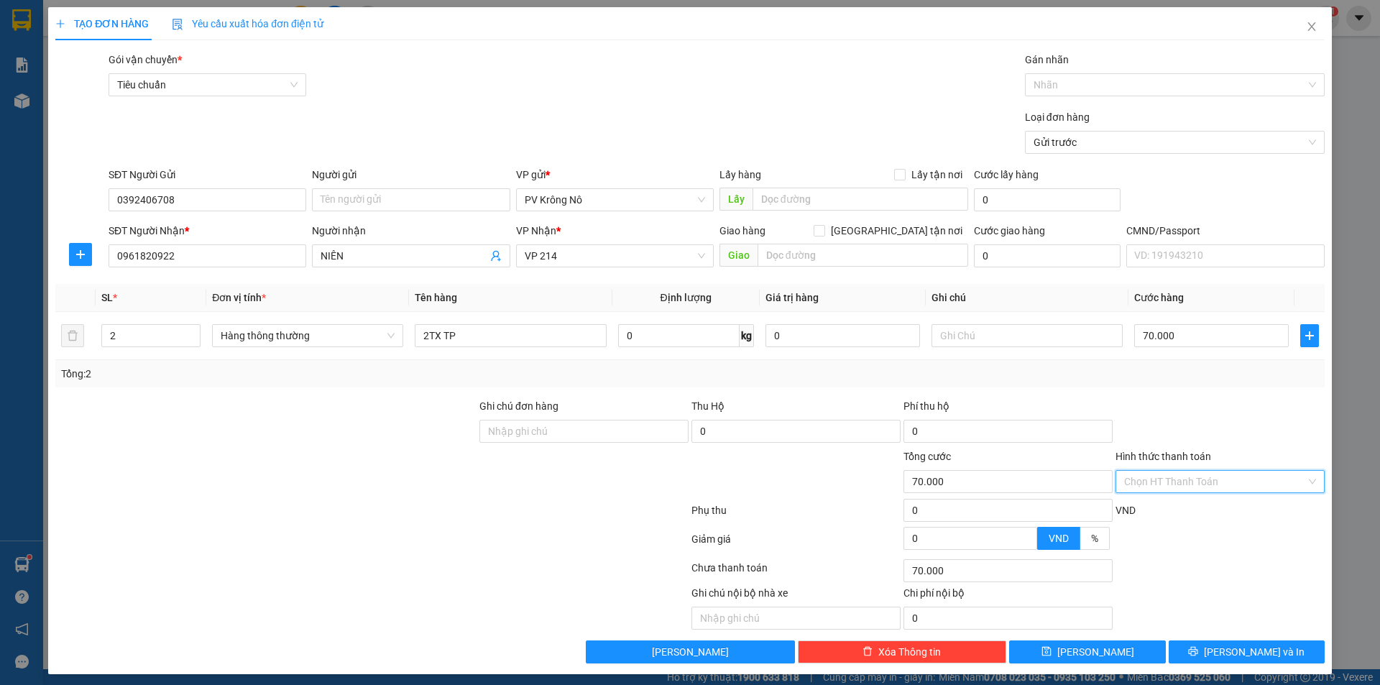
click at [1146, 484] on input "Hình thức thanh toán" at bounding box center [1215, 482] width 182 height 22
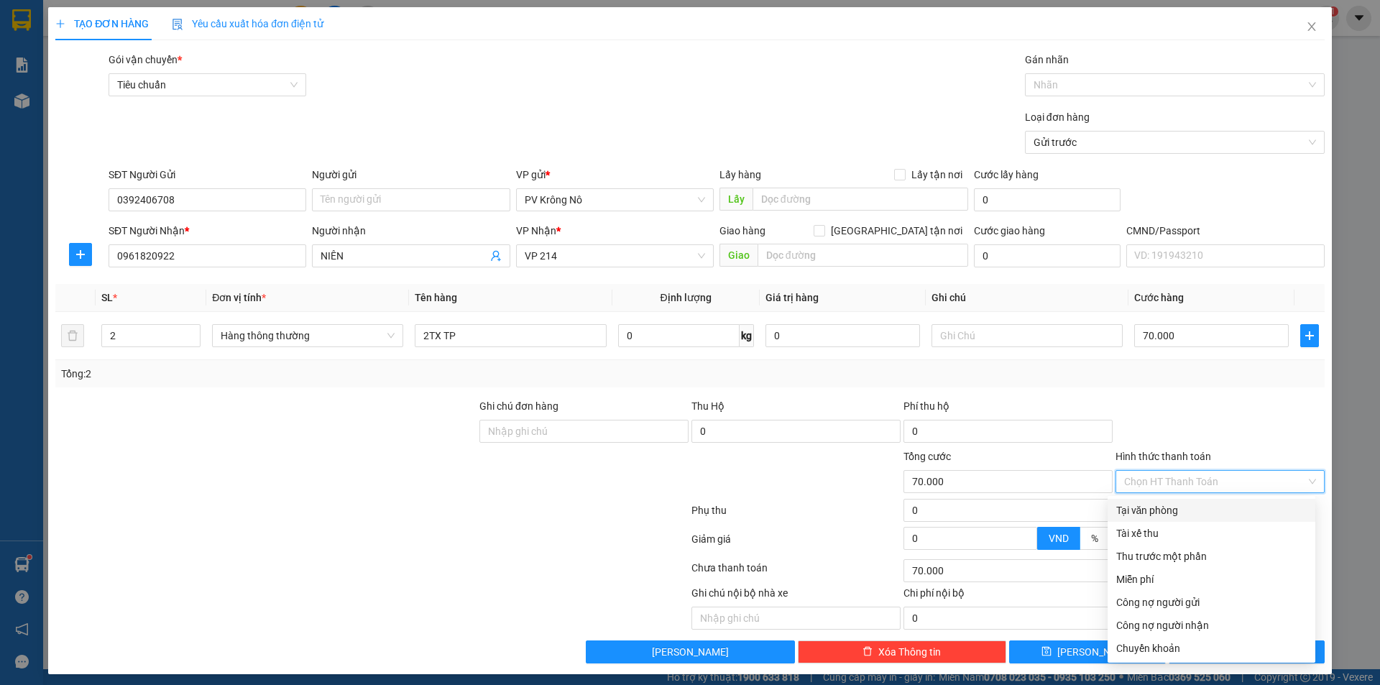
click at [1146, 515] on div "Tại văn phòng" at bounding box center [1211, 510] width 190 height 16
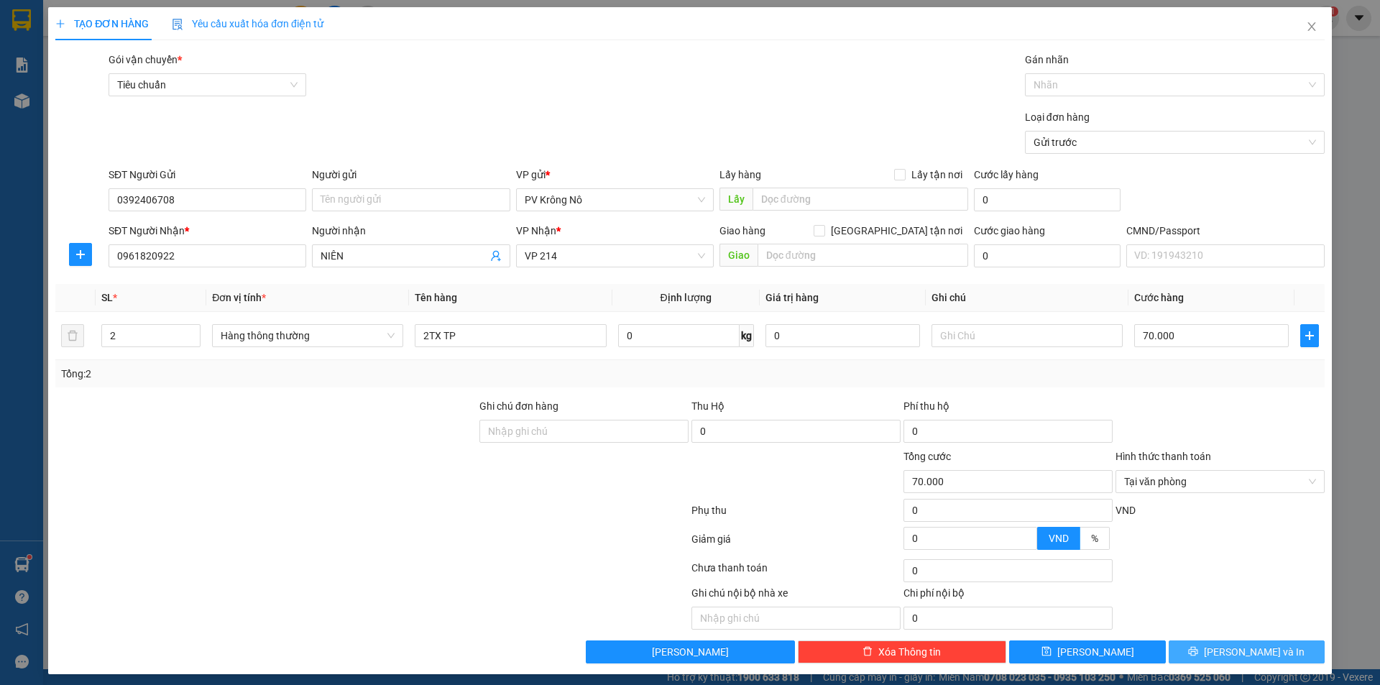
click at [1181, 657] on button "[PERSON_NAME] và In" at bounding box center [1246, 651] width 156 height 23
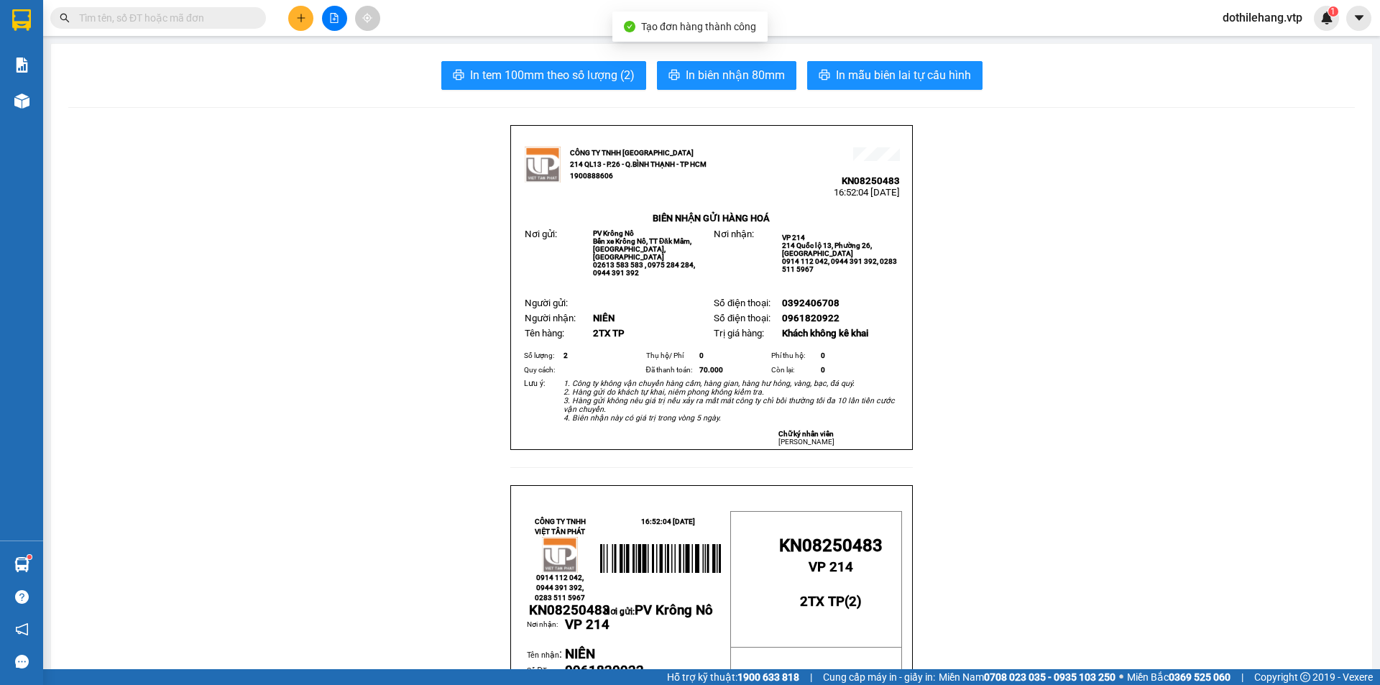
click at [836, 78] on span "In mẫu biên lai tự cấu hình" at bounding box center [903, 75] width 135 height 18
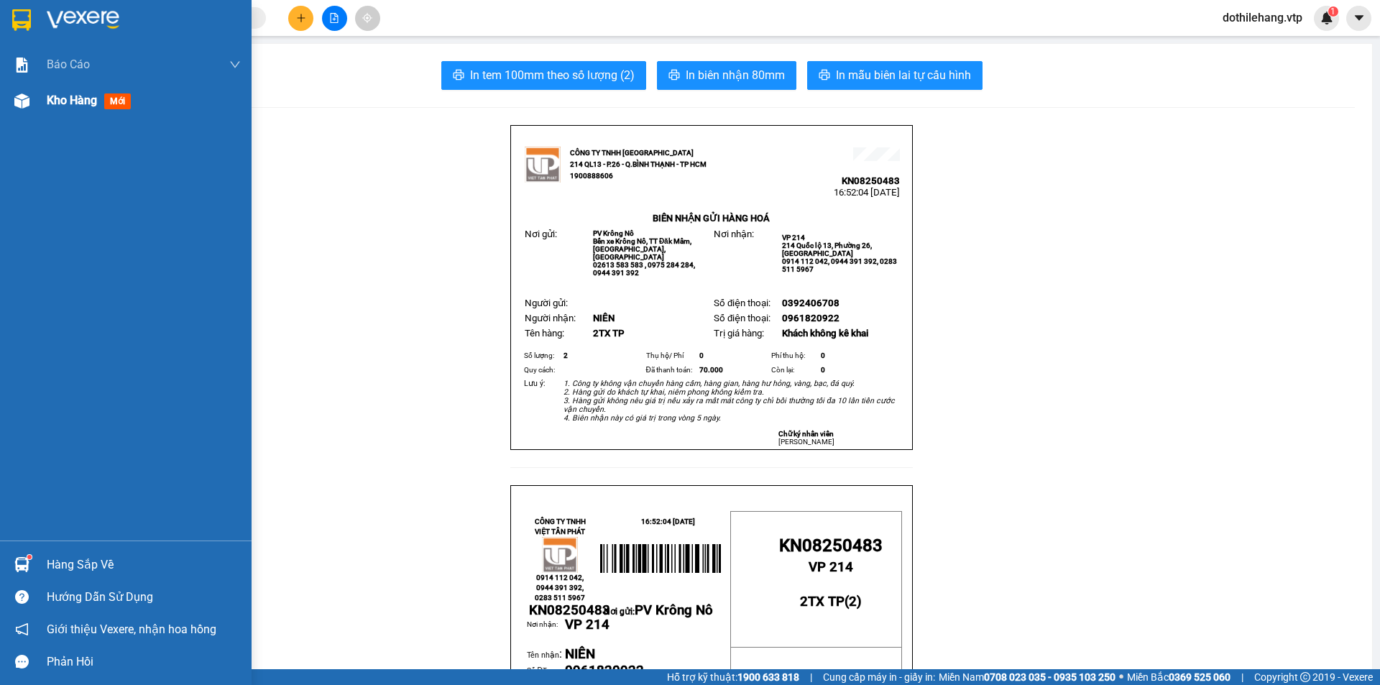
click at [31, 101] on div at bounding box center [21, 100] width 25 height 25
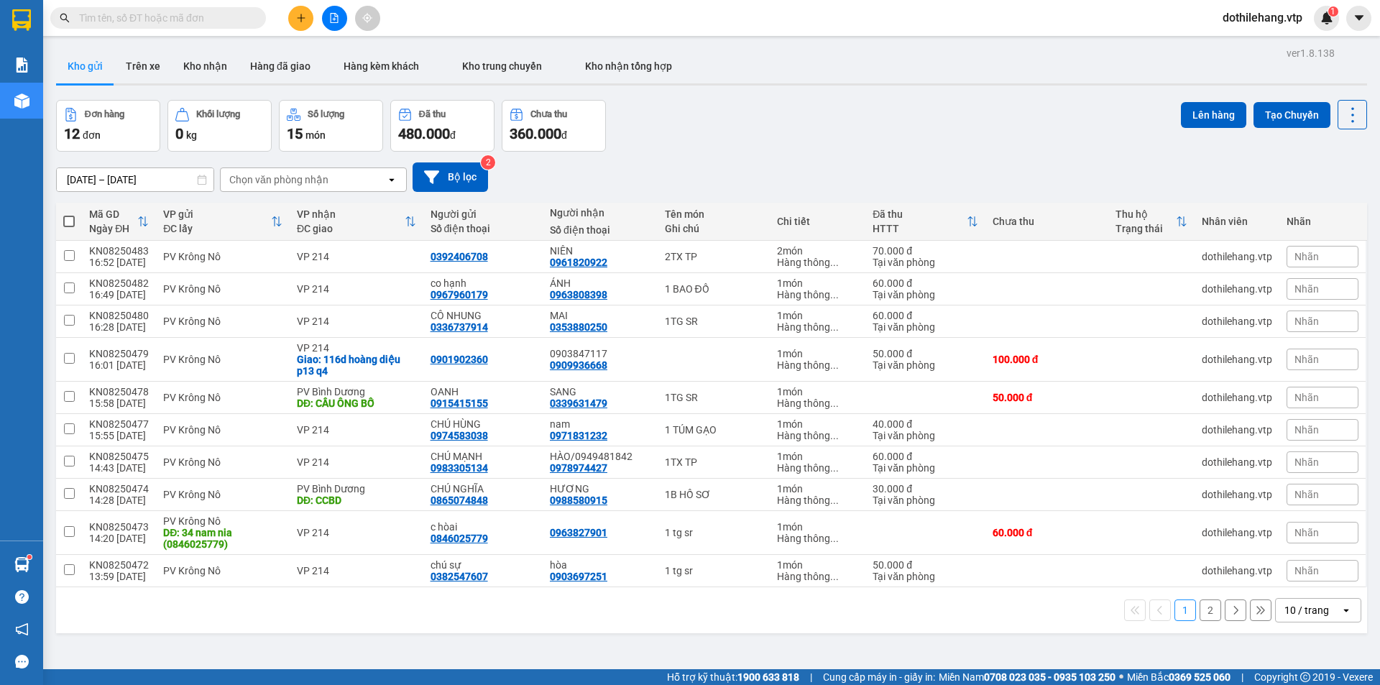
paste input "0848810789"
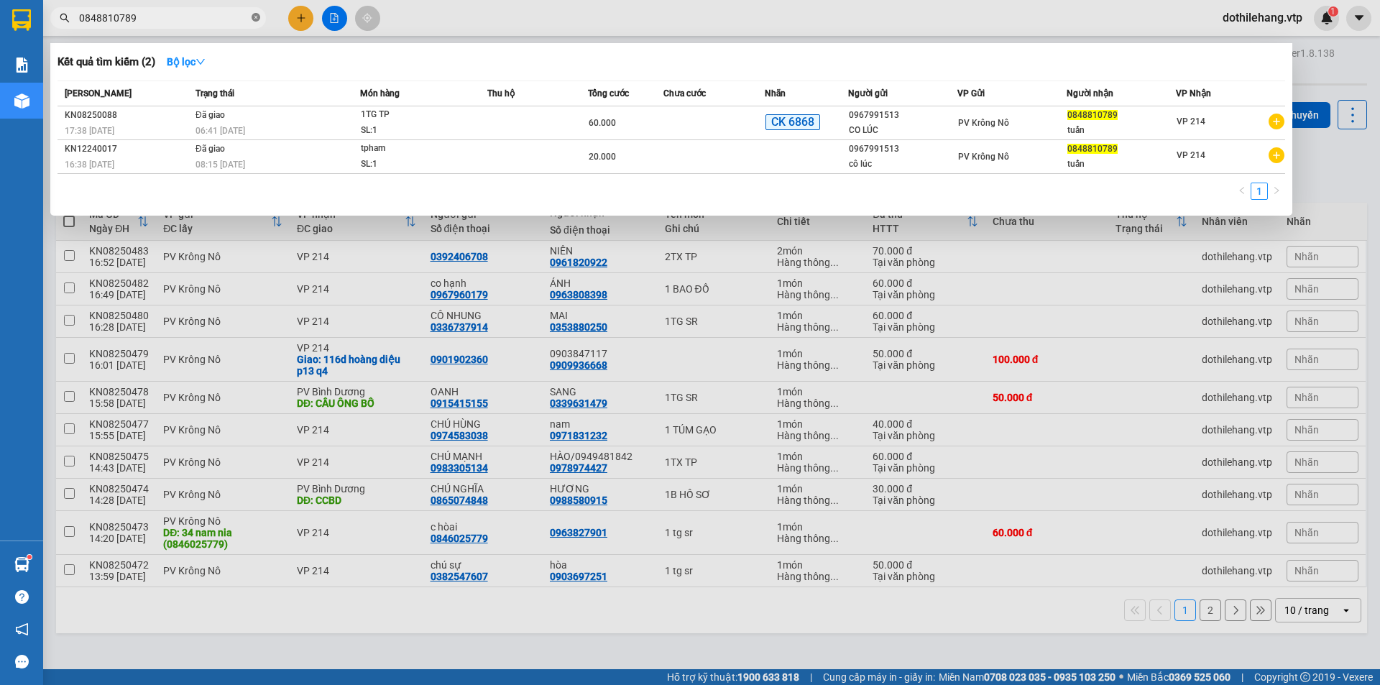
drag, startPoint x: 255, startPoint y: 19, endPoint x: 208, endPoint y: 21, distance: 46.8
click at [254, 19] on icon "close-circle" at bounding box center [255, 17] width 9 height 9
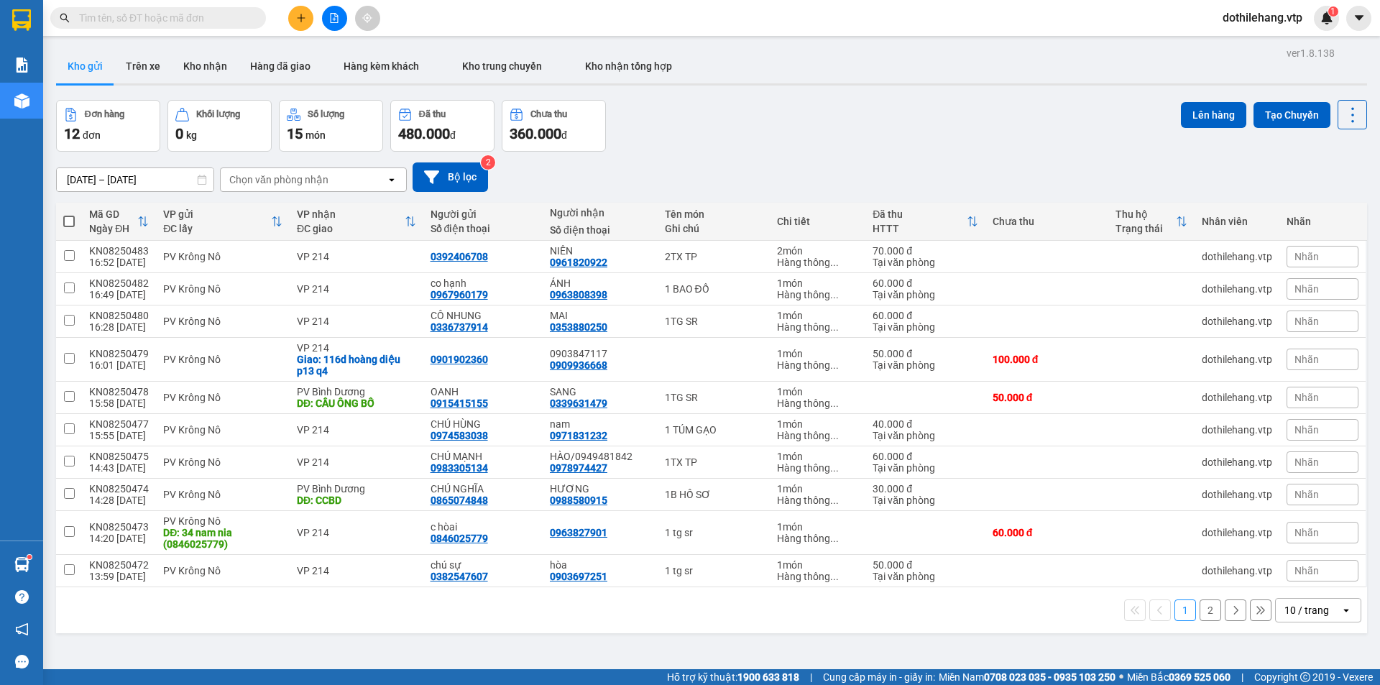
paste input "0961926135"
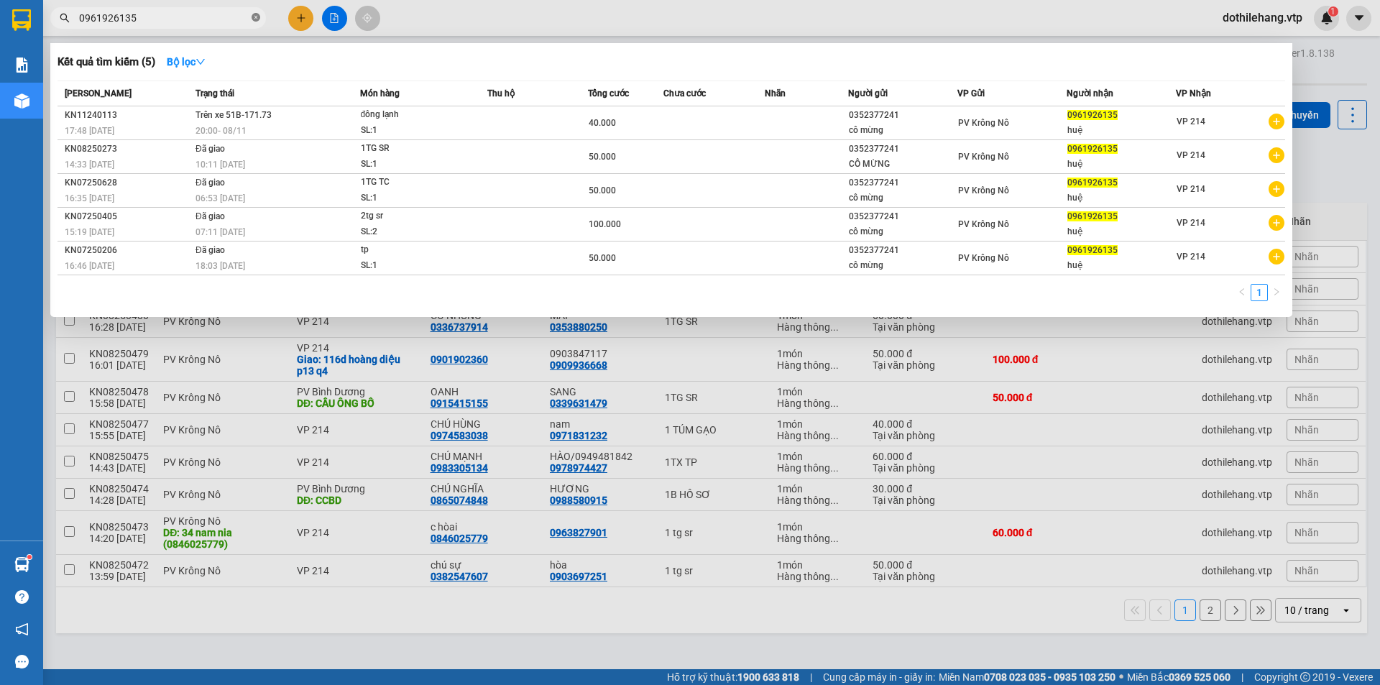
click at [253, 18] on icon "close-circle" at bounding box center [255, 17] width 9 height 9
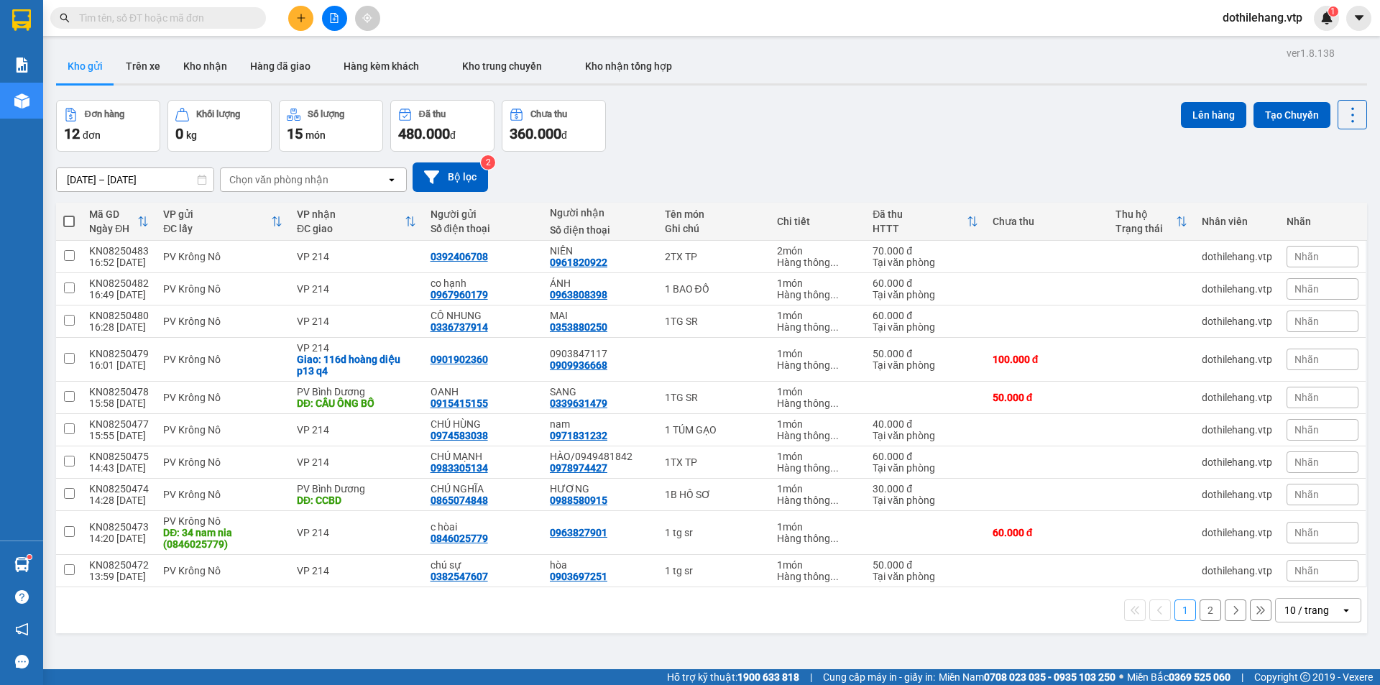
paste input "0938932369"
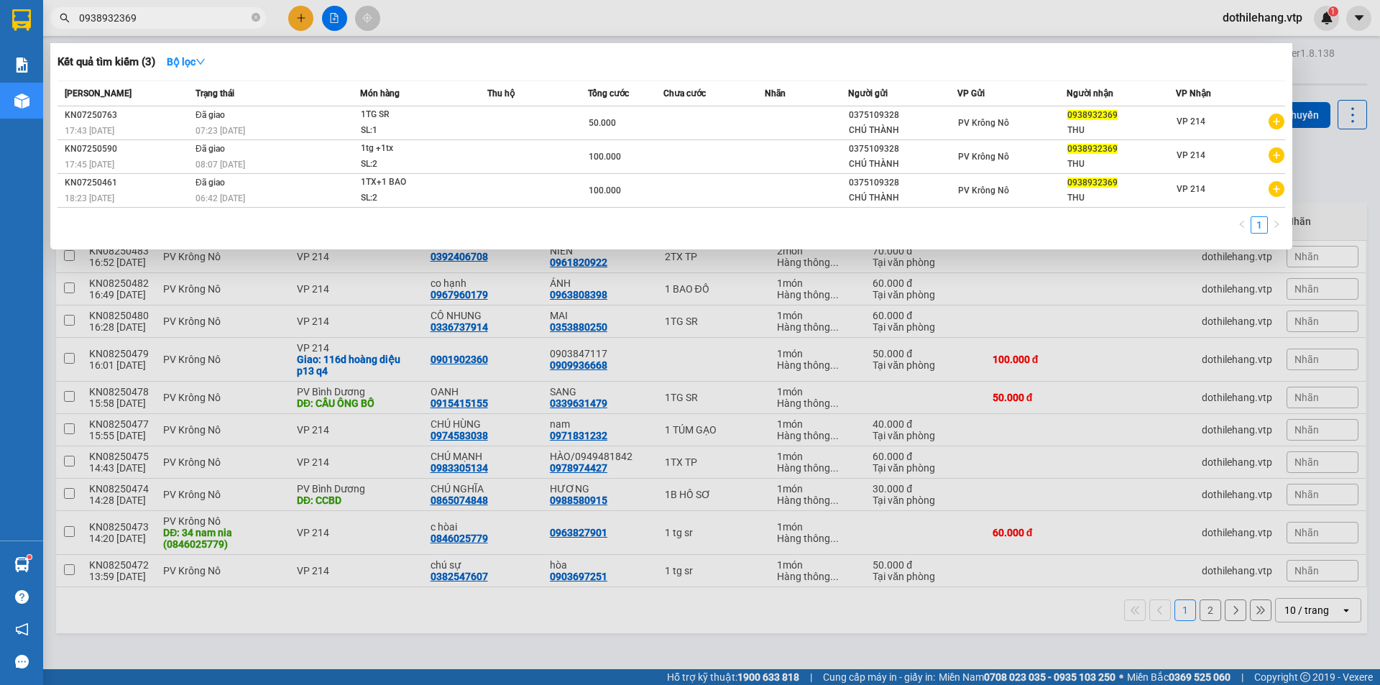
click at [253, 17] on icon "close-circle" at bounding box center [255, 17] width 9 height 9
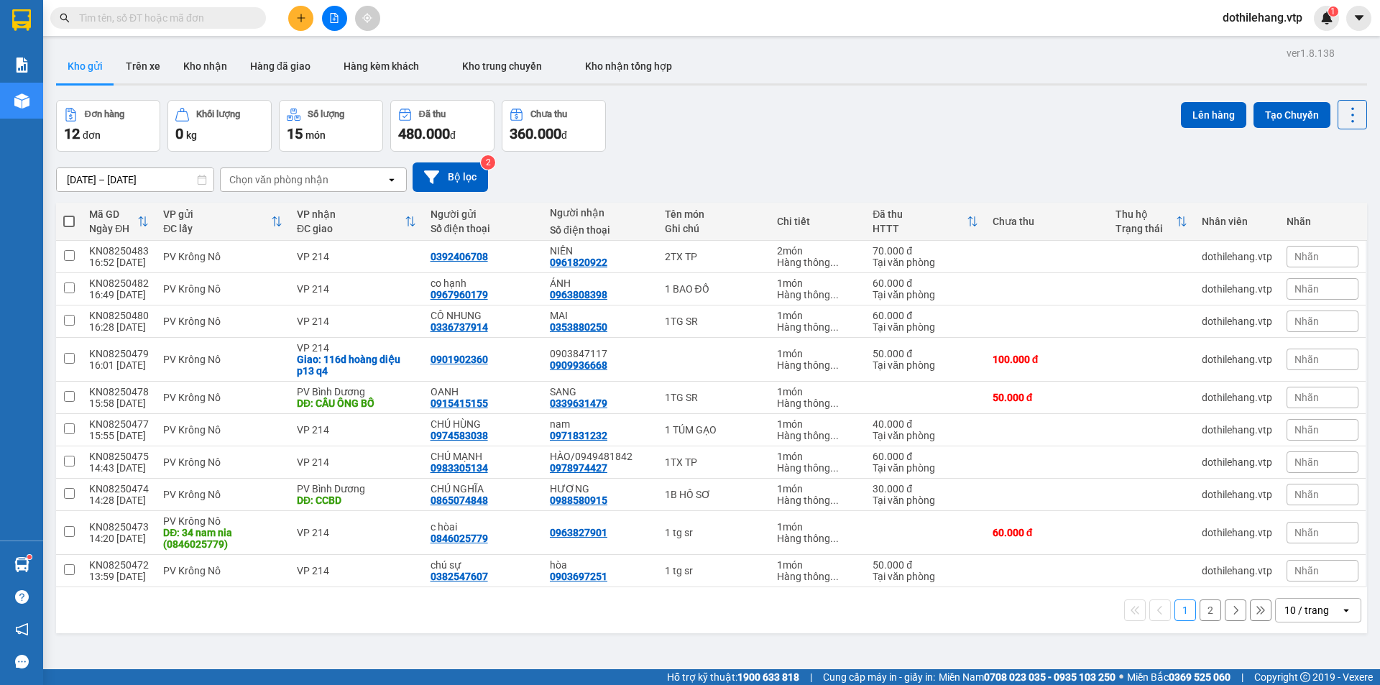
paste input "0857633611"
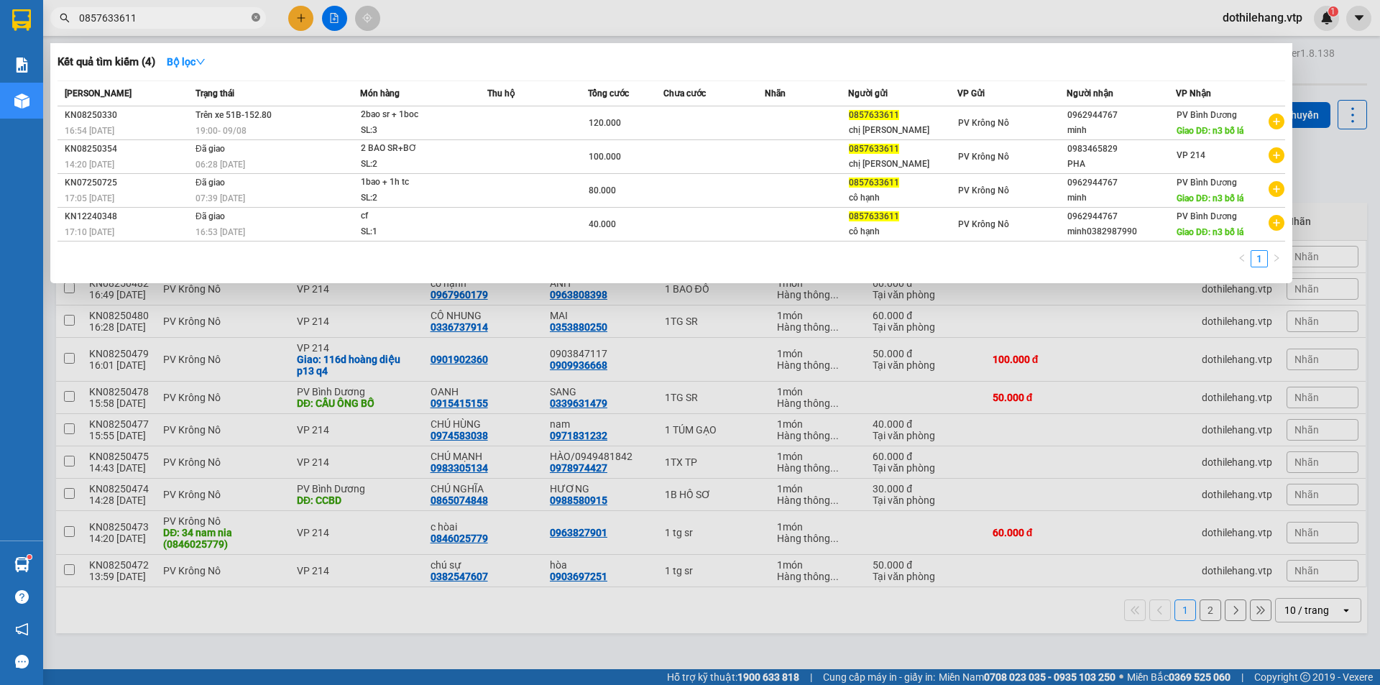
click at [257, 18] on icon "close-circle" at bounding box center [255, 17] width 9 height 9
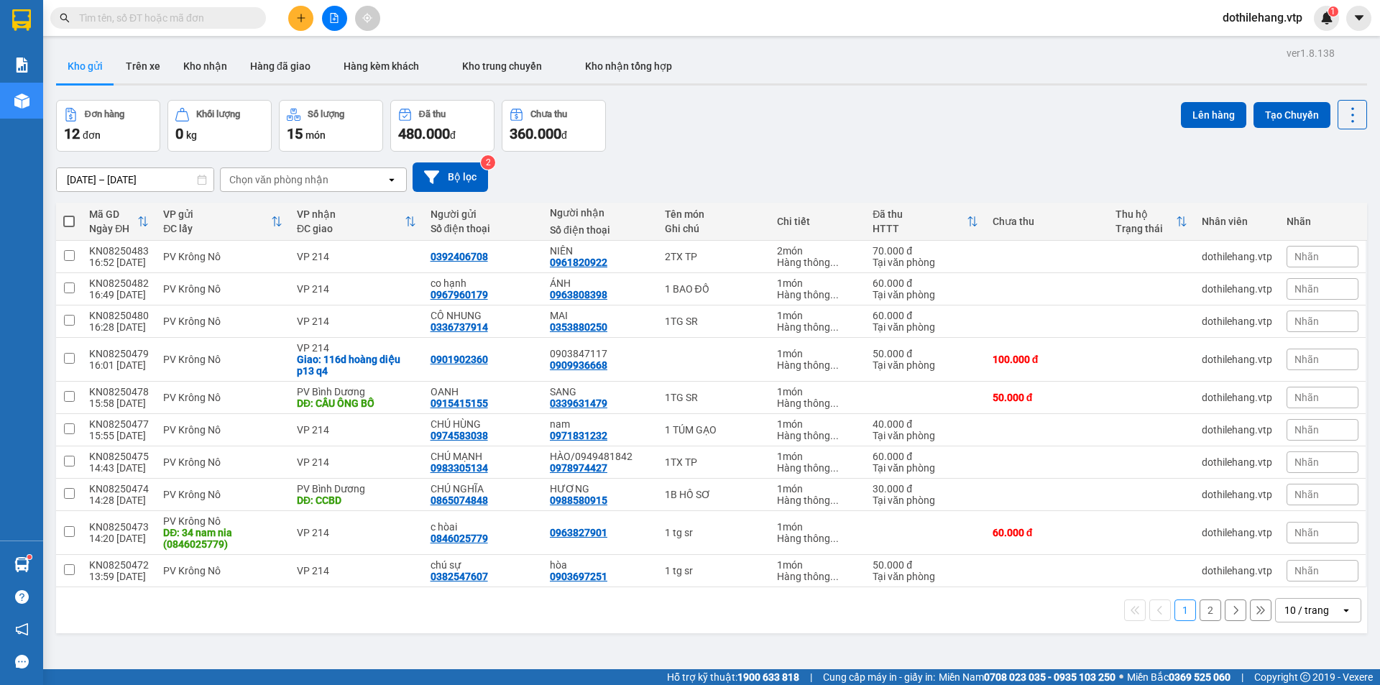
paste input "0392147219"
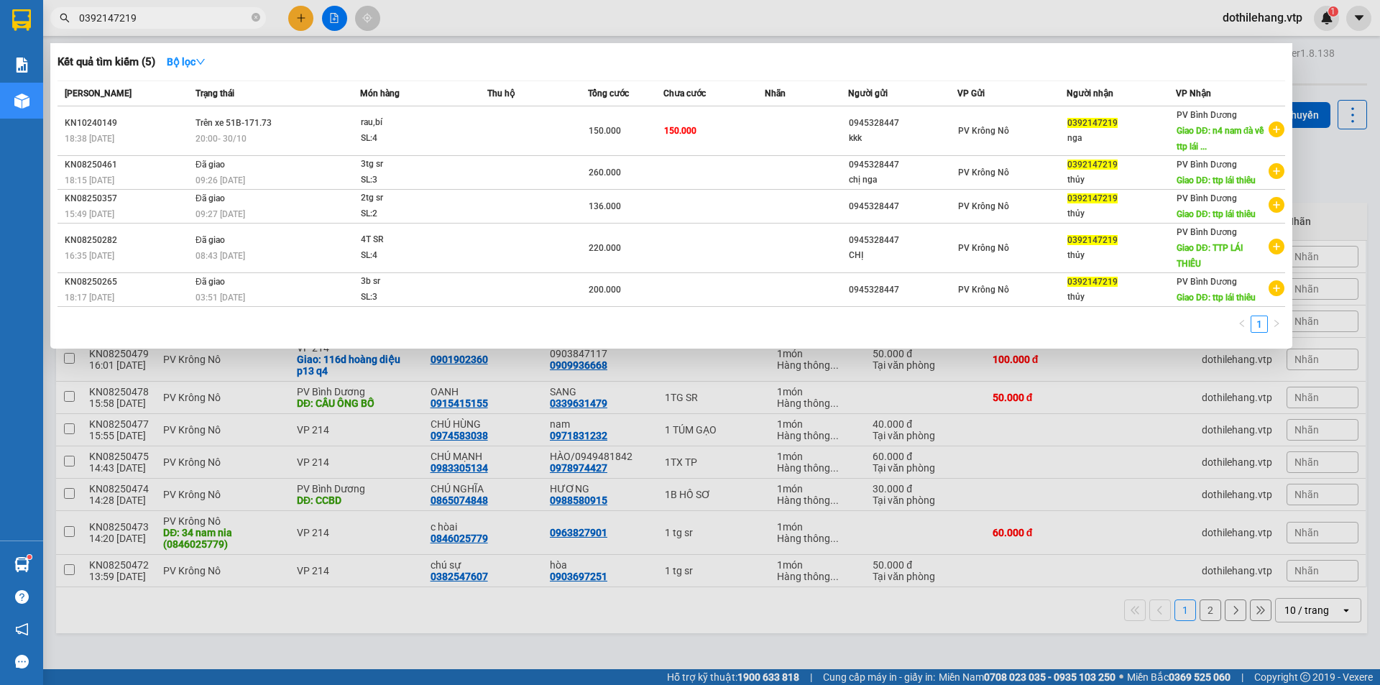
click at [249, 14] on span "0392147219" at bounding box center [158, 18] width 216 height 22
click at [254, 23] on span at bounding box center [255, 18] width 9 height 14
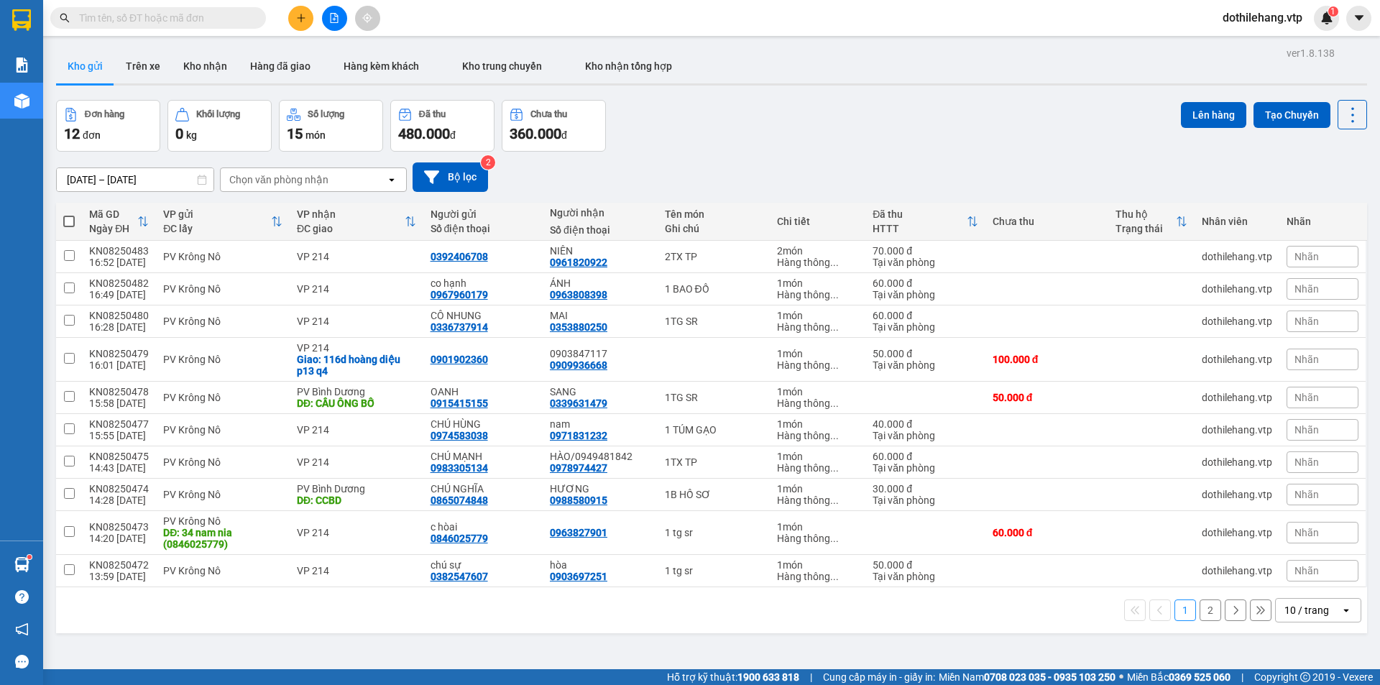
paste input "0384244459"
